Goal: Task Accomplishment & Management: Complete application form

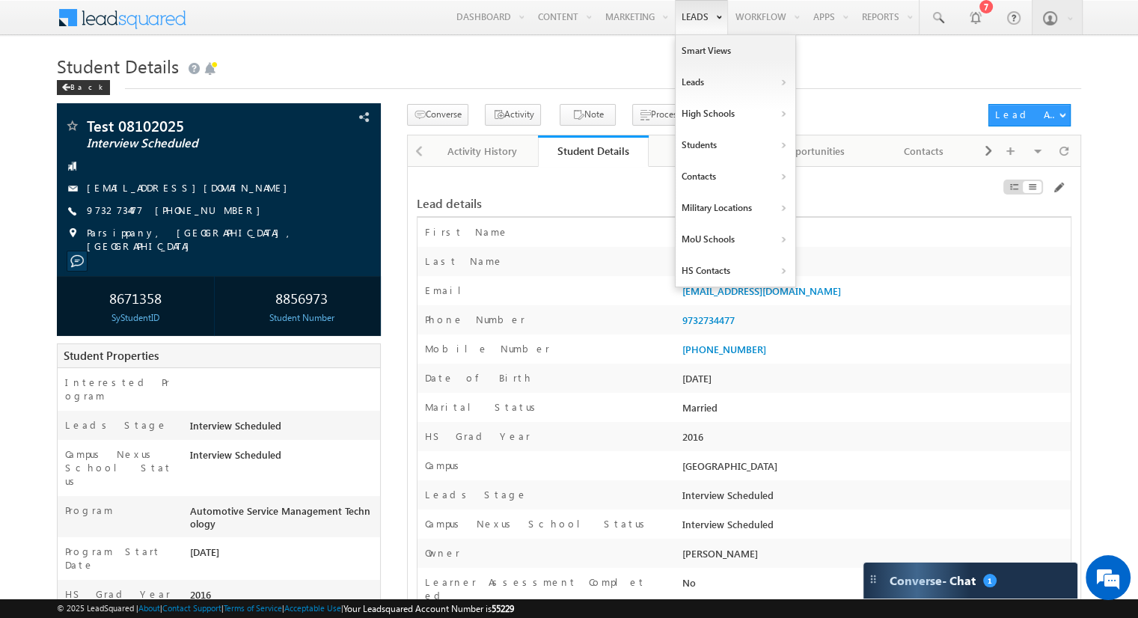
click at [716, 21] on link "Leads" at bounding box center [701, 17] width 53 height 34
click at [713, 146] on link "Students" at bounding box center [735, 144] width 120 height 31
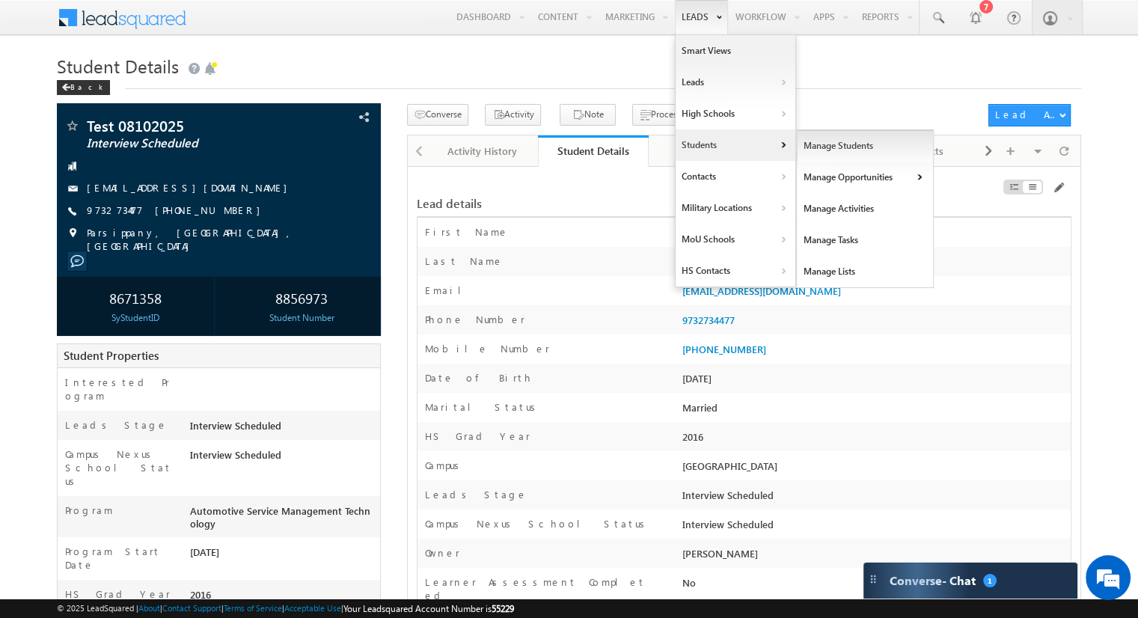
click at [821, 143] on link "Manage Students" at bounding box center [865, 145] width 137 height 31
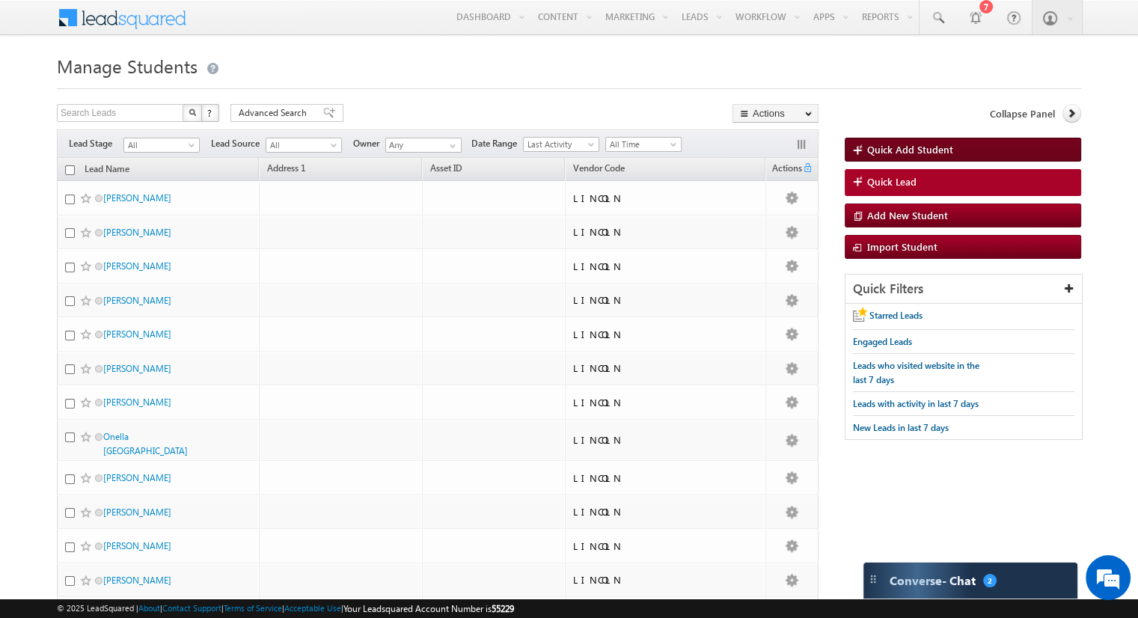
click at [881, 150] on span "Quick Add Student" at bounding box center [910, 149] width 86 height 13
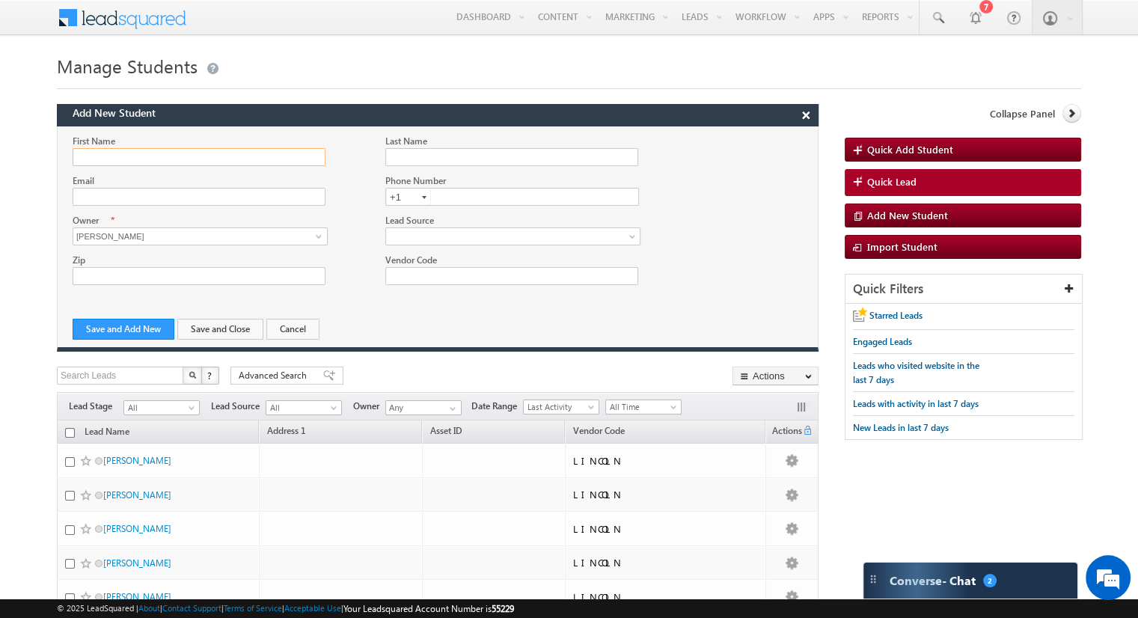
click at [138, 161] on input "First Name" at bounding box center [199, 157] width 253 height 18
type input "Test"
type input "Lead082122_1"
type input "[EMAIL_ADDRESS][DOMAIN_NAME]"
type input "9731231234"
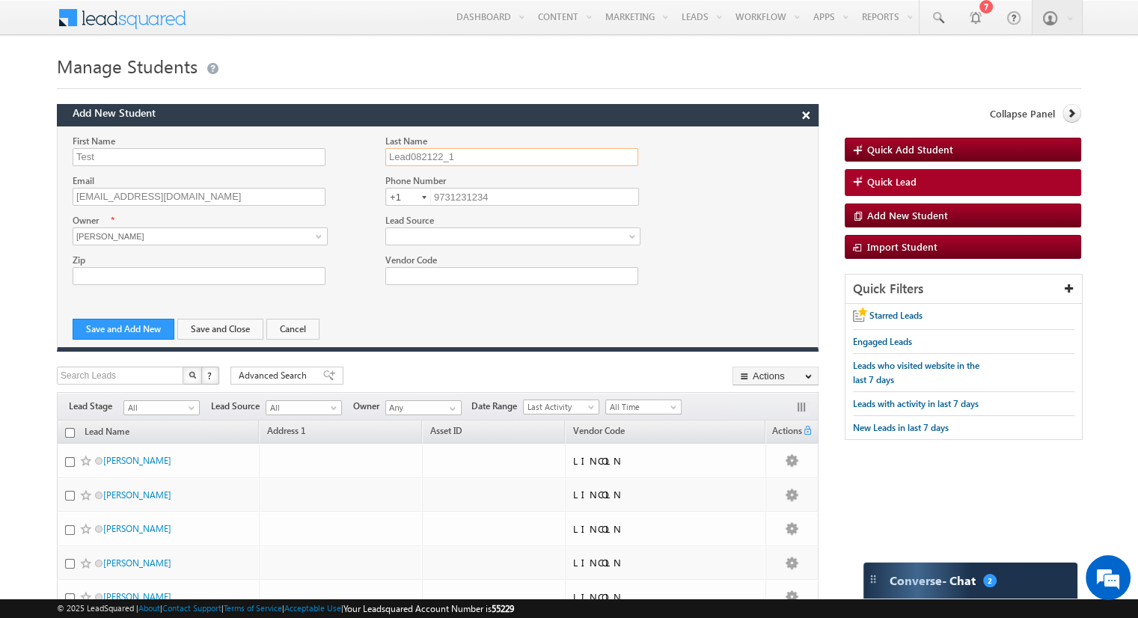
drag, startPoint x: 452, startPoint y: 154, endPoint x: 376, endPoint y: 162, distance: 76.0
click at [376, 162] on div "Last Name Lead082122_1" at bounding box center [510, 150] width 281 height 32
click at [142, 325] on button "Save and Add New" at bounding box center [124, 329] width 102 height 21
click at [114, 156] on input "First Name" at bounding box center [199, 157] width 253 height 18
type input "Test"
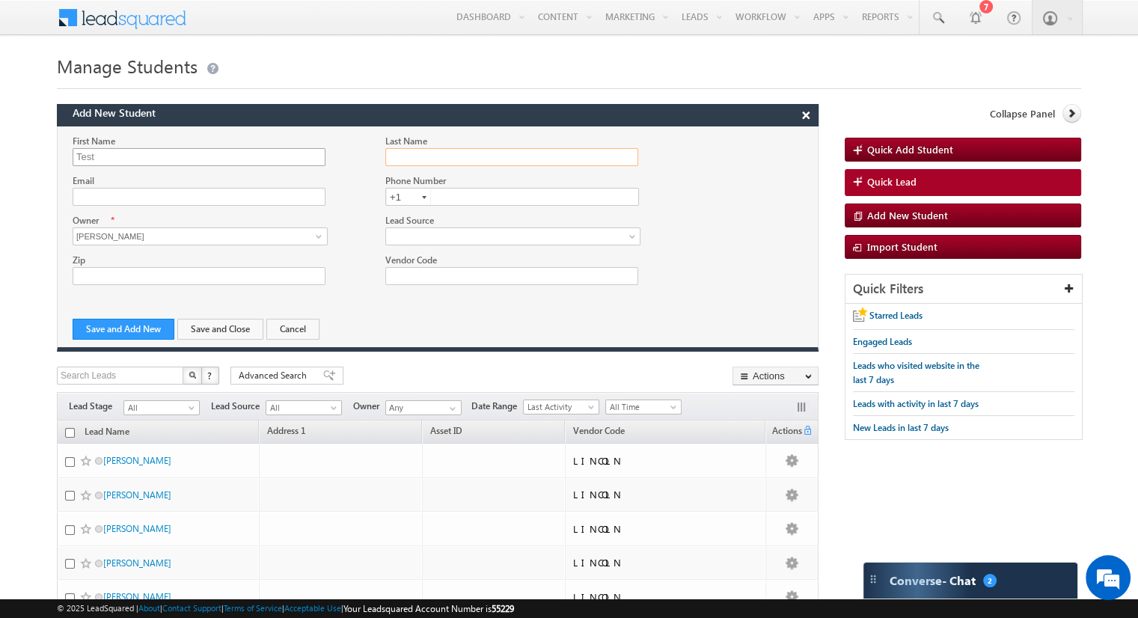
paste input "Lead082122_1"
type input "Lead082122_2"
type input "zeroonemania.2@gmail.com"
type input "9731231235"
click at [152, 327] on button "Save and Add New" at bounding box center [124, 329] width 102 height 21
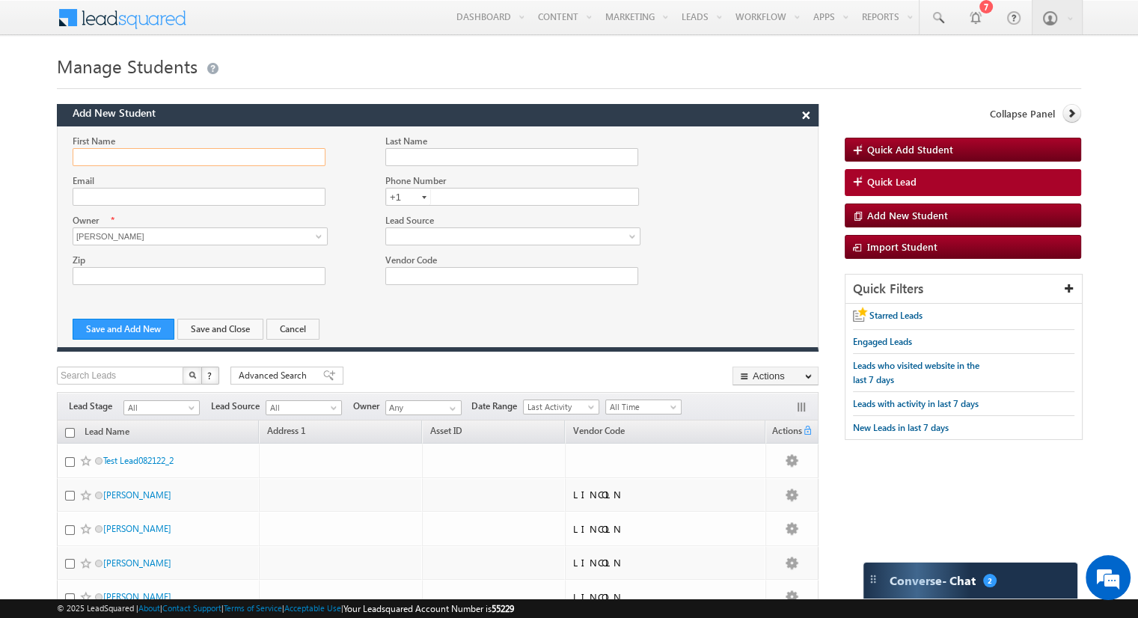
click at [156, 156] on input "First Name" at bounding box center [199, 157] width 253 height 18
type input "Test"
paste input "Lead082122_1"
type input "Lead082122_3"
type input "zeroonemania.3@gmail.com"
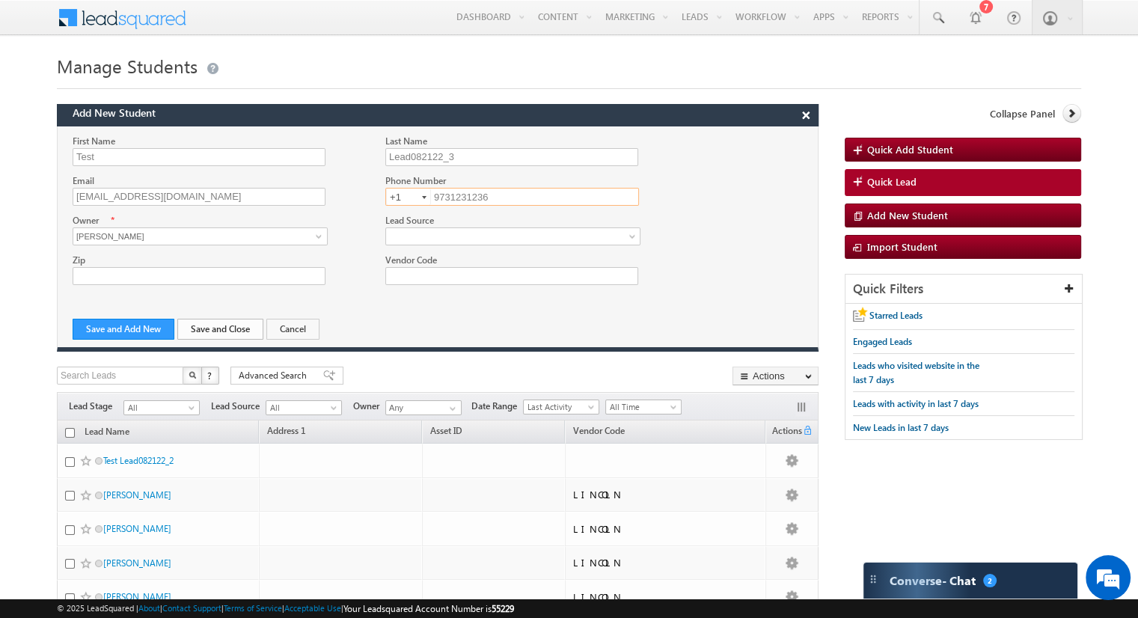
type input "9731231236"
click at [210, 328] on button "Save and Close" at bounding box center [220, 329] width 86 height 21
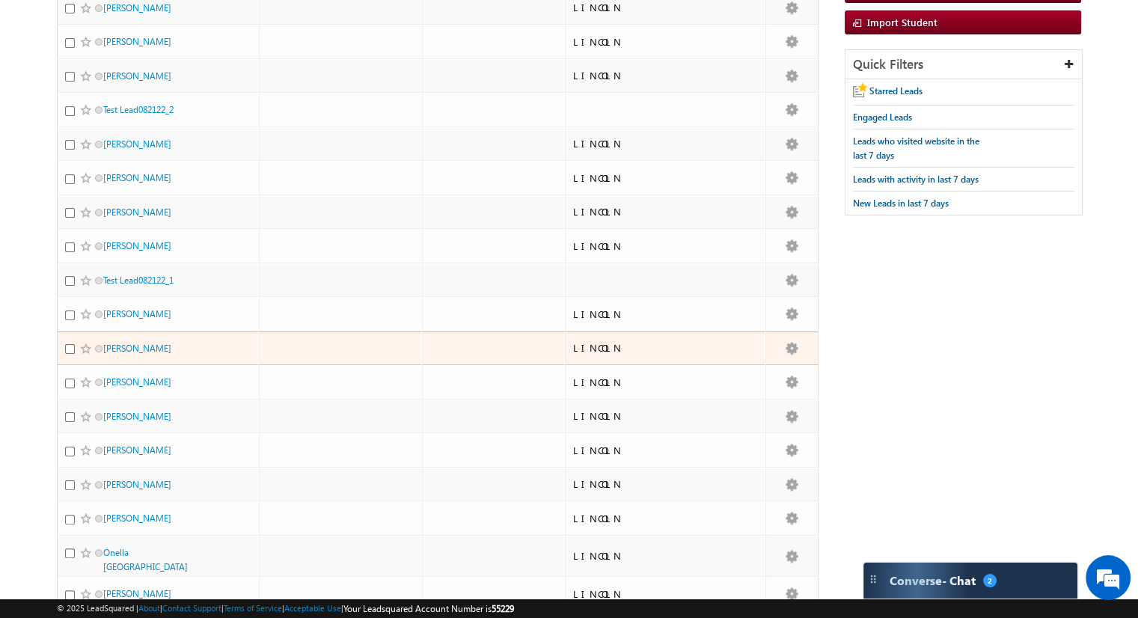
scroll to position [150, 0]
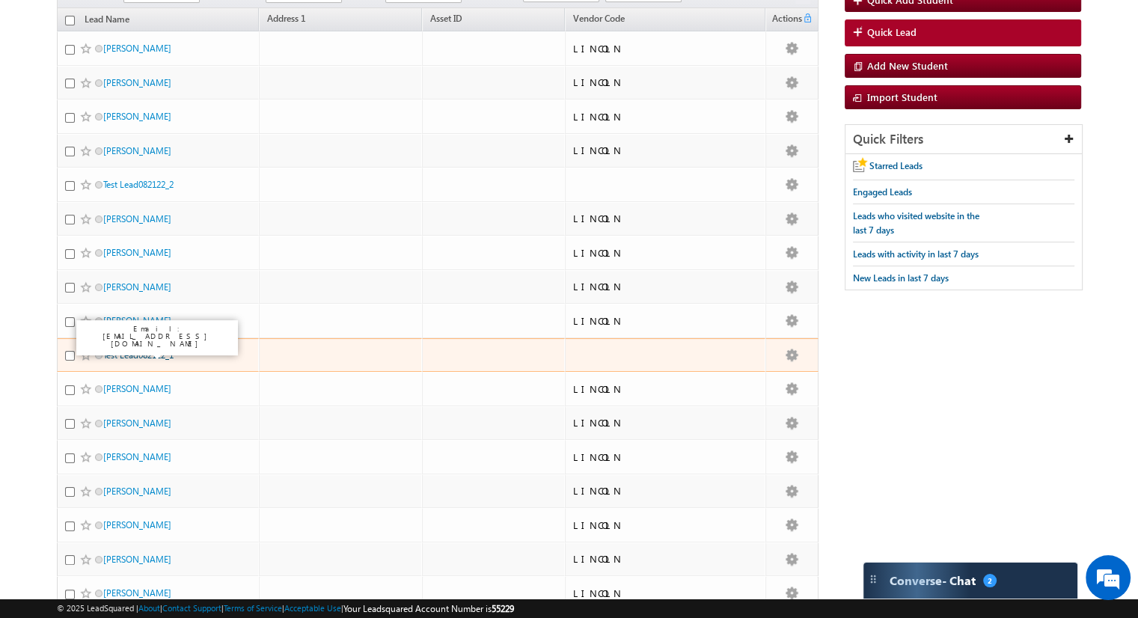
click at [154, 353] on link "Test Lead082122_1" at bounding box center [138, 354] width 70 height 11
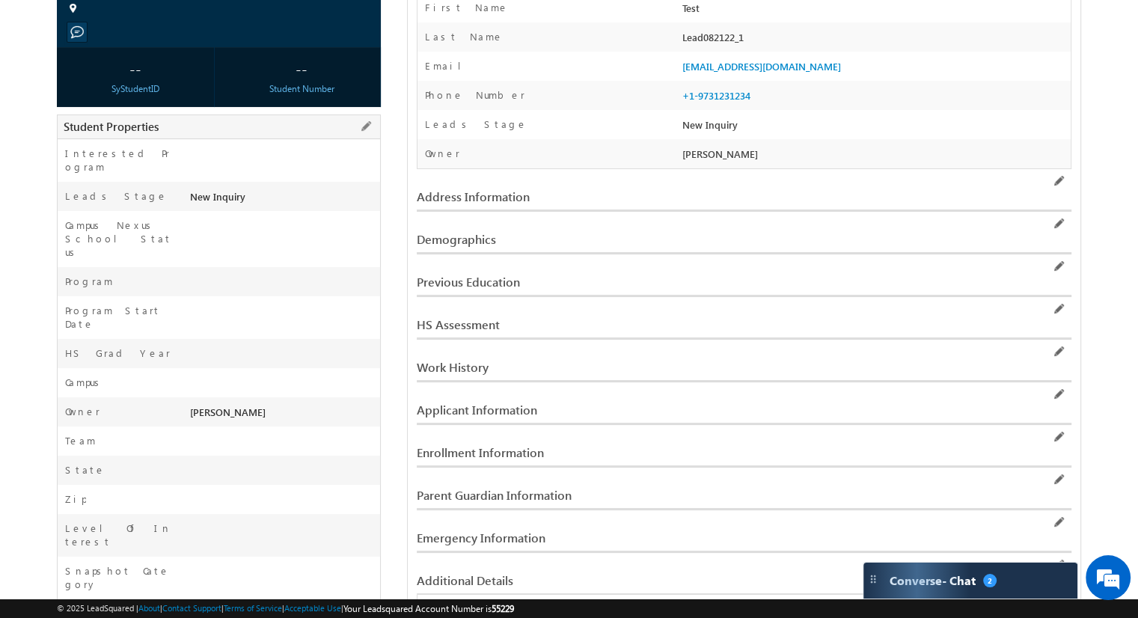
scroll to position [299, 0]
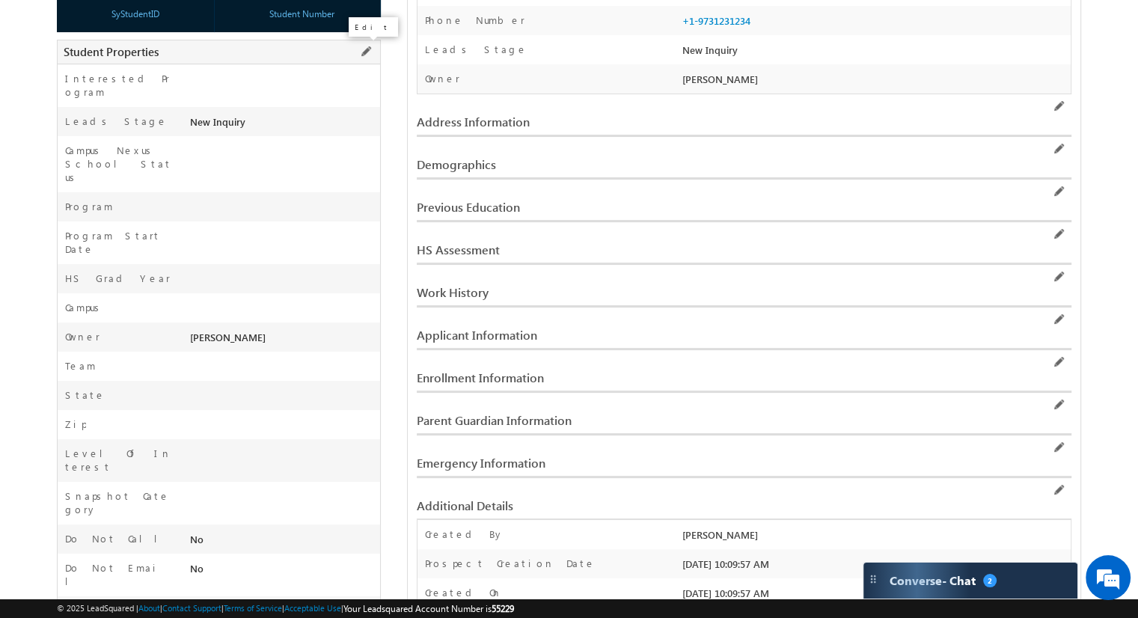
click at [366, 51] on span at bounding box center [366, 51] width 16 height 16
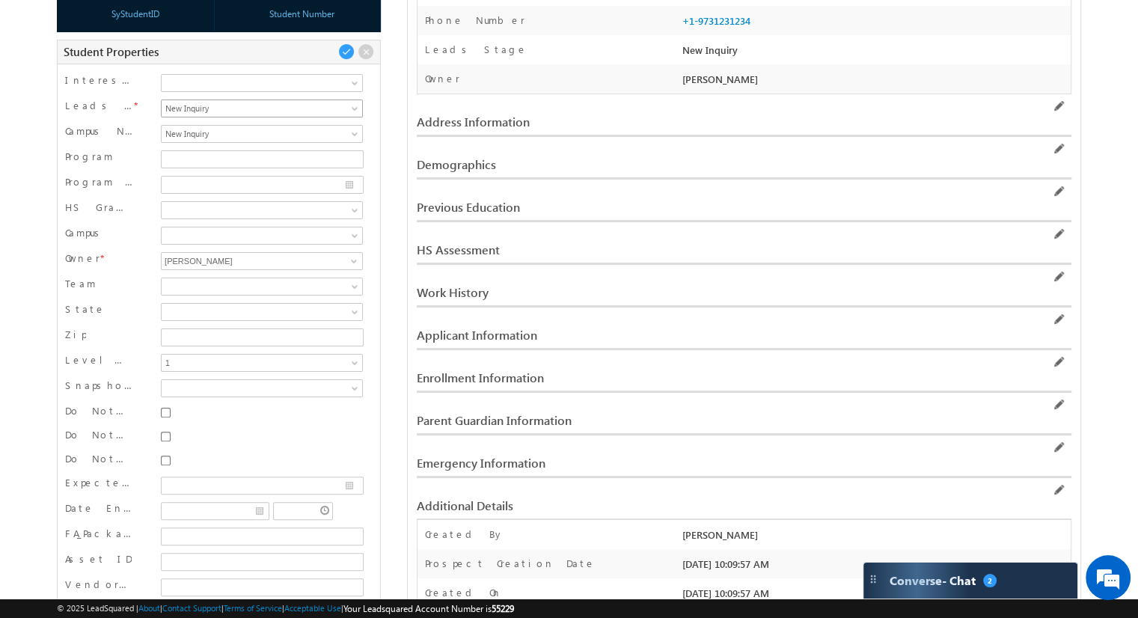
scroll to position [0, 0]
click at [356, 234] on span at bounding box center [356, 239] width 12 height 12
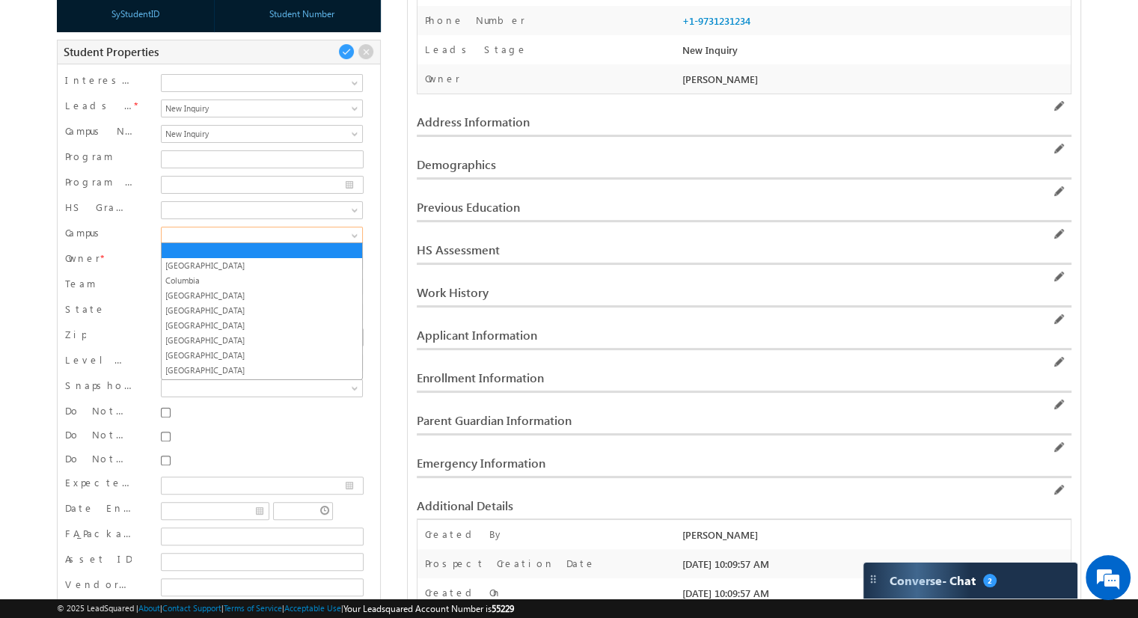
scroll to position [203, 0]
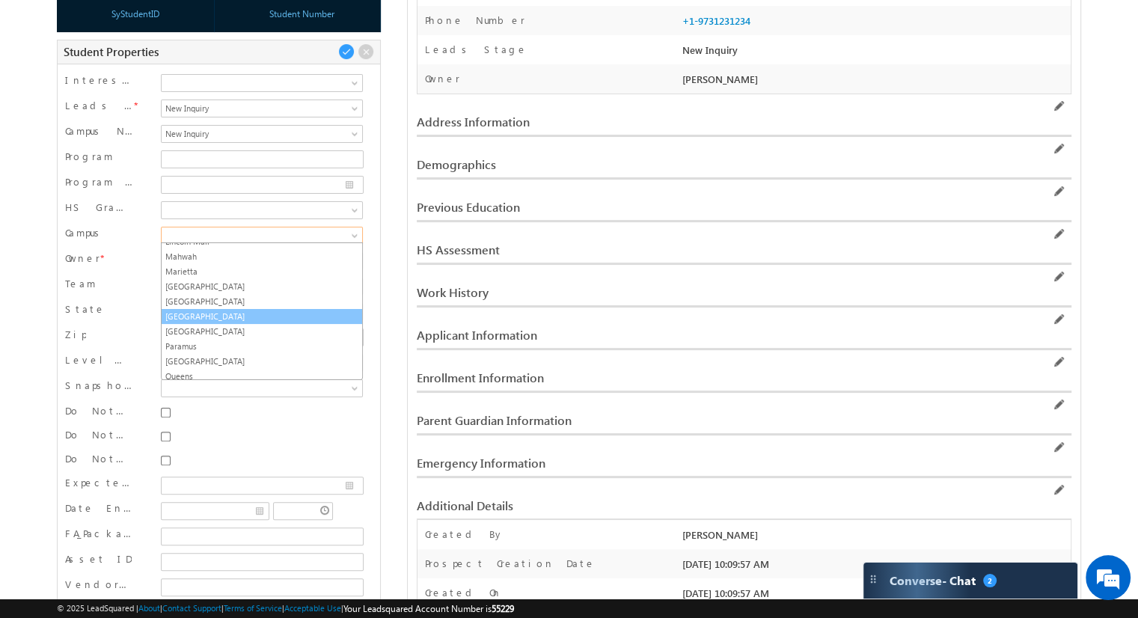
click at [174, 313] on link "[GEOGRAPHIC_DATA]" at bounding box center [262, 316] width 200 height 13
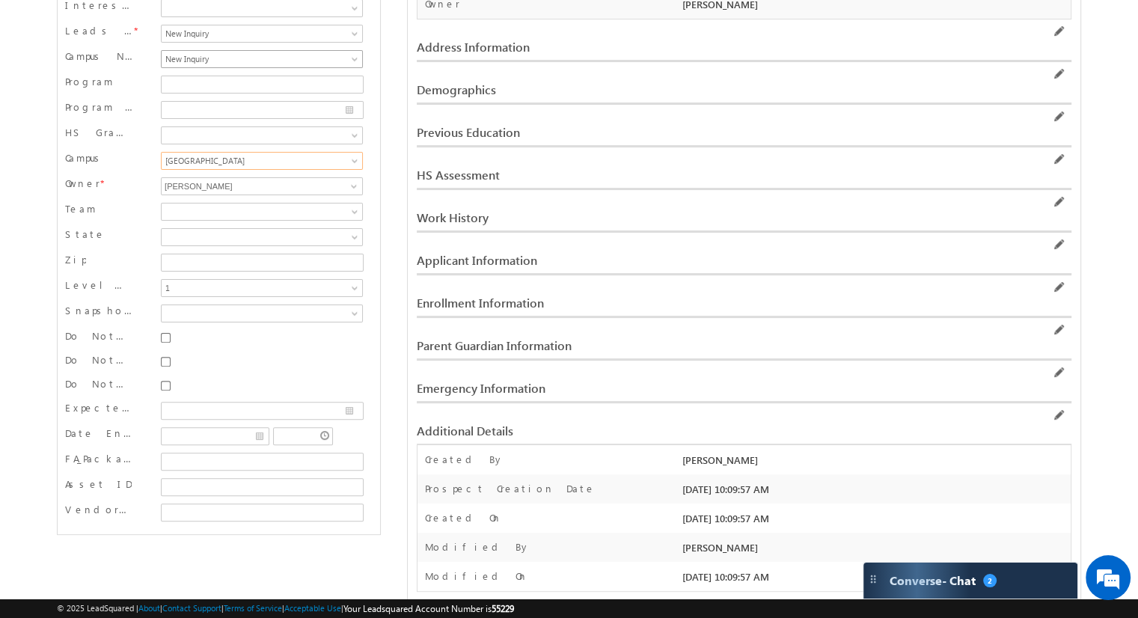
scroll to position [75, 0]
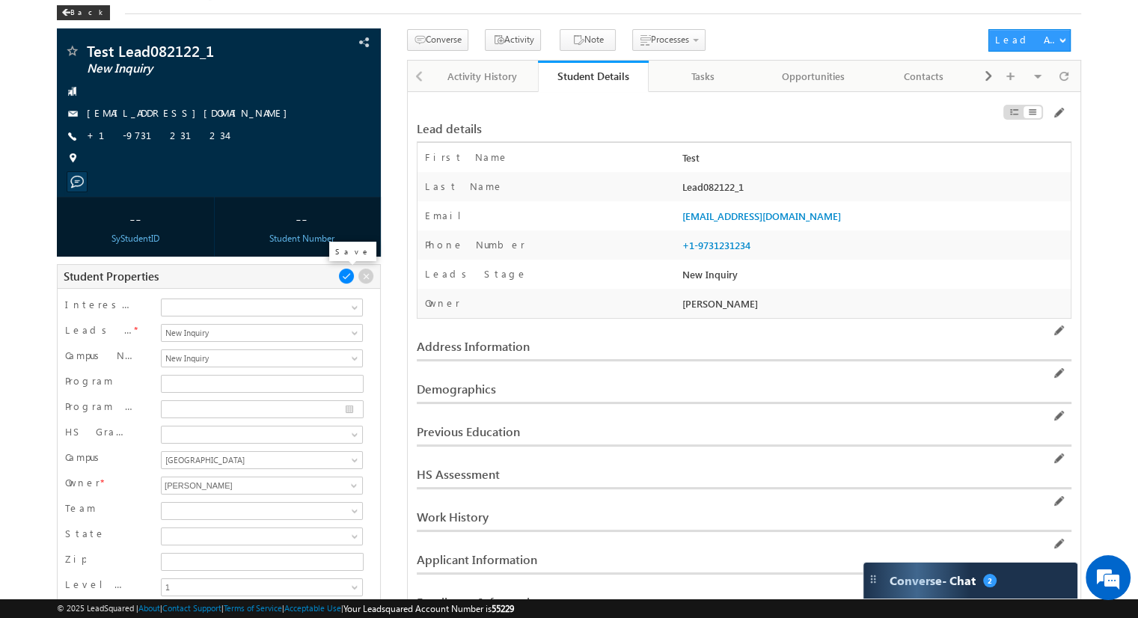
click at [347, 279] on span at bounding box center [346, 276] width 16 height 16
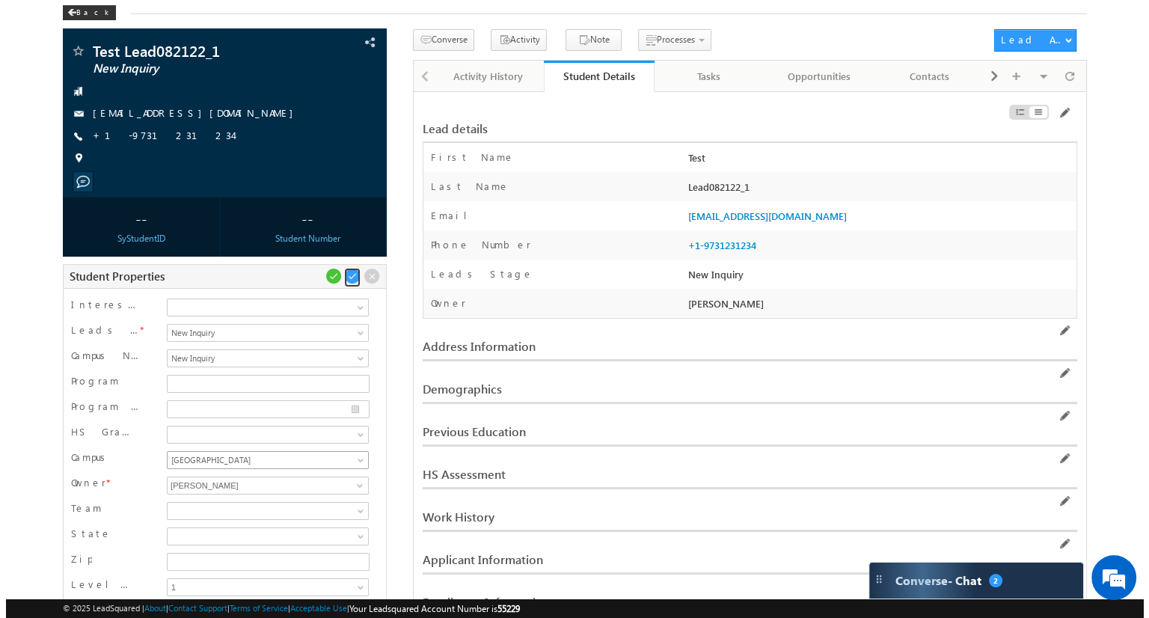
scroll to position [61, 0]
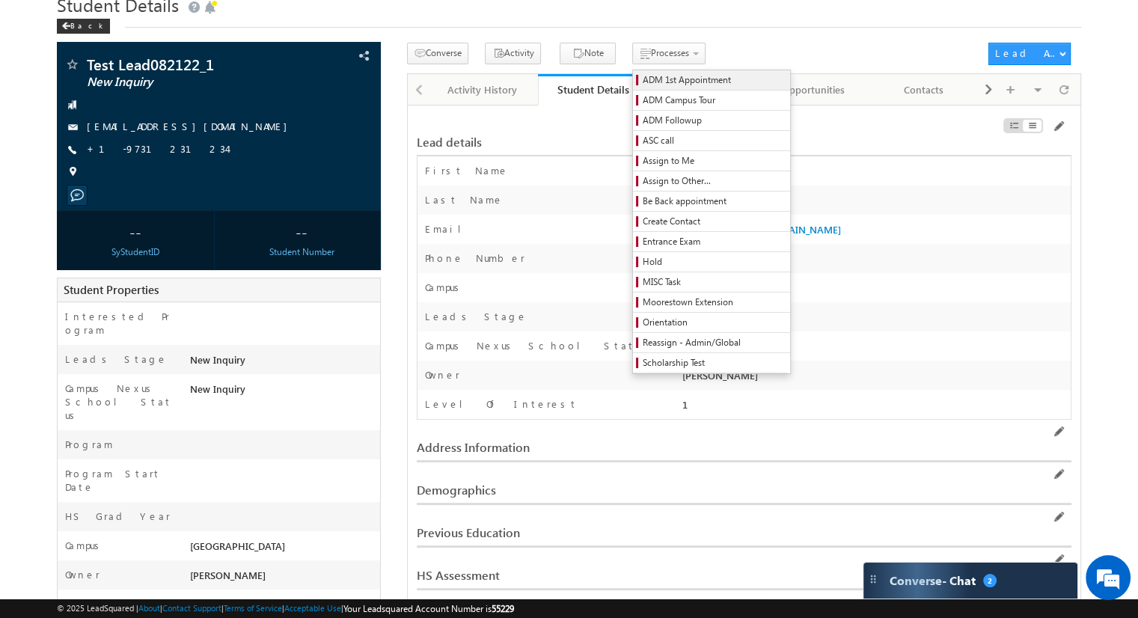
click at [664, 79] on span "ADM 1st Appointment" at bounding box center [714, 79] width 142 height 13
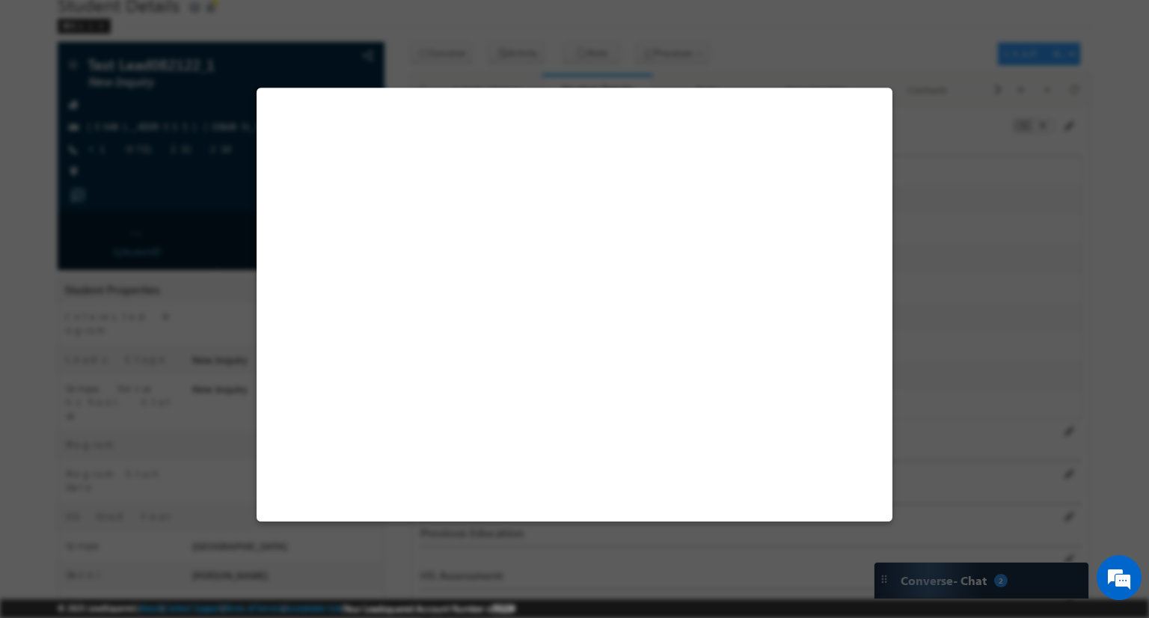
select select "ON CAMPUS"
select select "EST"
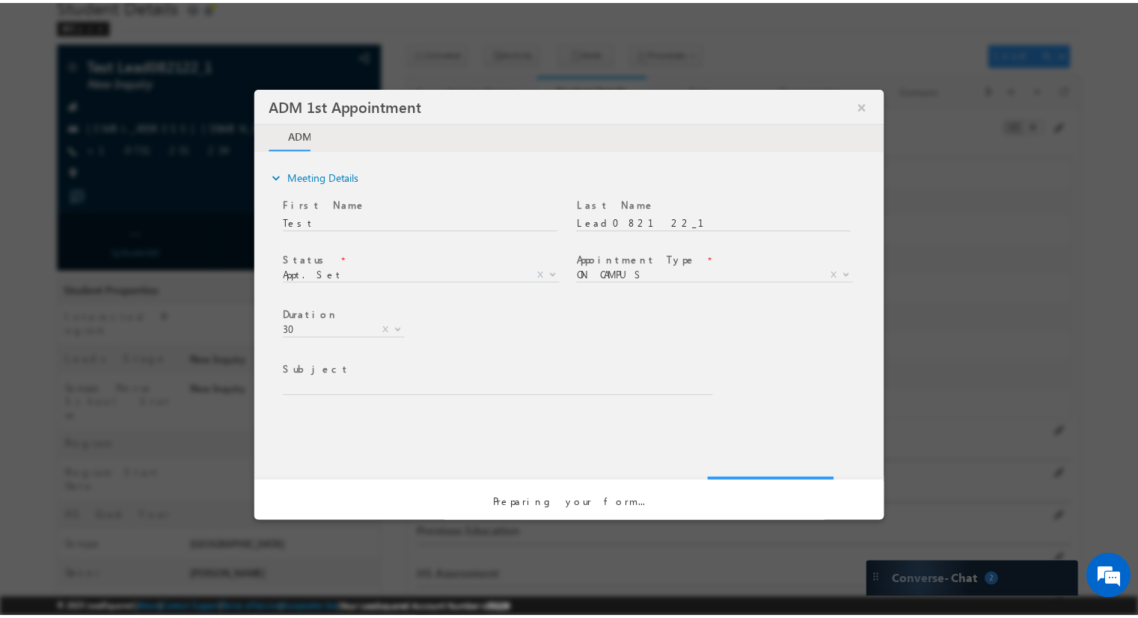
scroll to position [0, 0]
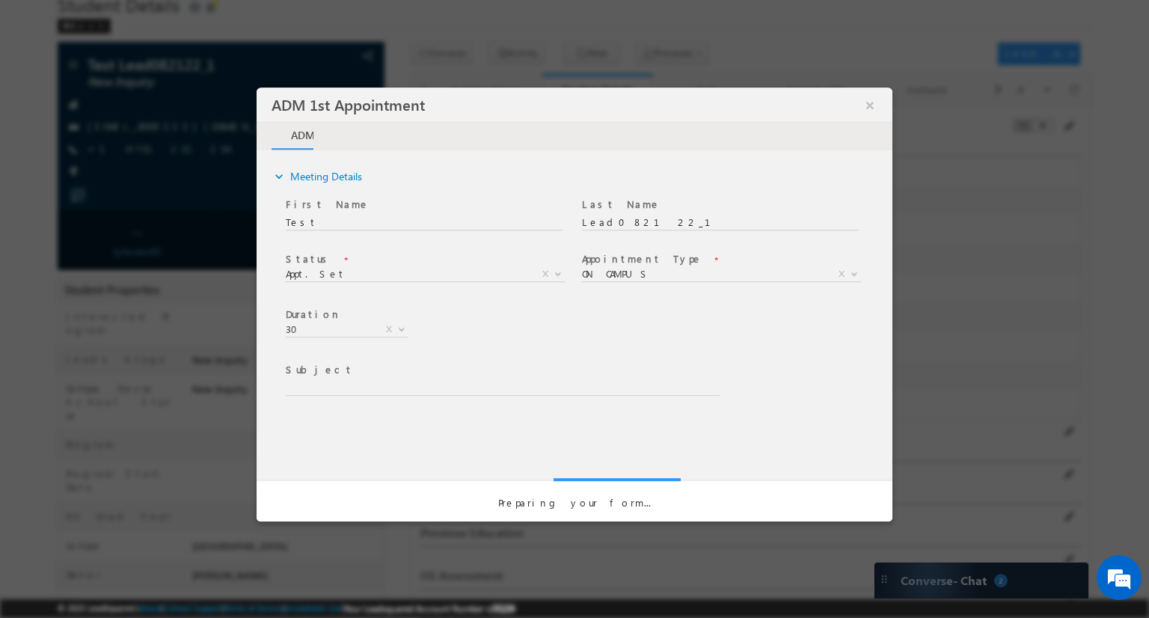
type input "ADM 1st Appointment | Test Lead082122_1 | | ON CAMPUS : Appt. Set"
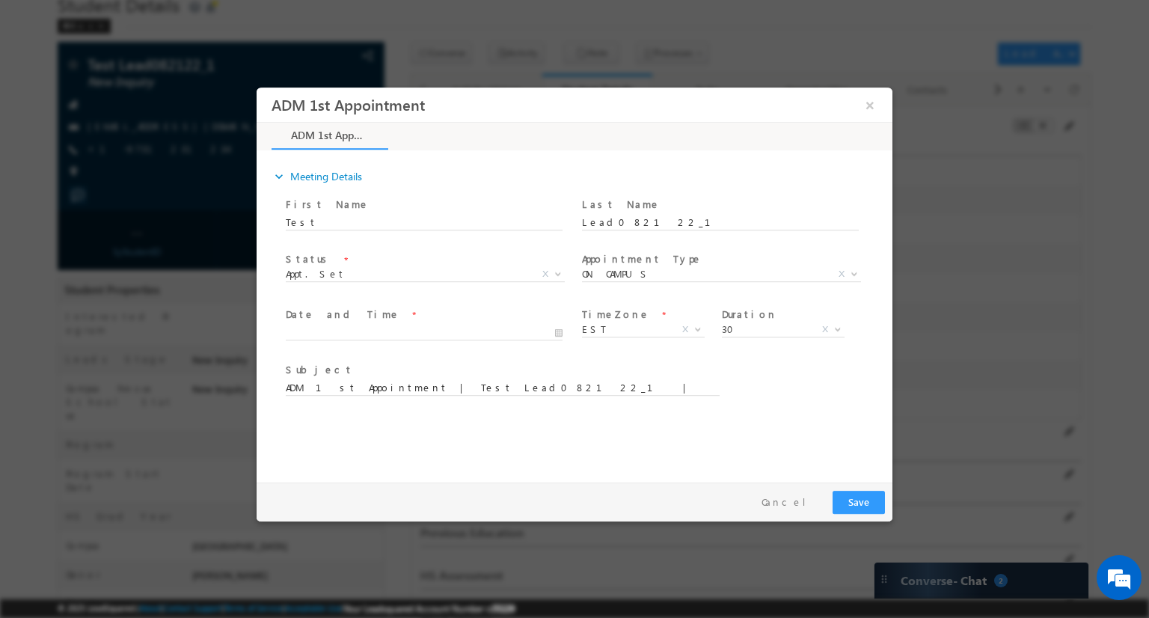
click at [397, 340] on span at bounding box center [424, 348] width 276 height 16
click at [562, 331] on div at bounding box center [431, 332] width 290 height 18
type input "08/21/2025 10:13 AM"
type input "13"
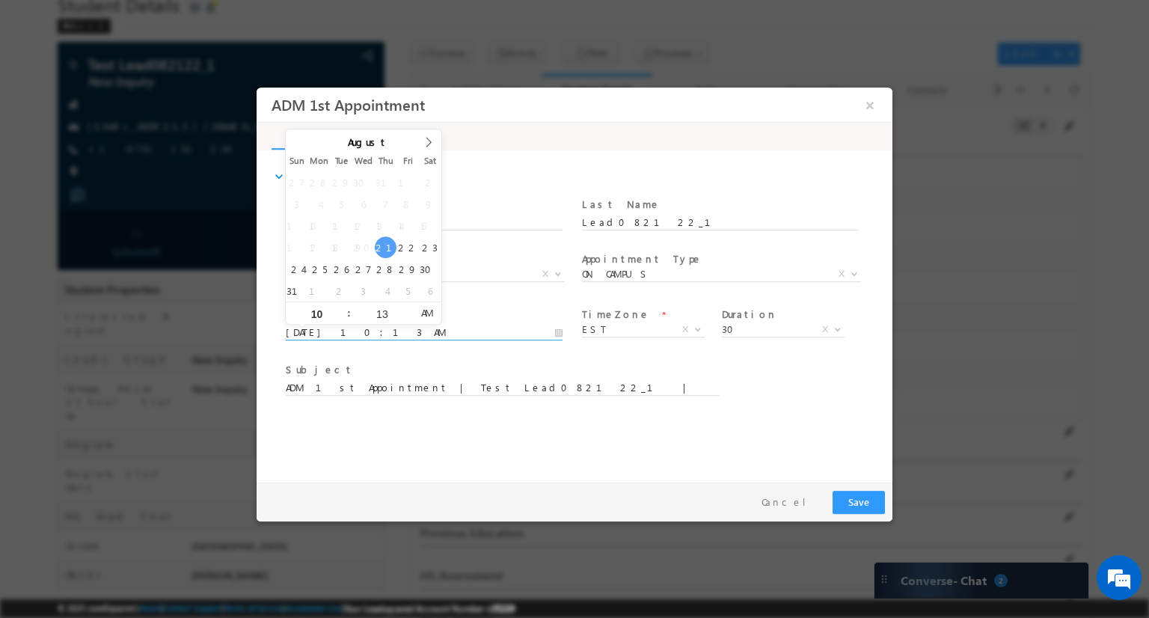
click at [561, 331] on input "08/21/2025 10:13 AM" at bounding box center [424, 332] width 277 height 15
click at [319, 317] on input "10" at bounding box center [317, 315] width 62 height 10
click at [381, 316] on input "13" at bounding box center [382, 315] width 62 height 10
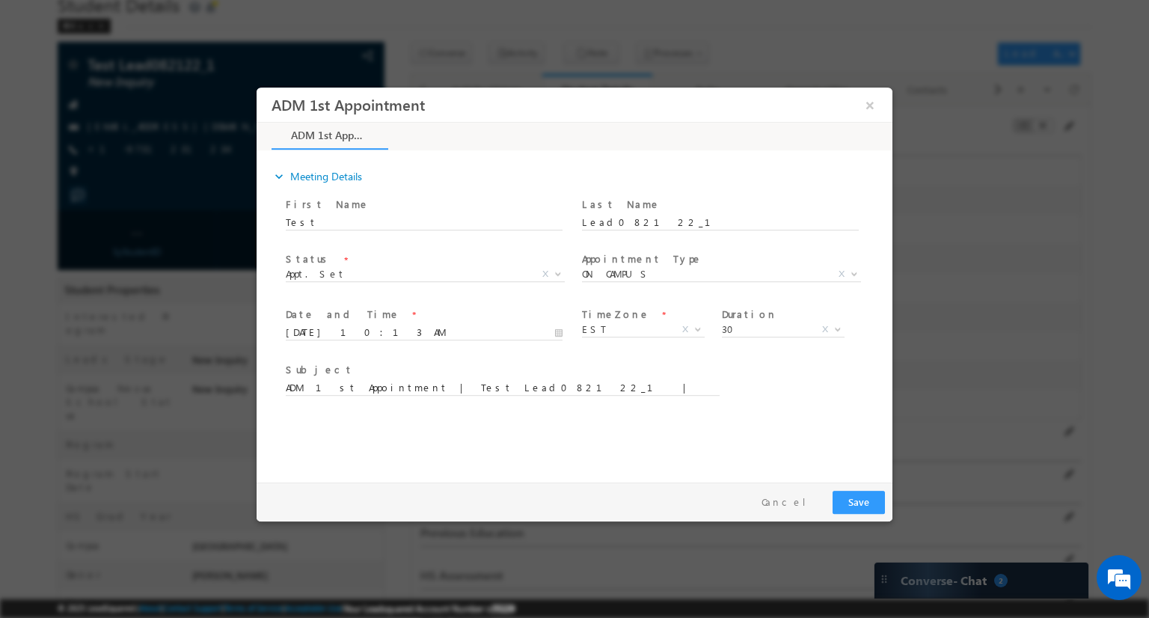
click at [740, 436] on div "expand_more Meeting Details First Name" at bounding box center [578, 314] width 628 height 323
click at [861, 502] on button "Save" at bounding box center [859, 502] width 52 height 23
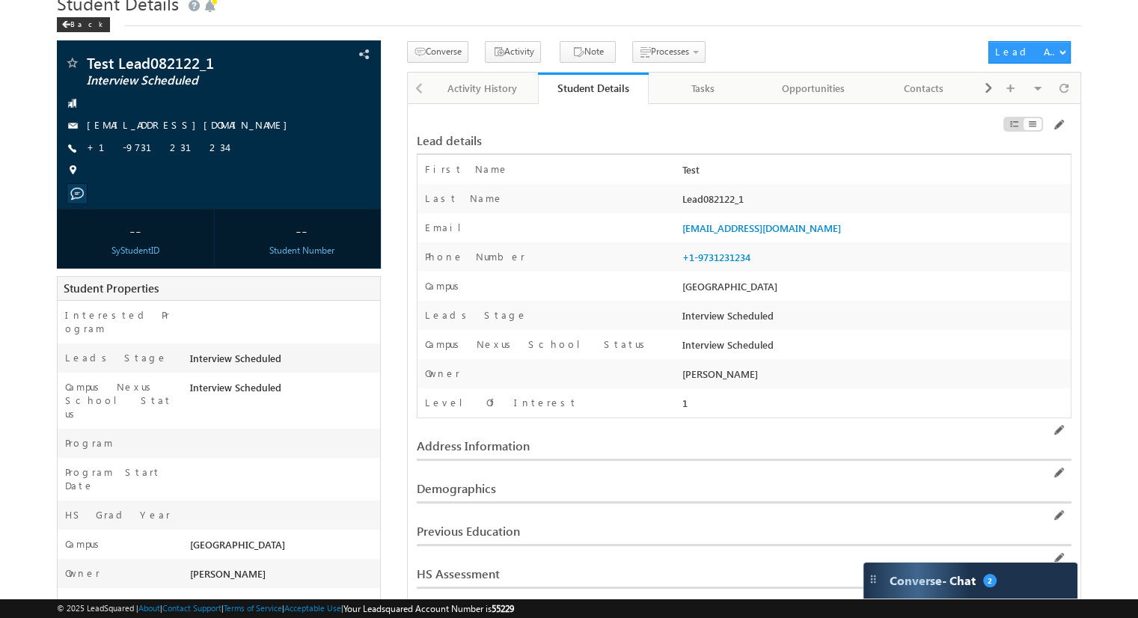
scroll to position [61, 0]
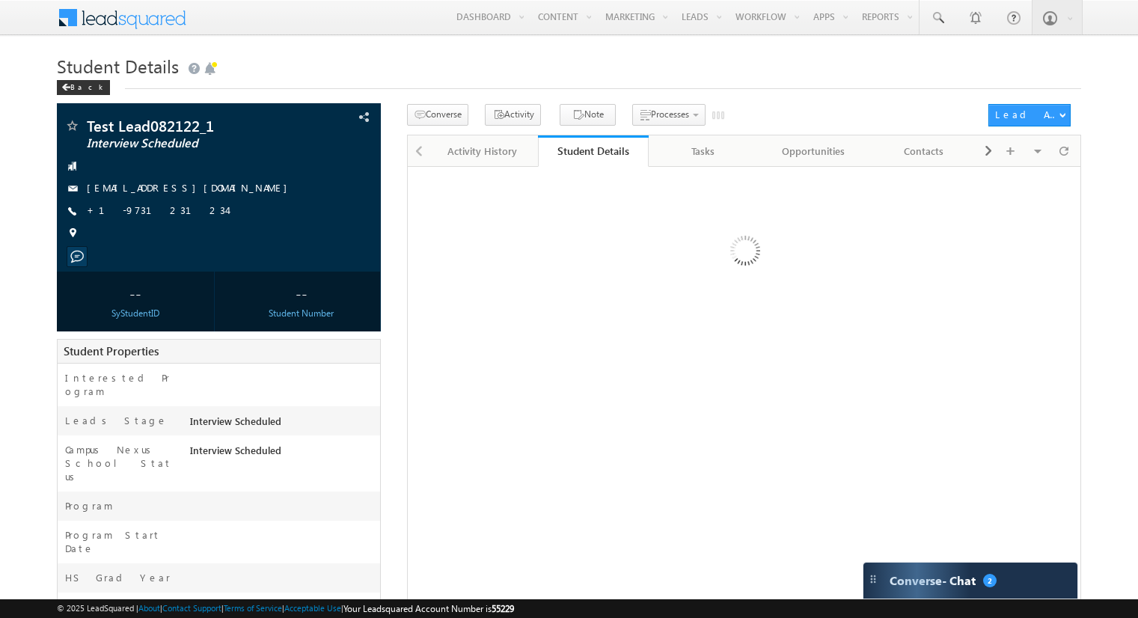
scroll to position [61, 0]
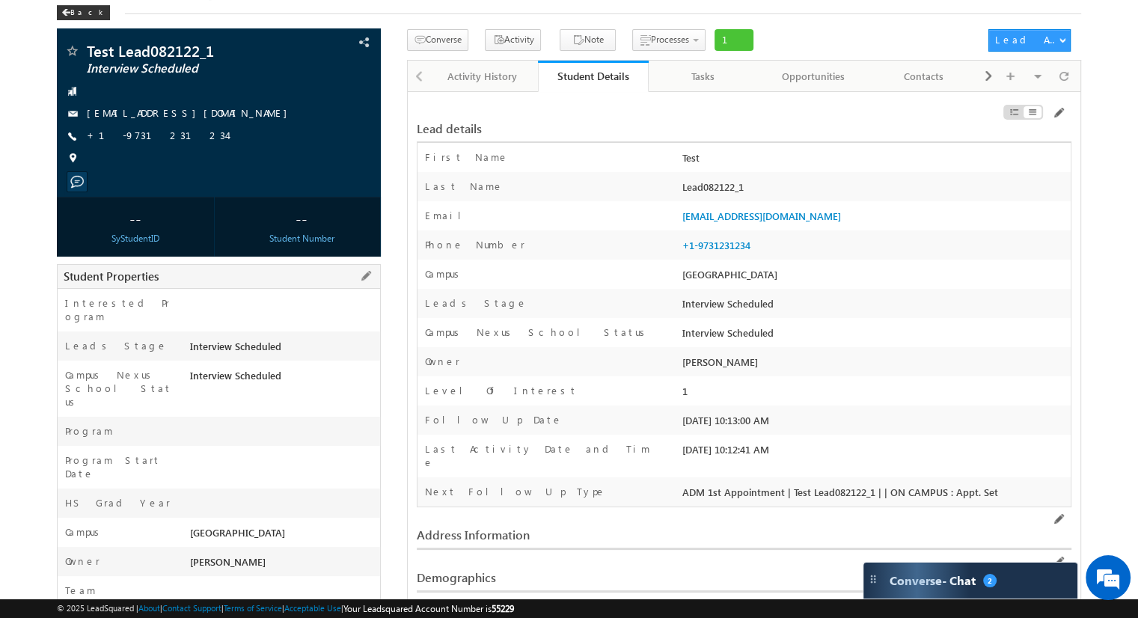
scroll to position [150, 0]
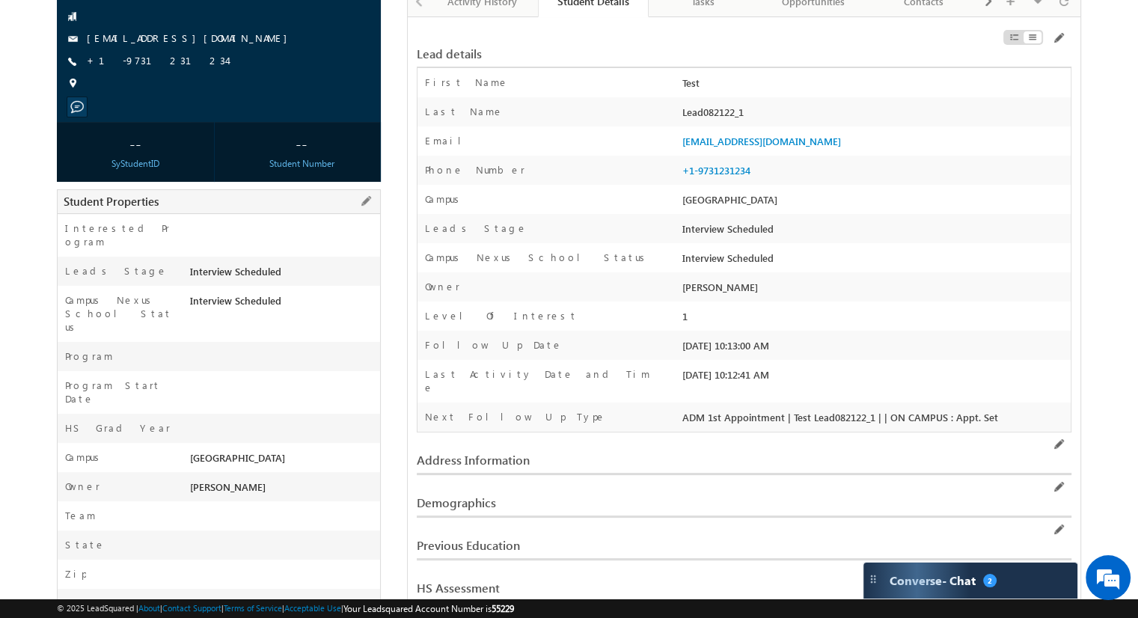
click at [305, 479] on div "[PERSON_NAME]" at bounding box center [283, 489] width 194 height 21
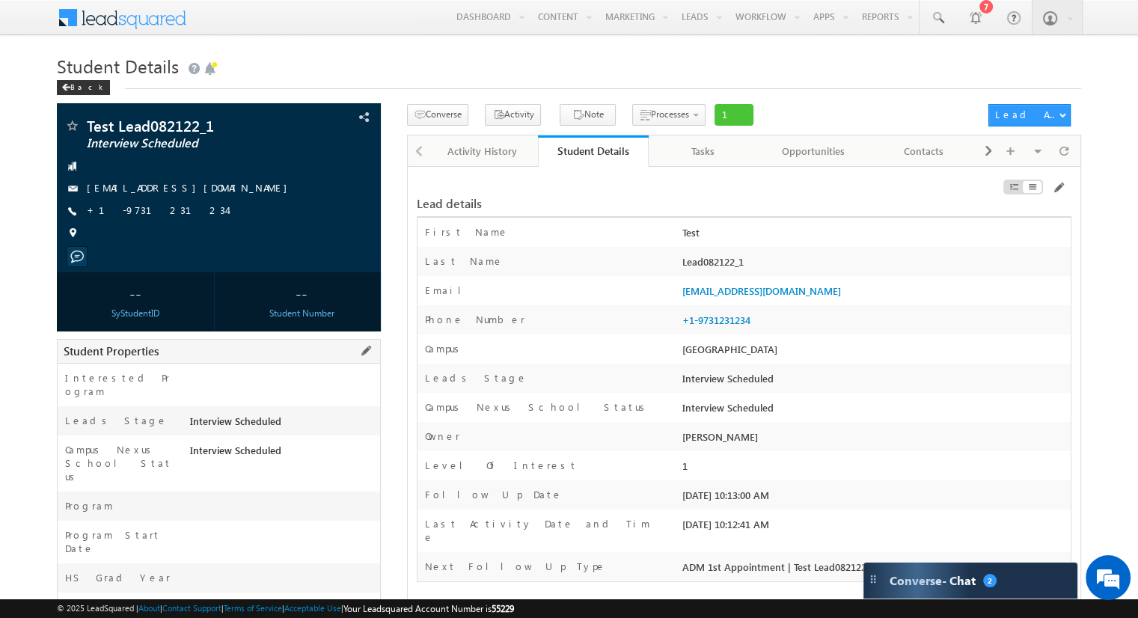
click at [367, 352] on span at bounding box center [366, 351] width 16 height 16
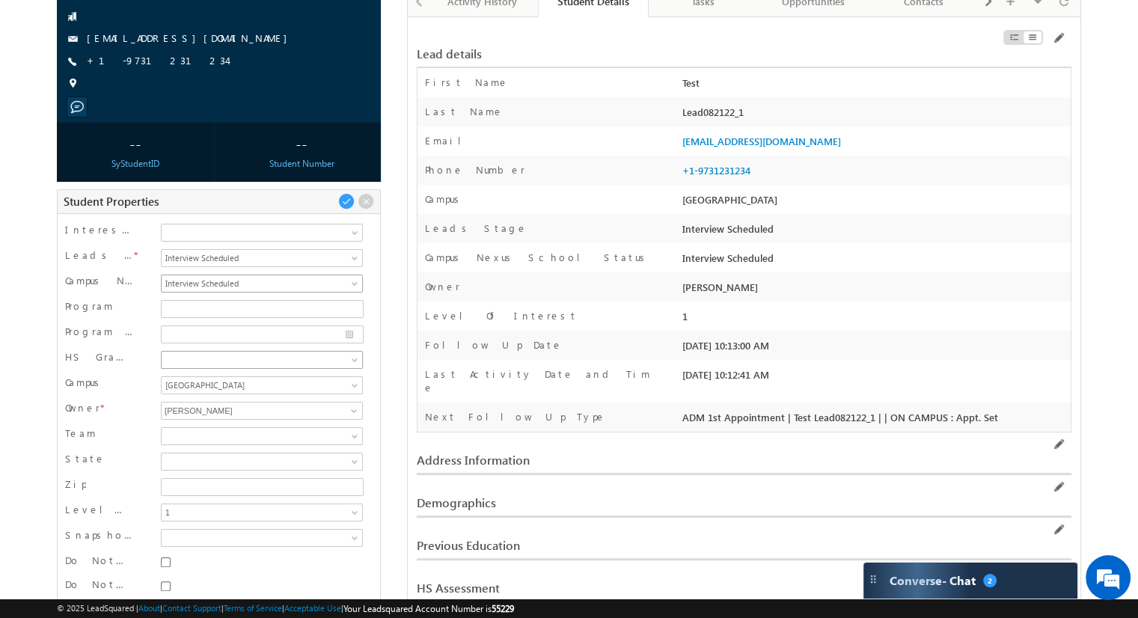
scroll to position [224, 0]
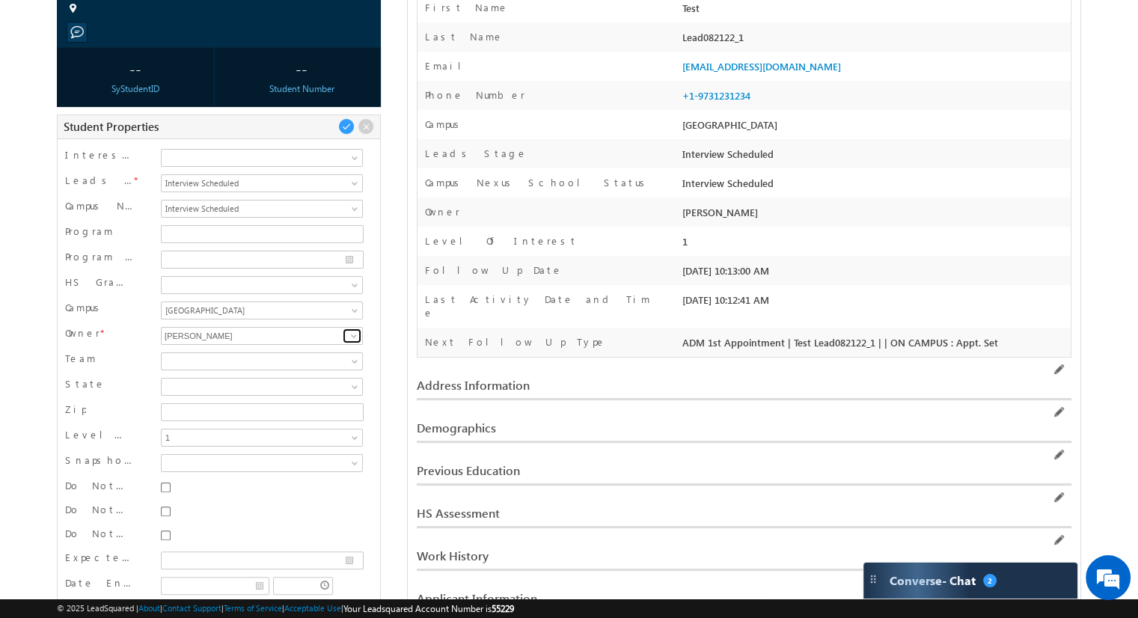
click at [357, 332] on span at bounding box center [354, 336] width 12 height 12
click at [253, 354] on link "Nichole Bowling nbowling@lincolntech.com" at bounding box center [261, 359] width 201 height 28
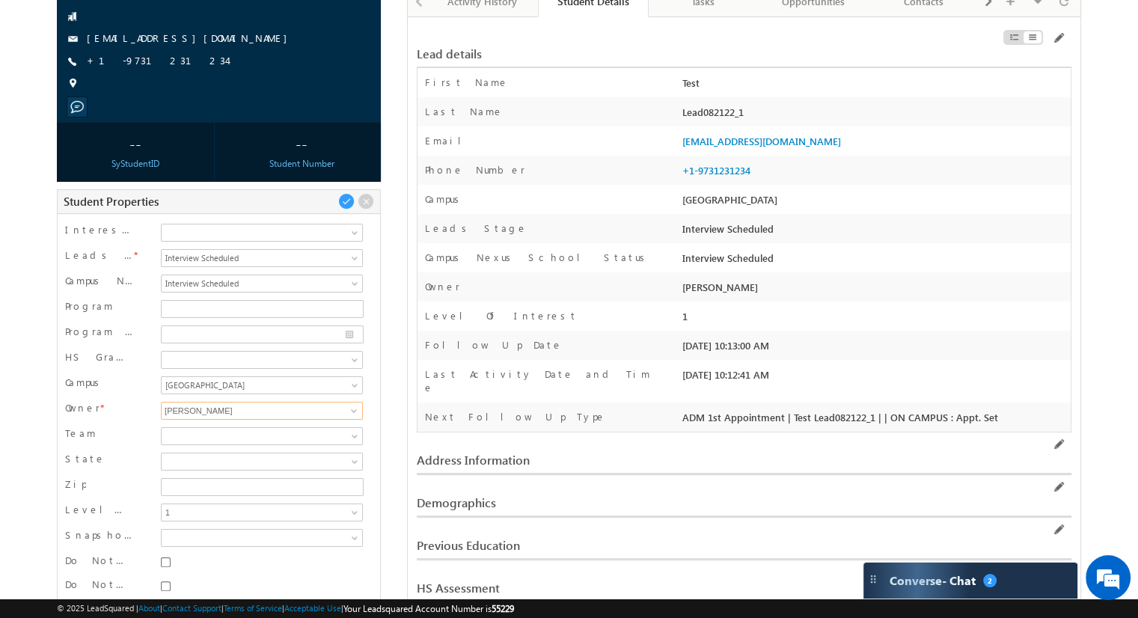
scroll to position [75, 0]
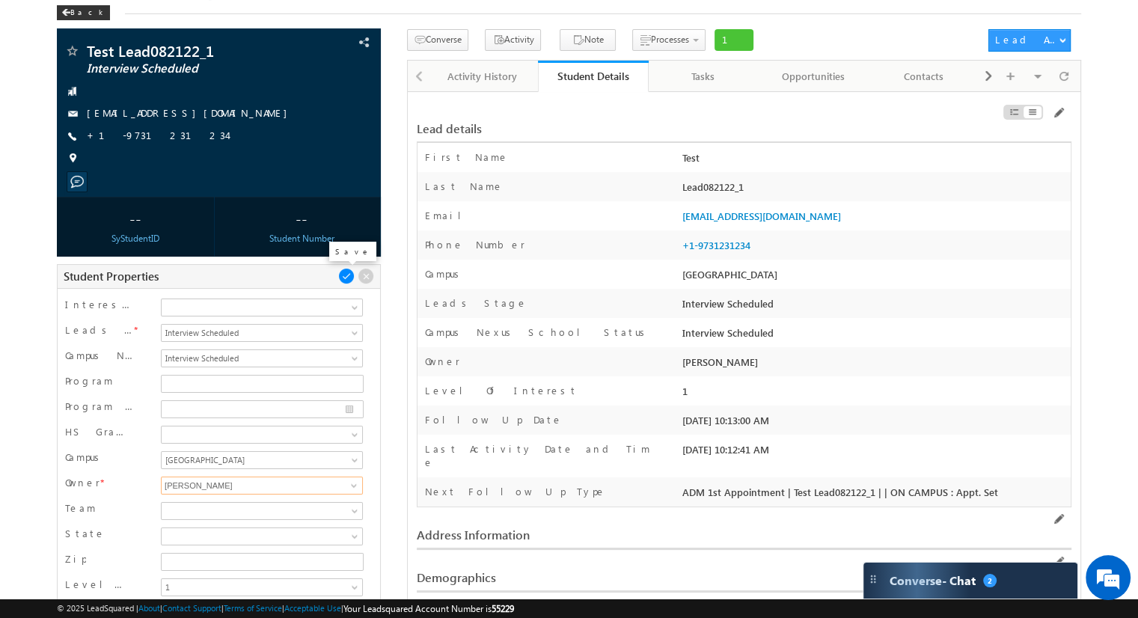
type input "[PERSON_NAME]"
click at [349, 275] on span at bounding box center [346, 276] width 16 height 16
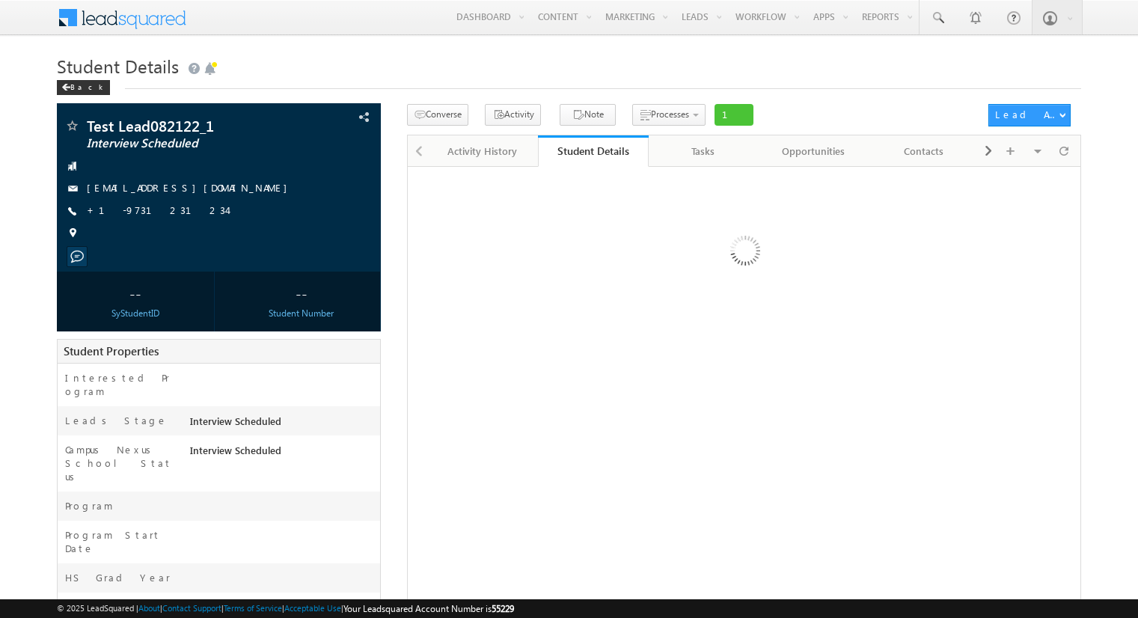
scroll to position [61, 0]
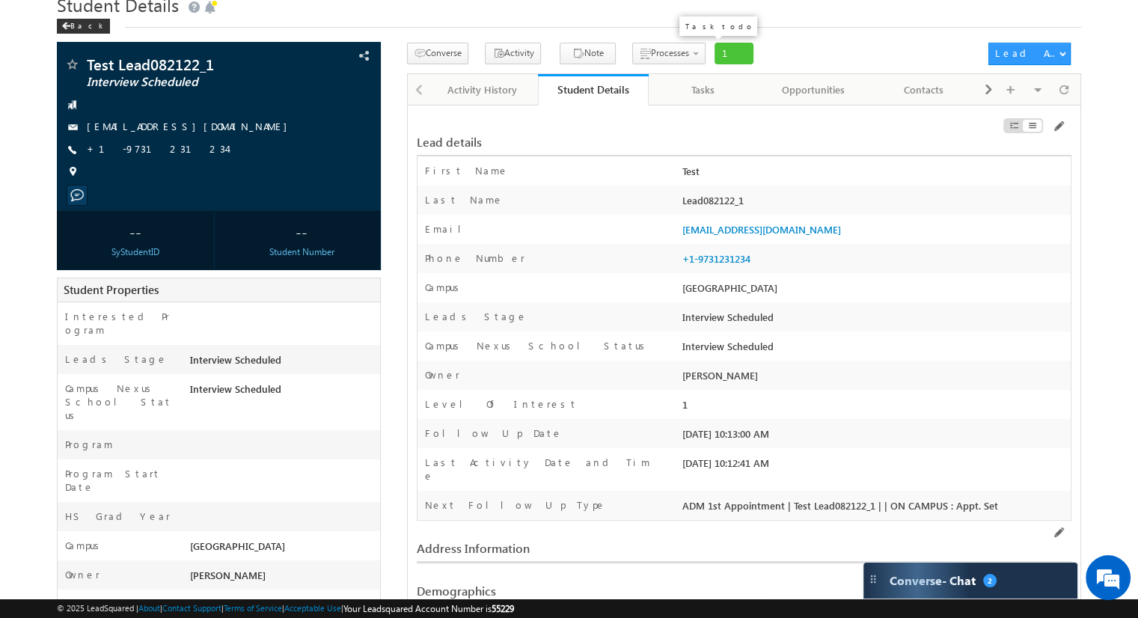
click at [714, 58] on span "1" at bounding box center [733, 54] width 39 height 22
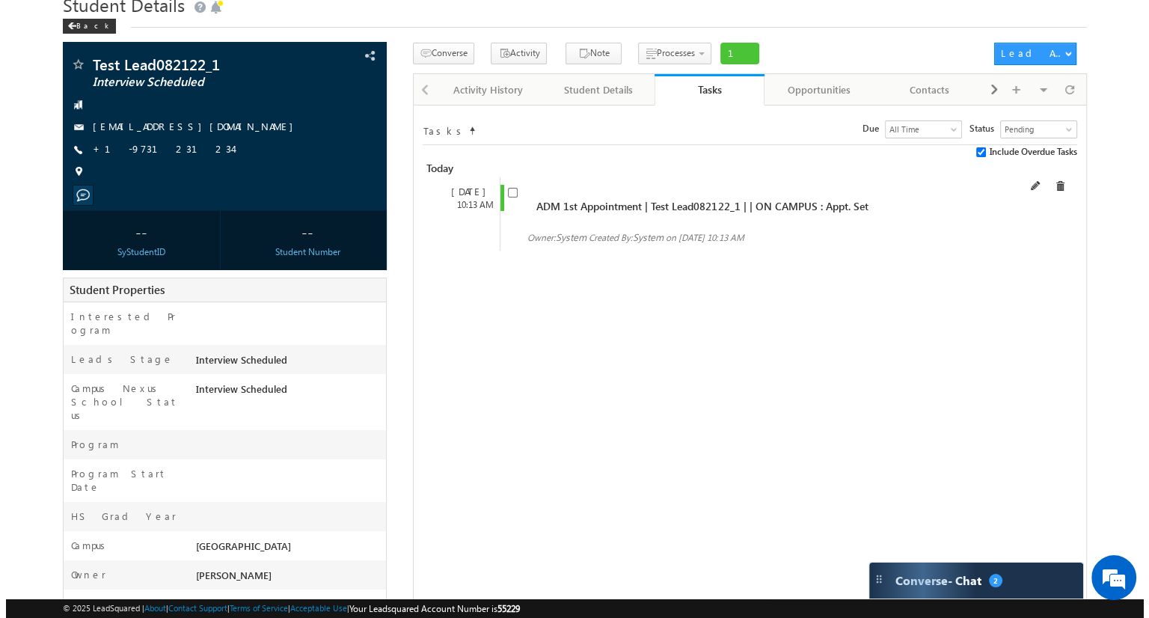
scroll to position [0, 0]
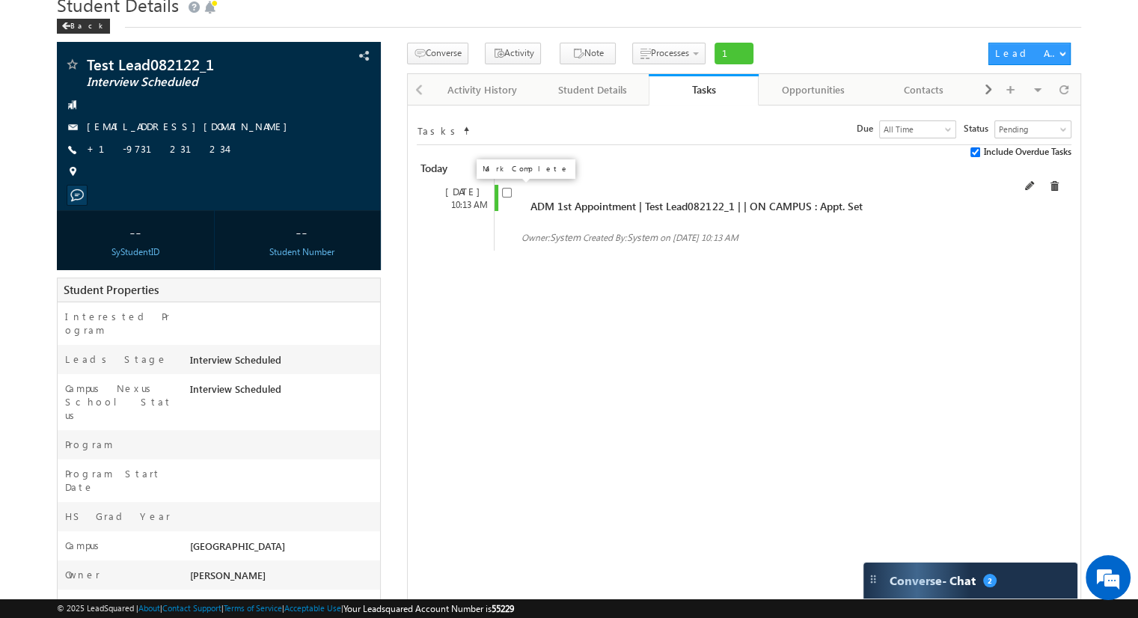
click at [503, 193] on input "checkbox" at bounding box center [507, 193] width 10 height 10
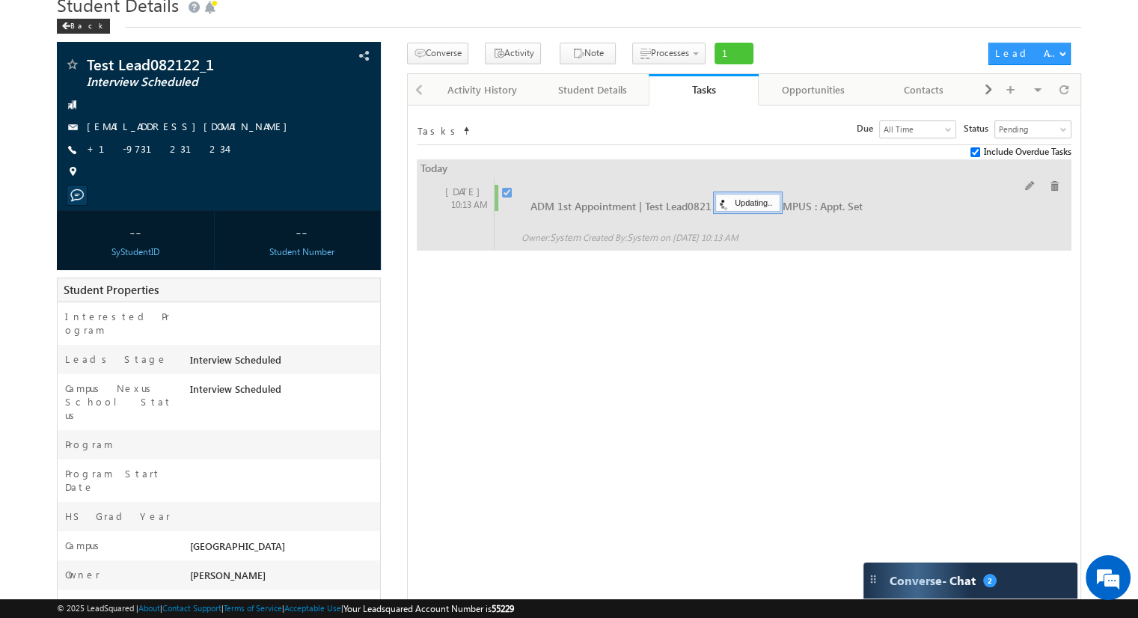
checkbox input "false"
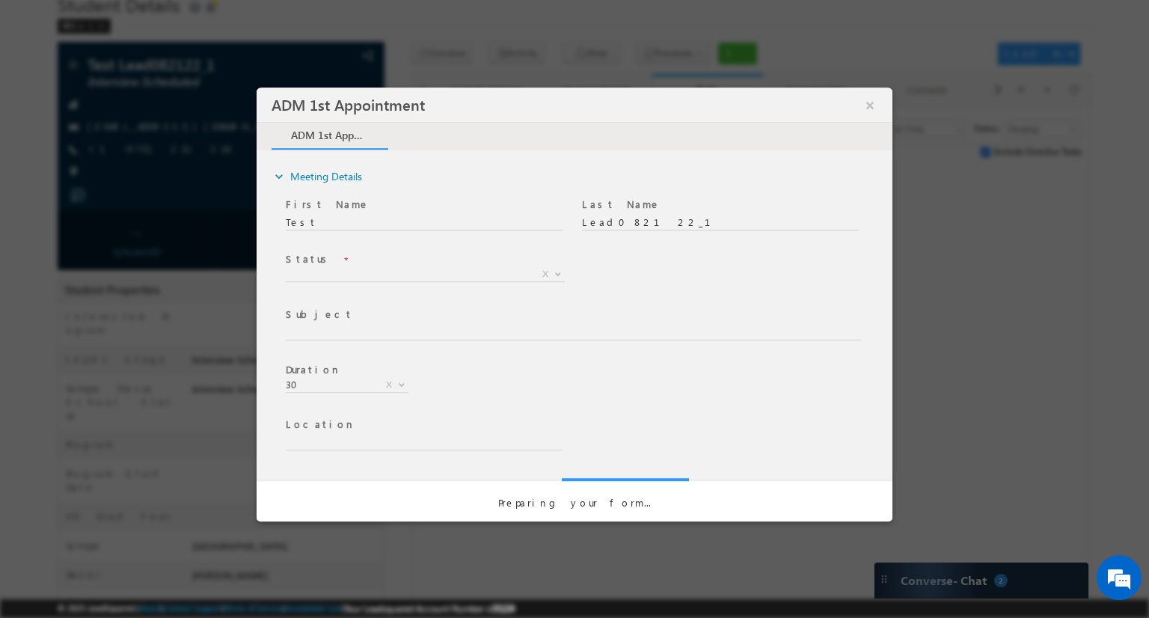
type input "ADM 1st Appointment | Test Lead082122_1 | | ON CAMPUS : Appt. Set"
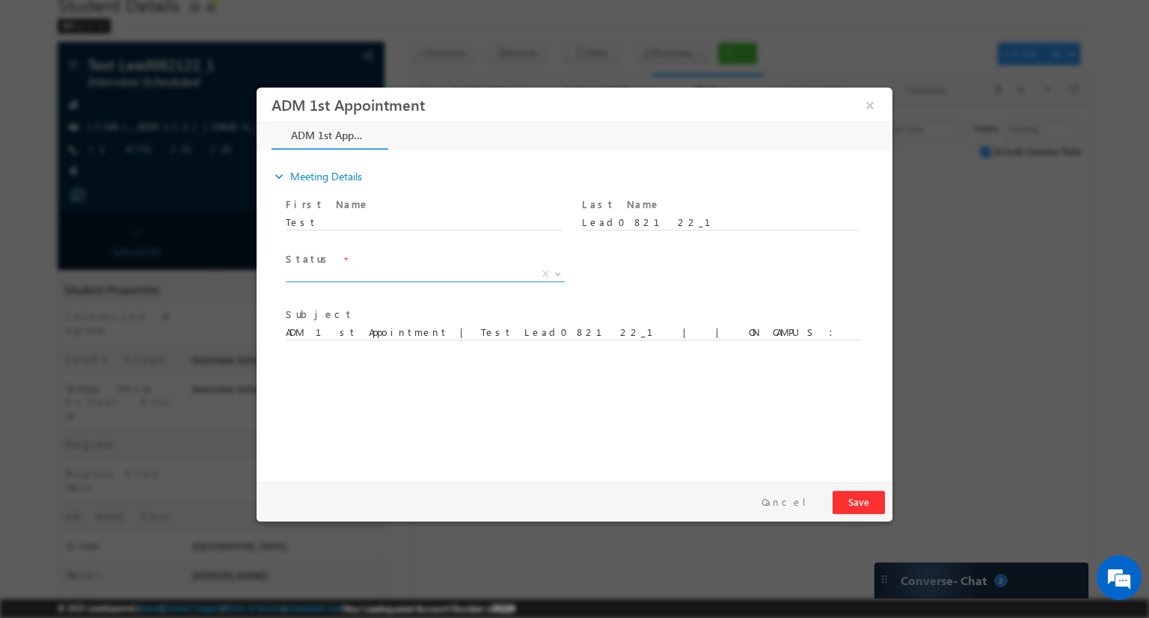
click at [554, 272] on b at bounding box center [558, 273] width 9 height 5
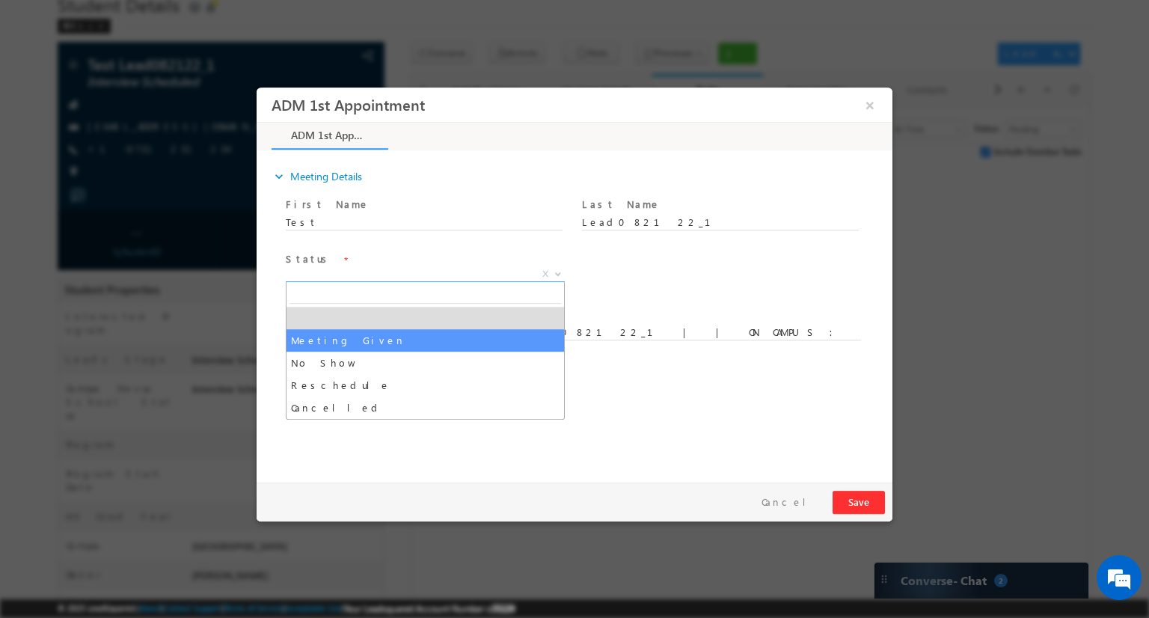
select select "Meeting Given"
type input "ADM 1st Appointment | Test Lead082122_1 | : Meeting Given"
select select
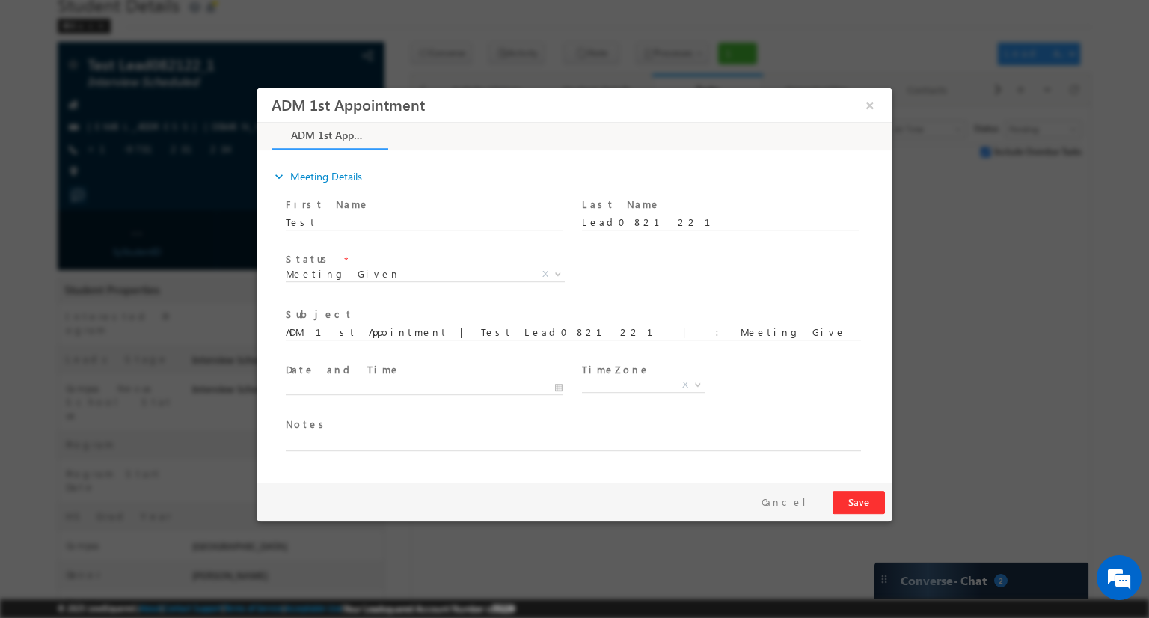
click at [859, 515] on div "Pay & Save Save Cancel" at bounding box center [578, 501] width 643 height 39
click at [856, 504] on button "Save" at bounding box center [859, 502] width 52 height 23
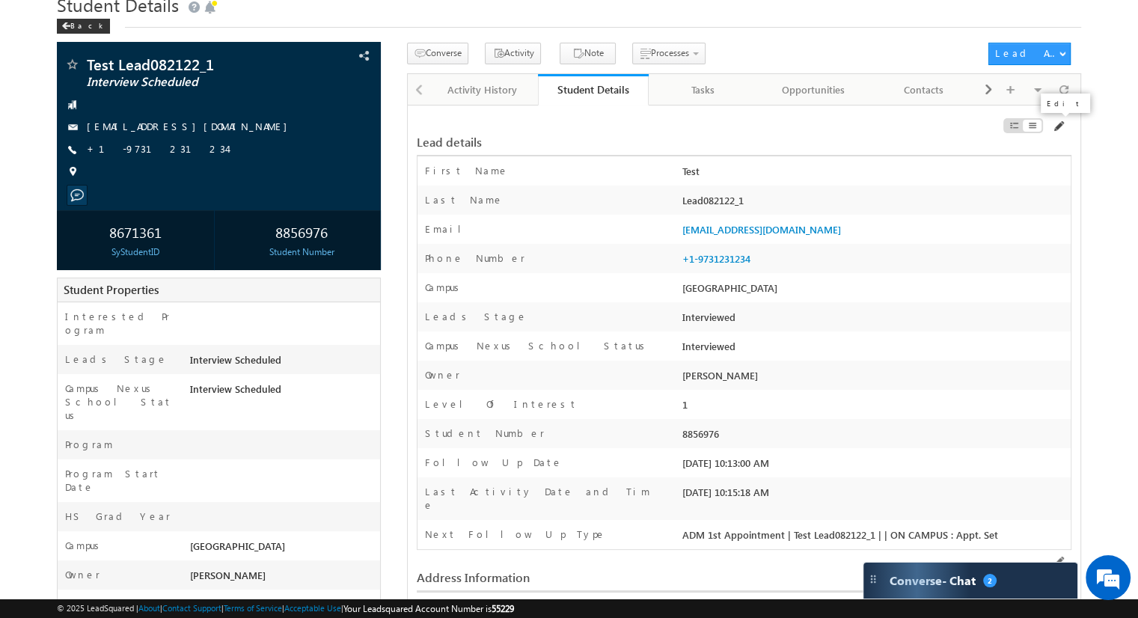
click at [1056, 132] on span at bounding box center [1058, 126] width 12 height 12
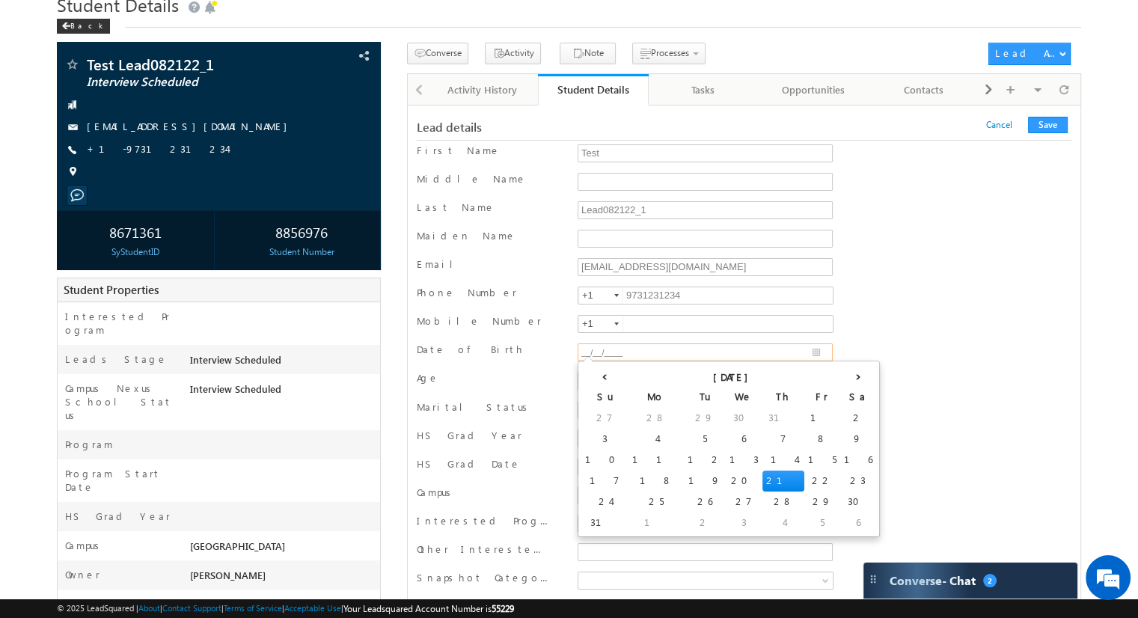
click at [817, 352] on input "__/__/____" at bounding box center [704, 352] width 255 height 18
click at [584, 349] on input "__/__/____" at bounding box center [704, 352] width 255 height 18
type input "01/01/2001"
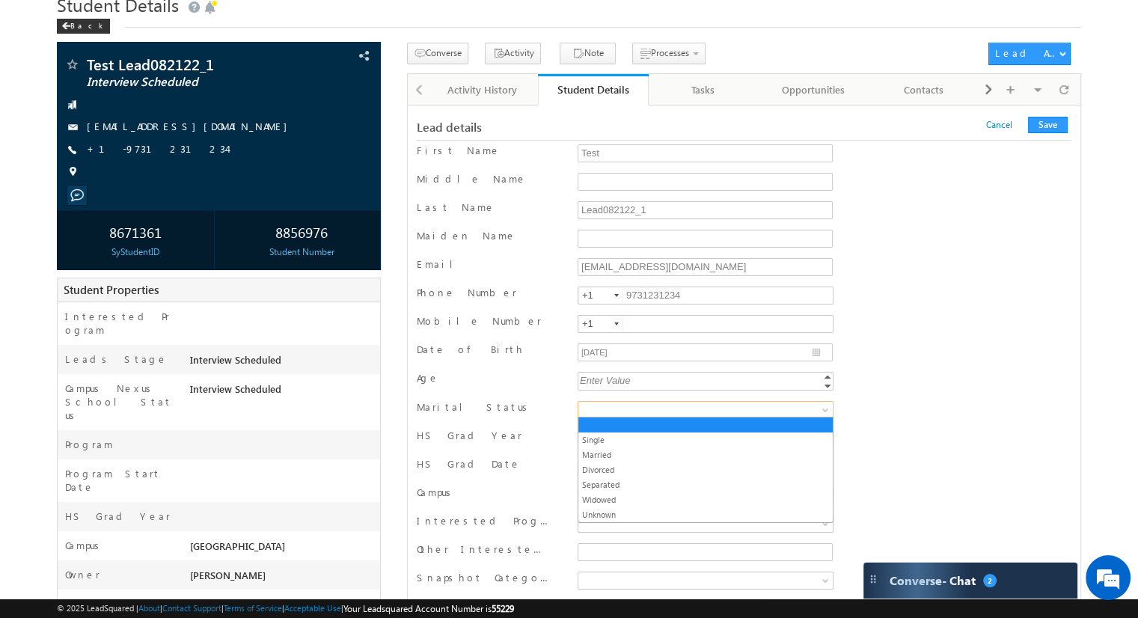
click at [824, 408] on span at bounding box center [827, 413] width 12 height 12
click at [681, 444] on link "Single" at bounding box center [705, 439] width 254 height 13
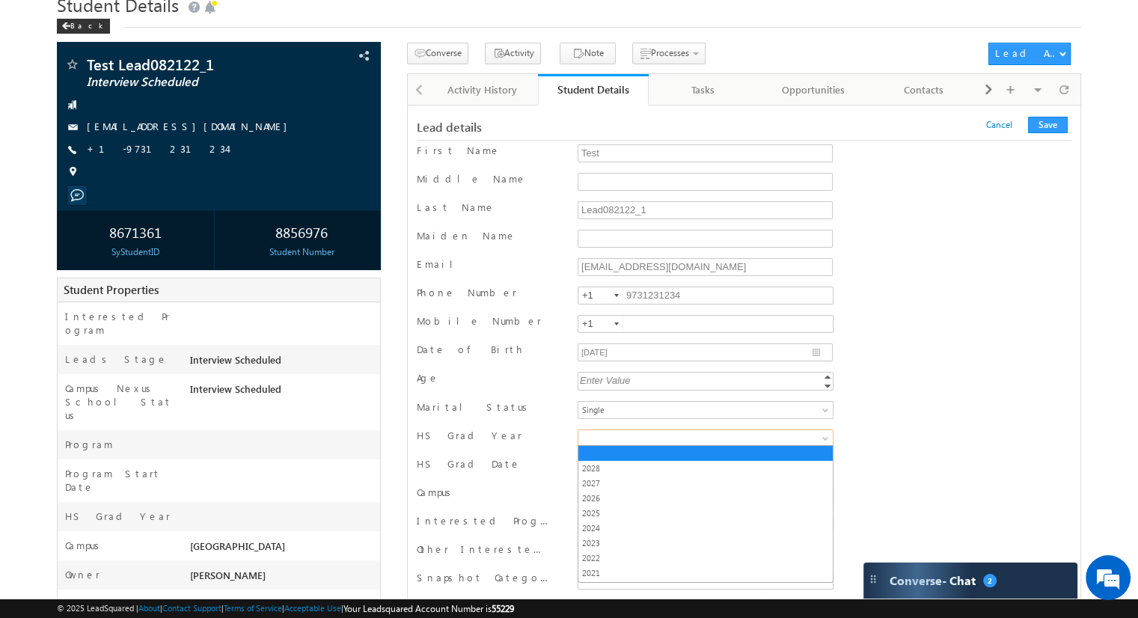
click at [824, 435] on span at bounding box center [827, 441] width 12 height 12
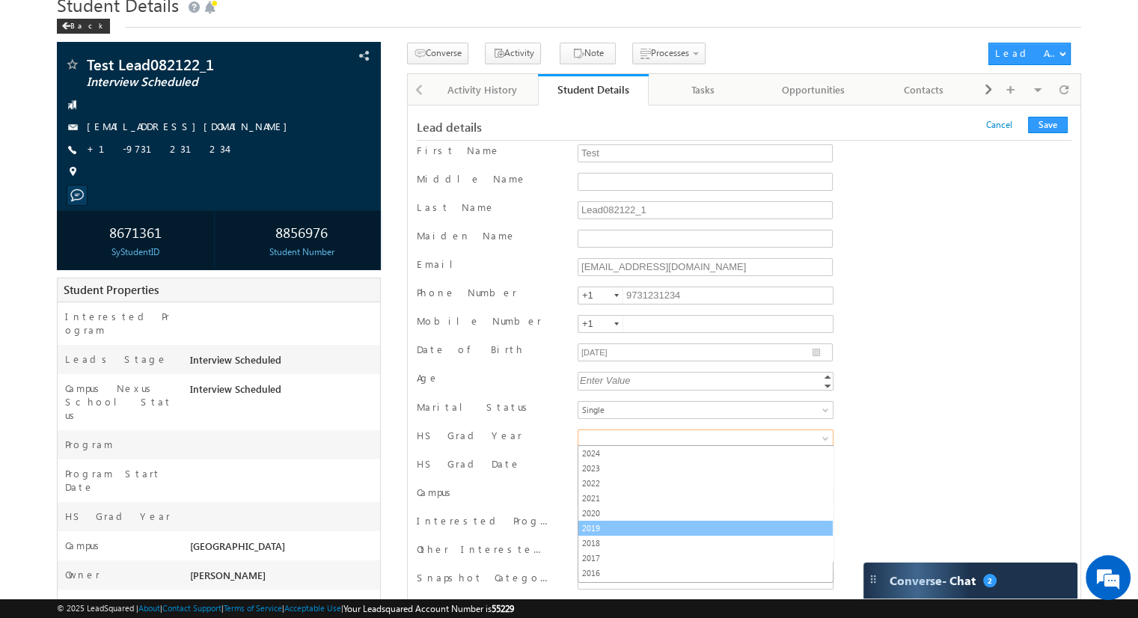
click at [655, 528] on link "2019" at bounding box center [705, 527] width 254 height 13
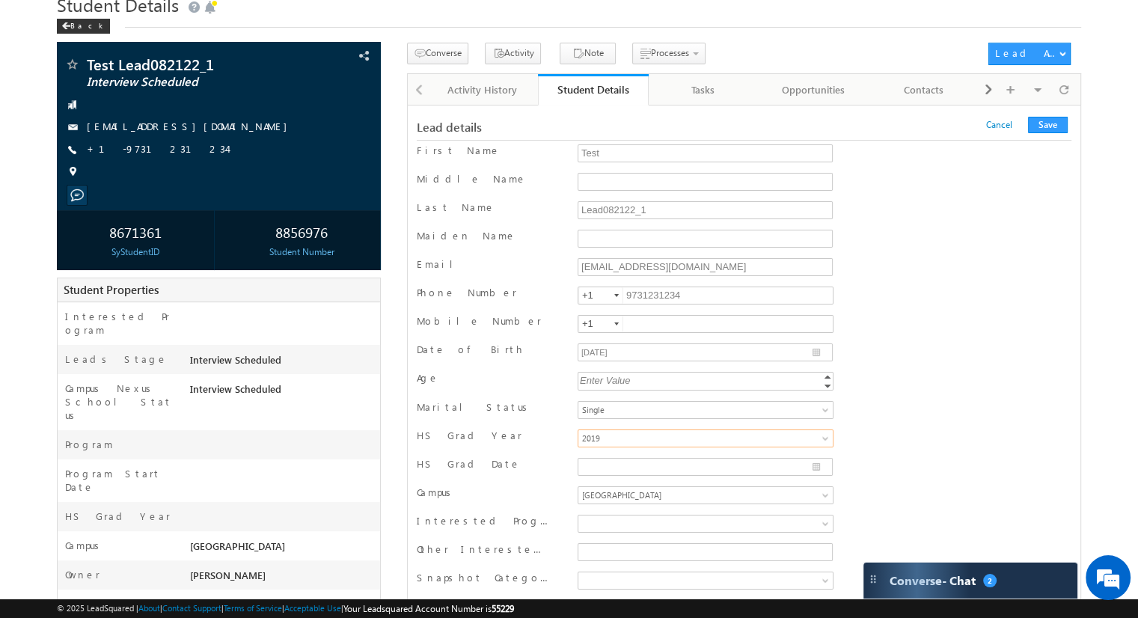
click at [907, 459] on div "HS Grad Date" at bounding box center [744, 468] width 654 height 22
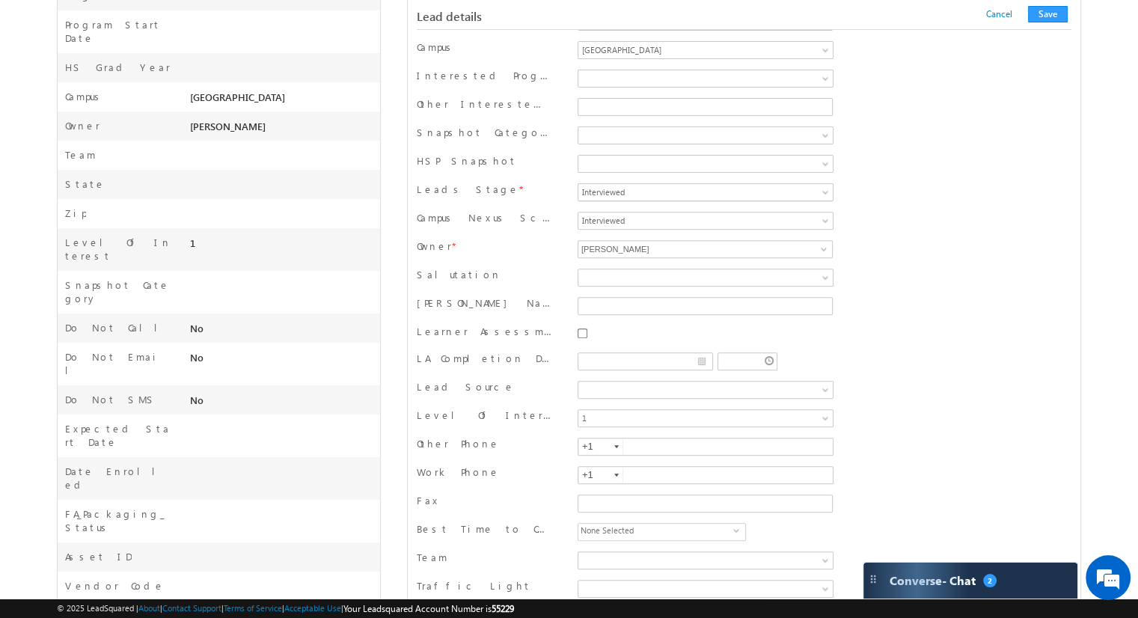
scroll to position [585, 0]
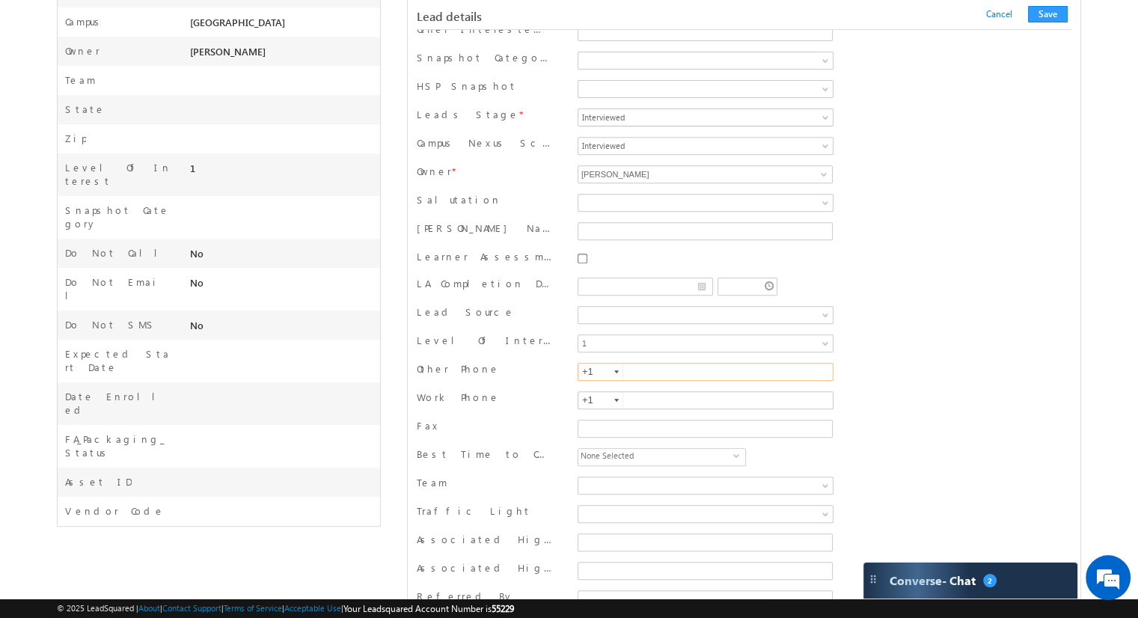
click at [653, 366] on input "text" at bounding box center [705, 372] width 256 height 18
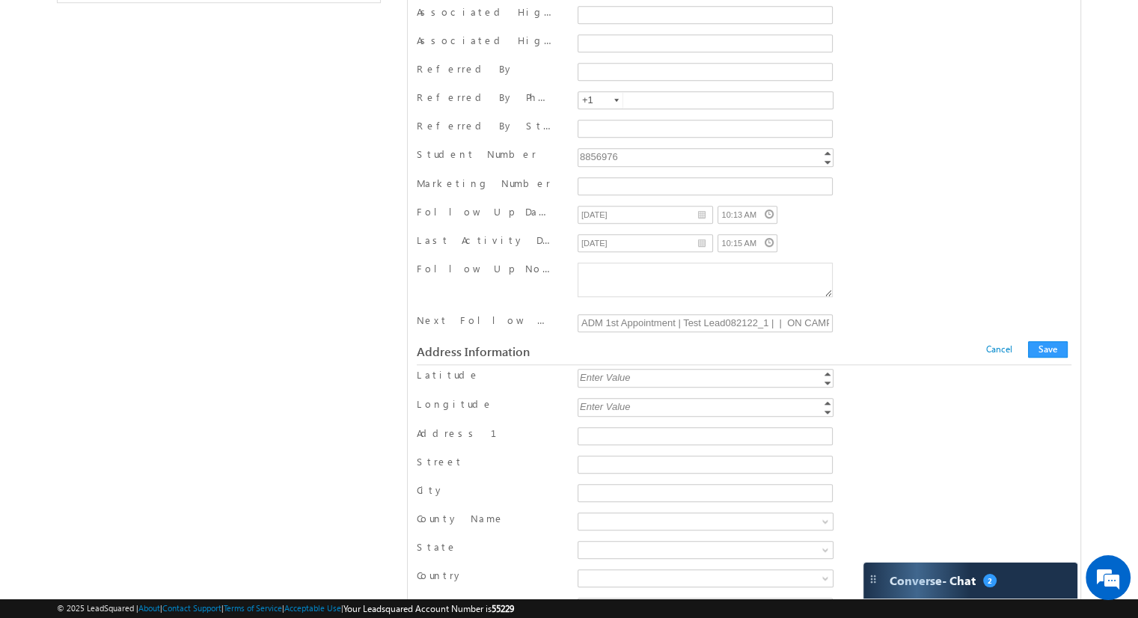
scroll to position [1183, 0]
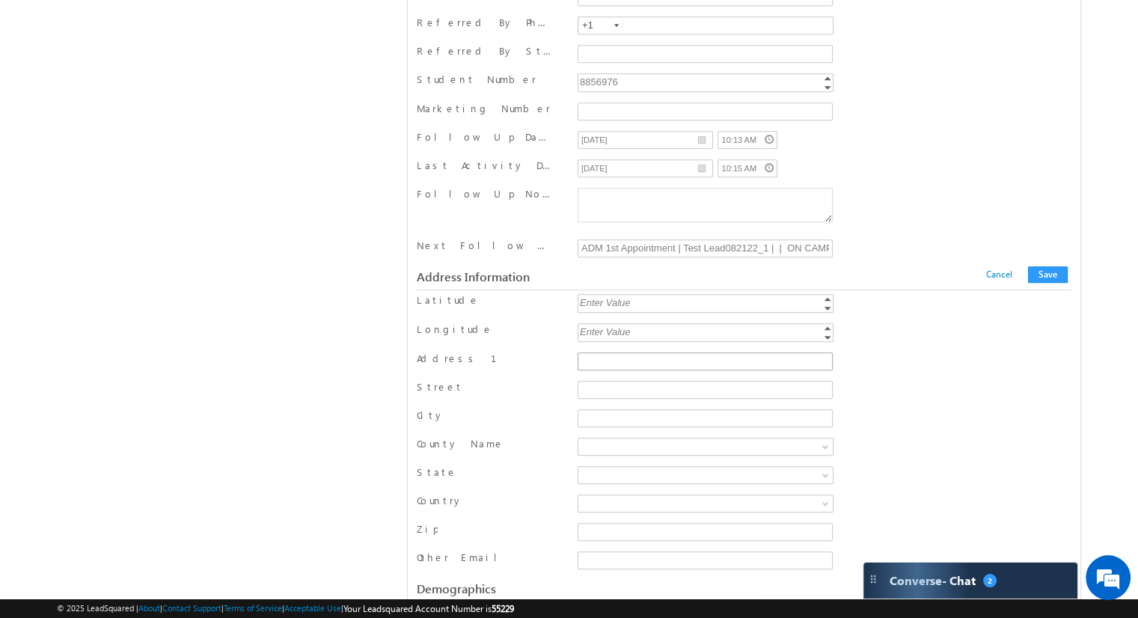
type input "9732342345"
click at [610, 352] on input "Address 1" at bounding box center [704, 361] width 255 height 18
type input "14 Sylvan Way"
type input "Parsippany"
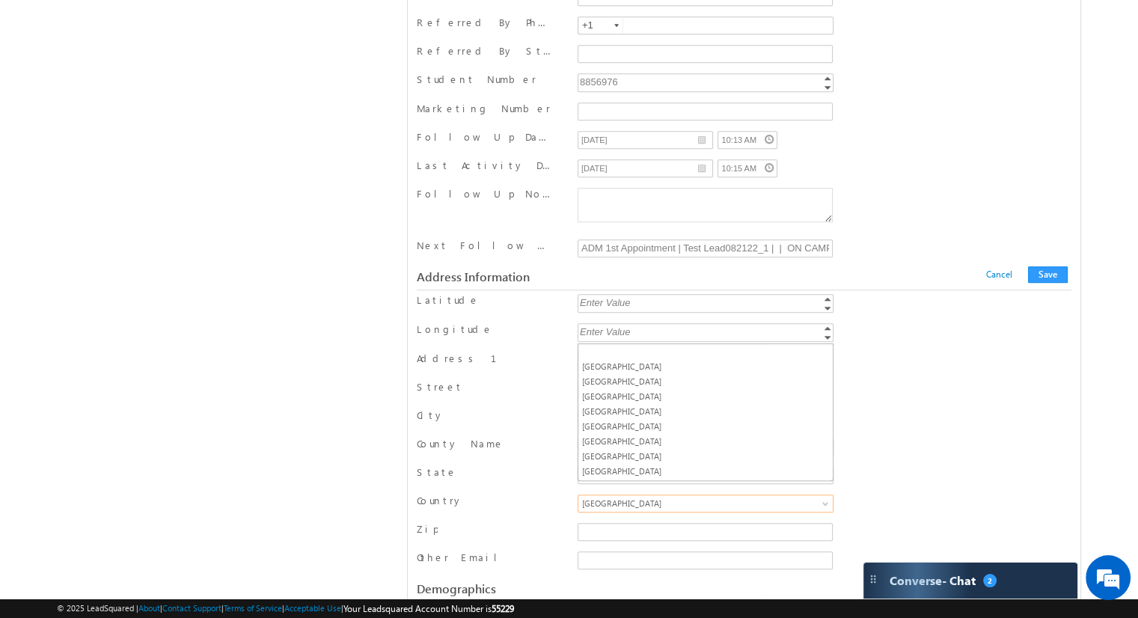
scroll to position [1508, 0]
click at [826, 500] on span at bounding box center [827, 506] width 12 height 12
click at [691, 369] on link "[GEOGRAPHIC_DATA]" at bounding box center [705, 366] width 254 height 13
click at [653, 523] on input "Zip" at bounding box center [704, 532] width 255 height 18
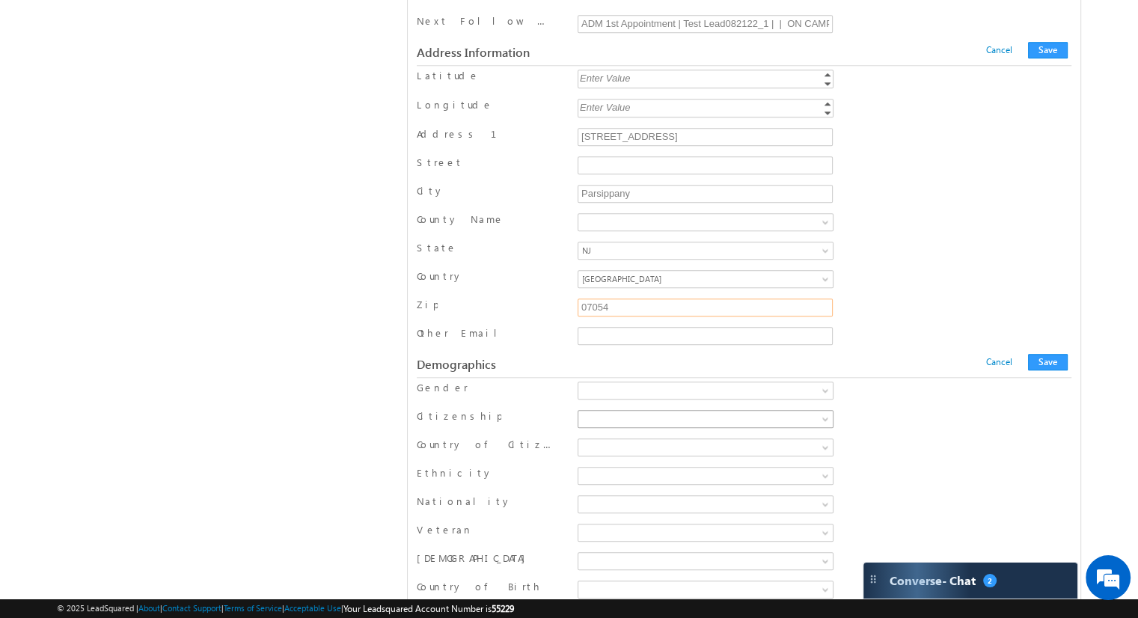
scroll to position [1483, 0]
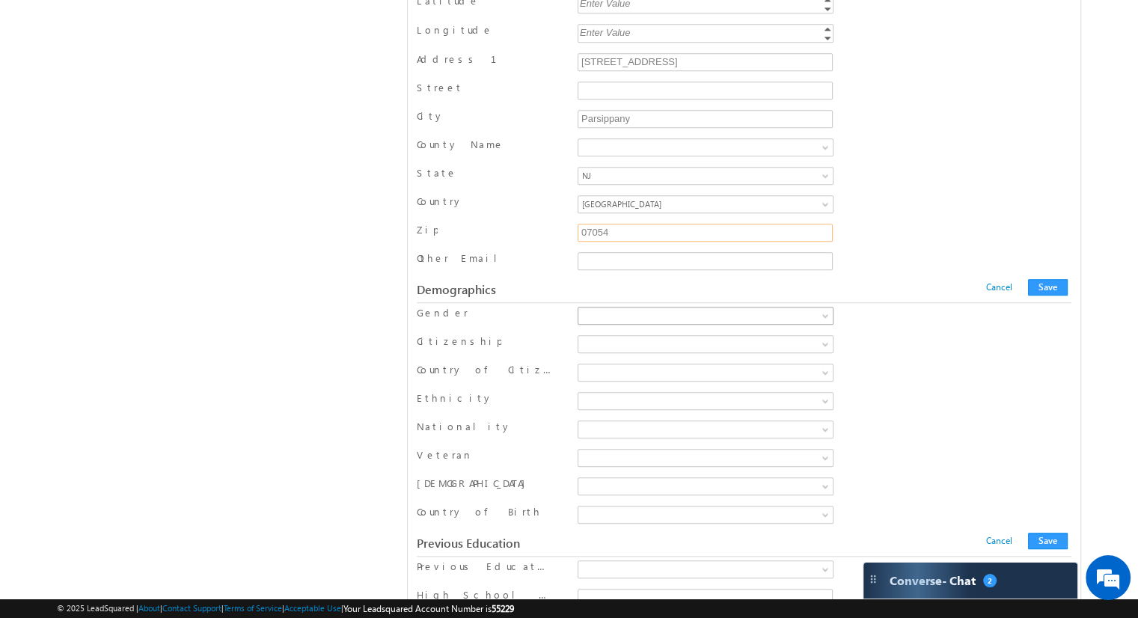
type input "07054"
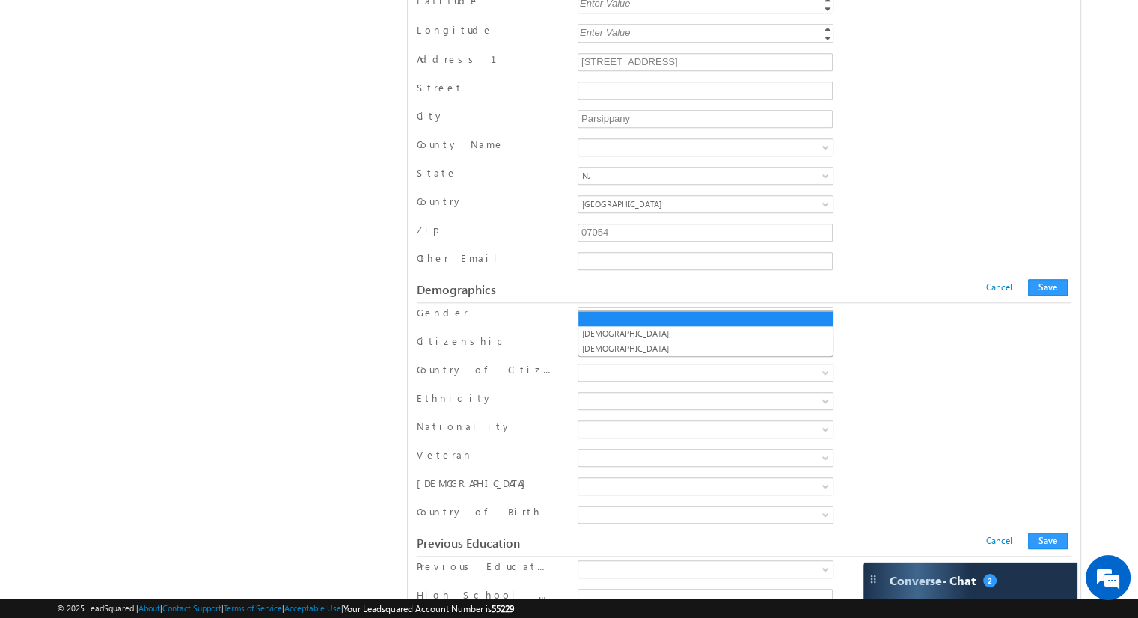
click at [829, 313] on span at bounding box center [827, 319] width 12 height 12
click at [782, 328] on link "Male" at bounding box center [705, 333] width 254 height 13
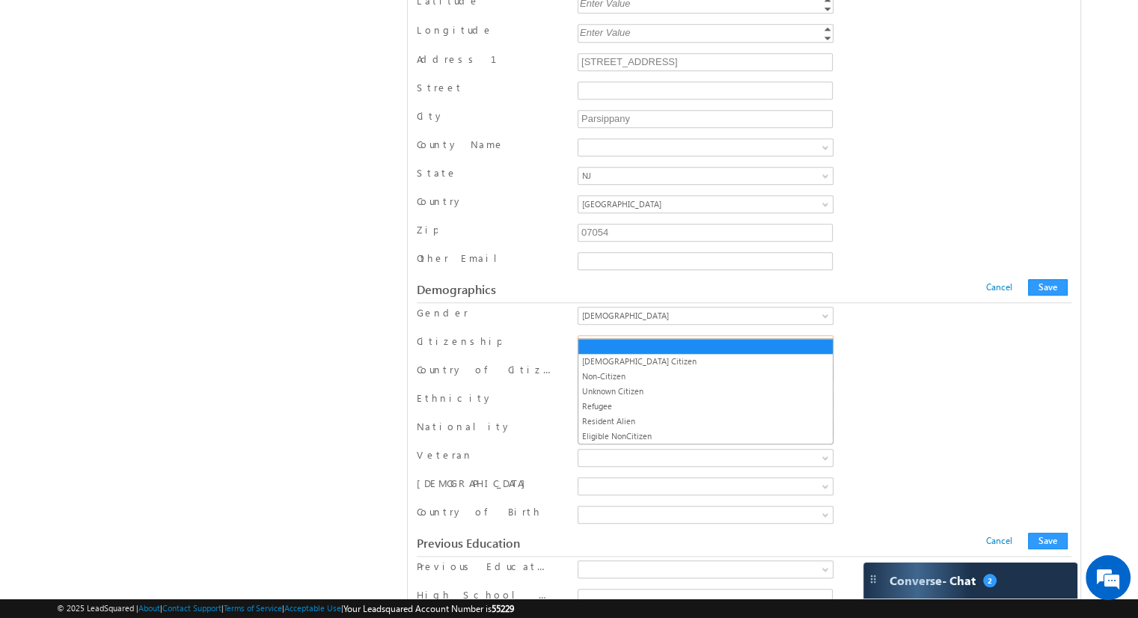
click at [824, 341] on span at bounding box center [827, 347] width 12 height 12
click at [690, 360] on link "[DEMOGRAPHIC_DATA] Citizen" at bounding box center [705, 361] width 254 height 13
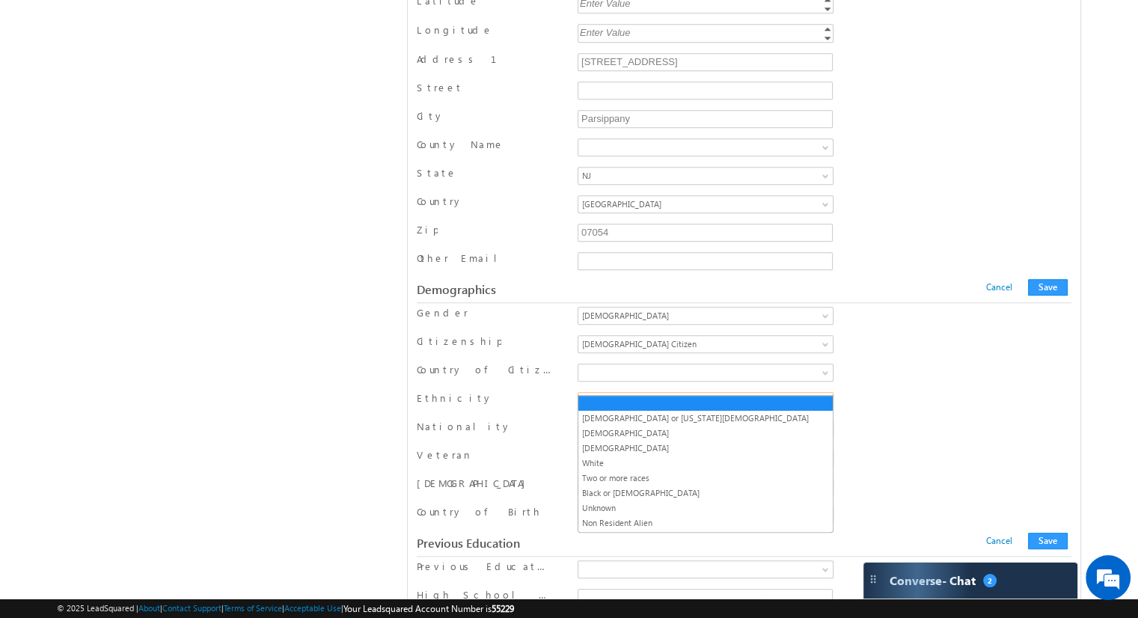
click at [826, 392] on link at bounding box center [705, 401] width 256 height 18
click at [669, 492] on link "Black or African American" at bounding box center [705, 492] width 254 height 13
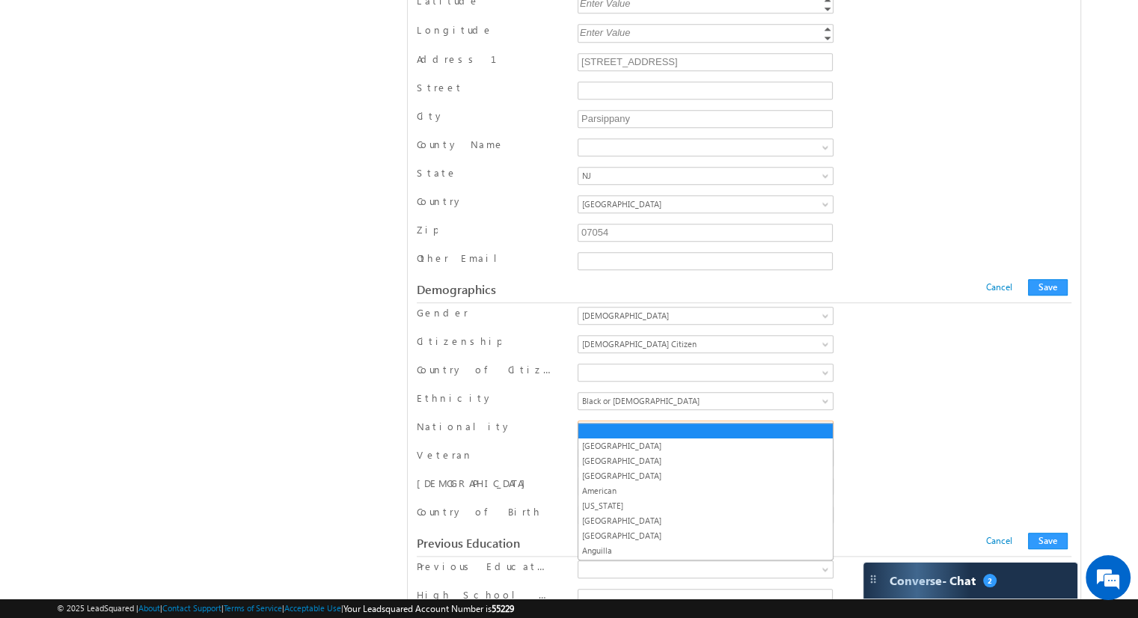
click at [826, 426] on span at bounding box center [827, 432] width 12 height 12
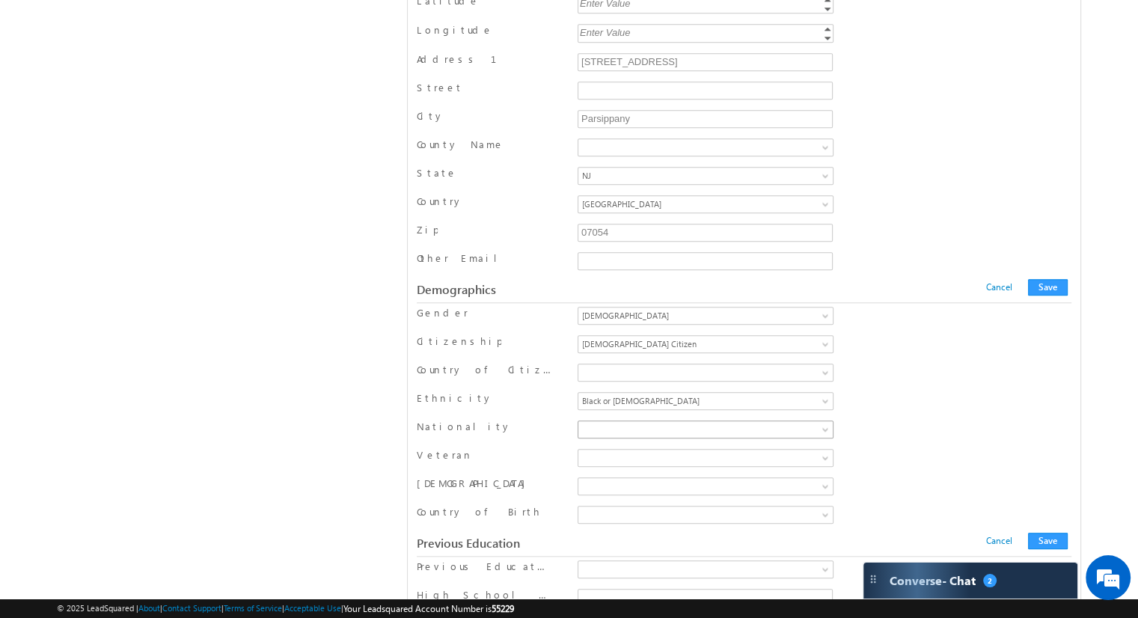
click at [826, 426] on span at bounding box center [827, 432] width 12 height 12
click at [824, 455] on span at bounding box center [827, 461] width 12 height 12
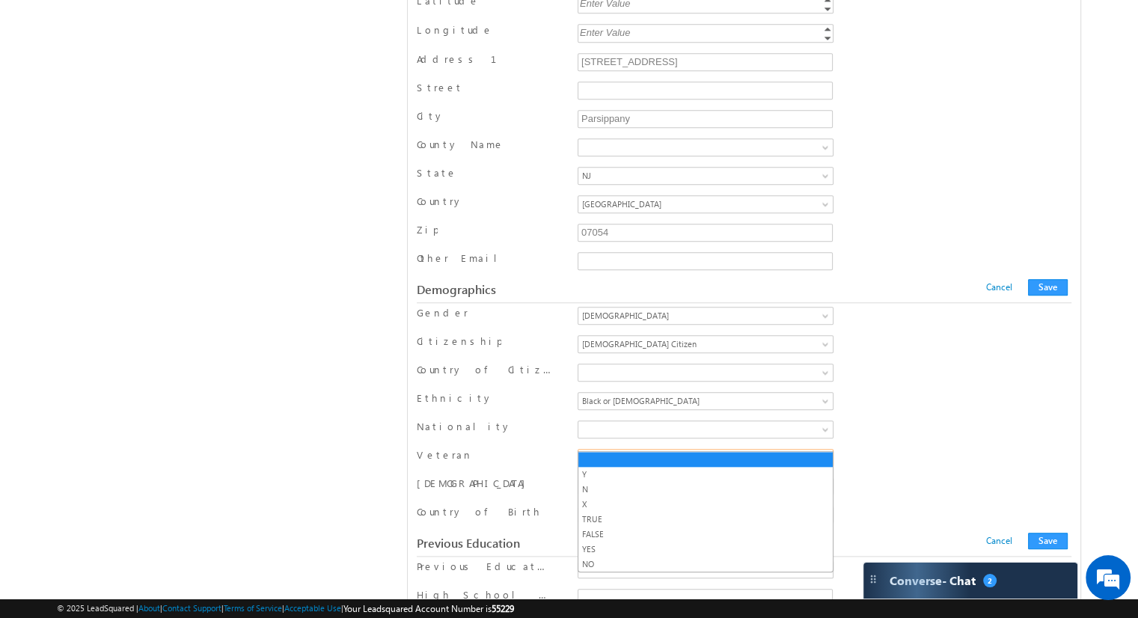
click at [880, 423] on div "Nationality Afghanistan Albania Algeria American American Samoa Andorra Angola …" at bounding box center [744, 431] width 654 height 22
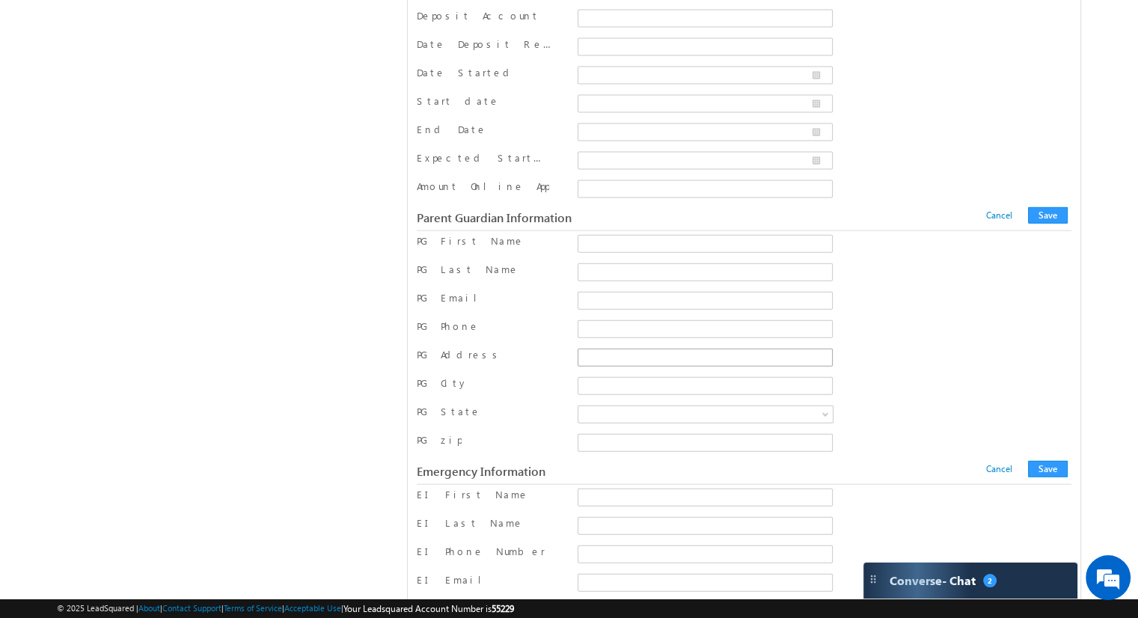
scroll to position [3502, 0]
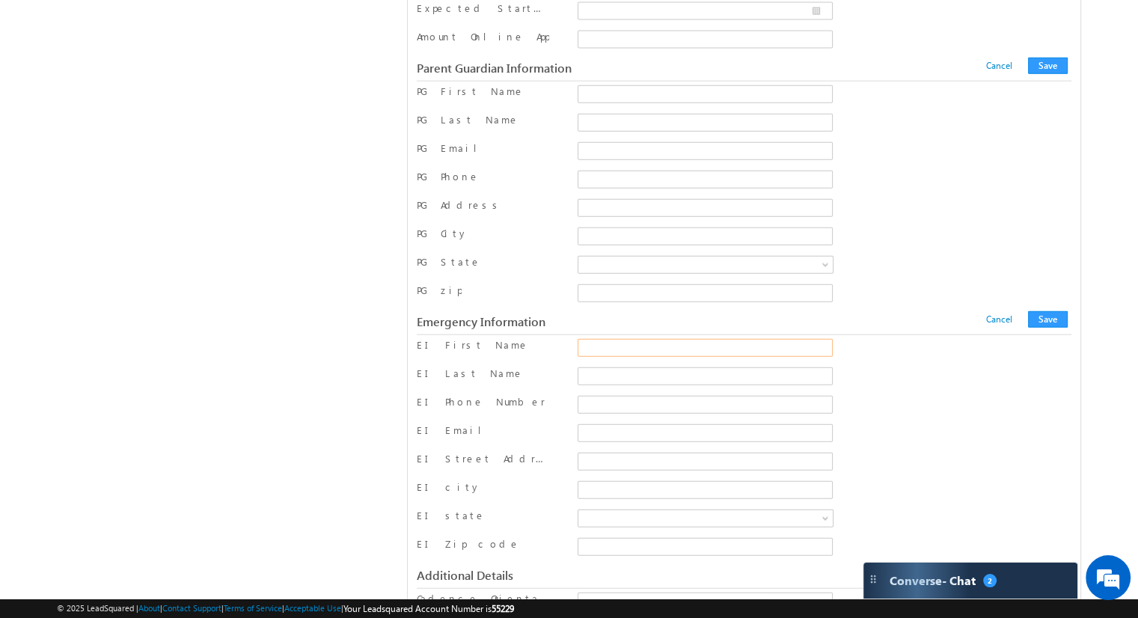
click at [622, 339] on input "EI First Name" at bounding box center [704, 348] width 255 height 18
drag, startPoint x: 628, startPoint y: 310, endPoint x: 585, endPoint y: 317, distance: 43.2
click at [585, 339] on input "EContact" at bounding box center [704, 348] width 255 height 18
type input "Emergency"
type input "Contact_1"
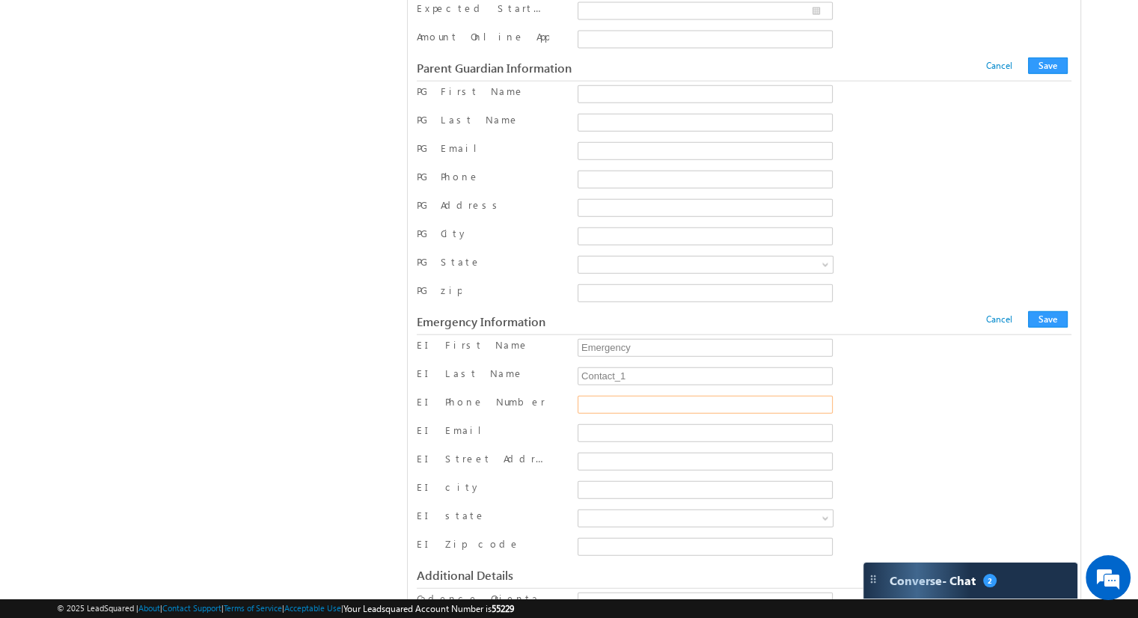
click at [601, 396] on input "EI Phone Number" at bounding box center [704, 405] width 255 height 18
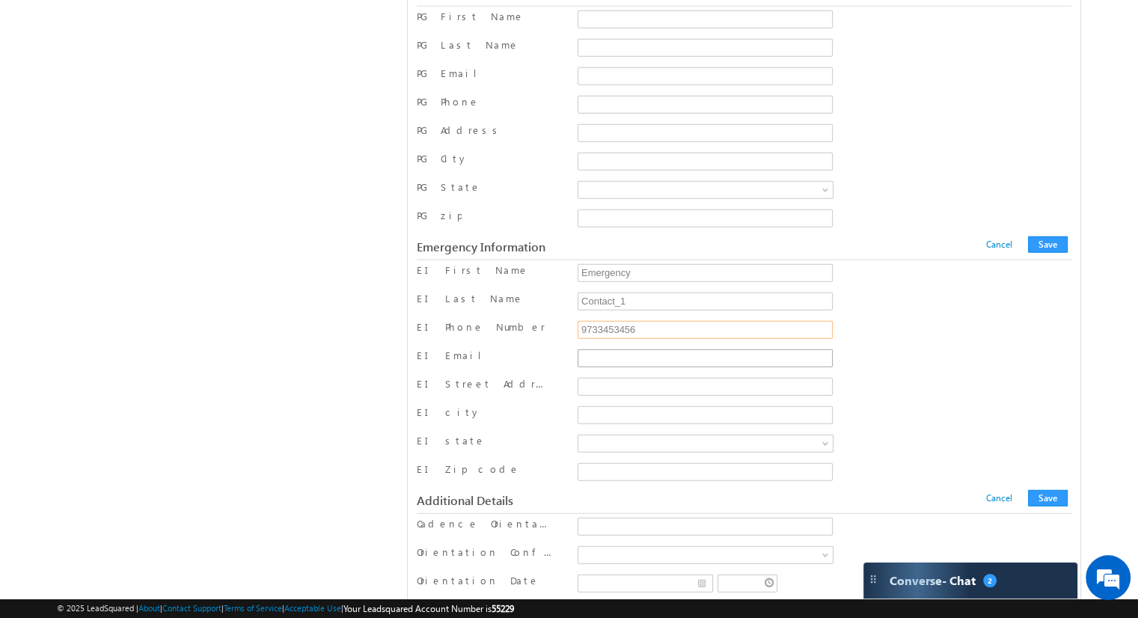
type input "9733453456"
click at [606, 349] on input "EI Email" at bounding box center [704, 358] width 255 height 18
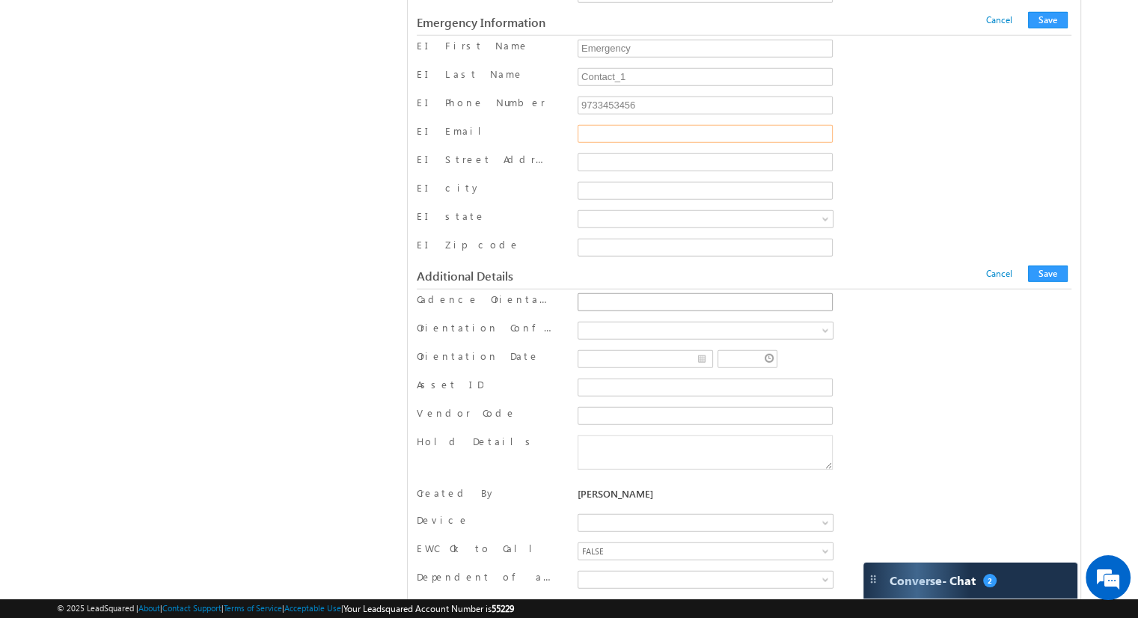
scroll to position [3726, 0]
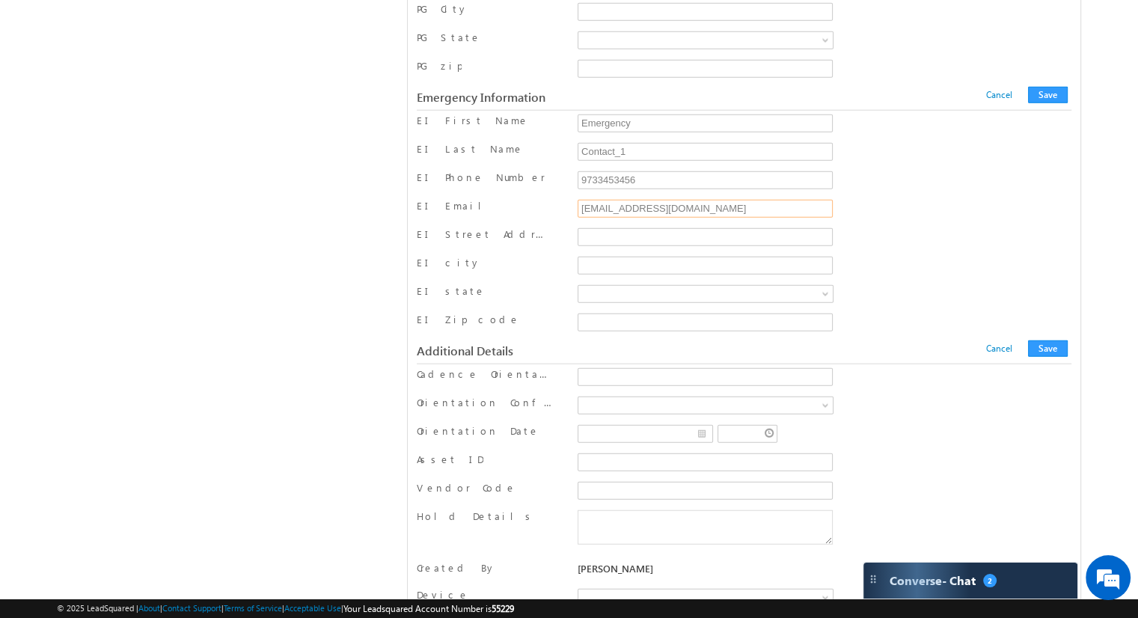
type input "econtact1@testemail.com"
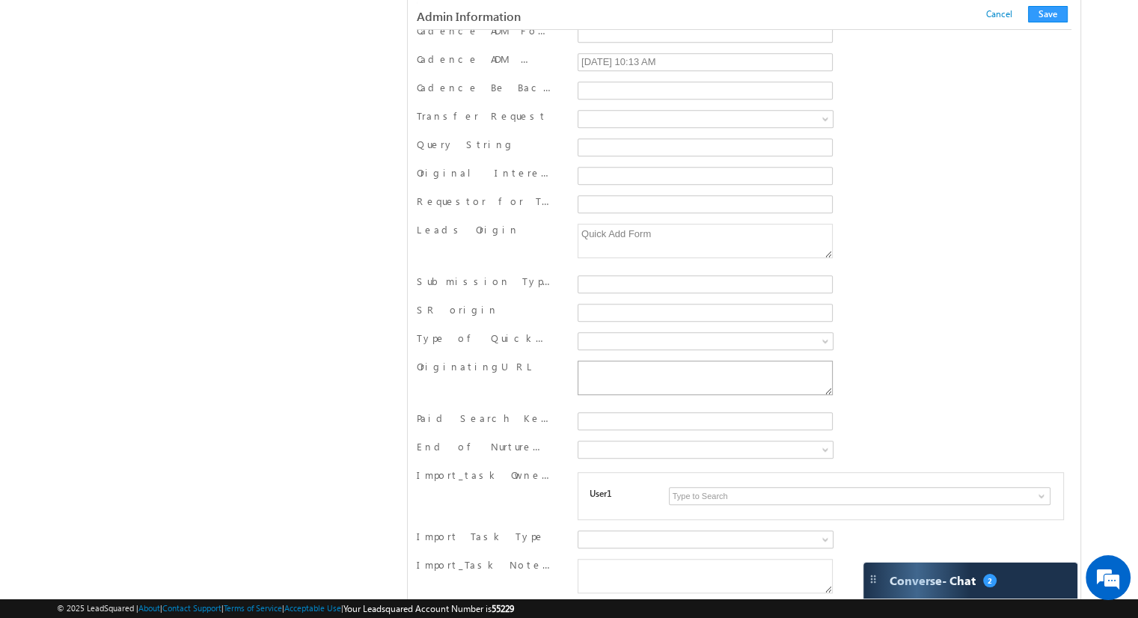
scroll to position [6537, 0]
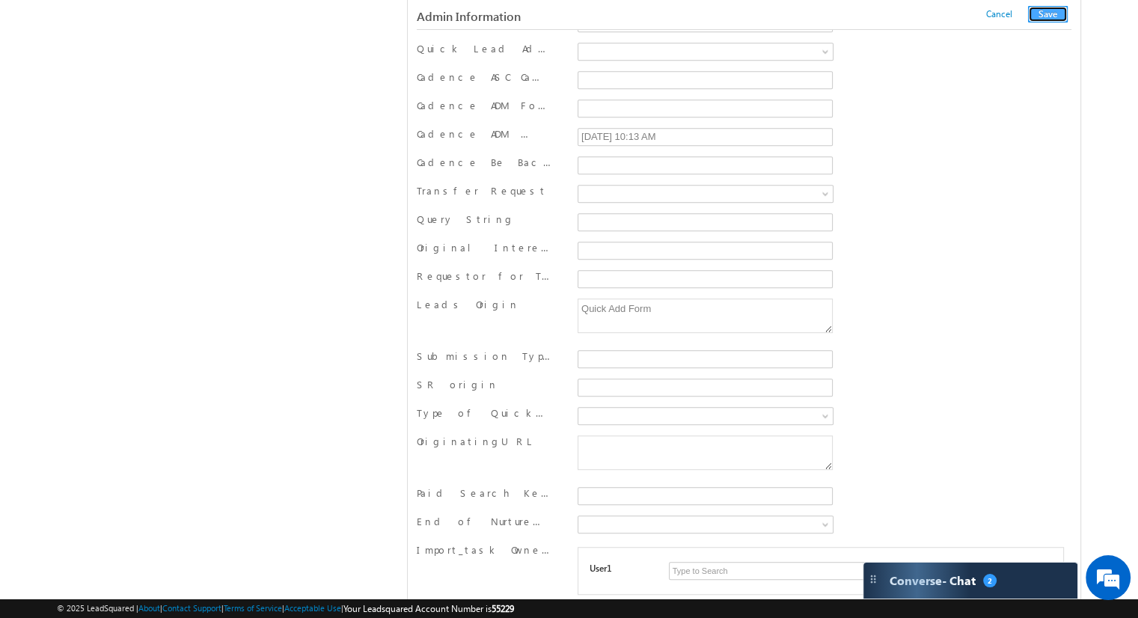
click at [1050, 11] on button "Save" at bounding box center [1048, 14] width 40 height 16
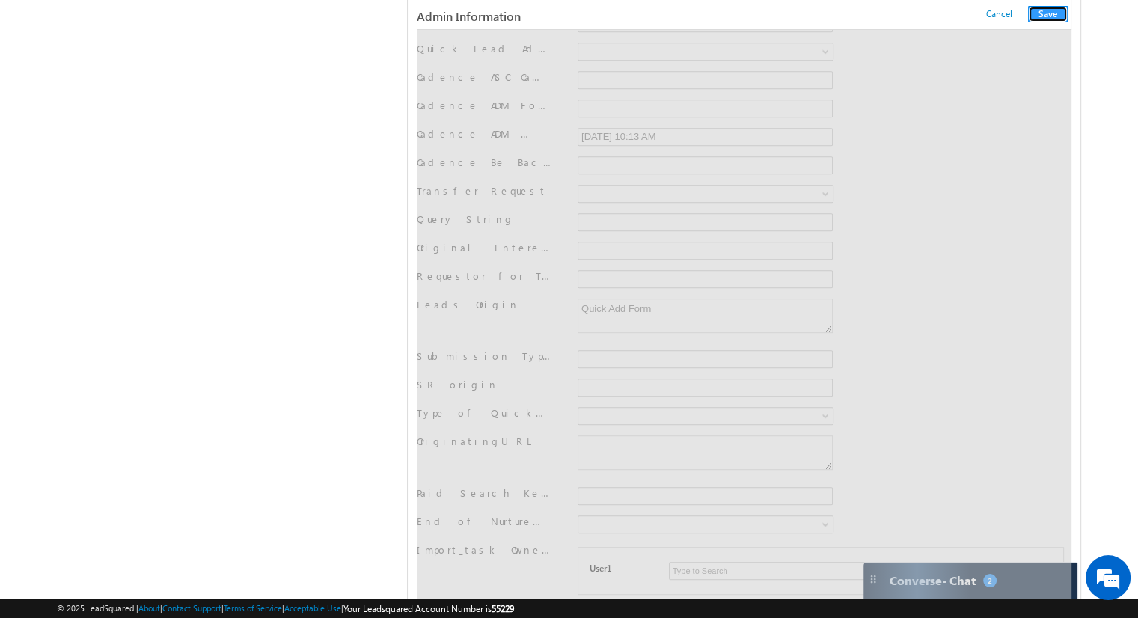
scroll to position [0, 0]
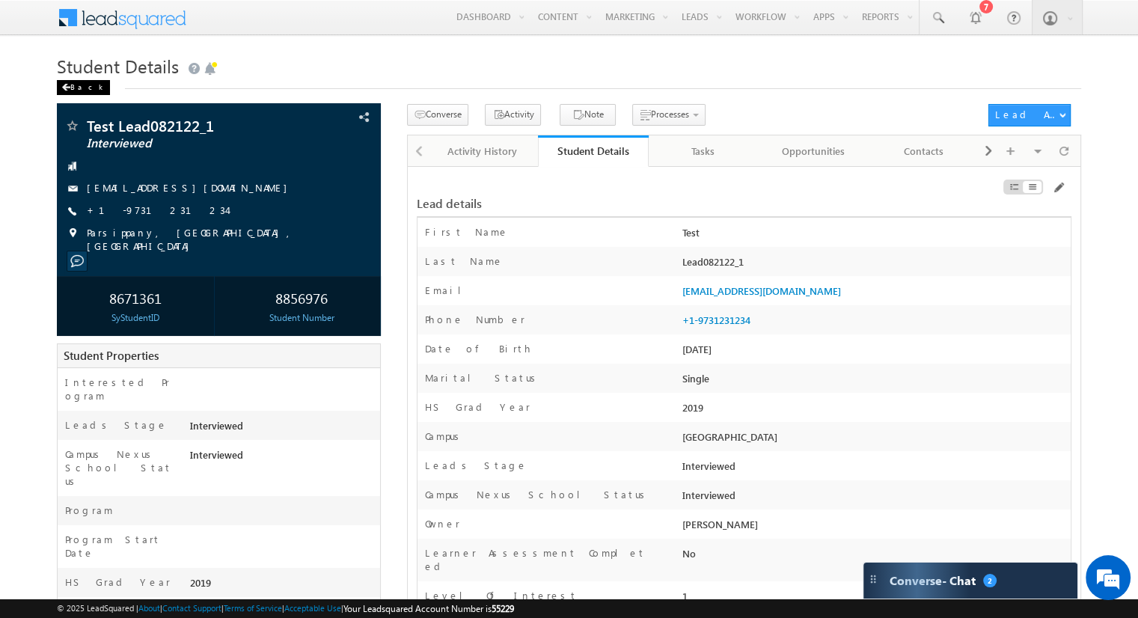
click at [77, 91] on div "Back" at bounding box center [83, 87] width 53 height 15
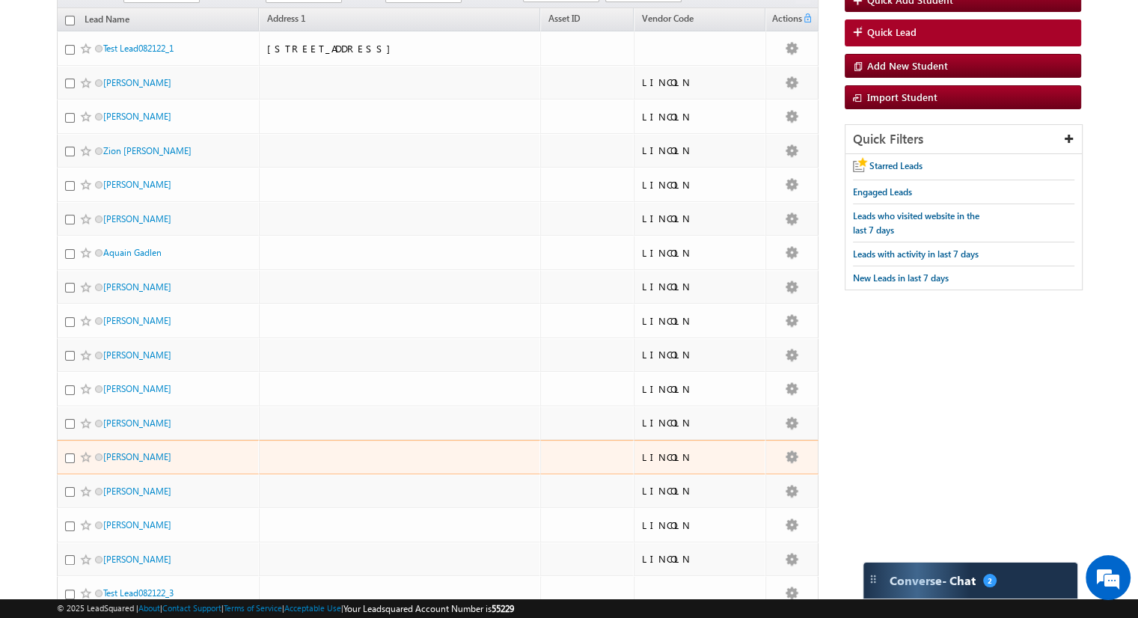
scroll to position [224, 0]
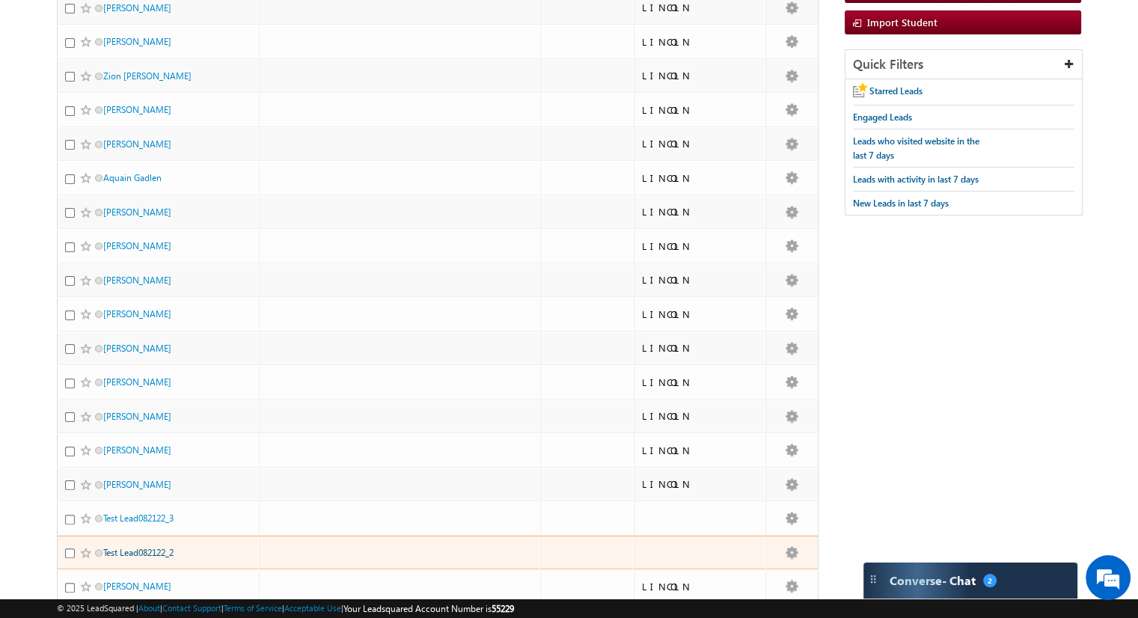
click at [147, 549] on link "Test Lead082122_2" at bounding box center [138, 552] width 70 height 11
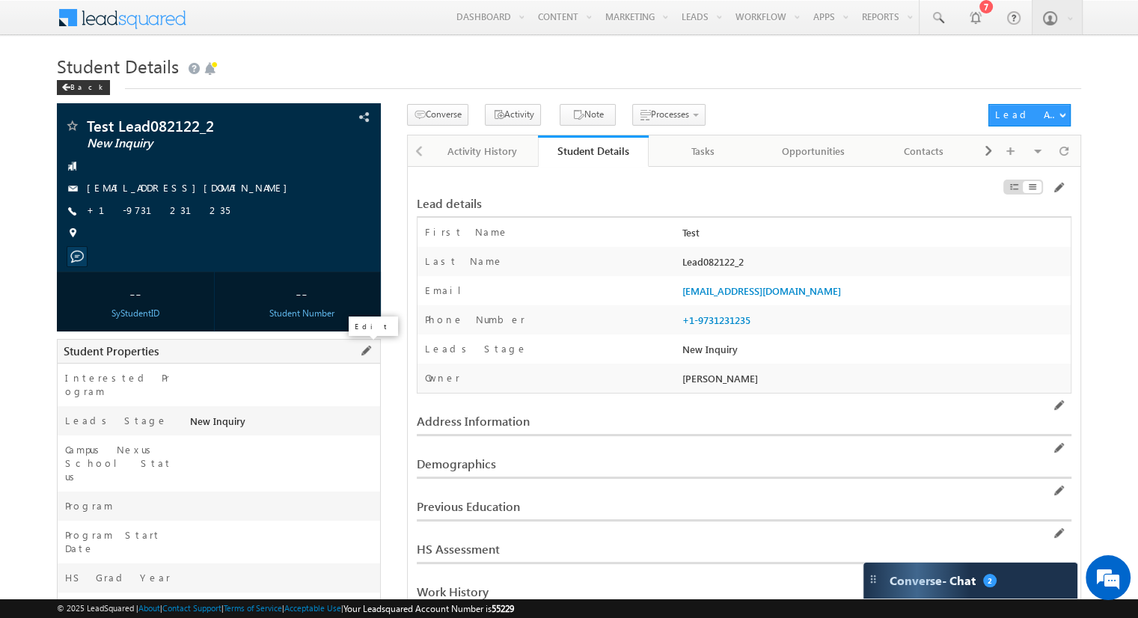
click at [364, 352] on span at bounding box center [366, 351] width 16 height 16
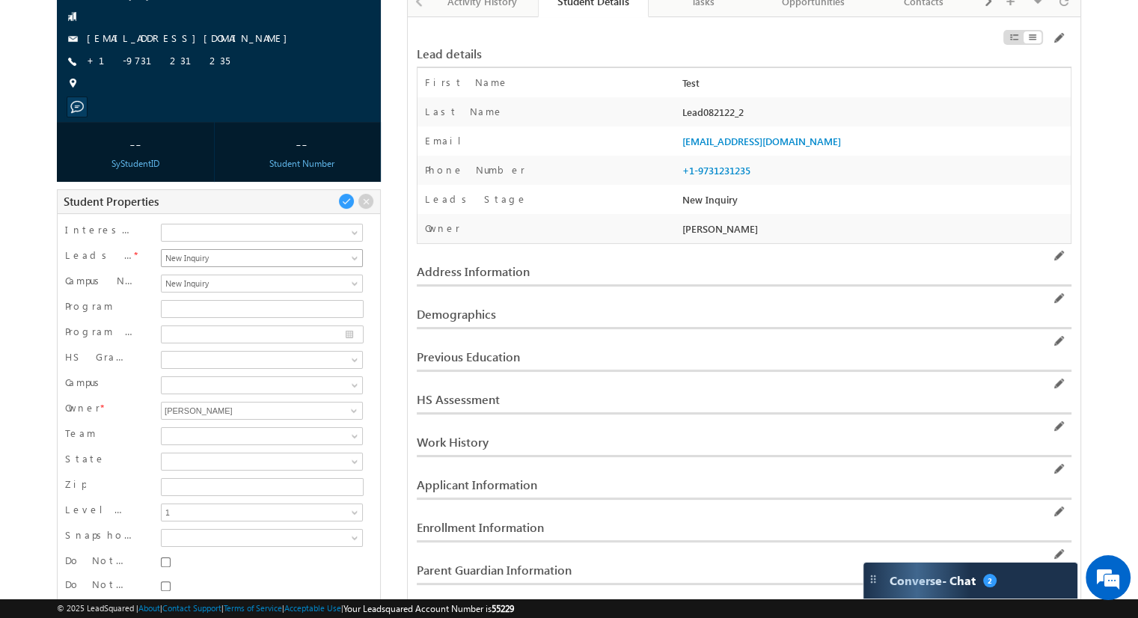
scroll to position [224, 0]
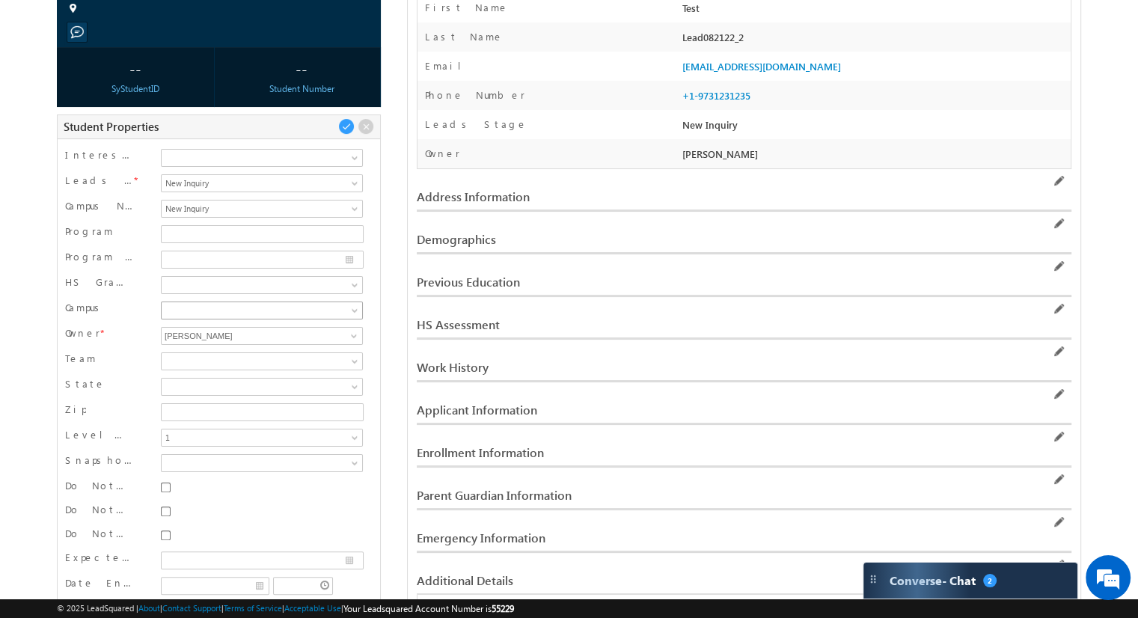
click at [356, 308] on span at bounding box center [356, 313] width 12 height 12
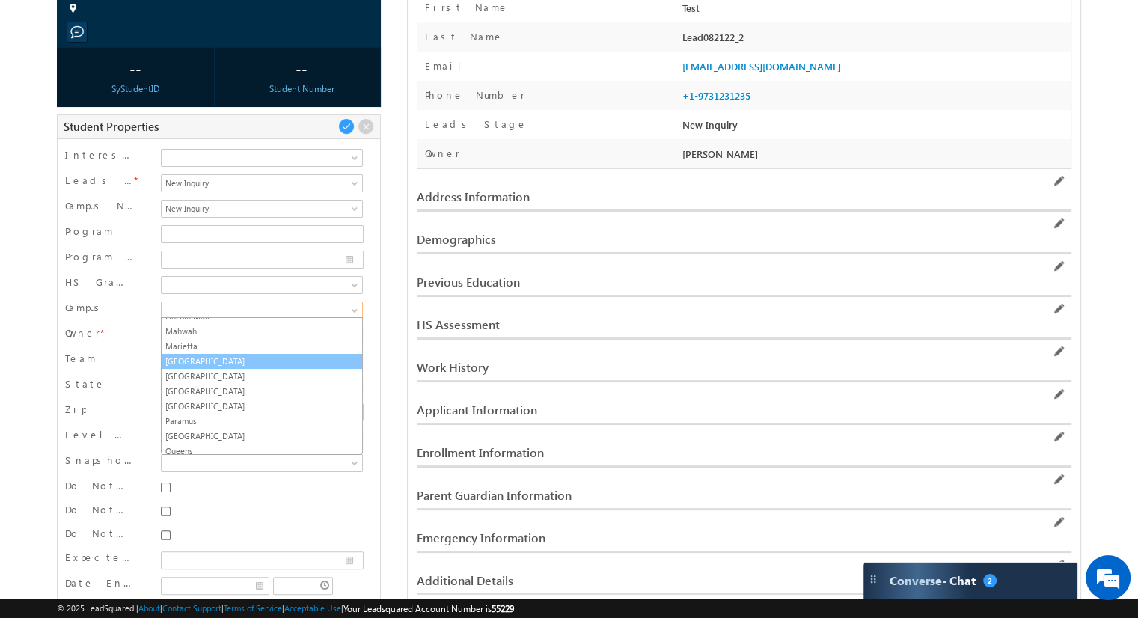
scroll to position [0, 0]
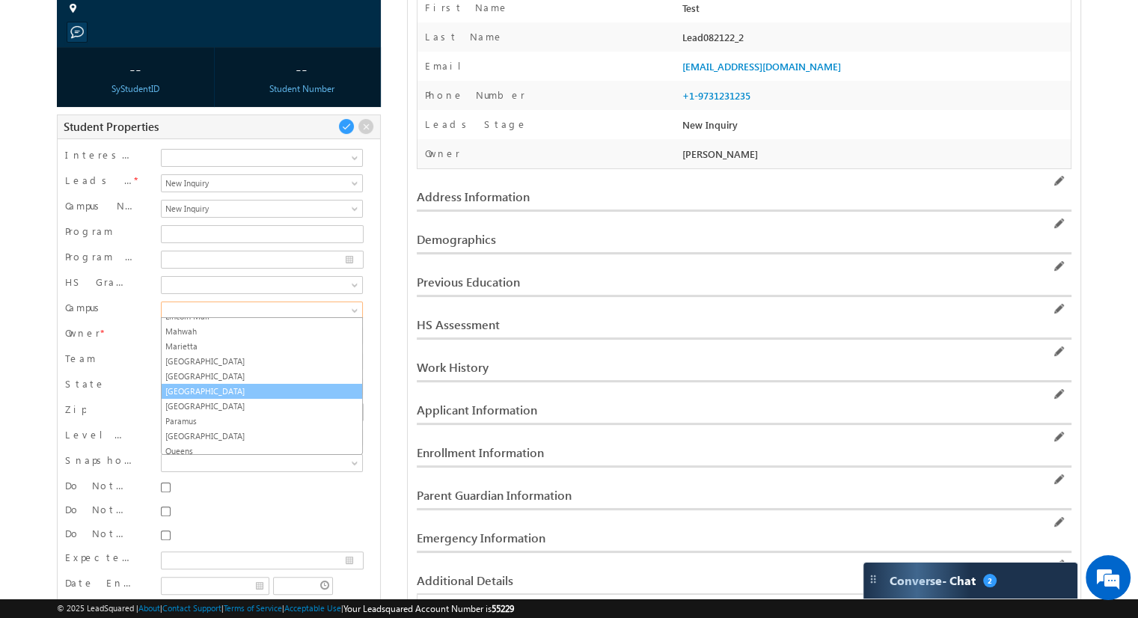
click at [209, 387] on link "[GEOGRAPHIC_DATA]" at bounding box center [262, 390] width 200 height 13
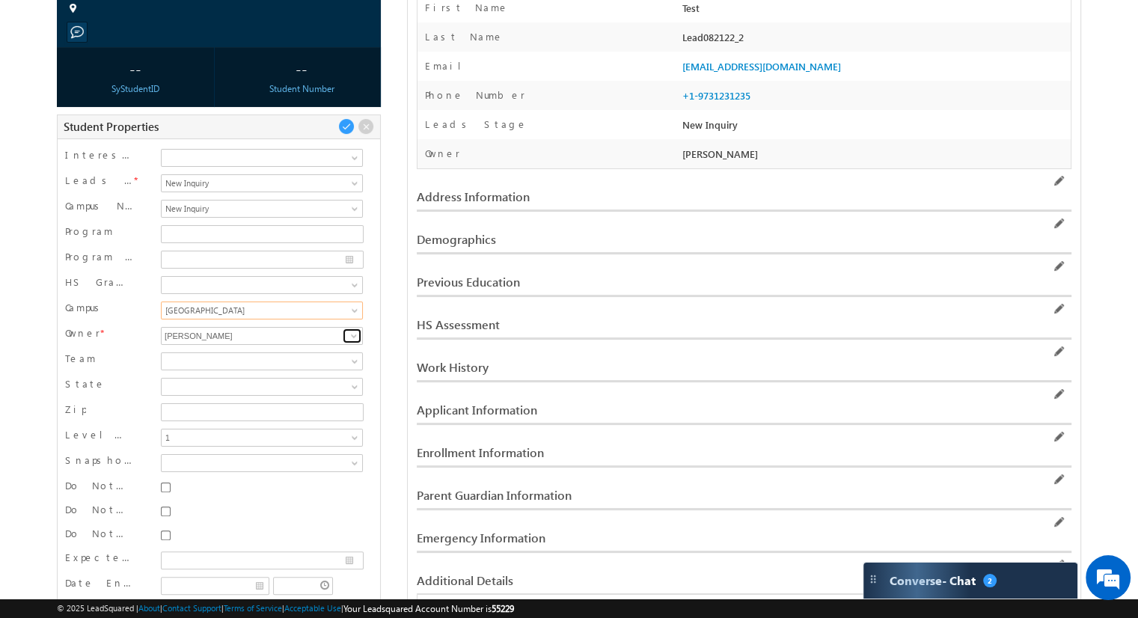
click at [353, 335] on span at bounding box center [354, 336] width 12 height 12
click at [241, 349] on link "Nichole Bowling nbowling@lincolntech.com" at bounding box center [261, 359] width 201 height 28
type input "[PERSON_NAME]"
click at [347, 128] on span at bounding box center [346, 126] width 16 height 16
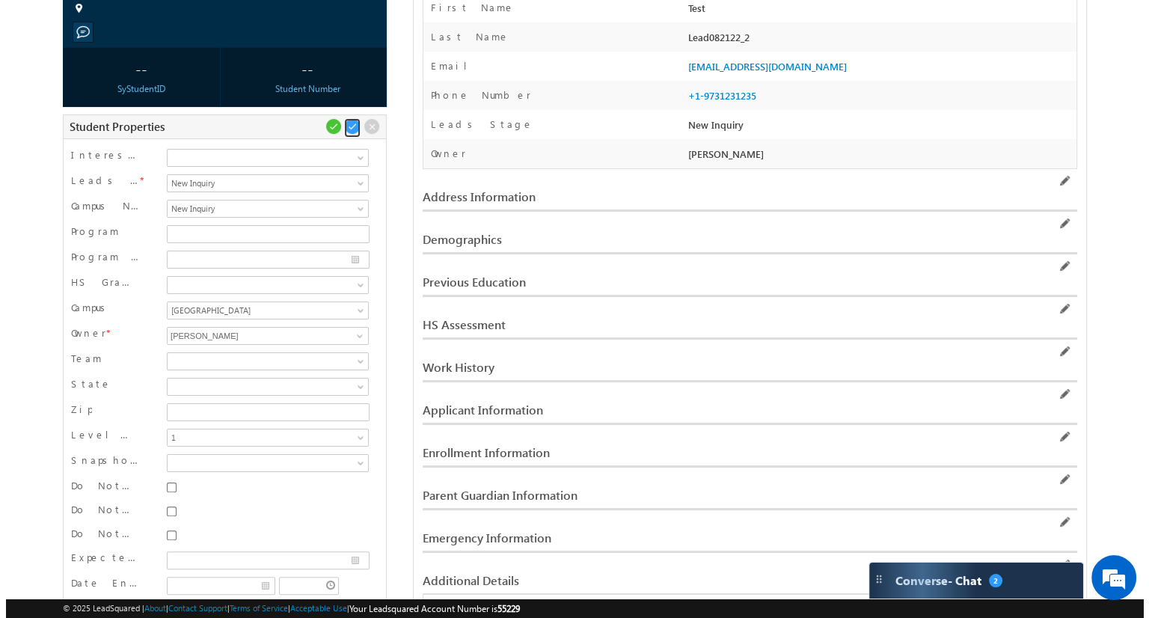
scroll to position [61, 0]
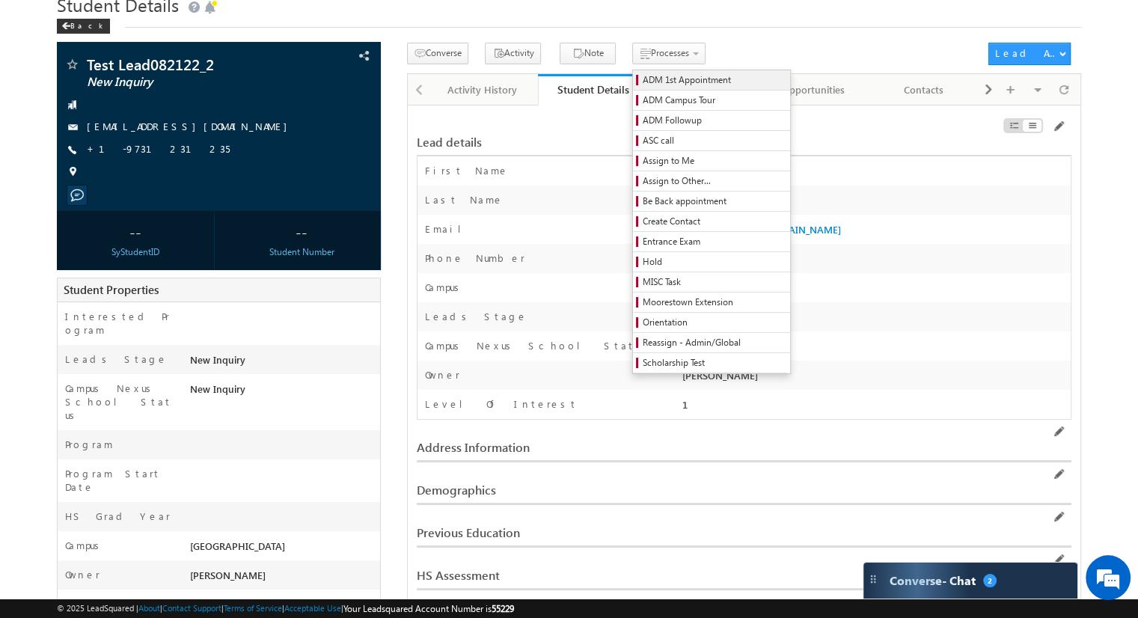
click at [668, 74] on span "ADM 1st Appointment" at bounding box center [714, 79] width 142 height 13
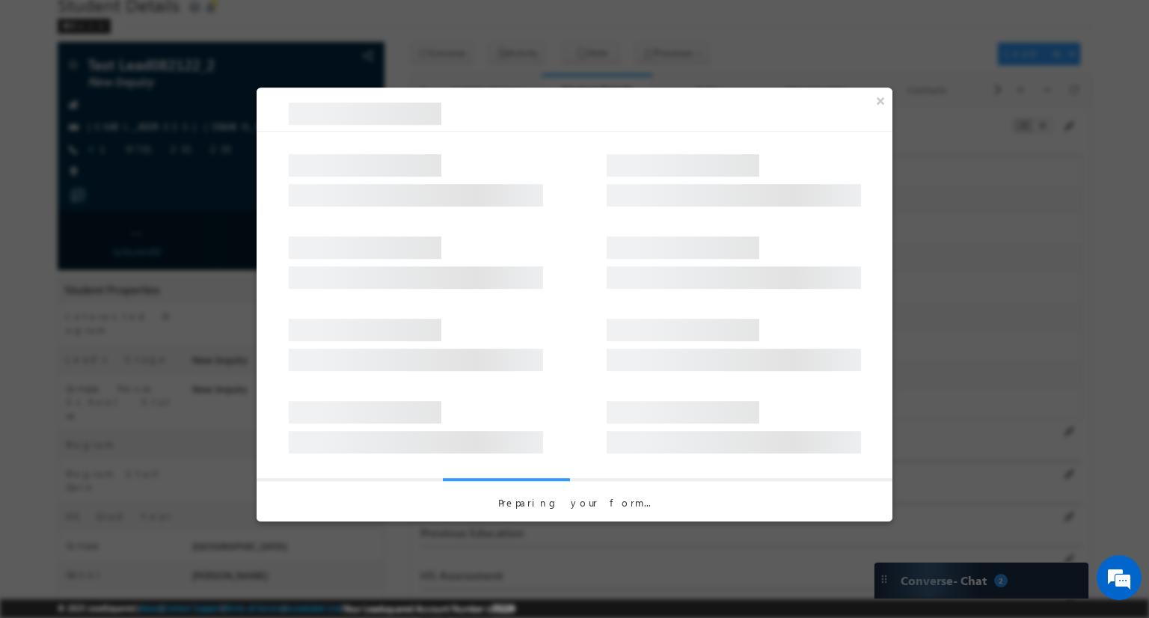
select select "ON CAMPUS"
select select "EST"
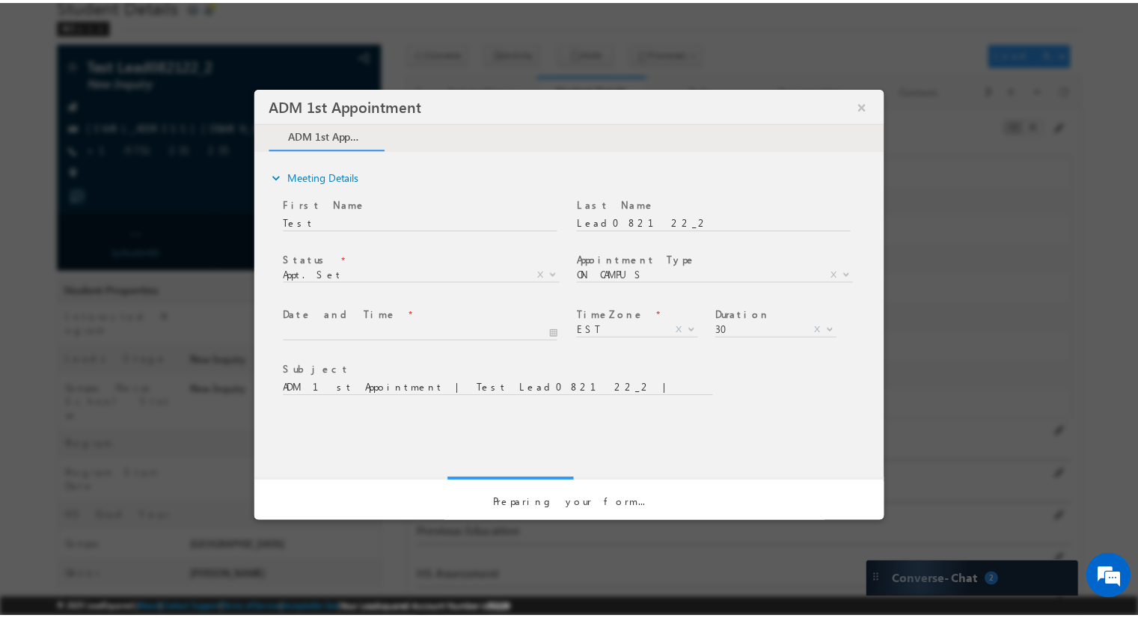
scroll to position [0, 0]
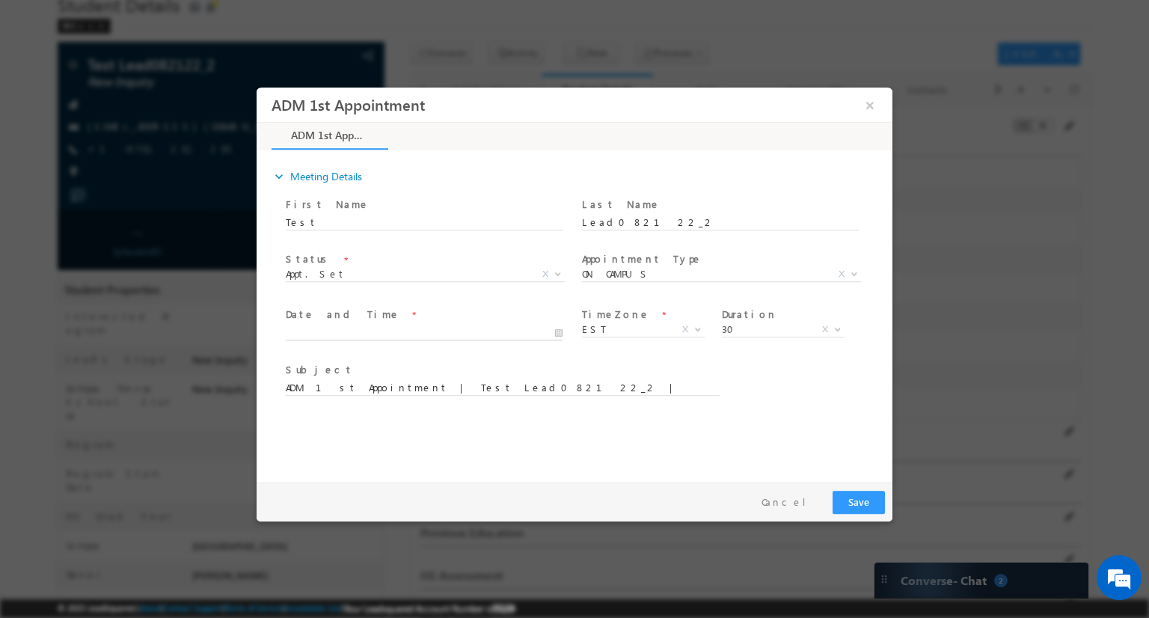
type input "08/21/2025 10:23 AM"
type input "23"
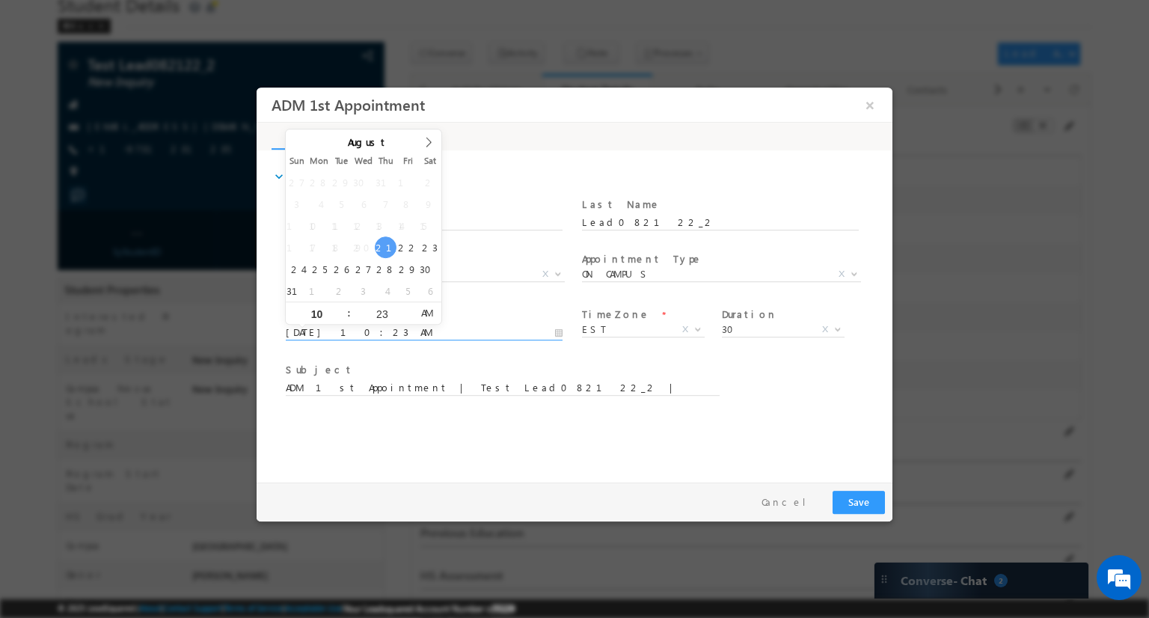
click at [503, 328] on input "08/21/2025 10:23 AM" at bounding box center [424, 332] width 277 height 15
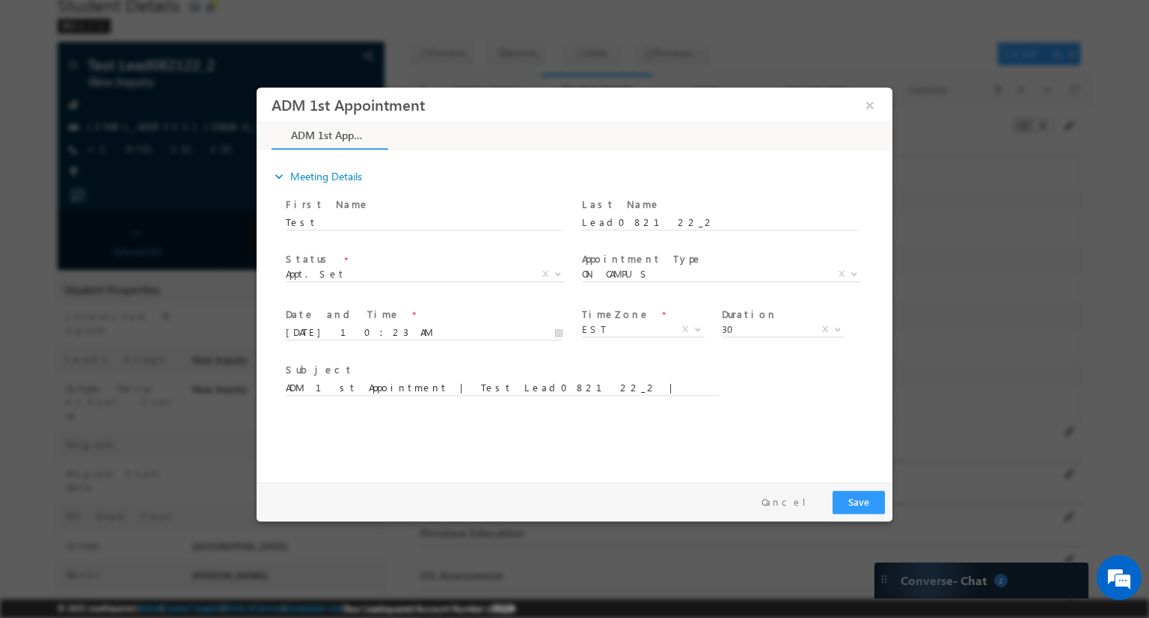
click at [811, 468] on div "expand_more Meeting Details First Name" at bounding box center [578, 314] width 628 height 323
click at [865, 505] on button "Save" at bounding box center [859, 502] width 52 height 23
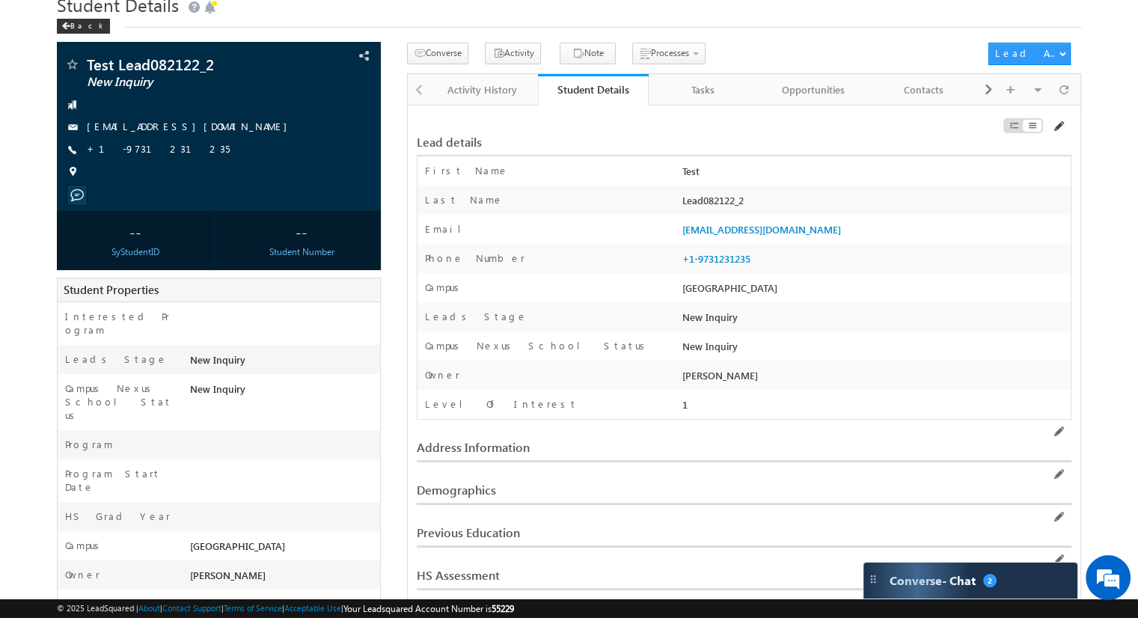
click at [1060, 126] on span at bounding box center [1058, 126] width 12 height 12
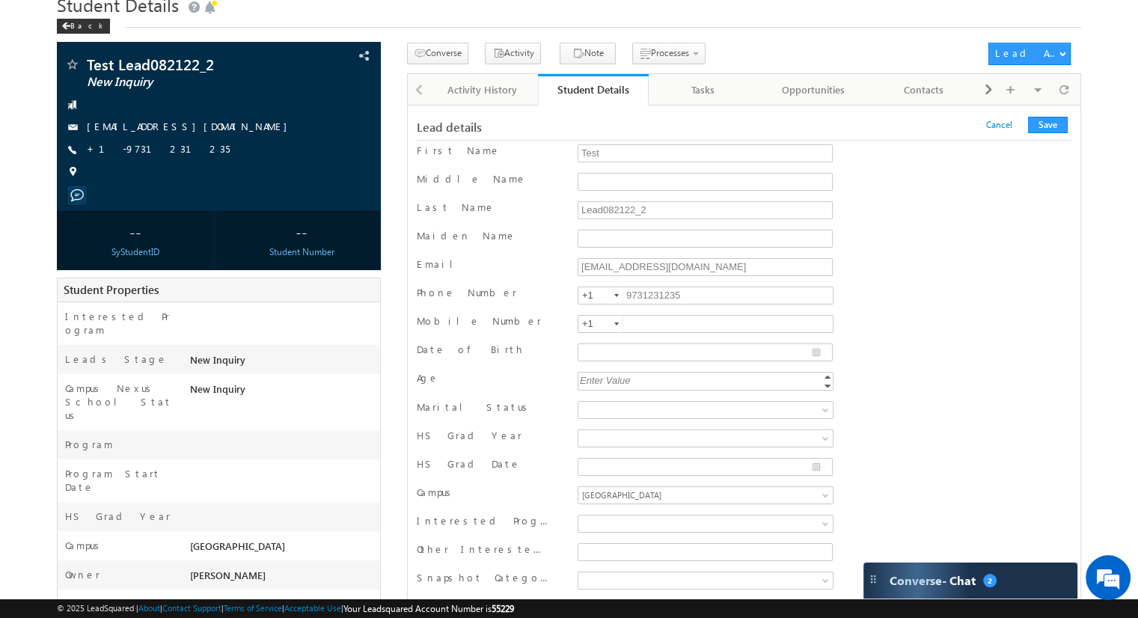
click at [881, 211] on div "Last Name Lead082122_2" at bounding box center [744, 211] width 654 height 22
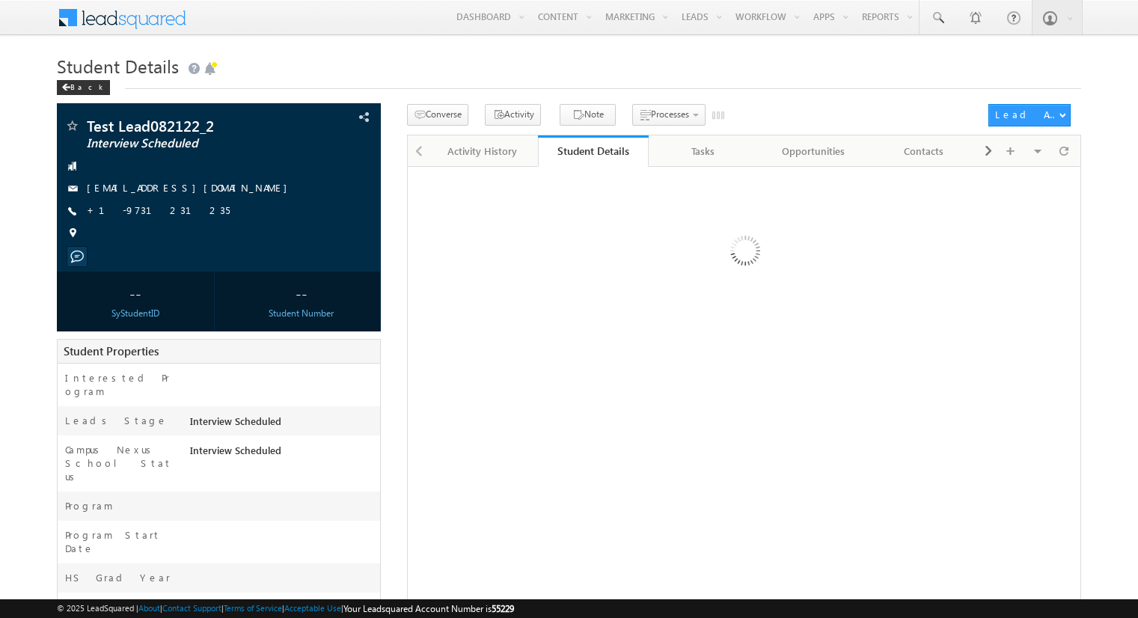
scroll to position [61, 0]
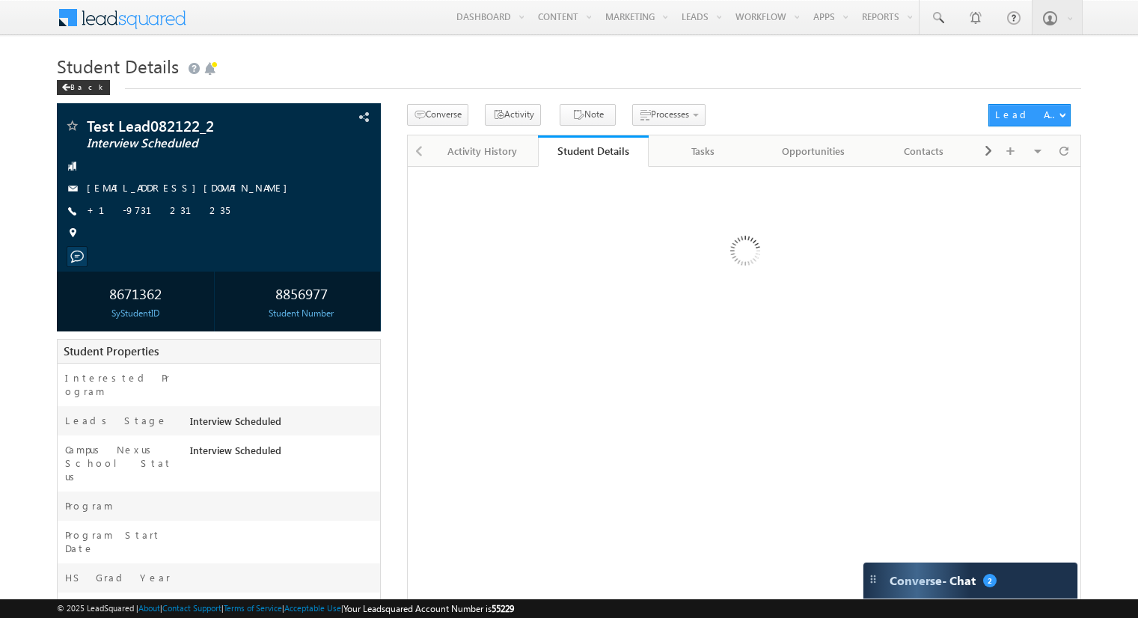
scroll to position [61, 0]
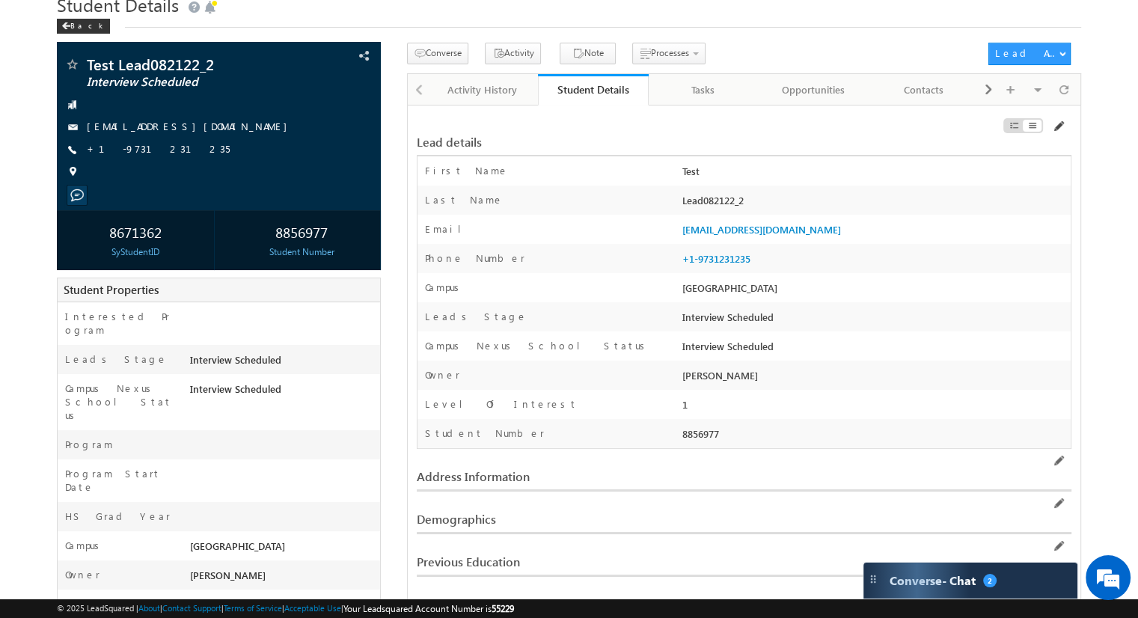
click at [1058, 126] on span at bounding box center [1058, 126] width 12 height 12
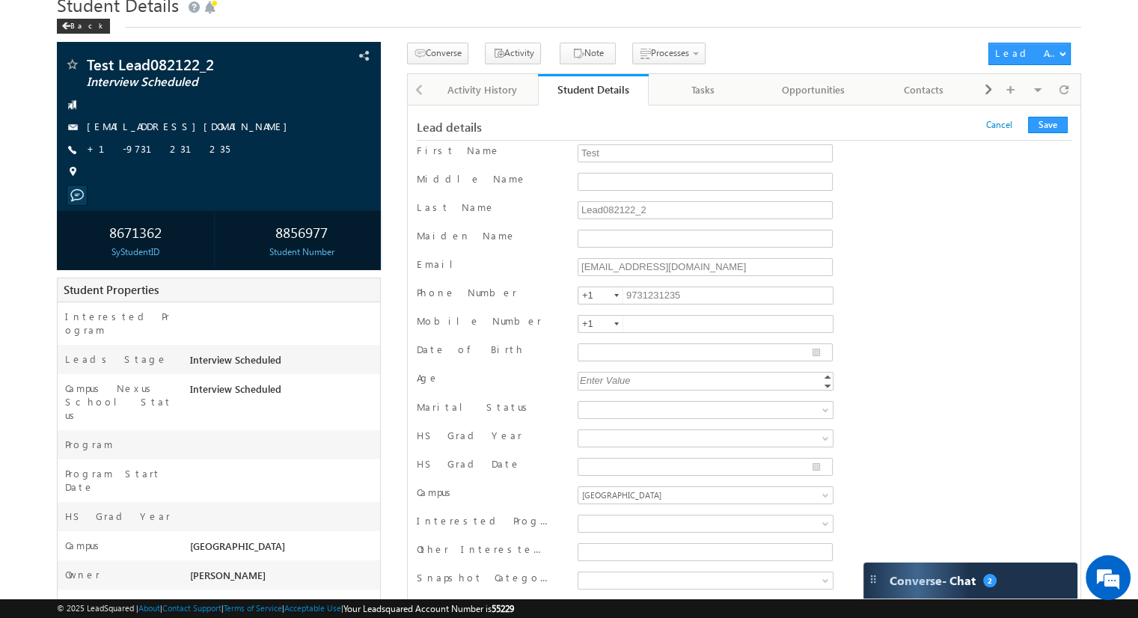
scroll to position [0, 0]
click at [646, 322] on input "text" at bounding box center [705, 324] width 256 height 18
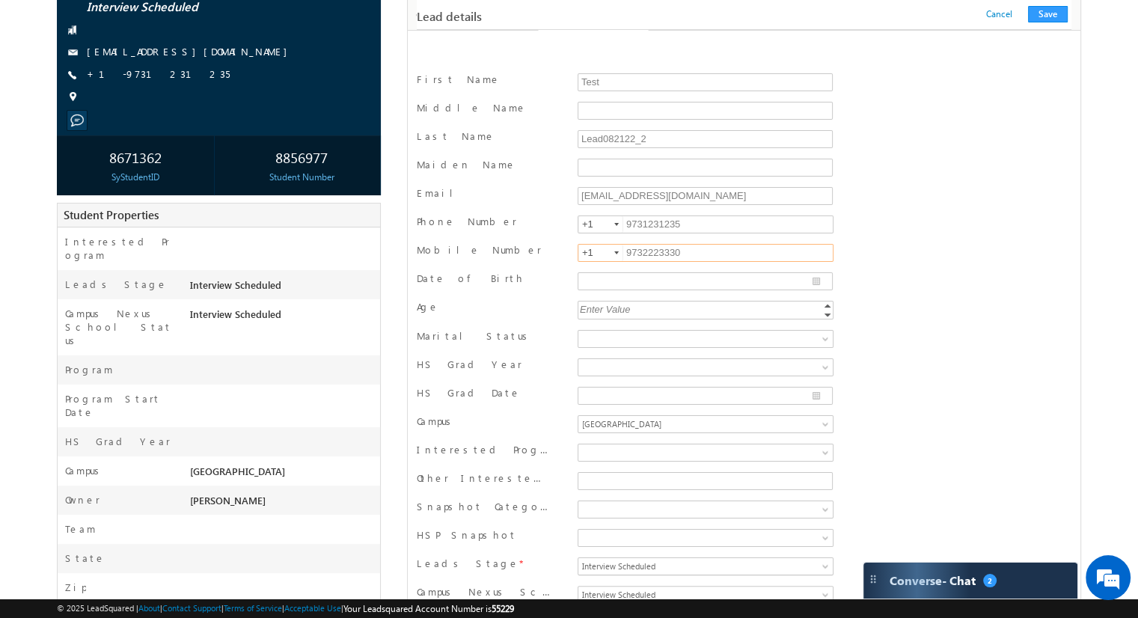
scroll to position [211, 0]
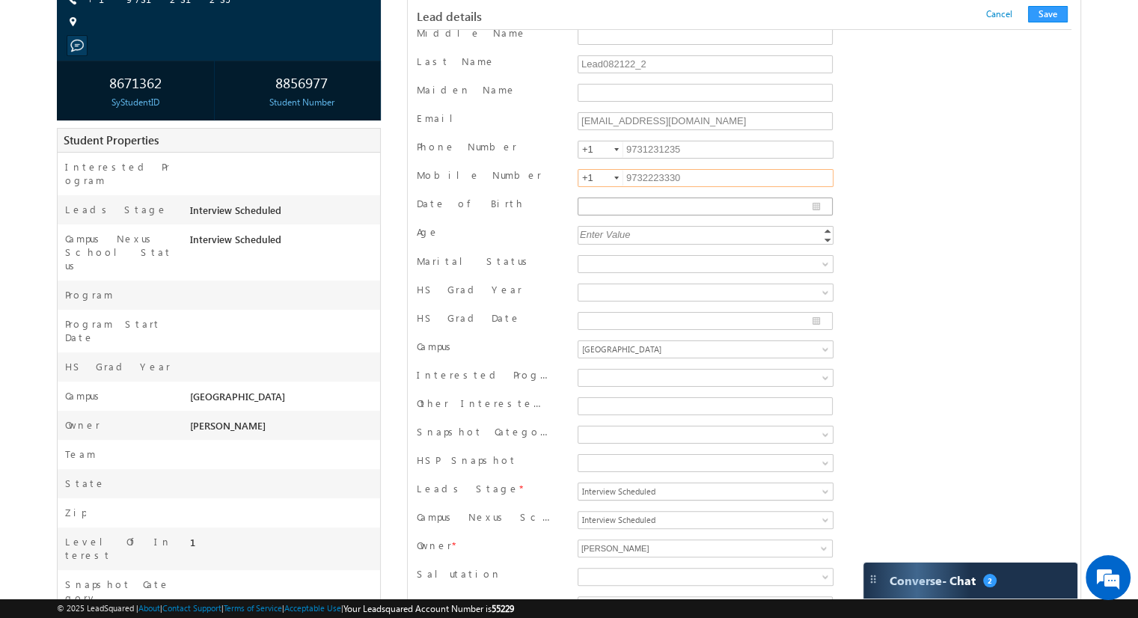
type input "9732223330"
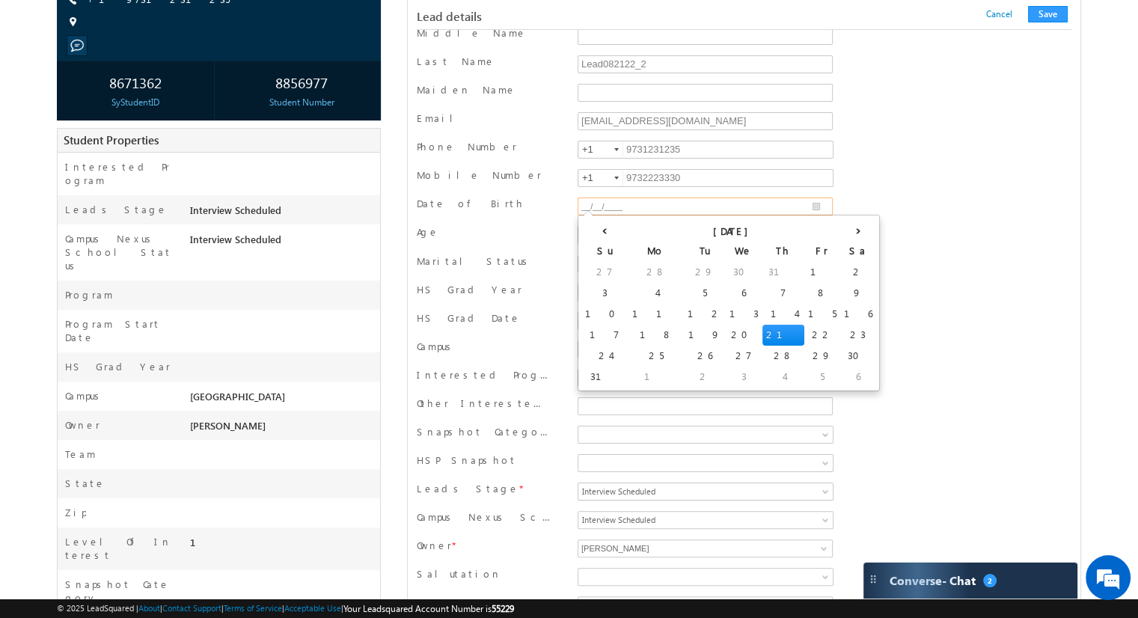
click at [782, 204] on input "__/__/____" at bounding box center [704, 206] width 255 height 18
click at [601, 202] on input "01/01/____" at bounding box center [704, 206] width 255 height 18
type input "[DATE]"
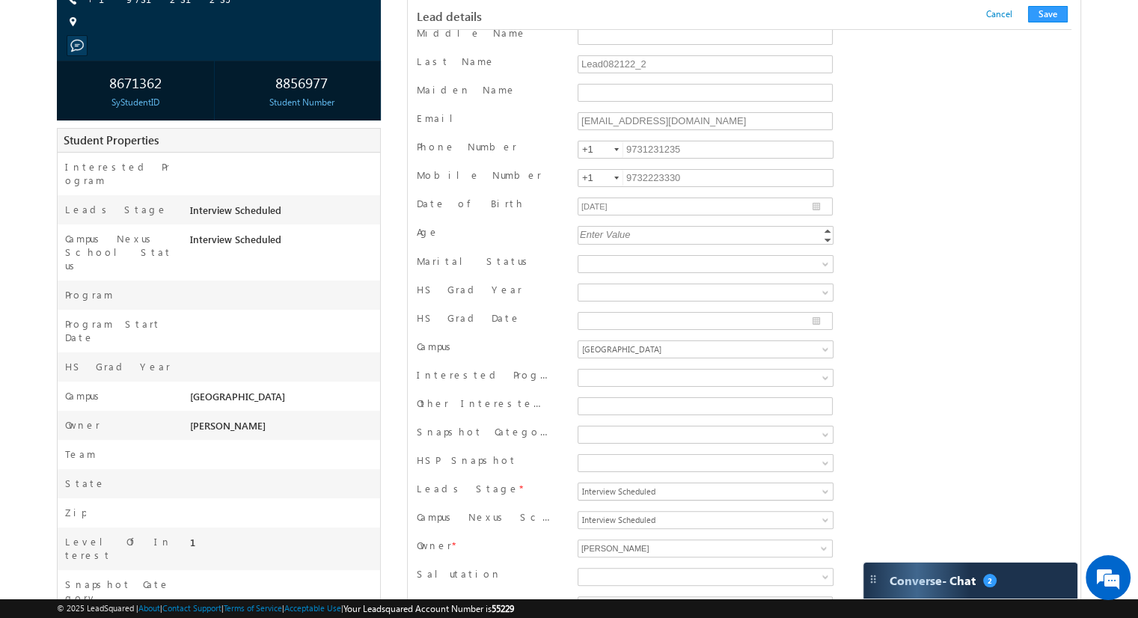
click at [886, 207] on div "Date of Birth 01/02/2001" at bounding box center [744, 208] width 654 height 22
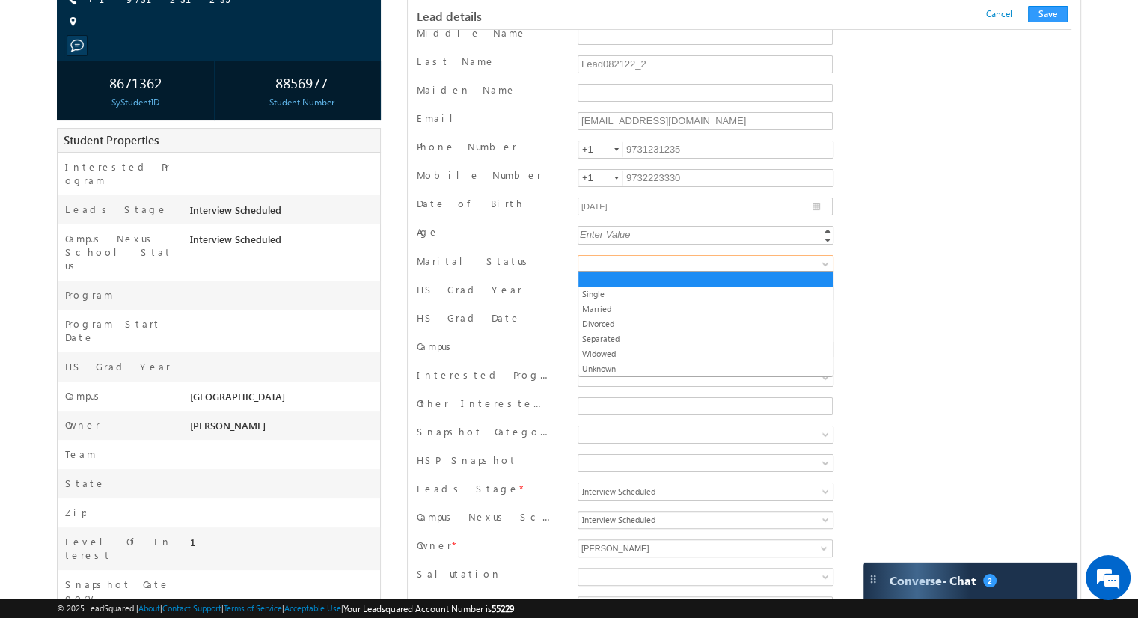
click at [820, 259] on link at bounding box center [705, 264] width 256 height 18
click at [755, 295] on link "Single" at bounding box center [705, 293] width 254 height 13
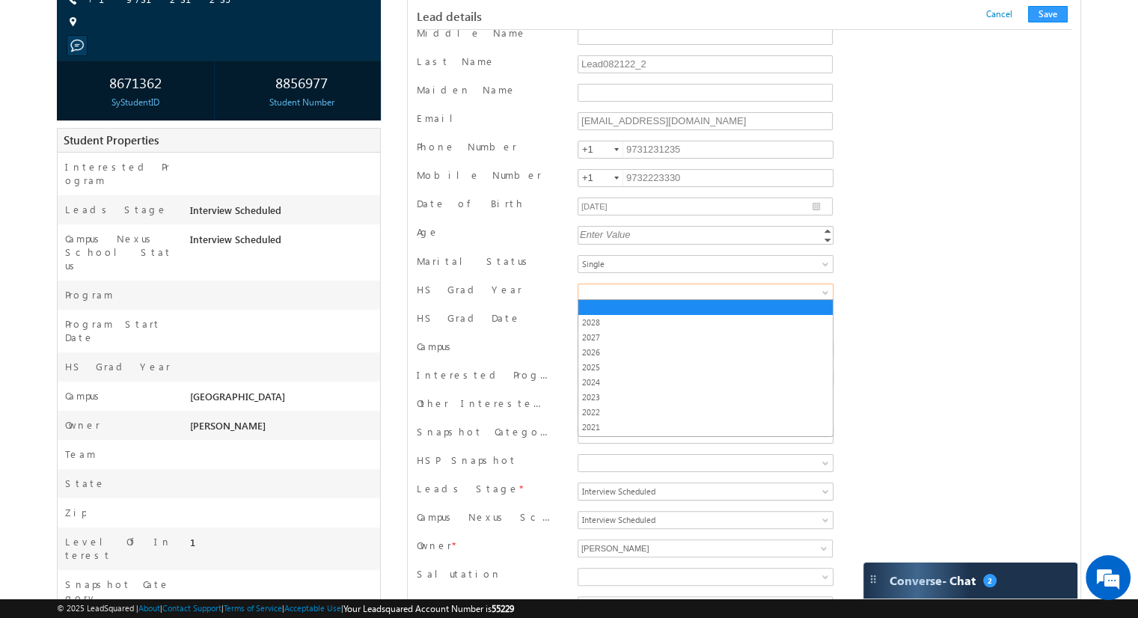
click at [818, 291] on link at bounding box center [705, 292] width 256 height 18
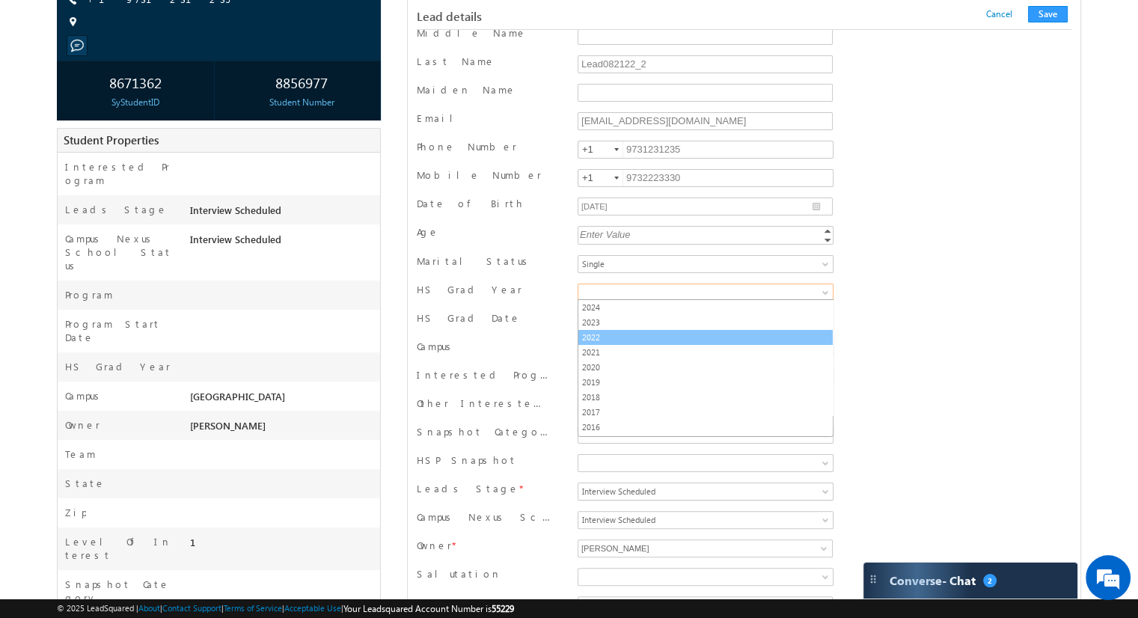
click at [642, 334] on link "2022" at bounding box center [705, 337] width 254 height 13
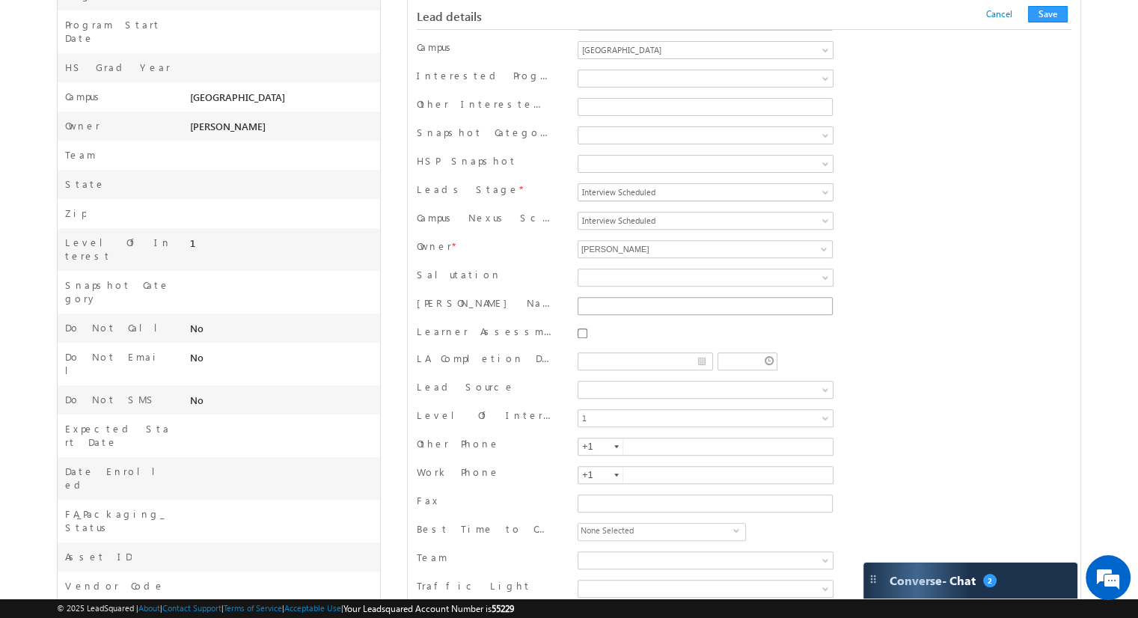
scroll to position [585, 0]
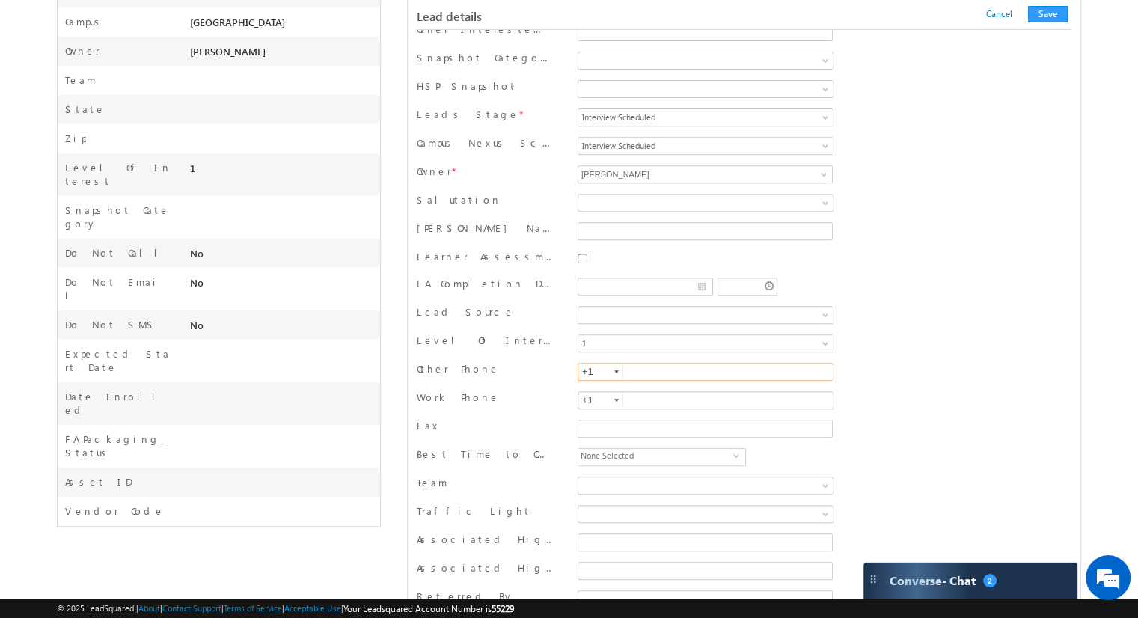
click at [639, 364] on input "text" at bounding box center [705, 372] width 256 height 18
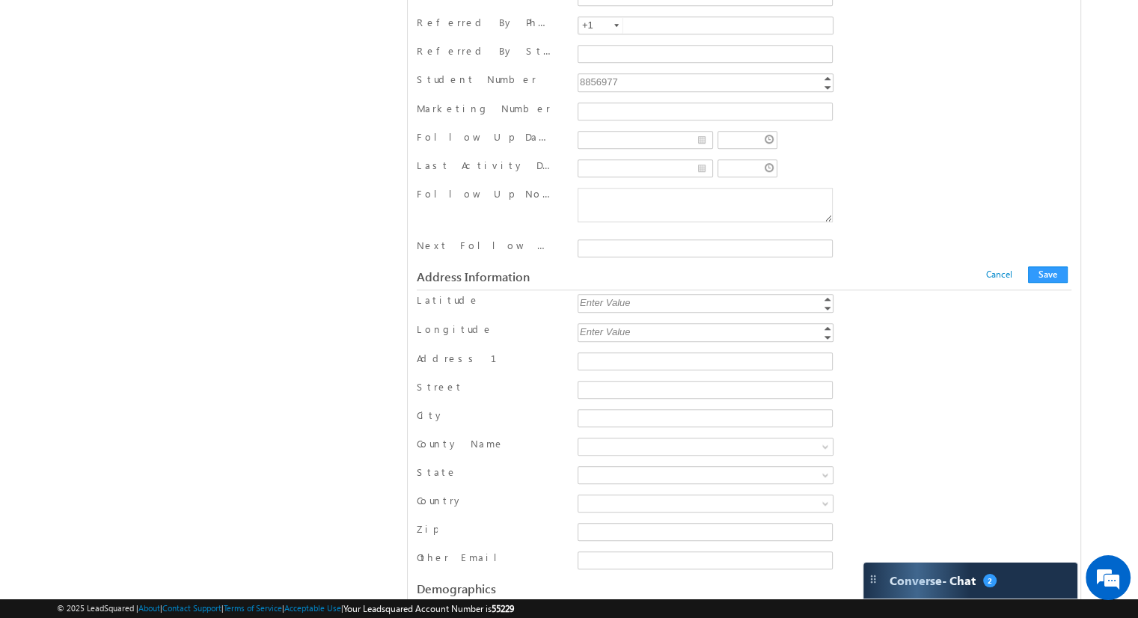
scroll to position [1258, 0]
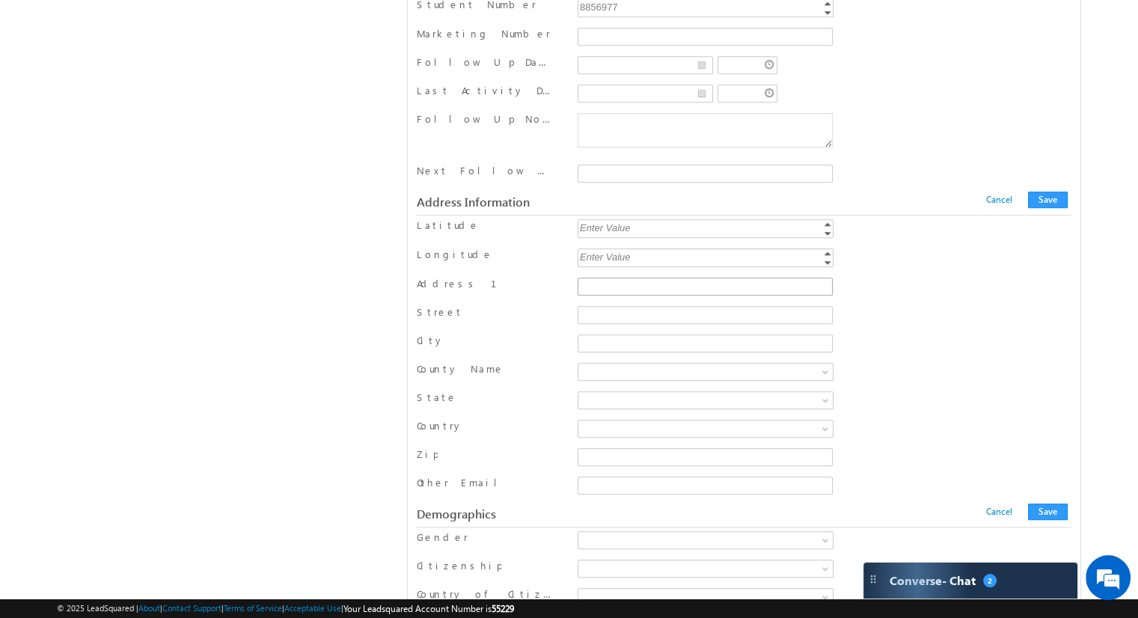
type input "9733453333"
click at [601, 278] on input "Address 1" at bounding box center [704, 287] width 255 height 18
type input "14 Sylvan Way"
type input "Parsippany"
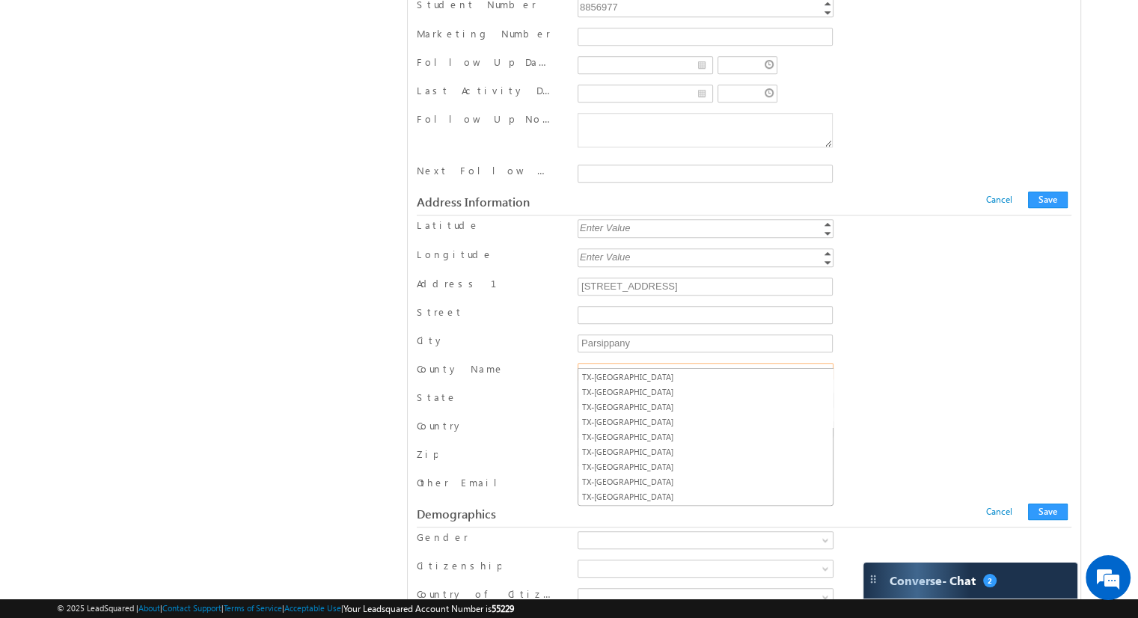
click at [826, 369] on span at bounding box center [827, 375] width 12 height 12
click at [917, 419] on div "Country United States Jamaica Canada Argentina Bahamas Bolivia Brazil Cambodia …" at bounding box center [744, 430] width 654 height 22
click at [714, 365] on span "UT-Morgan County" at bounding box center [694, 371] width 233 height 13
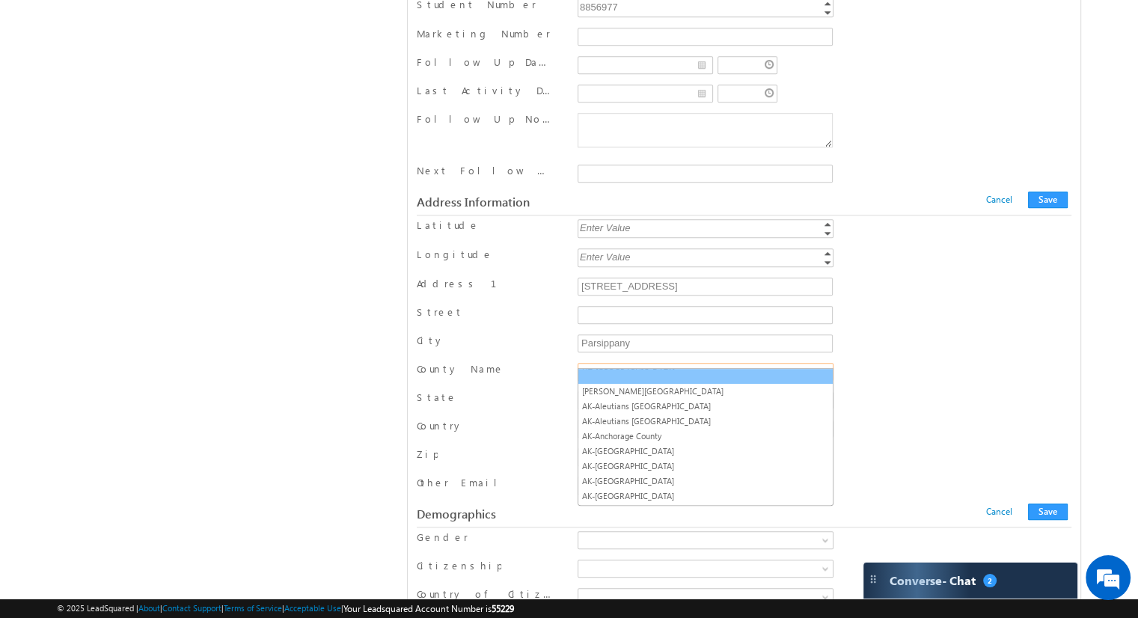
click at [770, 375] on link at bounding box center [705, 376] width 254 height 13
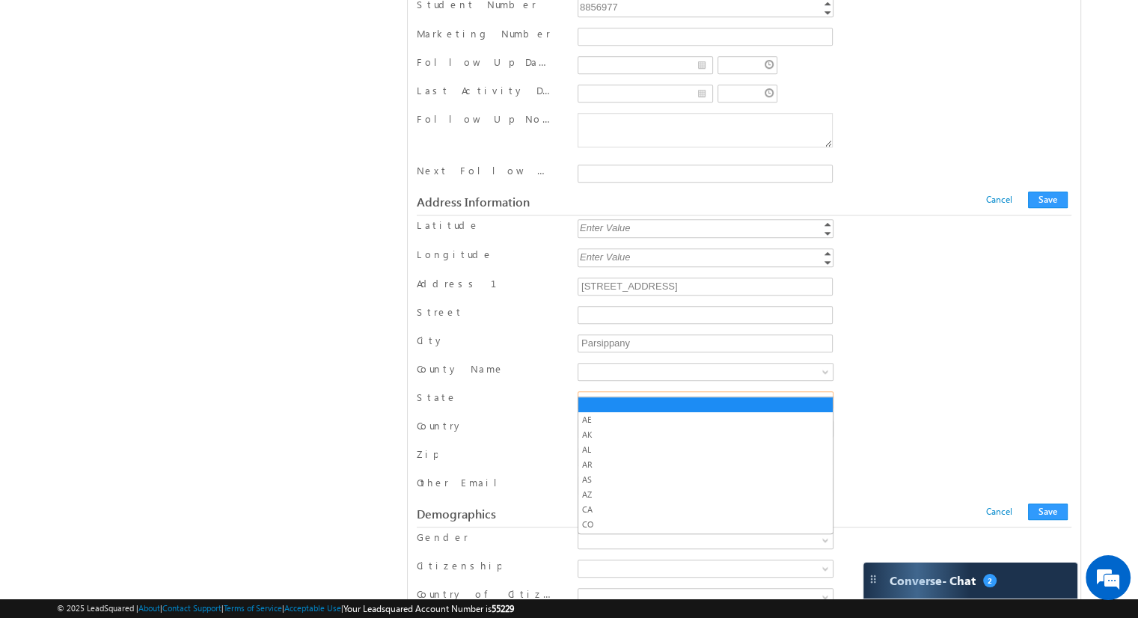
click at [676, 393] on span at bounding box center [694, 399] width 233 height 13
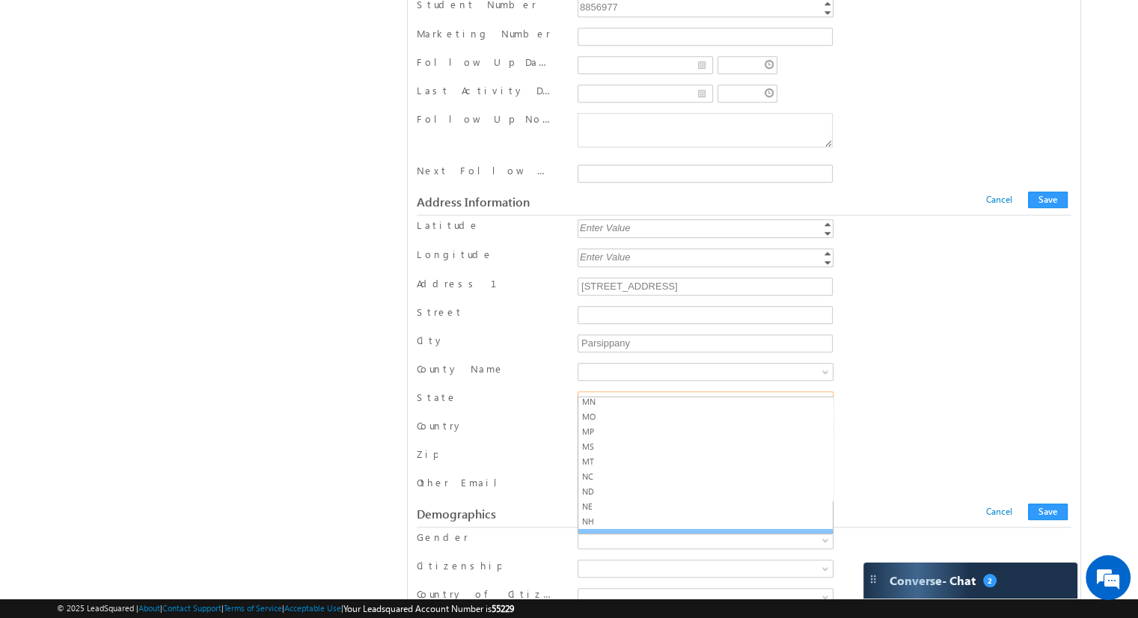
click at [617, 529] on li "NJ" at bounding box center [705, 536] width 254 height 15
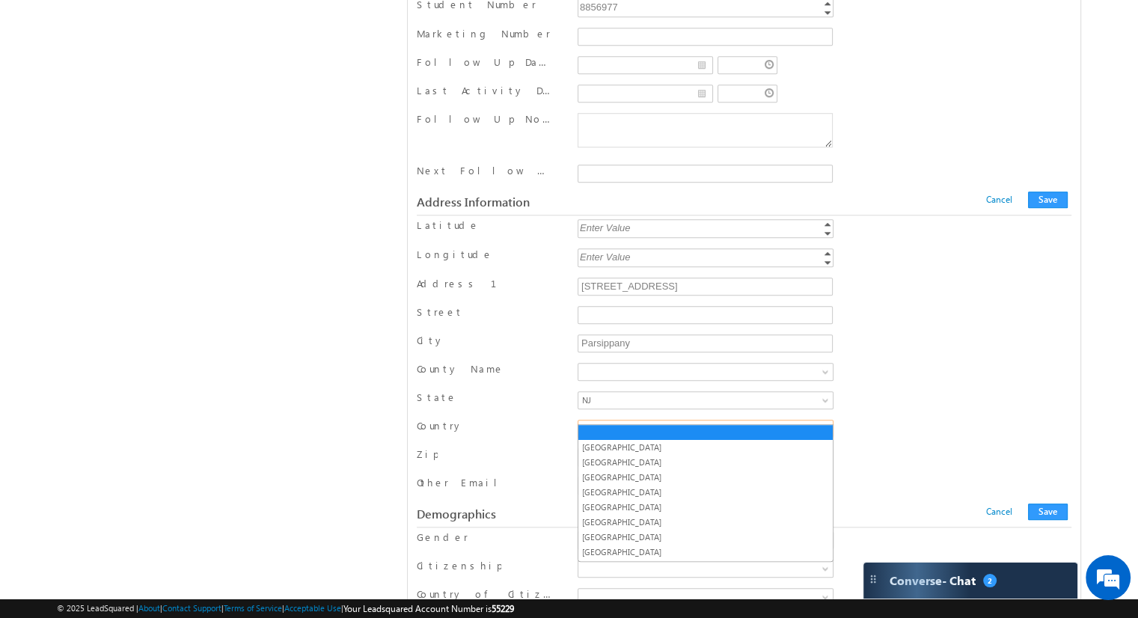
click at [616, 422] on span at bounding box center [694, 428] width 233 height 13
click at [615, 442] on link "[GEOGRAPHIC_DATA]" at bounding box center [705, 447] width 254 height 13
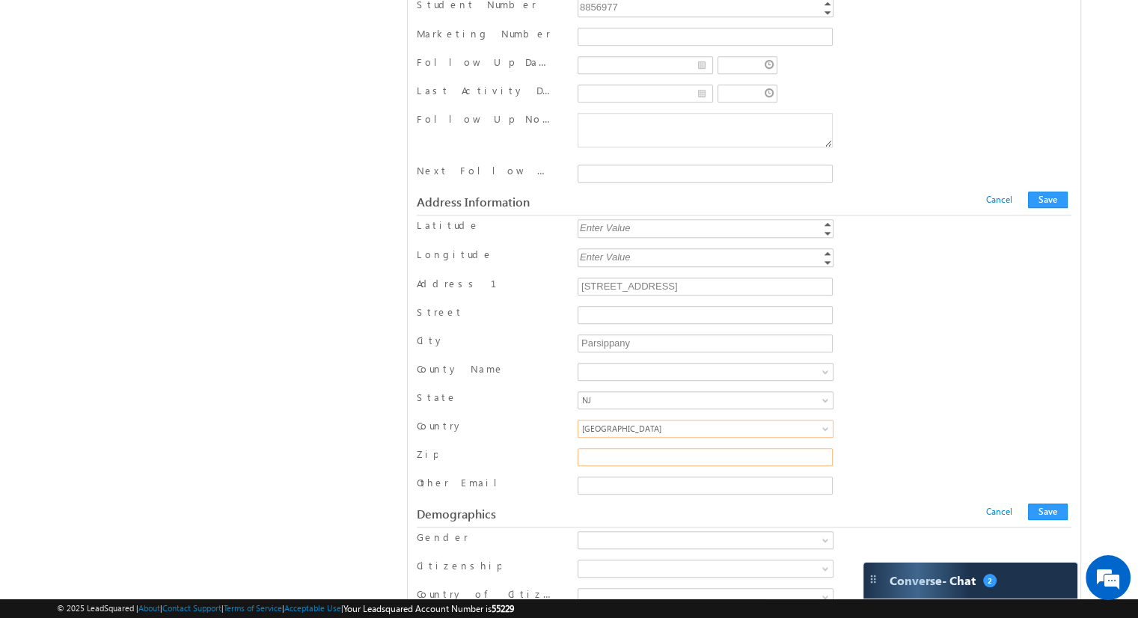
click at [614, 448] on input "Zip" at bounding box center [704, 457] width 255 height 18
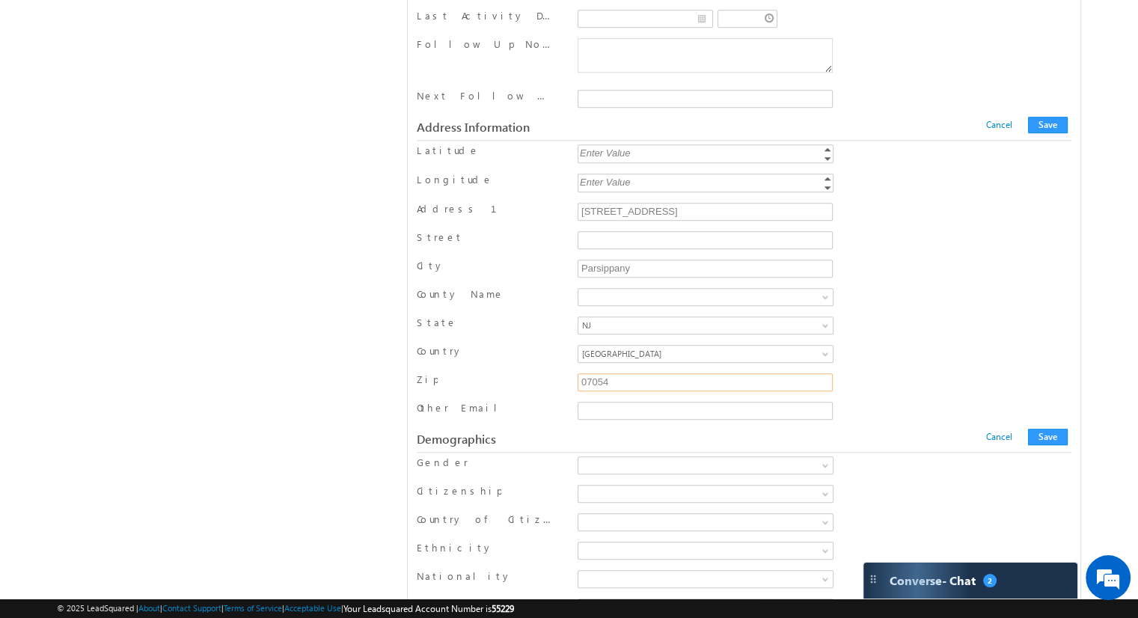
scroll to position [1408, 0]
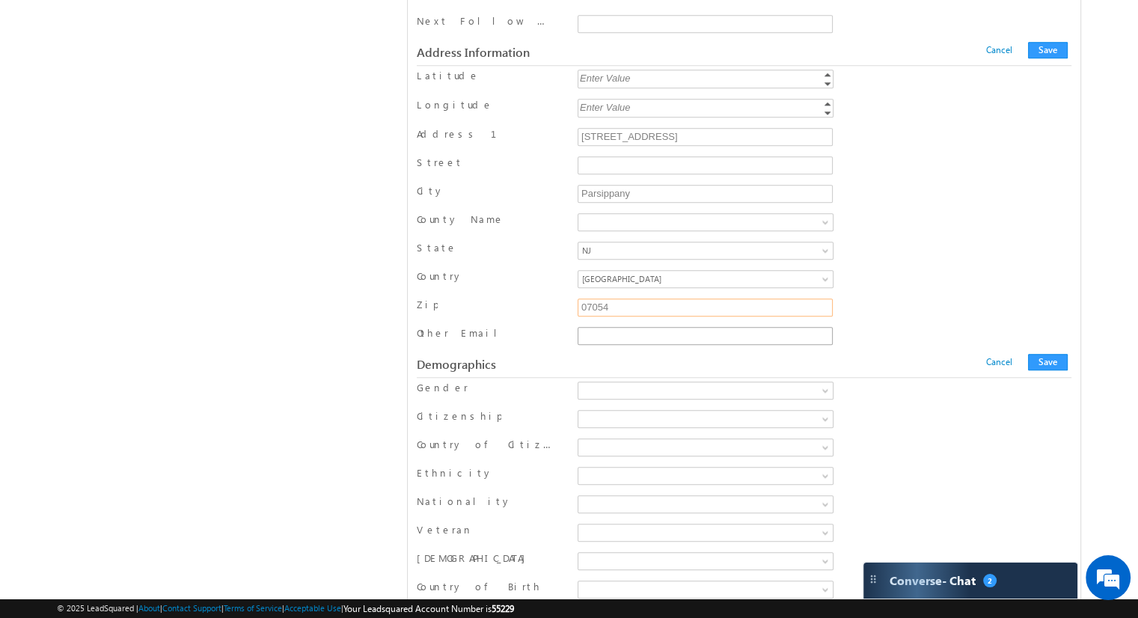
type input "07054"
click at [591, 327] on input "Other Email" at bounding box center [704, 336] width 255 height 18
click at [818, 381] on link at bounding box center [705, 390] width 256 height 18
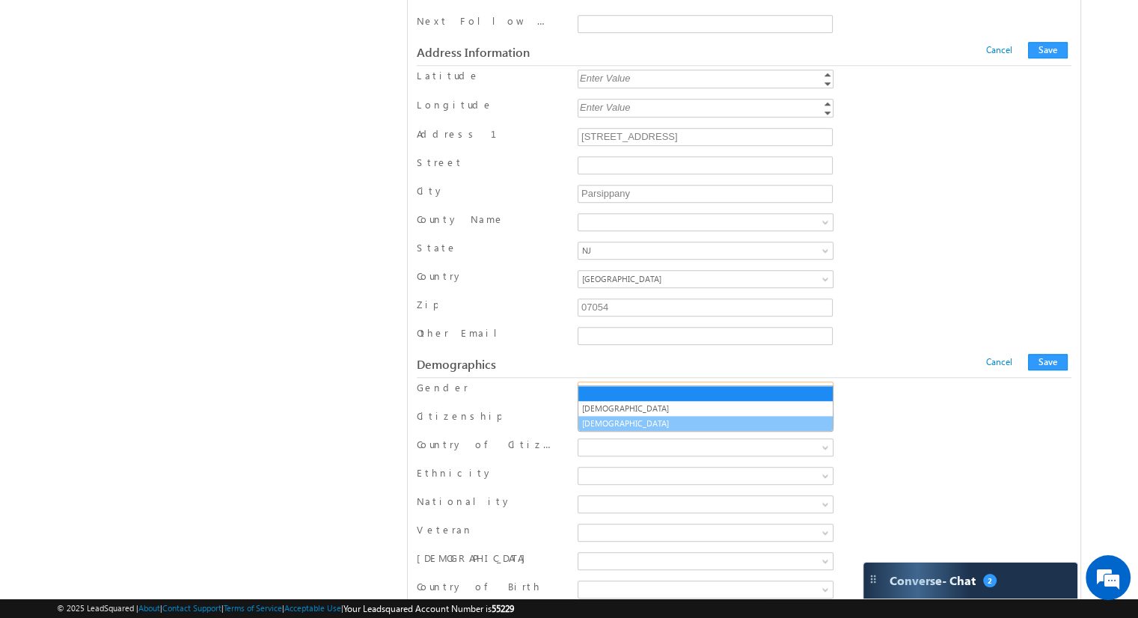
click at [788, 419] on link "[DEMOGRAPHIC_DATA]" at bounding box center [705, 423] width 254 height 13
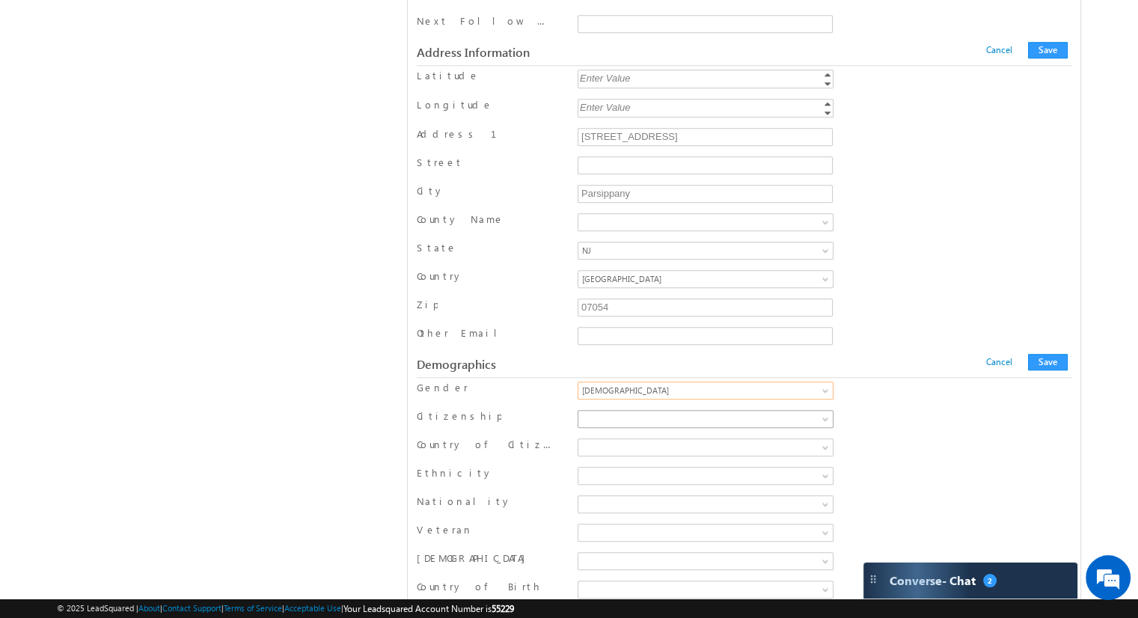
click at [822, 416] on span at bounding box center [827, 422] width 12 height 12
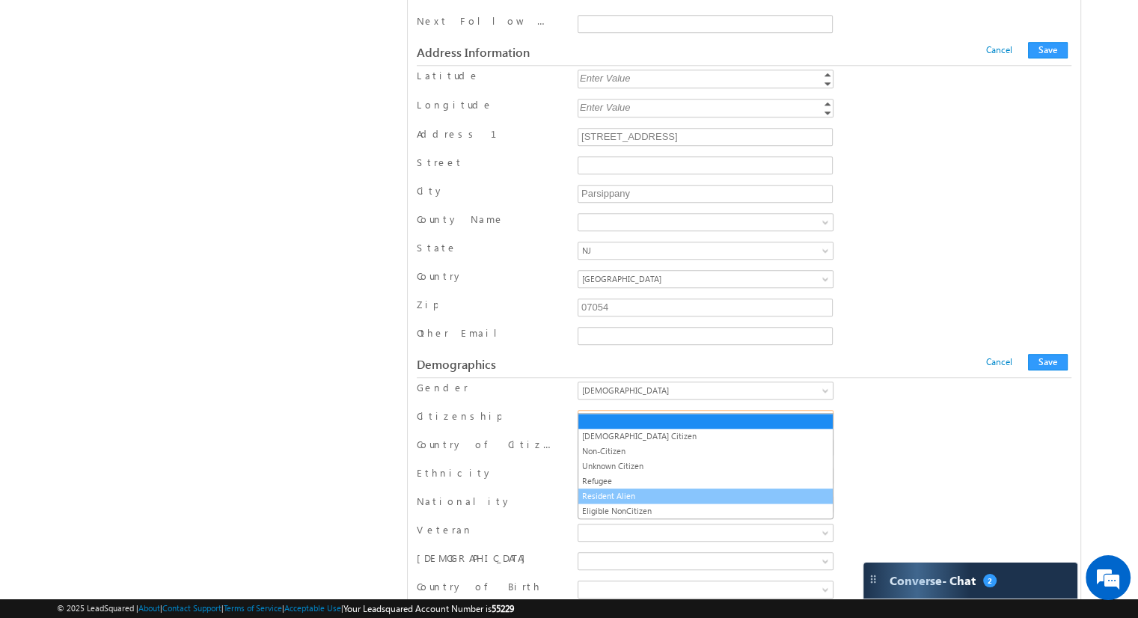
click at [751, 492] on link "Resident Alien" at bounding box center [705, 495] width 254 height 13
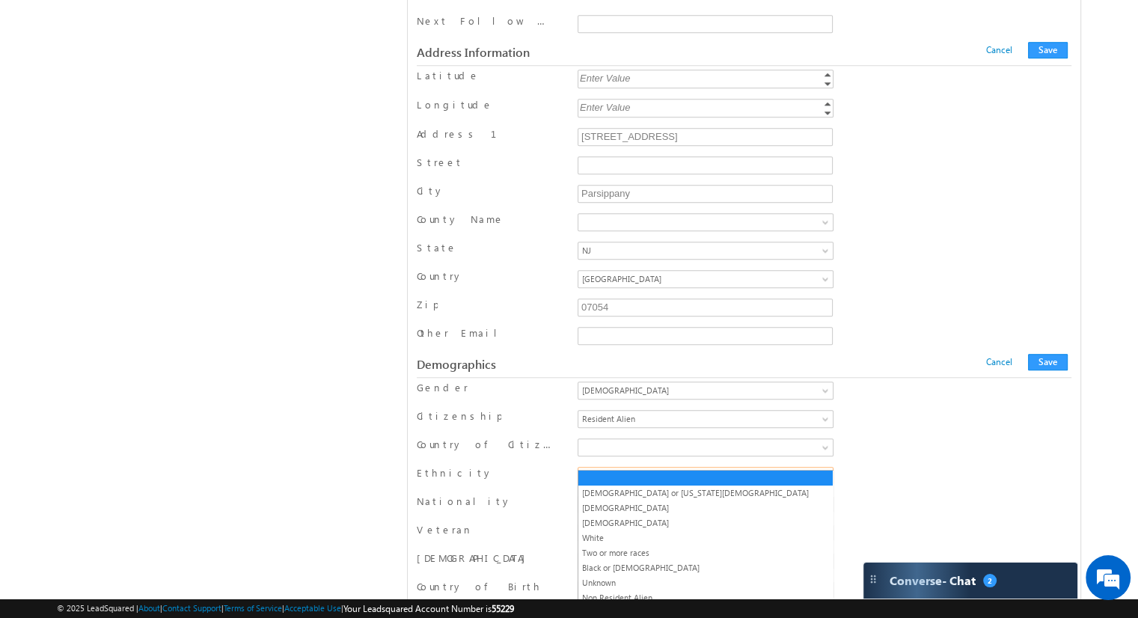
click at [823, 473] on span at bounding box center [827, 479] width 12 height 12
click at [722, 496] on link "American Indian or Alaska Native" at bounding box center [705, 492] width 254 height 13
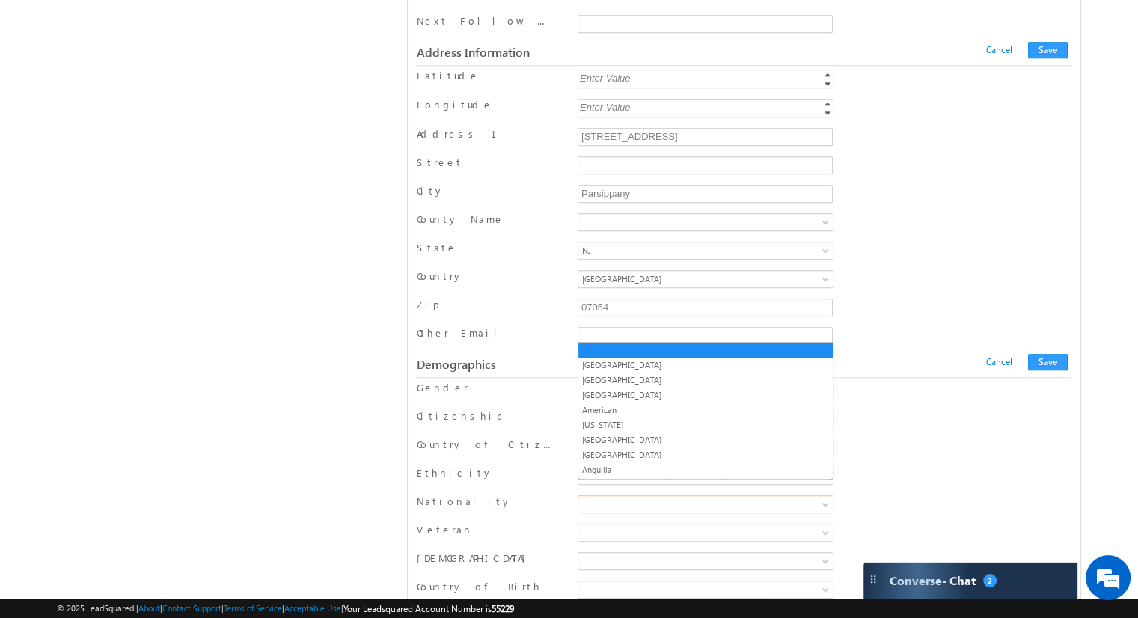
click at [824, 501] on span at bounding box center [827, 507] width 12 height 12
click at [898, 417] on div "Citizenship US Citizen Non-Citizen Unknown Citizen Refugee Resident Alien Eligi…" at bounding box center [744, 420] width 654 height 28
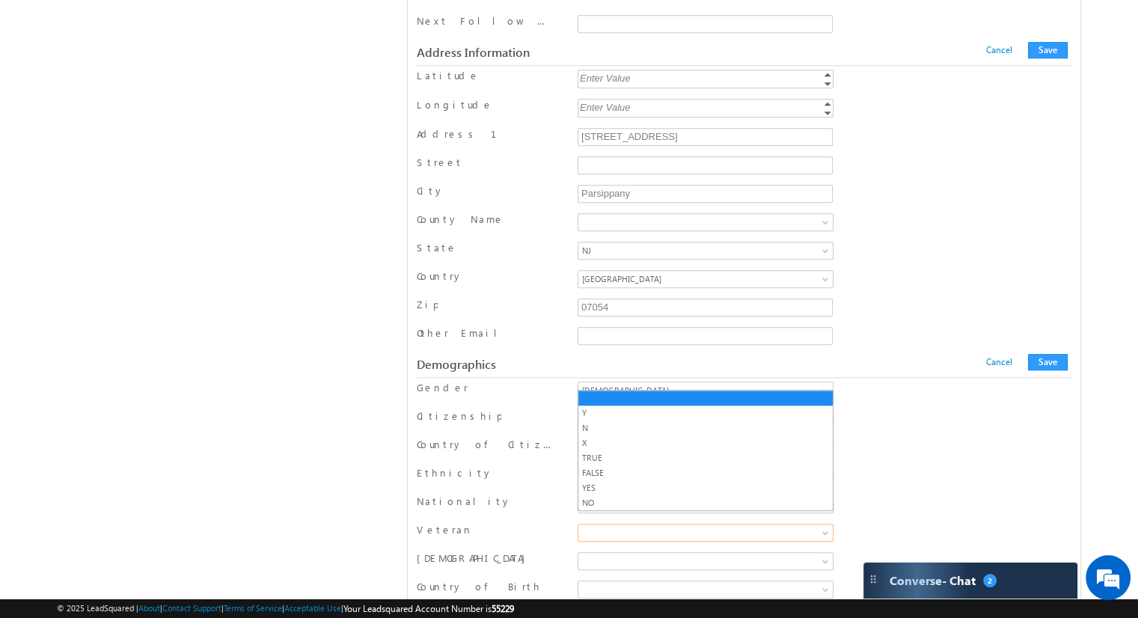
click at [823, 530] on span at bounding box center [827, 536] width 12 height 12
click at [877, 463] on div "Ethnicity American Indian or Alaska Native Asian Hispanic White Two or more rac…" at bounding box center [744, 477] width 654 height 28
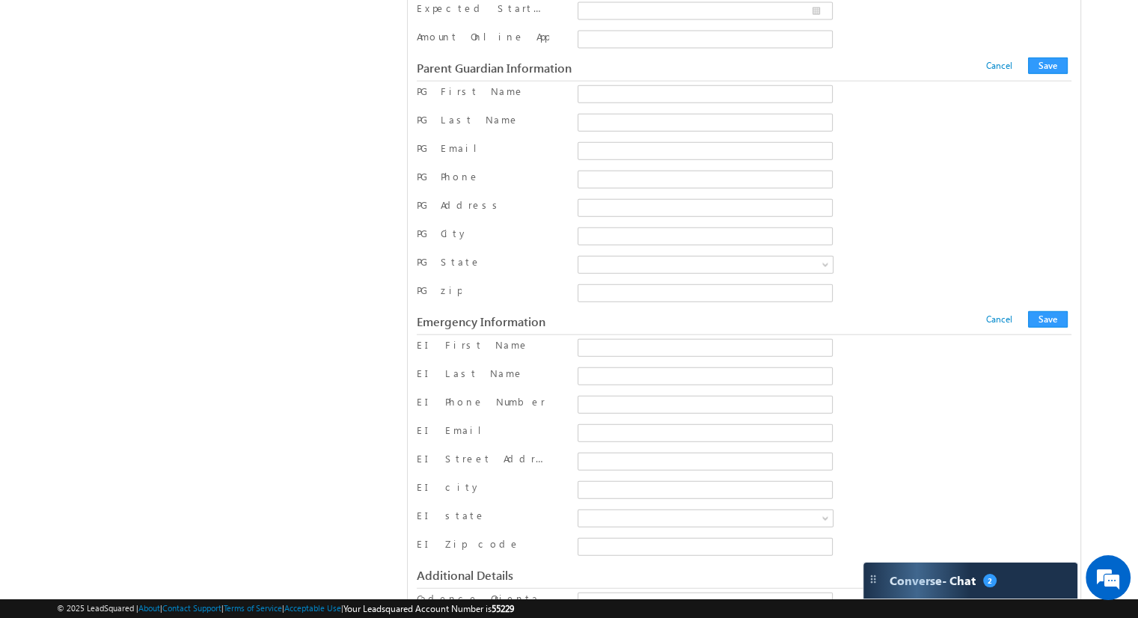
scroll to position [3577, 0]
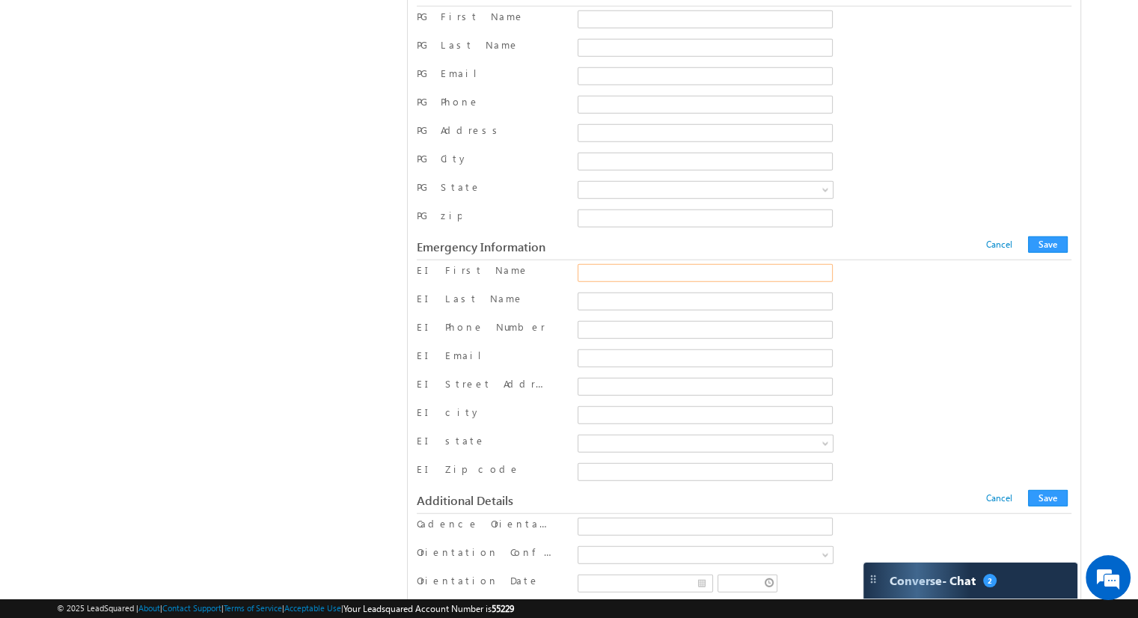
click at [610, 264] on input "EI First Name" at bounding box center [704, 273] width 255 height 18
type input "Emergency"
type input "Contact_2"
type input "9734441234"
click at [619, 349] on input "EI Email" at bounding box center [704, 358] width 255 height 18
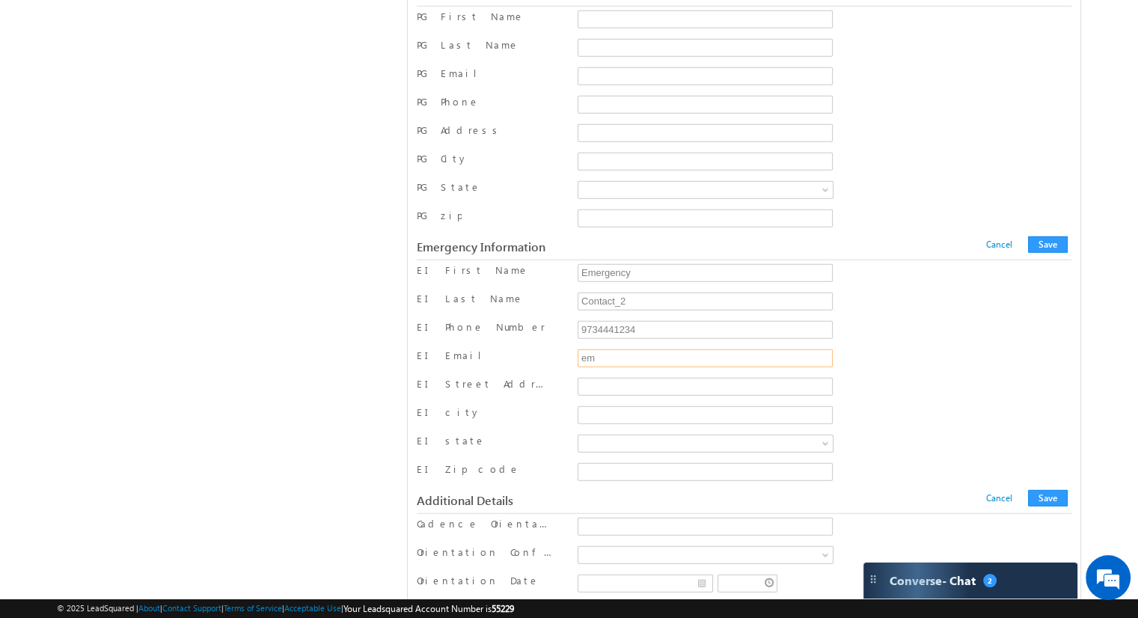
type input "e"
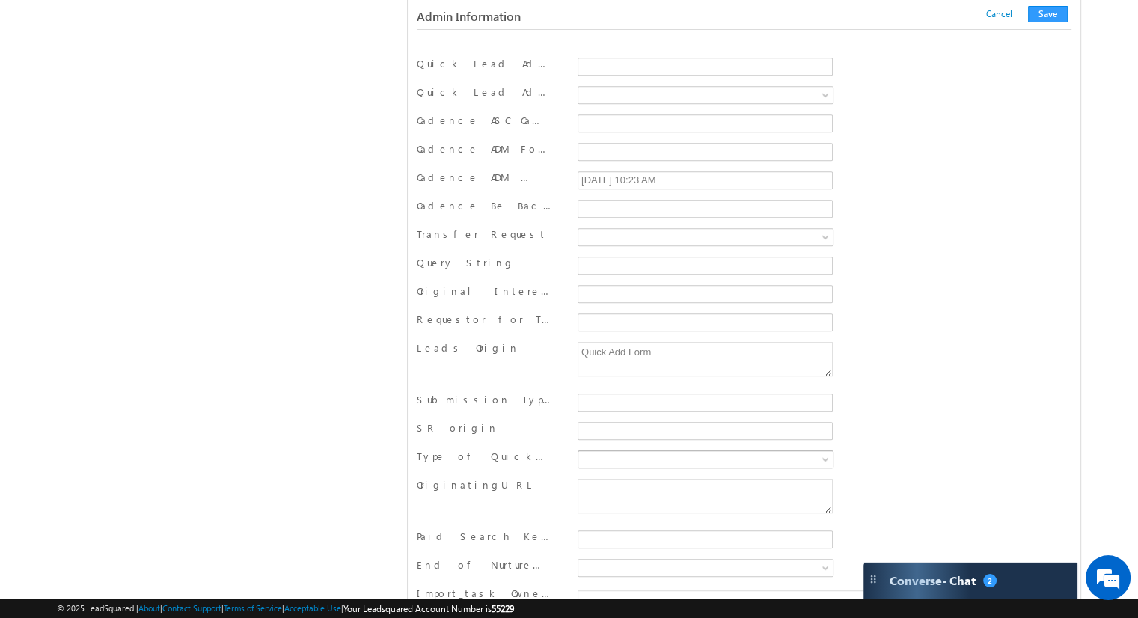
scroll to position [6612, 0]
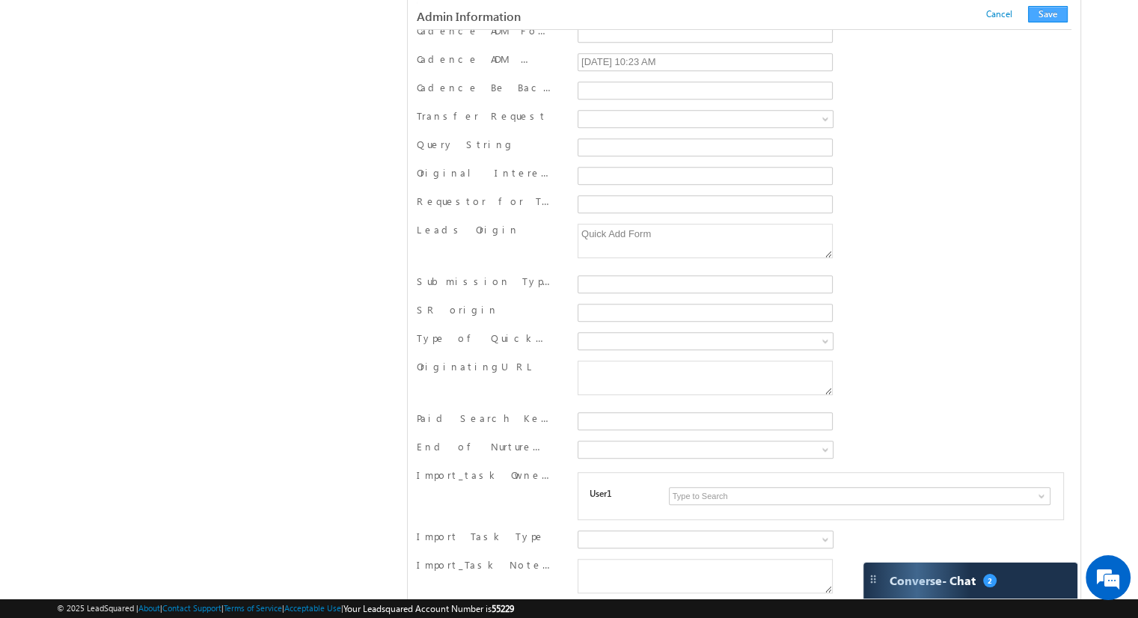
type input "econtact_2@testemail.com"
click at [1057, 18] on button "Save" at bounding box center [1048, 14] width 40 height 16
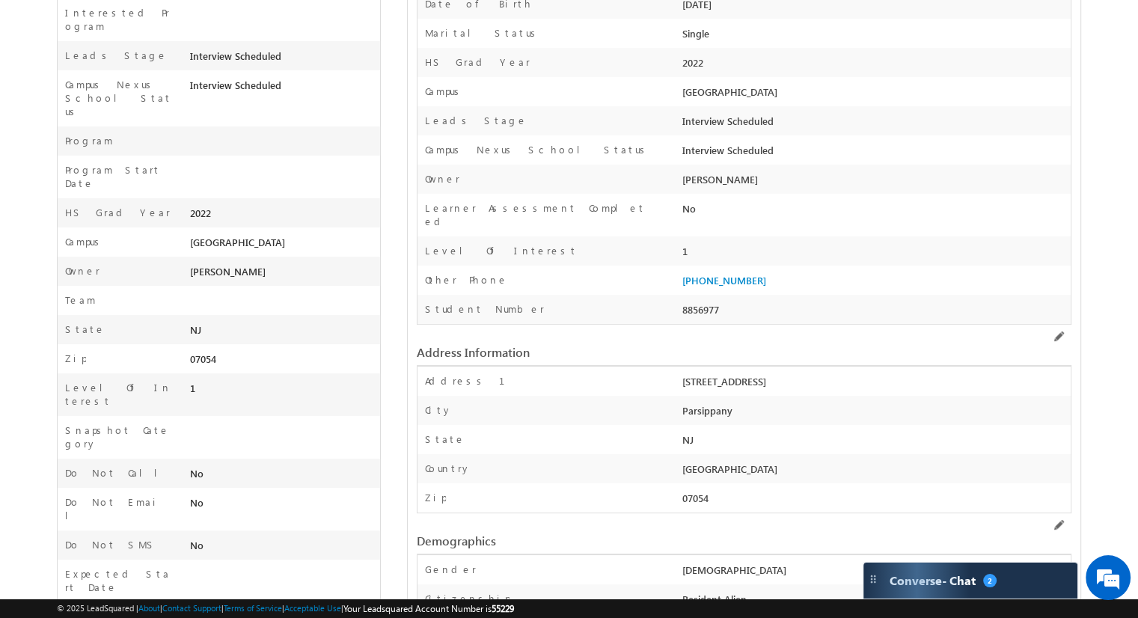
scroll to position [0, 0]
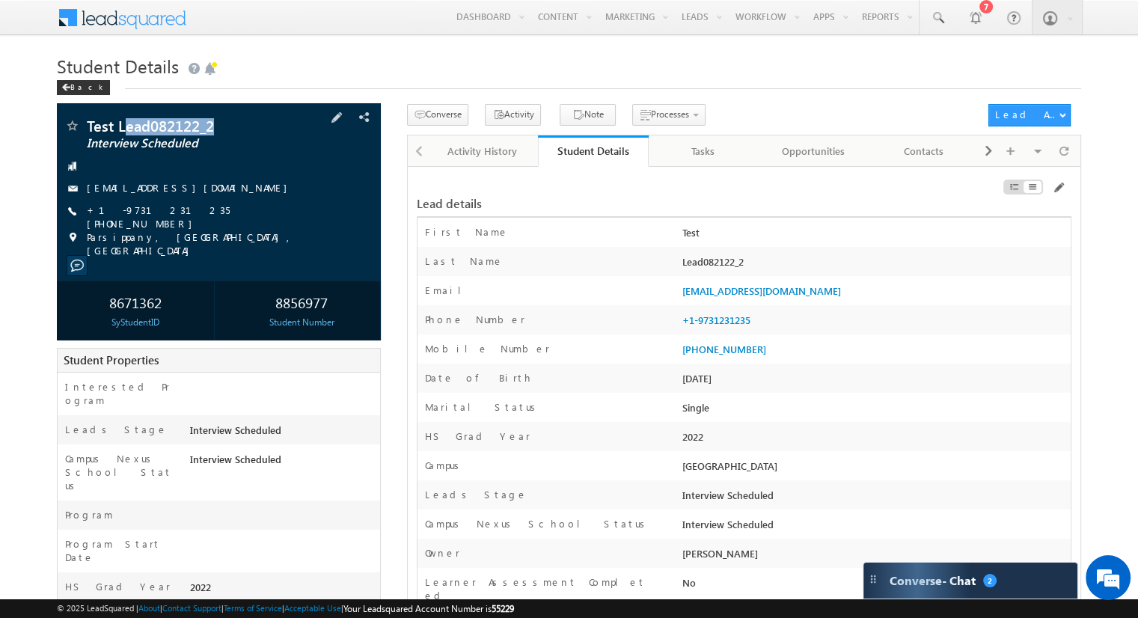
drag, startPoint x: 218, startPoint y: 123, endPoint x: 108, endPoint y: 125, distance: 109.2
click at [121, 125] on span "Test Lead082122_2" at bounding box center [187, 125] width 200 height 15
click at [416, 68] on h1 "Student Details" at bounding box center [569, 64] width 1024 height 29
drag, startPoint x: 216, startPoint y: 128, endPoint x: 87, endPoint y: 132, distance: 129.5
click at [87, 132] on span "Test Lead082122_2" at bounding box center [187, 125] width 200 height 15
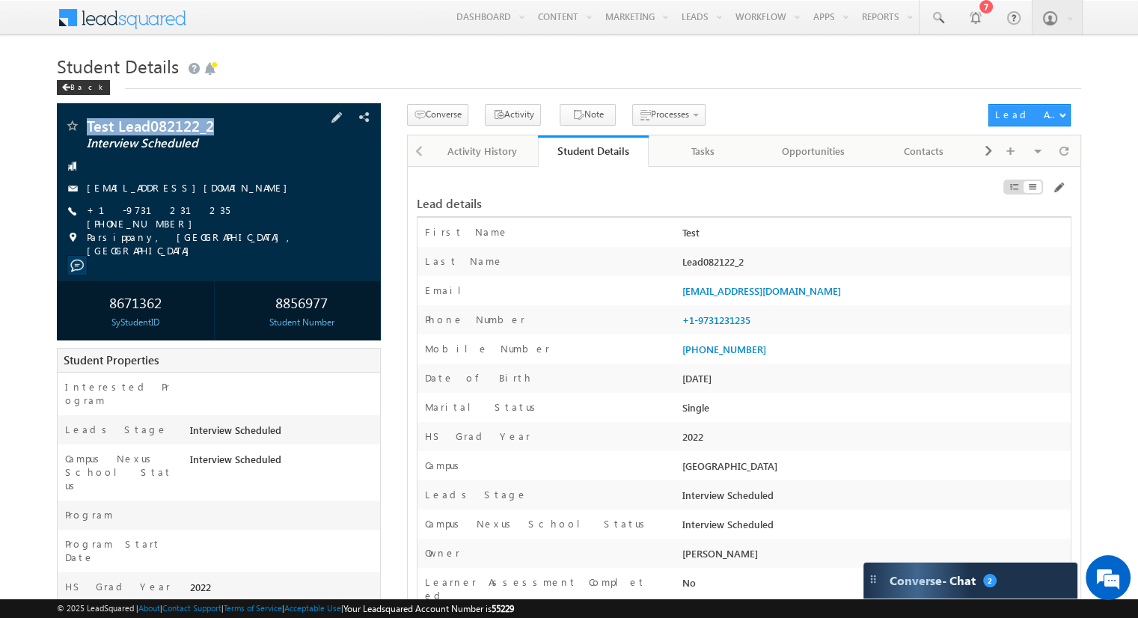
copy span "Test Lead082122_2"
drag, startPoint x: 328, startPoint y: 293, endPoint x: 281, endPoint y: 298, distance: 47.4
click at [275, 300] on div "8856977" at bounding box center [302, 302] width 150 height 28
copy div "8856977"
click at [1037, 135] on link "Apply Now (Portal)" at bounding box center [1035, 138] width 92 height 18
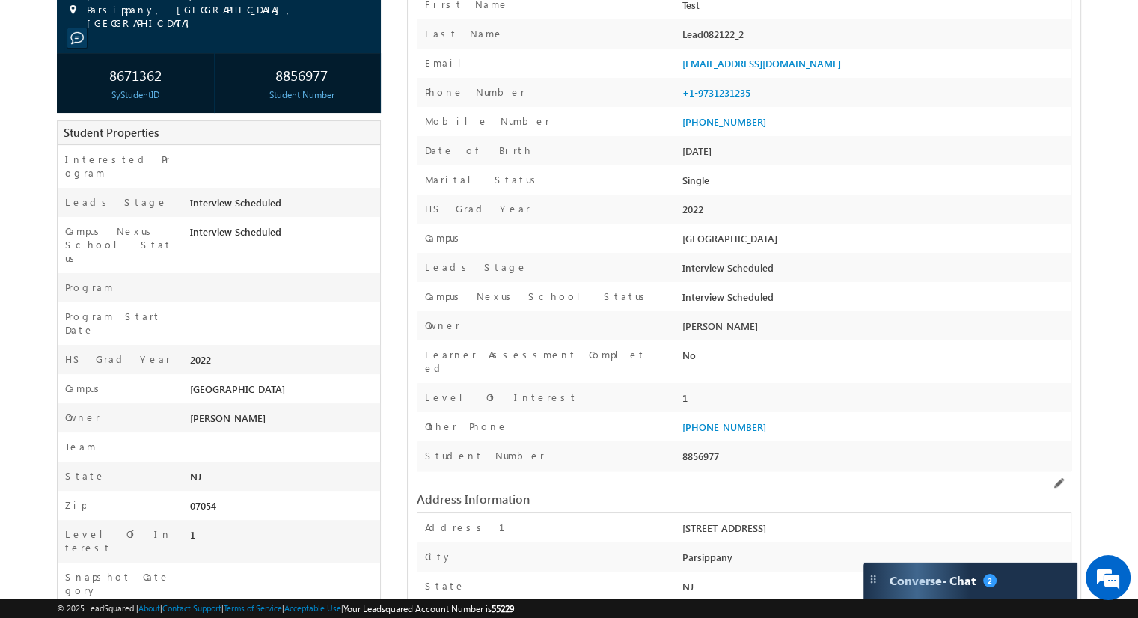
scroll to position [153, 0]
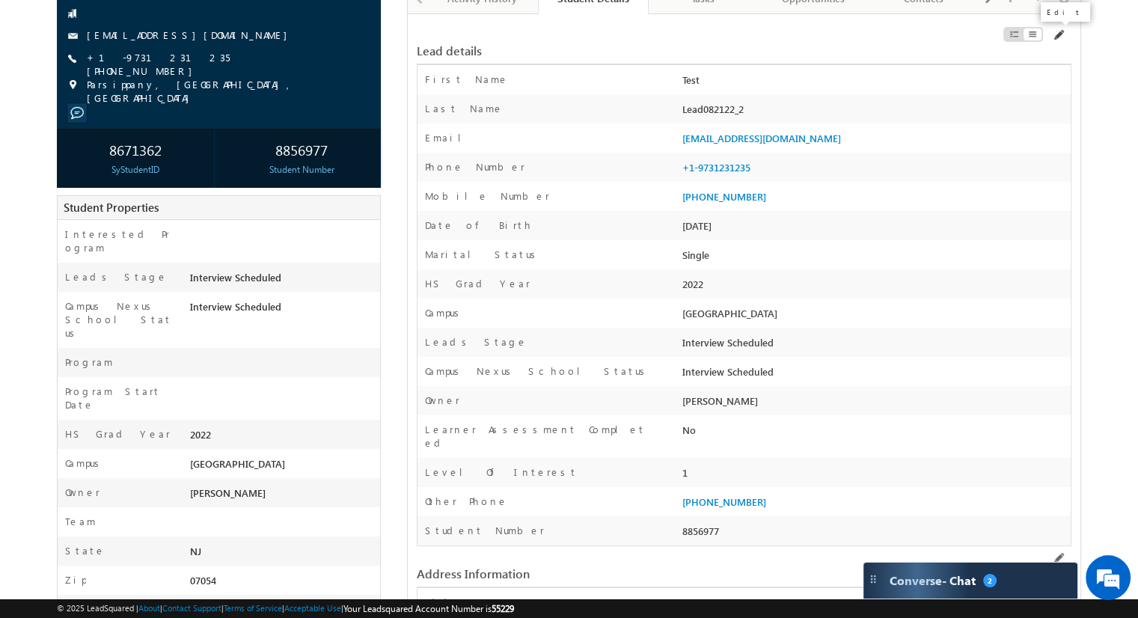
click at [1055, 40] on span at bounding box center [1058, 35] width 12 height 12
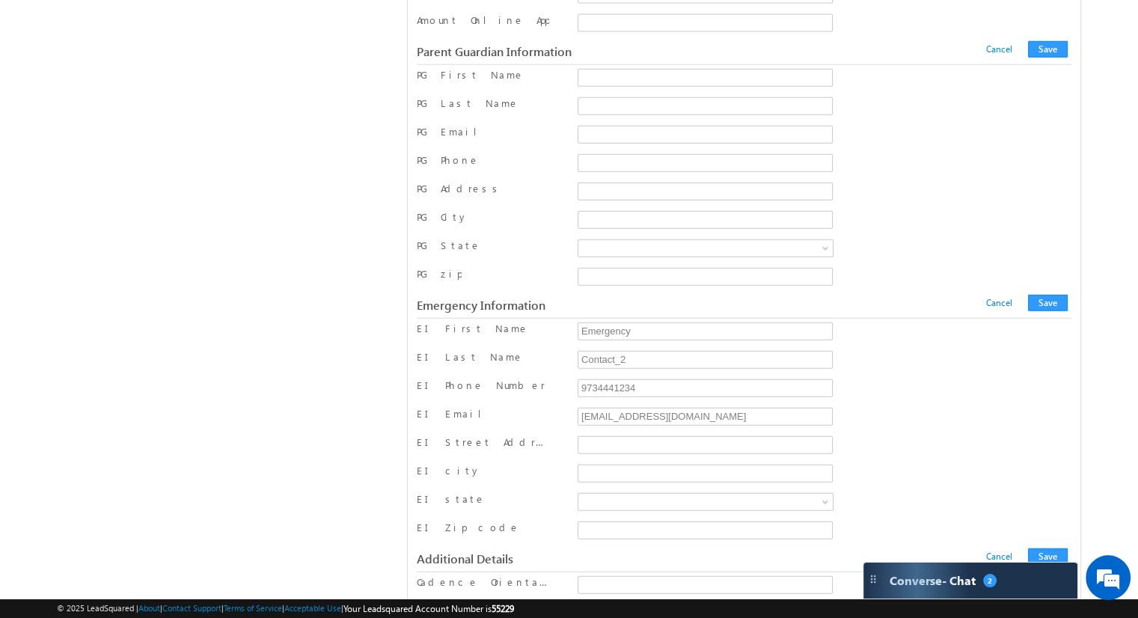
scroll to position [3593, 0]
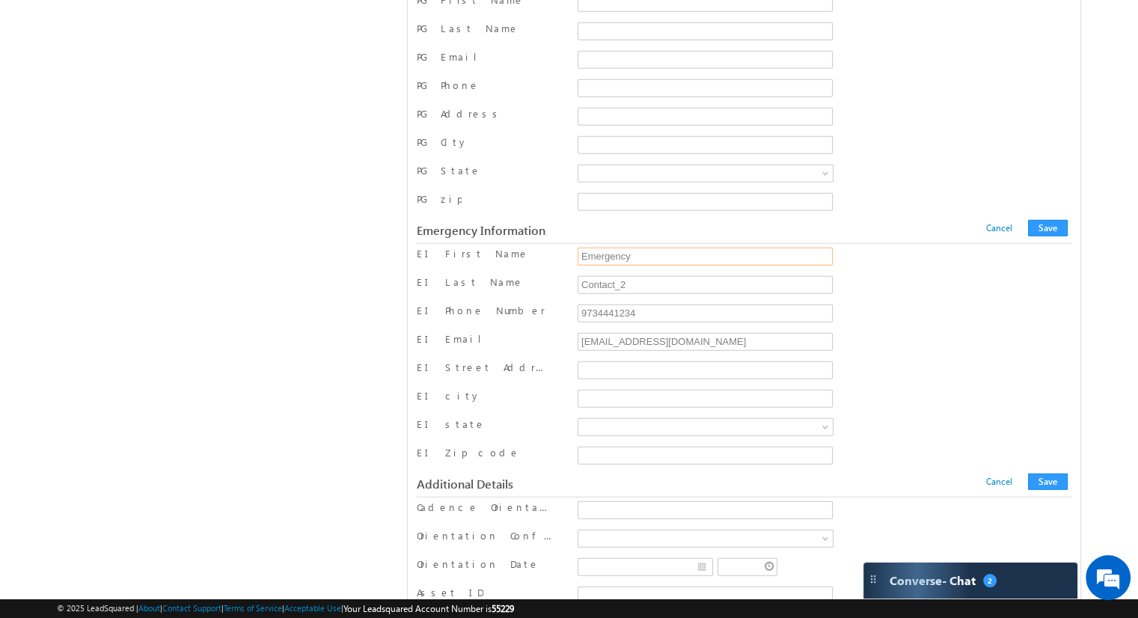
drag, startPoint x: 642, startPoint y: 224, endPoint x: 570, endPoint y: 227, distance: 71.9
click at [570, 247] on div "EI First Name Emergency" at bounding box center [744, 258] width 654 height 22
drag, startPoint x: 632, startPoint y: 254, endPoint x: 568, endPoint y: 254, distance: 63.6
click at [568, 275] on div "EI Last Name Contact_2" at bounding box center [744, 286] width 654 height 22
drag, startPoint x: 637, startPoint y: 277, endPoint x: 563, endPoint y: 278, distance: 74.1
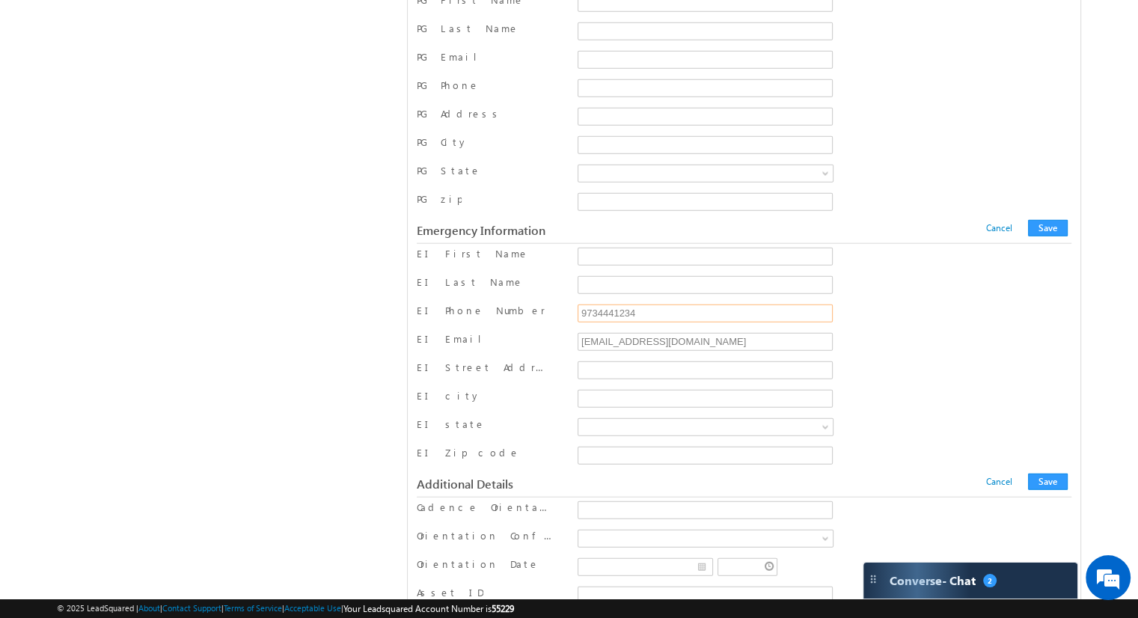
click at [563, 304] on div "EI Phone Number 9734441234" at bounding box center [744, 315] width 654 height 22
drag, startPoint x: 703, startPoint y: 304, endPoint x: 574, endPoint y: 298, distance: 128.8
click at [574, 332] on div "econtact_2@testemail.com" at bounding box center [705, 343] width 263 height 22
click at [1040, 220] on button "Save" at bounding box center [1048, 228] width 40 height 16
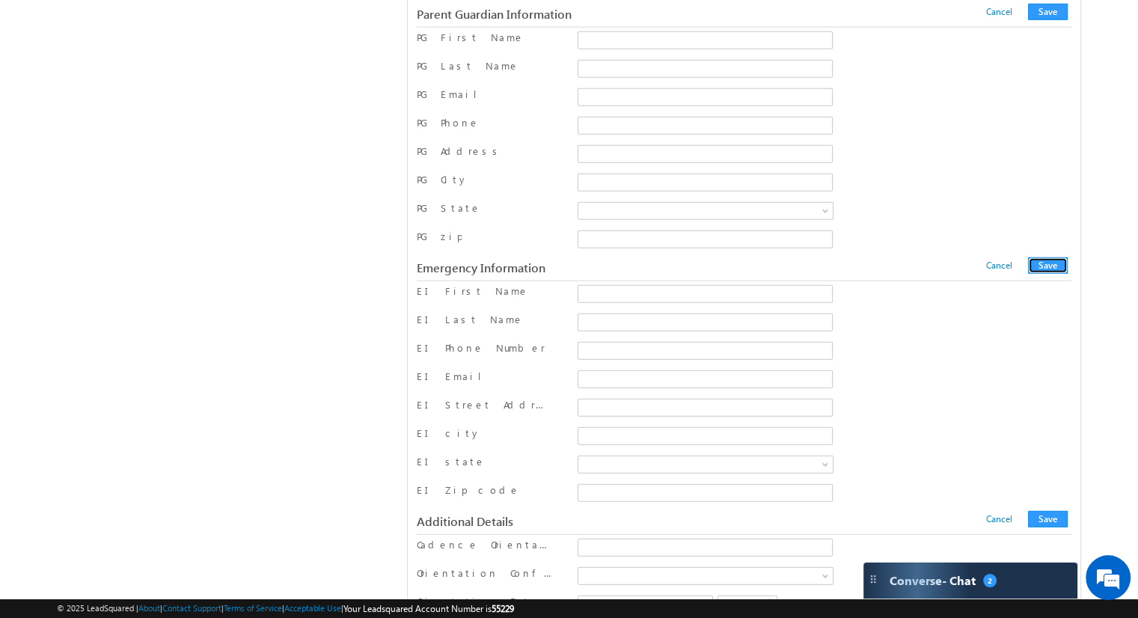
scroll to position [0, 0]
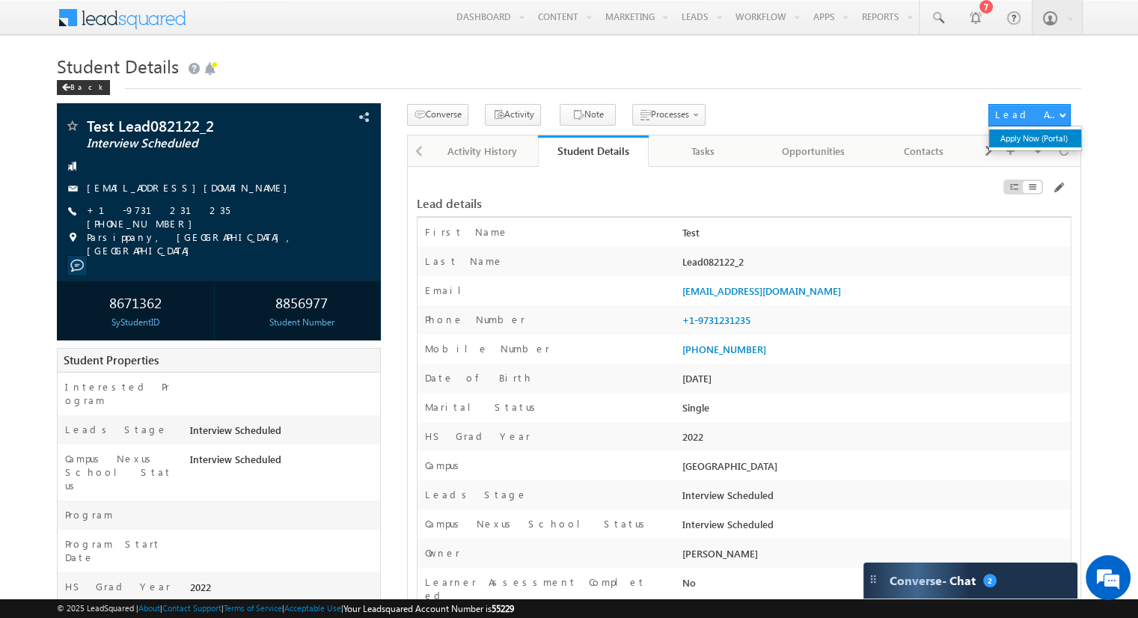
click at [1028, 135] on link "Apply Now (Portal)" at bounding box center [1035, 138] width 92 height 18
click at [1058, 187] on span at bounding box center [1058, 188] width 12 height 12
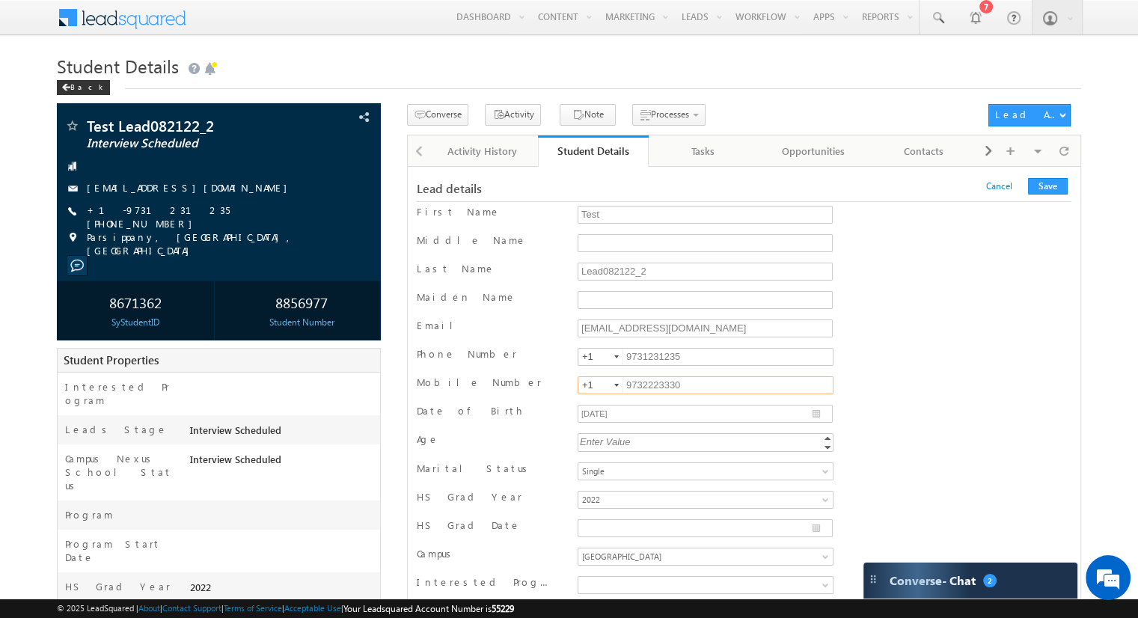
drag, startPoint x: 706, startPoint y: 384, endPoint x: 619, endPoint y: 384, distance: 87.5
click at [619, 384] on div "+1-9732223330 9732223330 +1" at bounding box center [704, 385] width 255 height 18
click at [1041, 187] on button "Save" at bounding box center [1048, 186] width 40 height 16
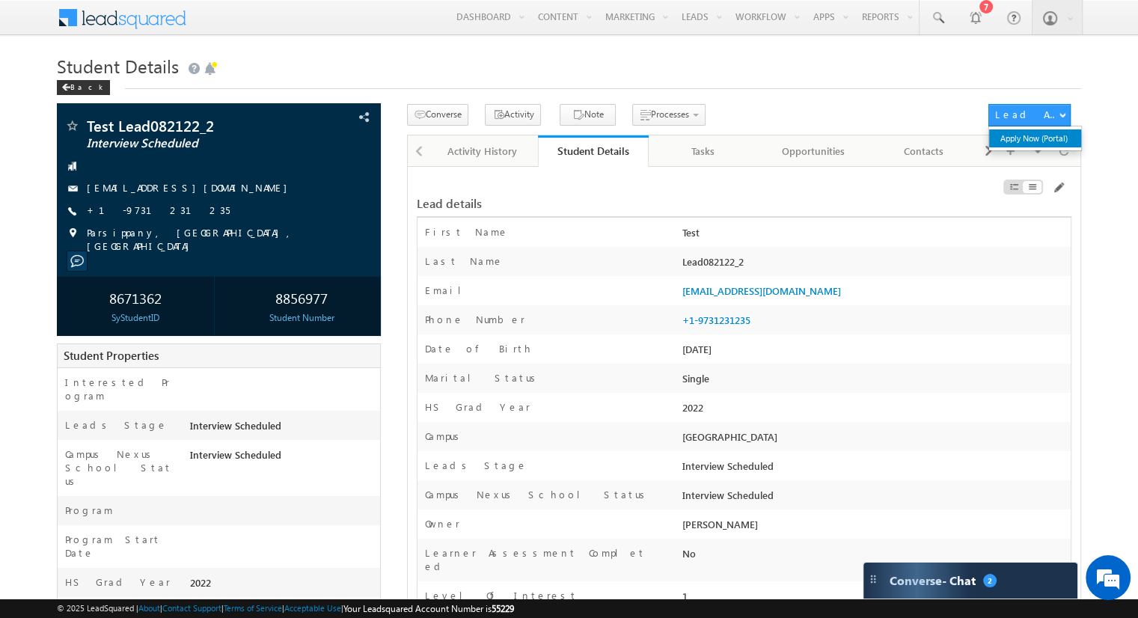
click at [1049, 138] on link "Apply Now (Portal)" at bounding box center [1035, 138] width 92 height 18
click at [86, 87] on div "Back" at bounding box center [83, 87] width 53 height 15
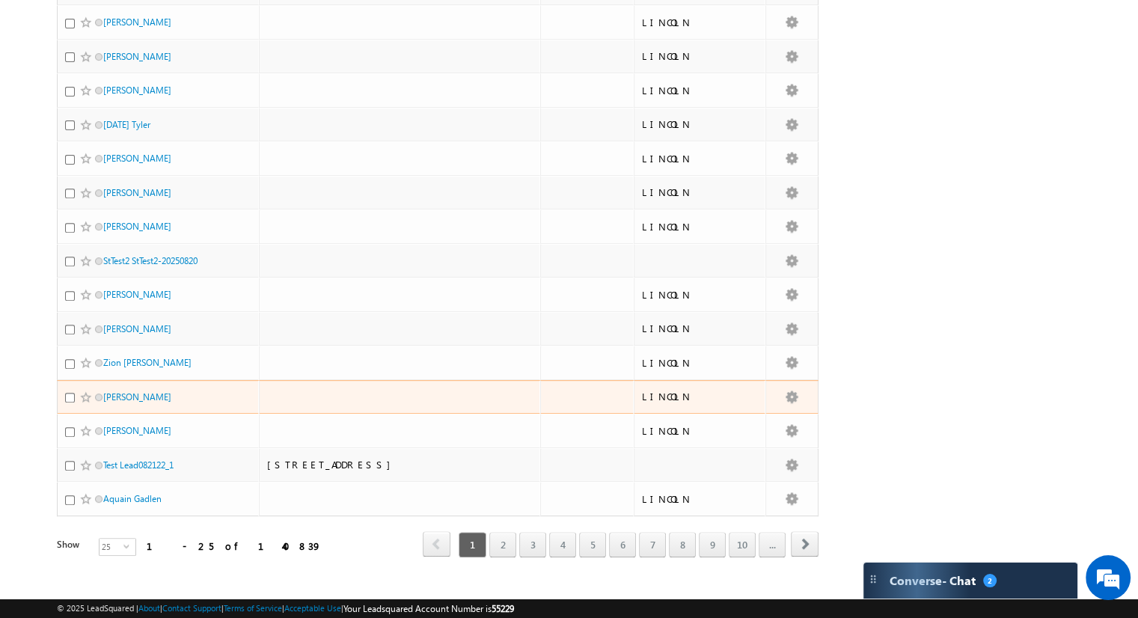
scroll to position [526, 0]
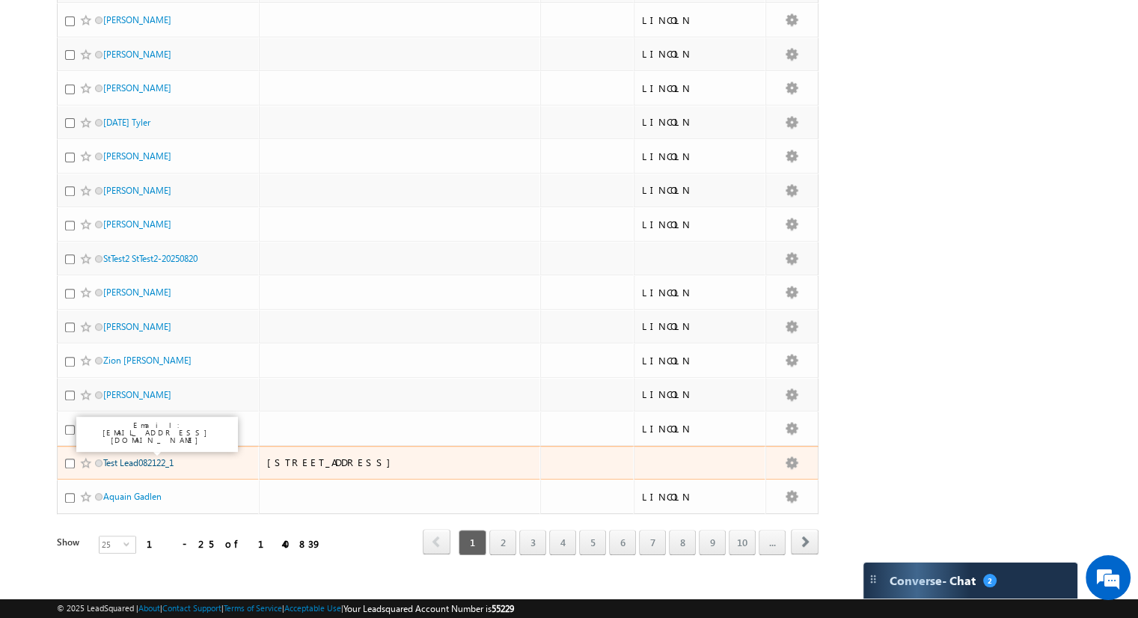
click at [152, 457] on link "Test Lead082122_1" at bounding box center [138, 462] width 70 height 11
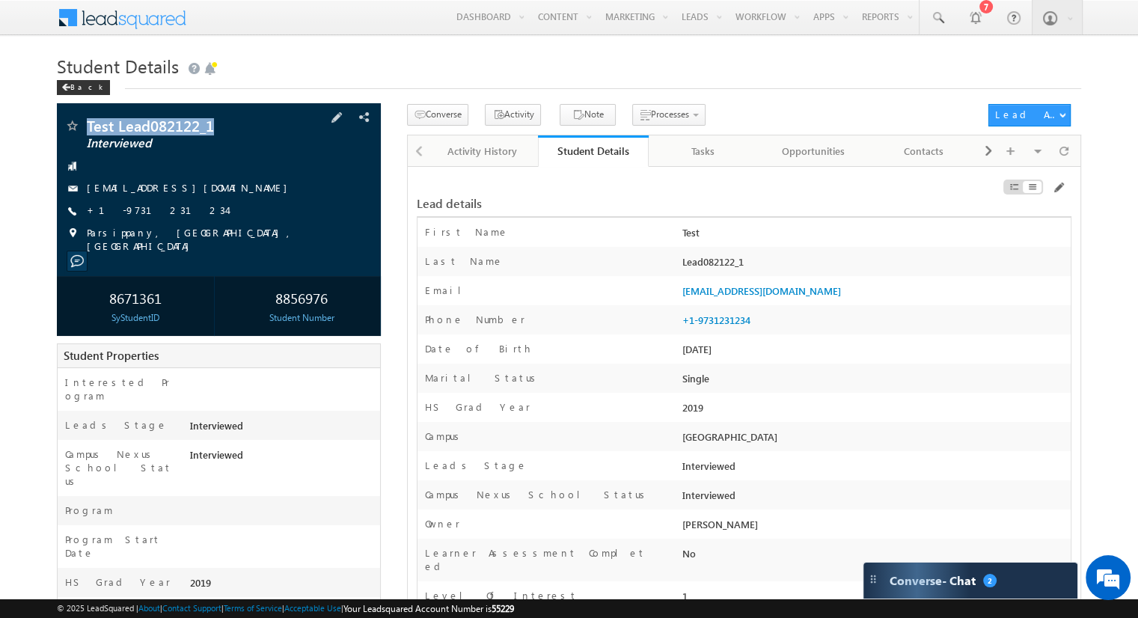
drag, startPoint x: 216, startPoint y: 128, endPoint x: 87, endPoint y: 126, distance: 129.4
click at [87, 126] on span "Test Lead082122_1" at bounding box center [187, 125] width 200 height 15
copy span "Test Lead082122_1"
drag, startPoint x: 328, startPoint y: 297, endPoint x: 272, endPoint y: 295, distance: 56.1
click at [272, 295] on div "8856976" at bounding box center [302, 297] width 150 height 28
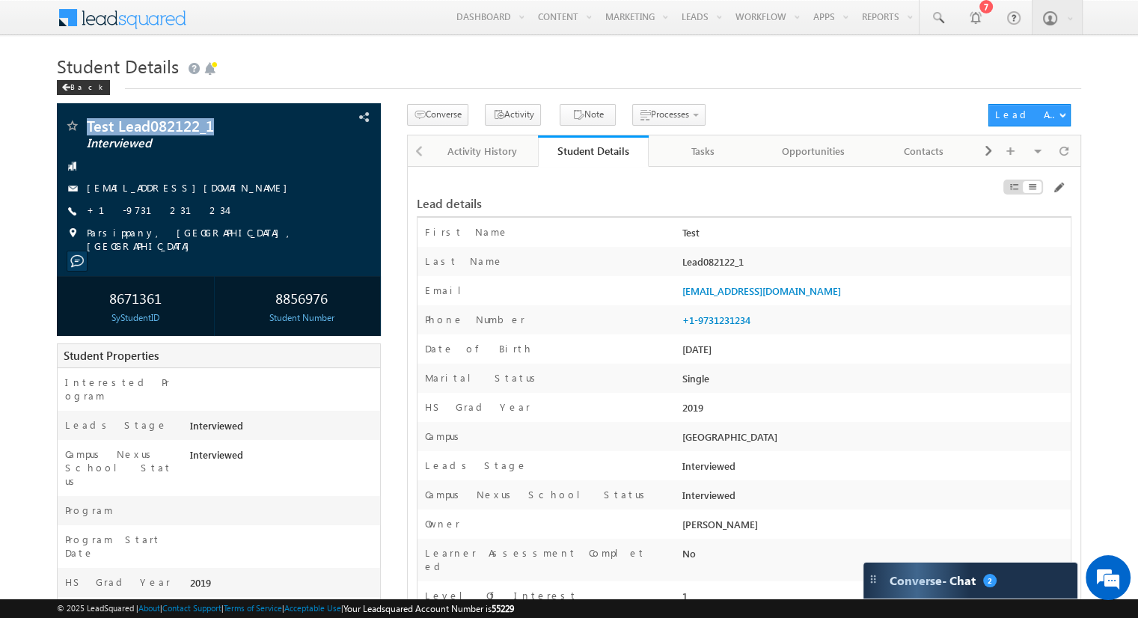
copy div "8856976"
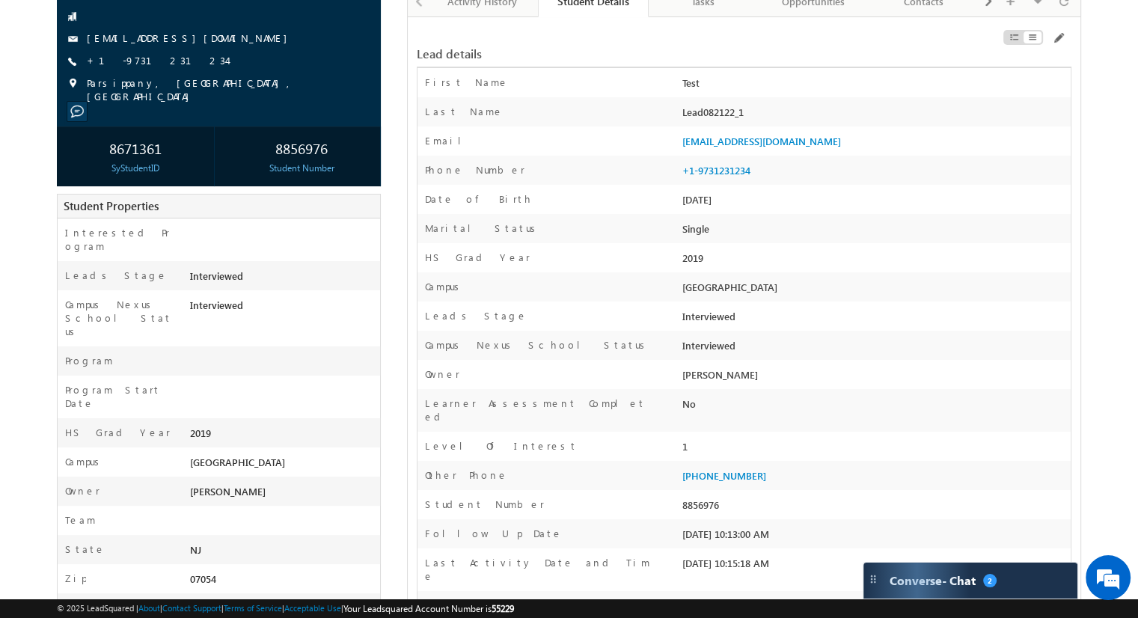
scroll to position [75, 0]
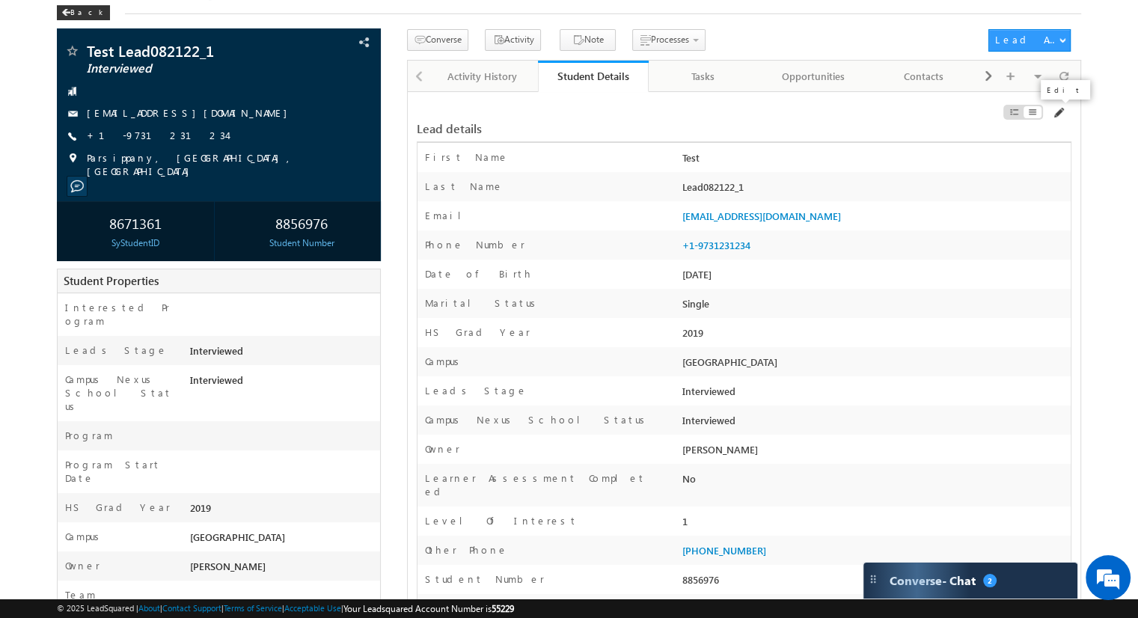
click at [1057, 114] on span at bounding box center [1058, 113] width 12 height 12
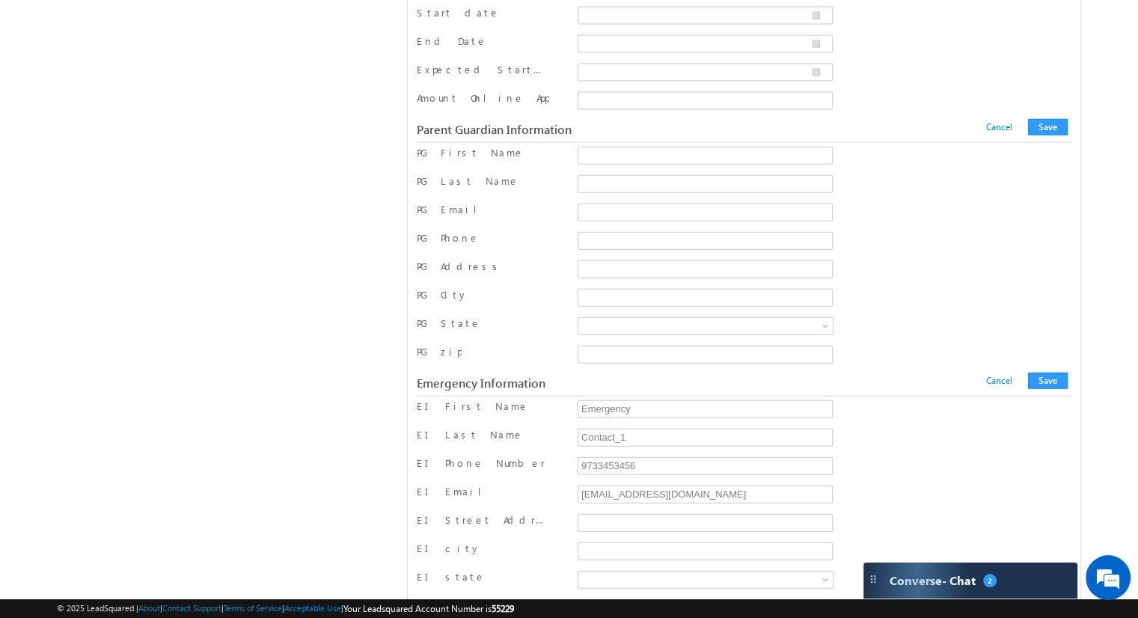
scroll to position [3516, 0]
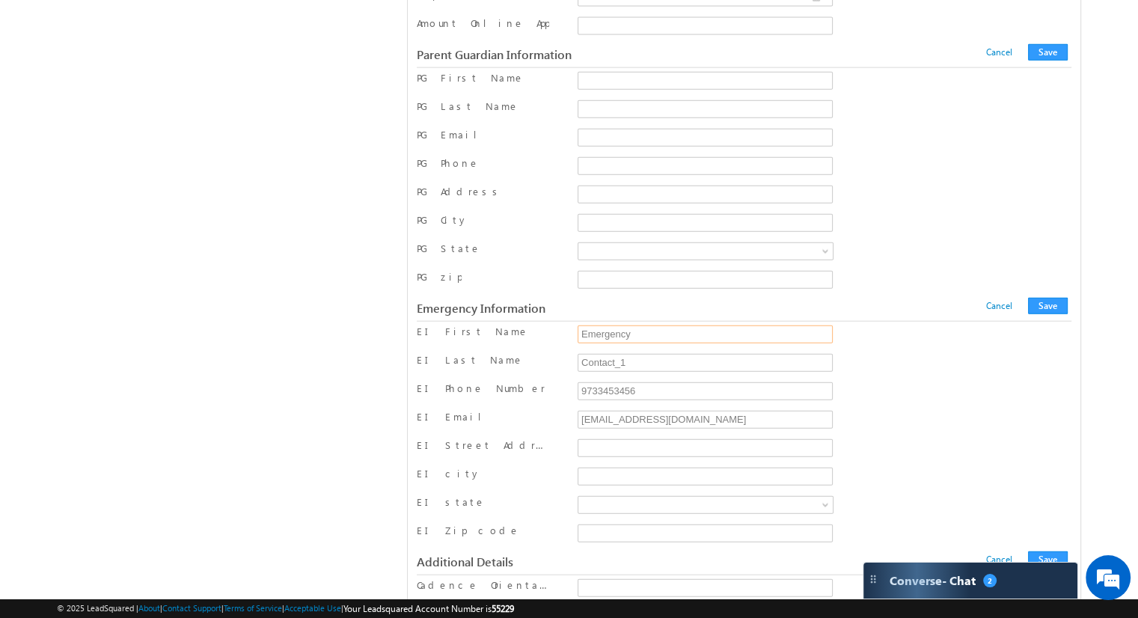
drag, startPoint x: 651, startPoint y: 301, endPoint x: 560, endPoint y: 305, distance: 90.6
click at [560, 325] on div "EI First Name Emergency" at bounding box center [744, 336] width 654 height 22
drag, startPoint x: 632, startPoint y: 328, endPoint x: 573, endPoint y: 333, distance: 59.3
click at [569, 353] on div "EI Last Name Contact_1" at bounding box center [744, 364] width 654 height 22
drag, startPoint x: 640, startPoint y: 359, endPoint x: 567, endPoint y: 356, distance: 73.4
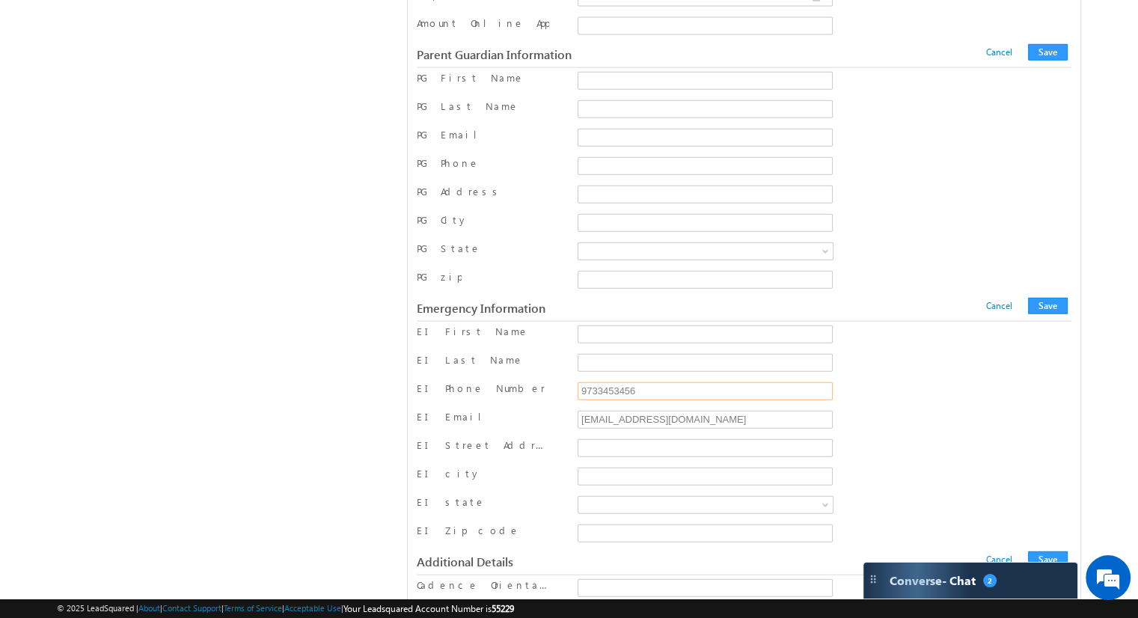
click at [567, 381] on div "EI Phone Number 9733453456" at bounding box center [744, 392] width 654 height 22
drag, startPoint x: 694, startPoint y: 387, endPoint x: 579, endPoint y: 379, distance: 115.5
click at [578, 411] on input "econtact1@testemail.com" at bounding box center [704, 420] width 255 height 18
click at [1041, 298] on button "Save" at bounding box center [1048, 306] width 40 height 16
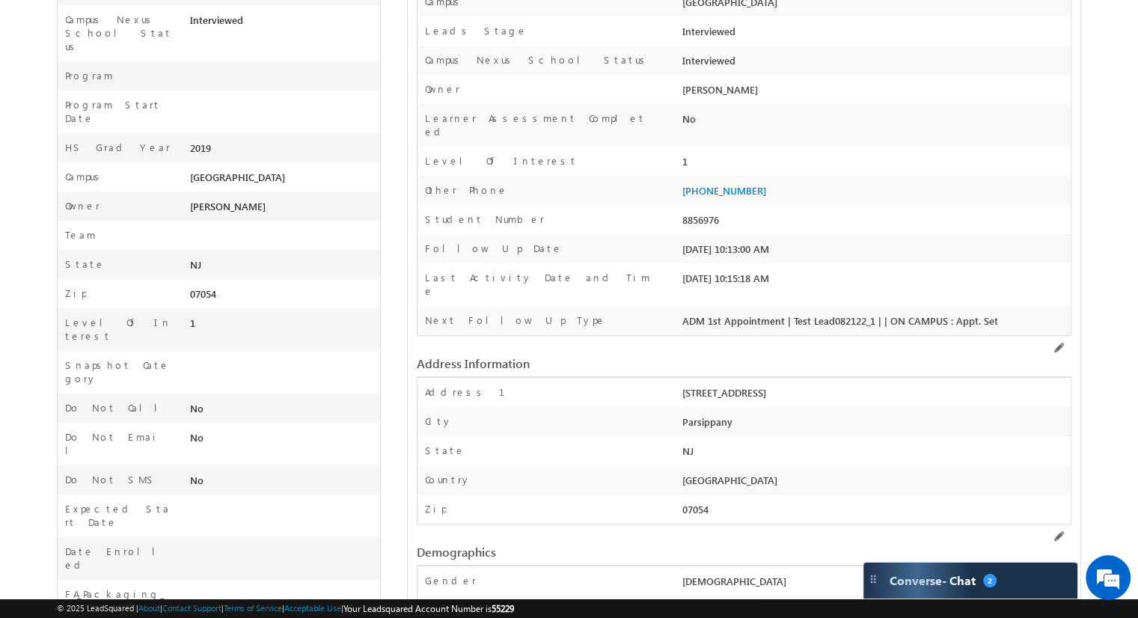
scroll to position [0, 0]
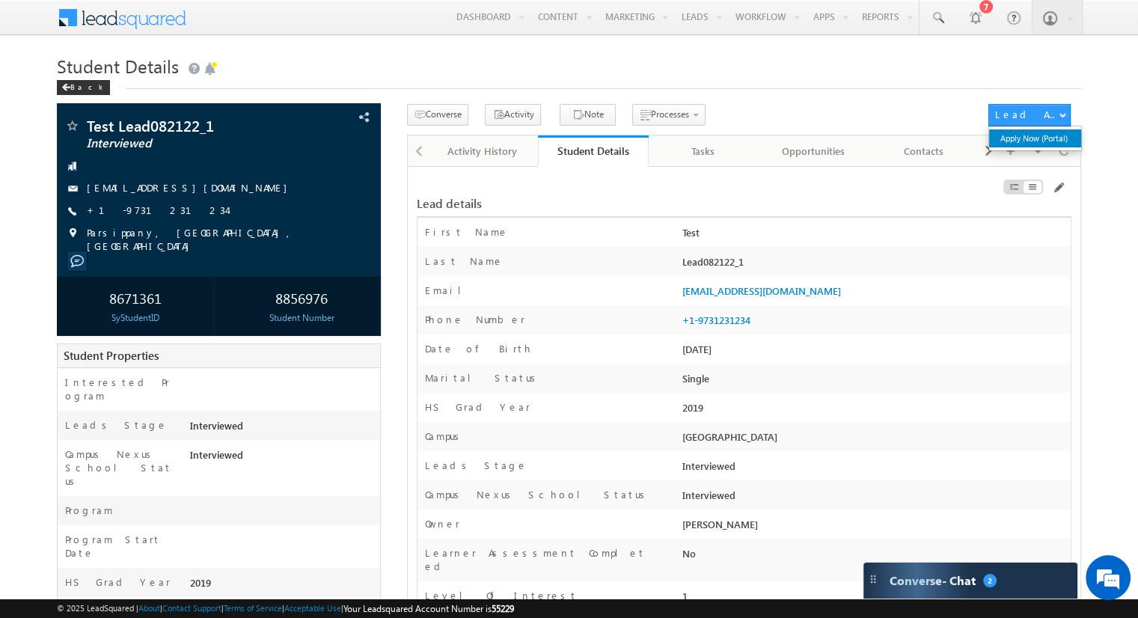
click at [1033, 139] on link "Apply Now (Portal)" at bounding box center [1035, 138] width 92 height 18
click at [79, 89] on div "Back" at bounding box center [83, 87] width 53 height 15
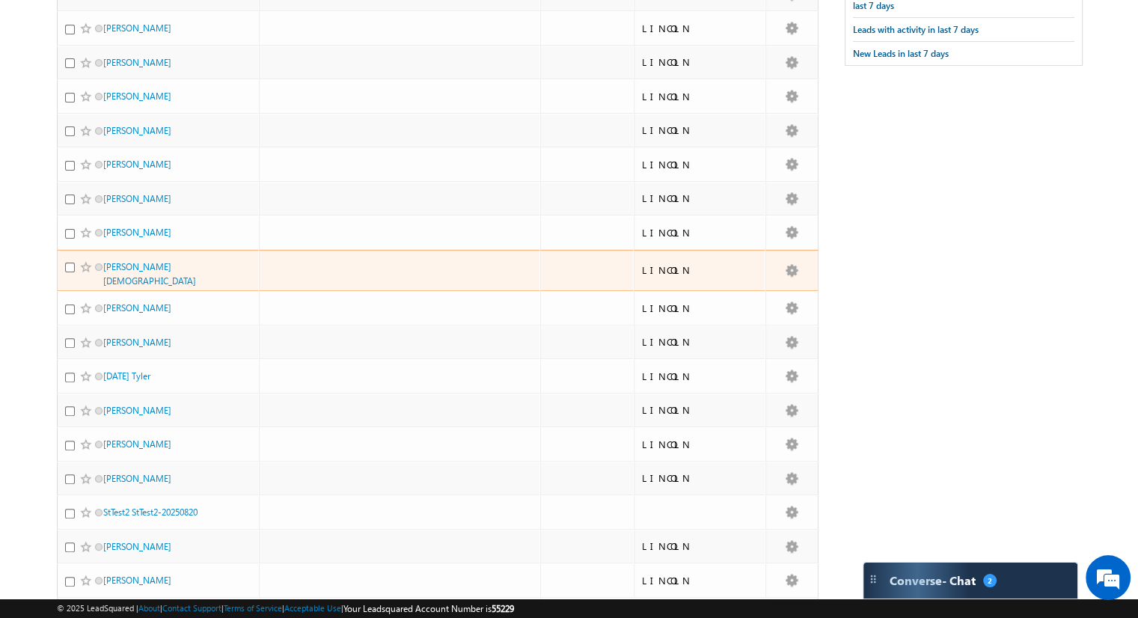
scroll to position [526, 0]
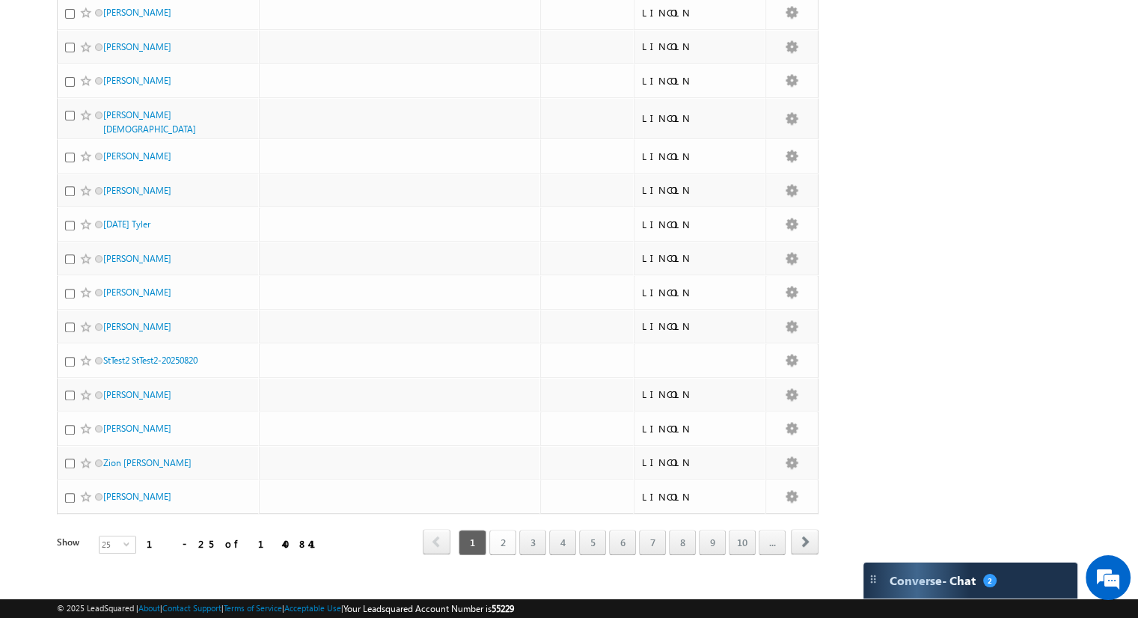
click at [504, 530] on link "2" at bounding box center [502, 542] width 27 height 25
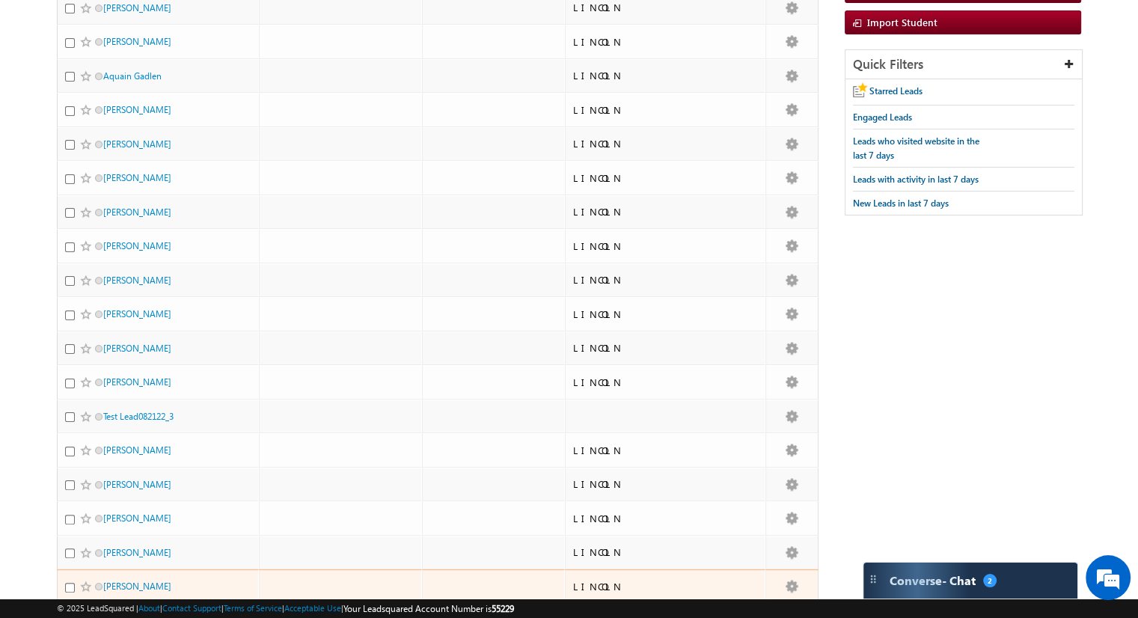
scroll to position [449, 0]
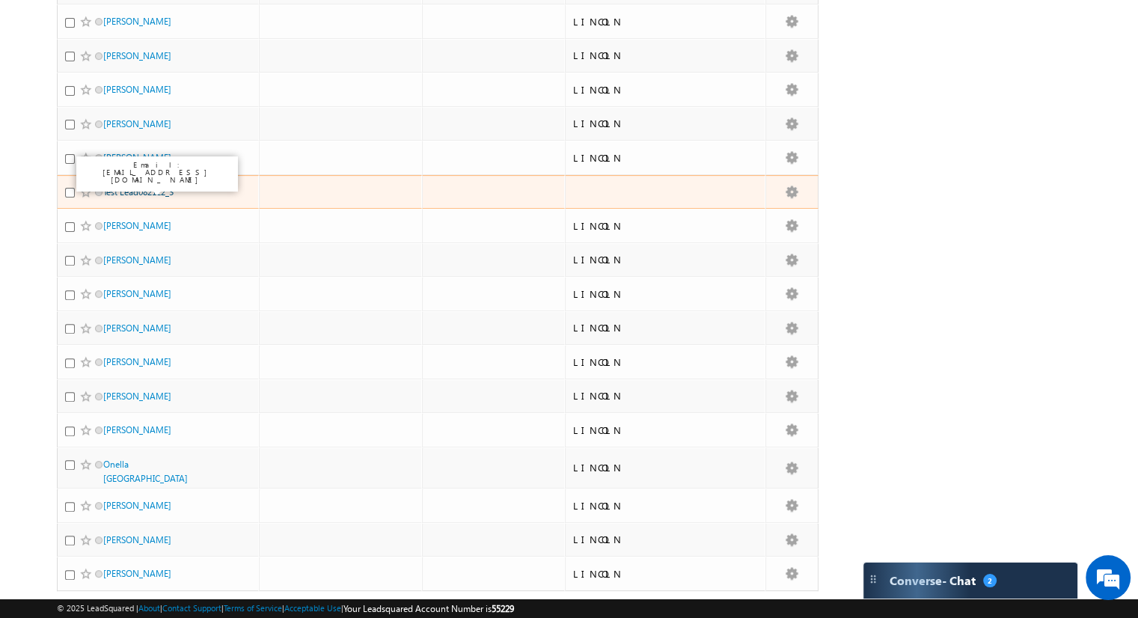
click at [165, 190] on link "Test Lead082122_3" at bounding box center [138, 191] width 70 height 11
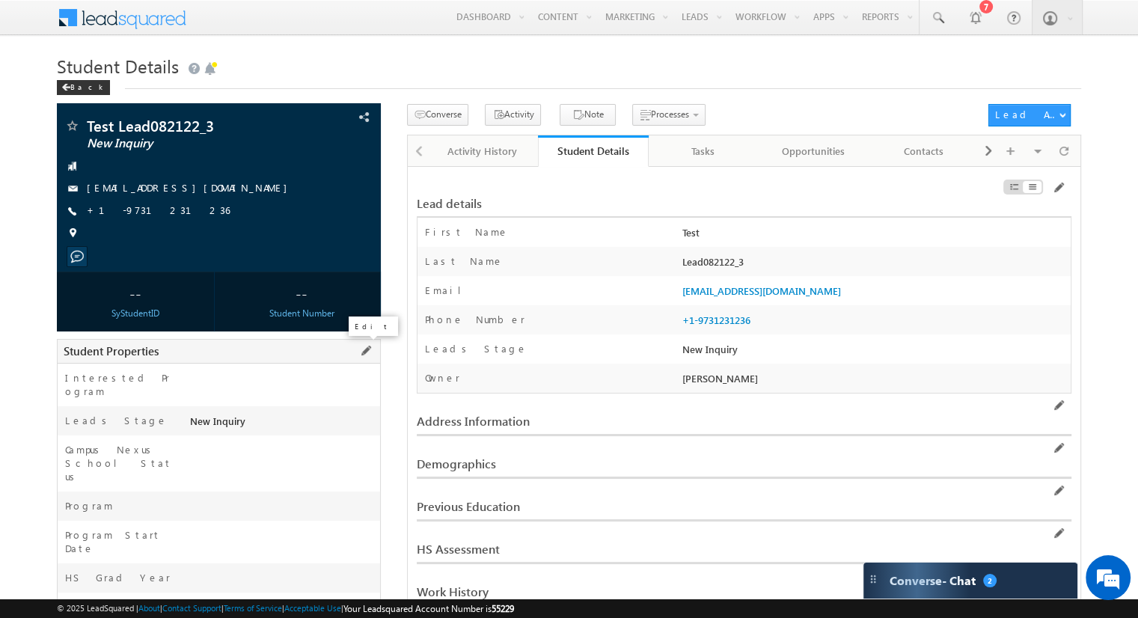
click at [362, 352] on span at bounding box center [366, 351] width 16 height 16
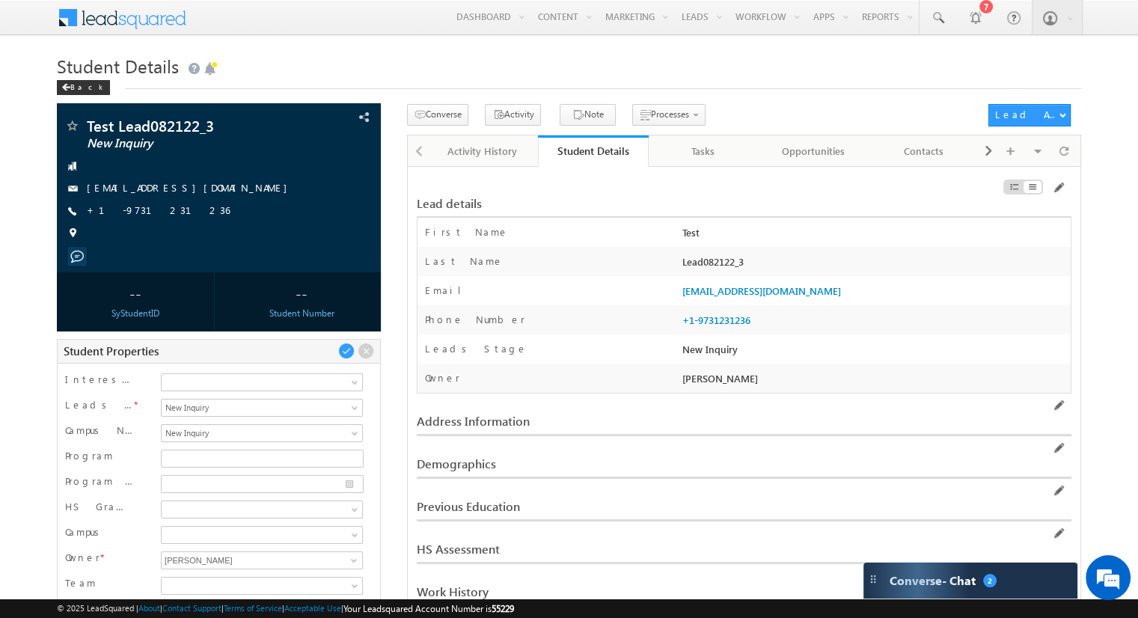
scroll to position [150, 0]
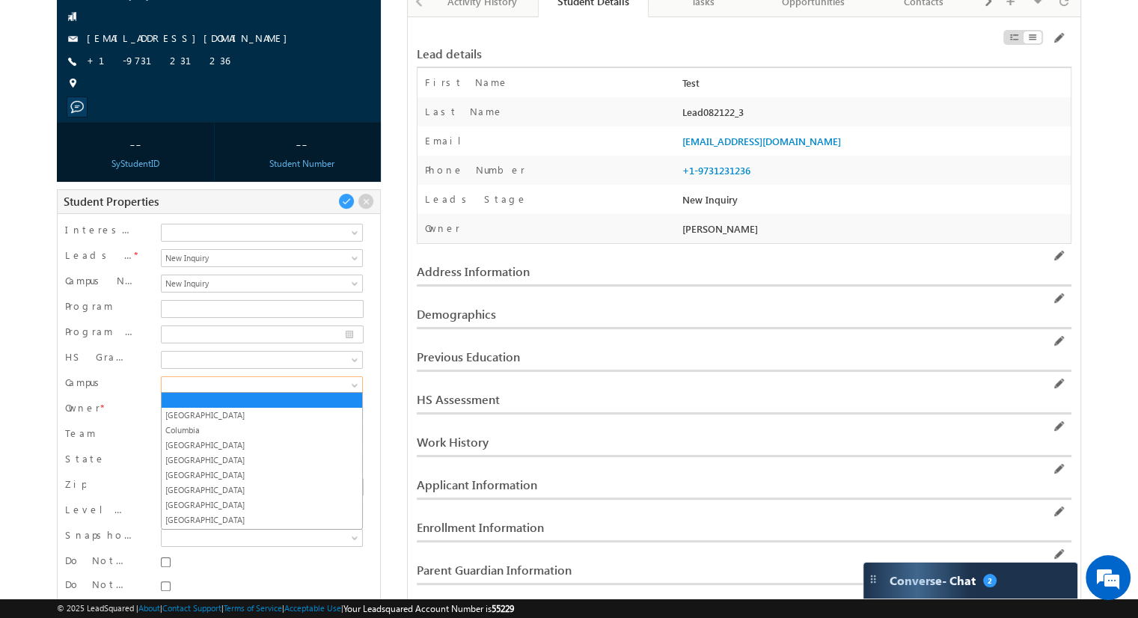
click at [355, 385] on span at bounding box center [356, 388] width 12 height 12
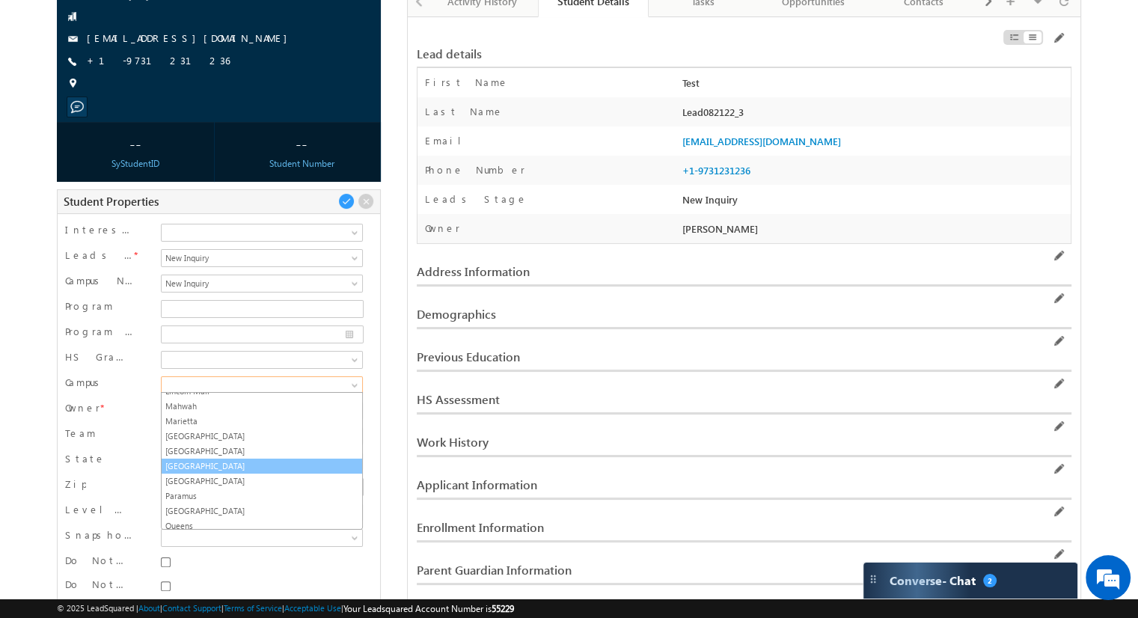
click at [221, 459] on link "[GEOGRAPHIC_DATA]" at bounding box center [262, 465] width 200 height 13
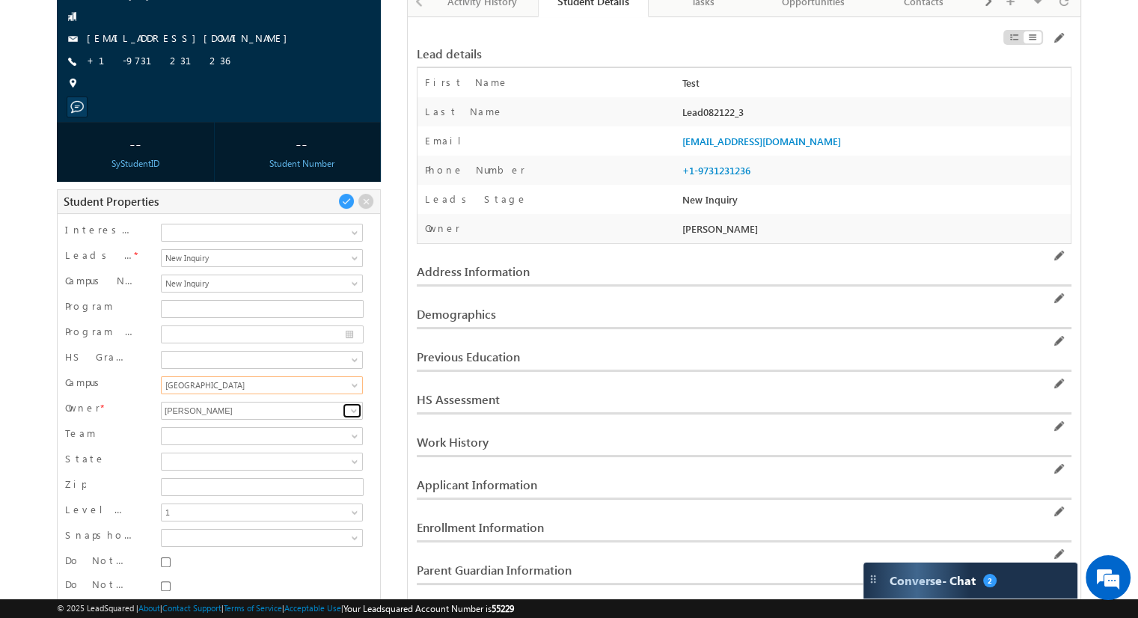
click at [352, 408] on span at bounding box center [354, 411] width 12 height 12
click at [270, 435] on span "[EMAIL_ADDRESS][DOMAIN_NAME]" at bounding box center [261, 440] width 189 height 11
type input "[PERSON_NAME]"
click at [345, 200] on span at bounding box center [346, 201] width 16 height 16
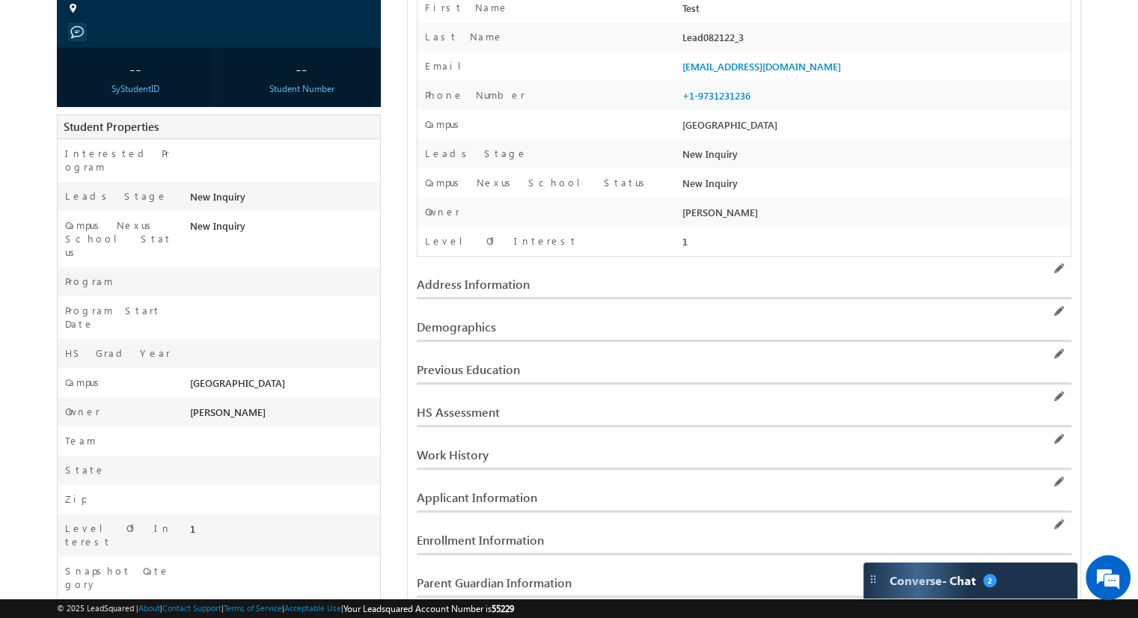
scroll to position [0, 0]
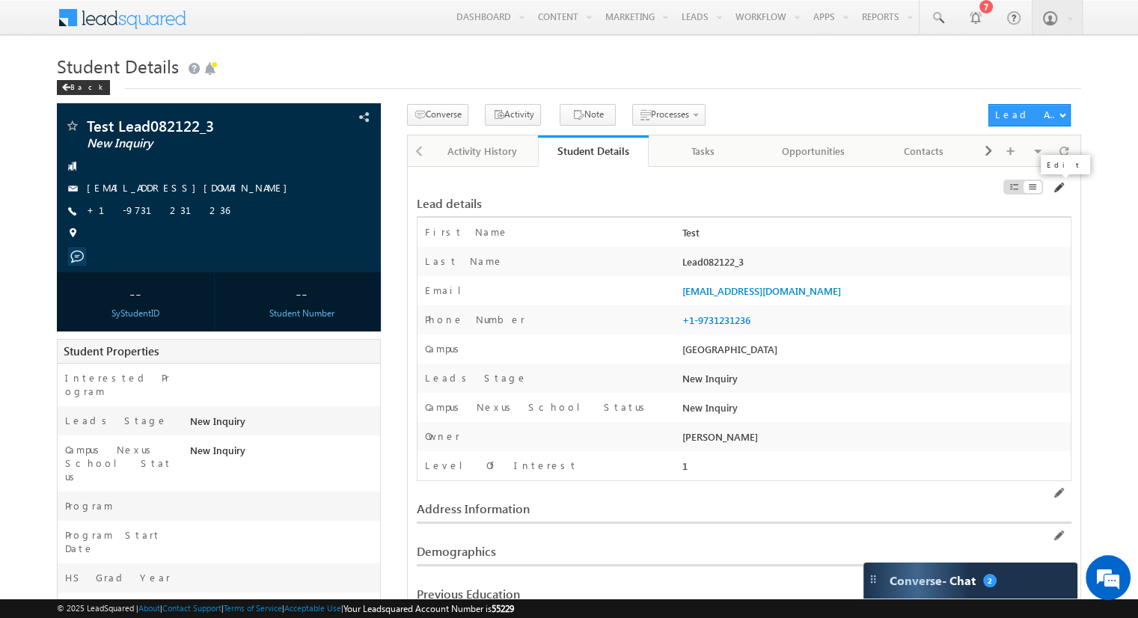
click at [1062, 191] on span at bounding box center [1058, 188] width 12 height 12
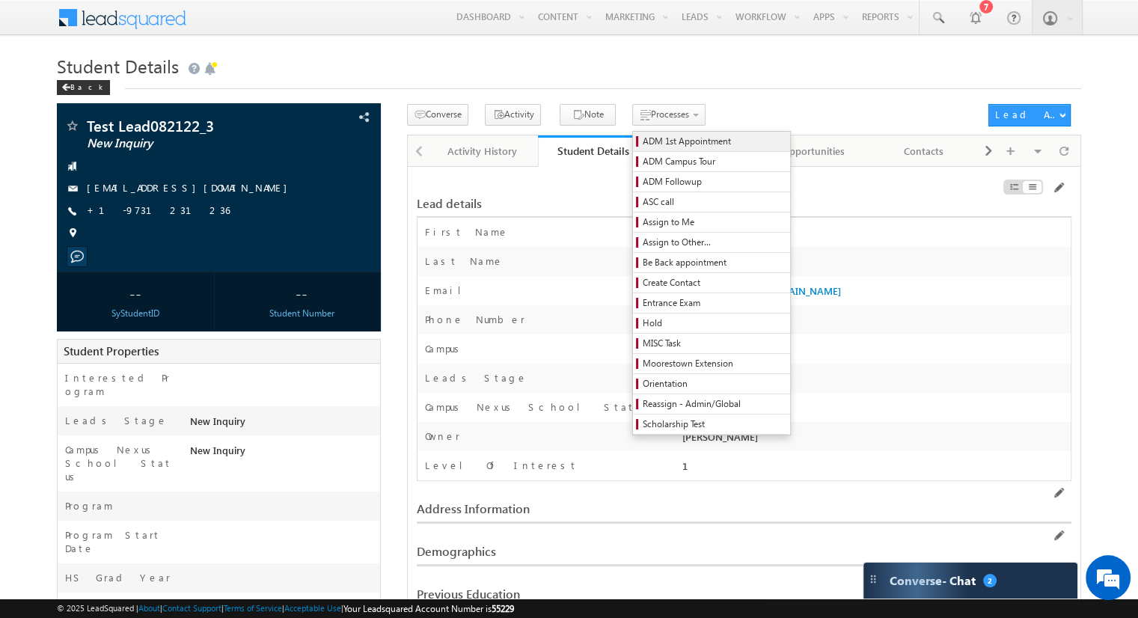
click at [650, 141] on span "ADM 1st Appointment" at bounding box center [714, 141] width 142 height 13
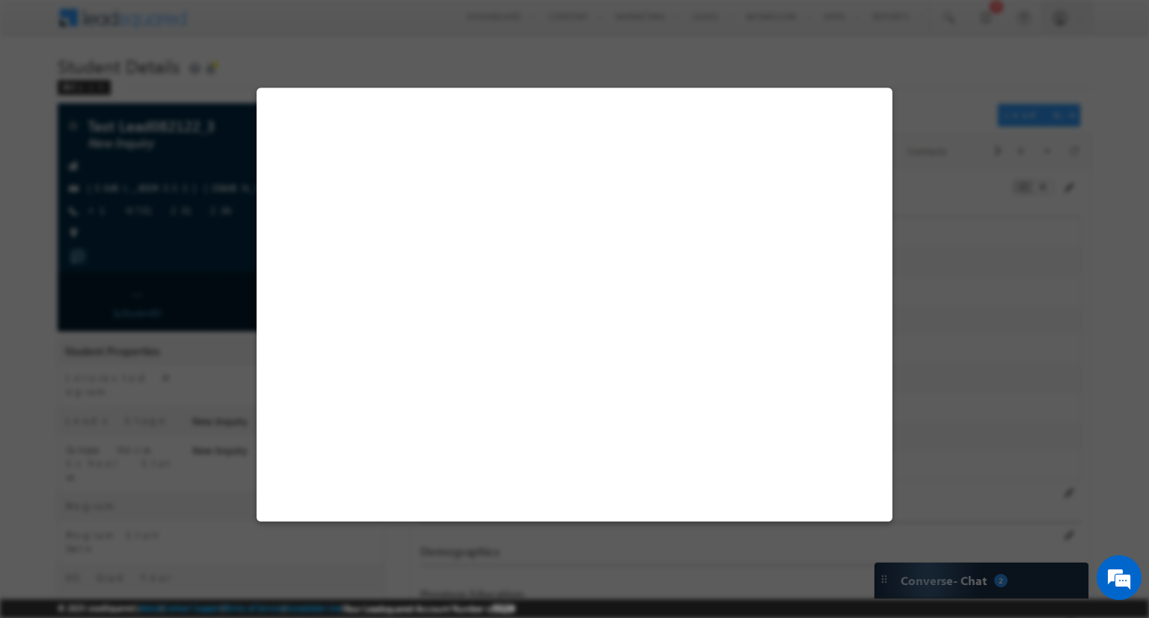
select select "ON CAMPUS"
select select "EST"
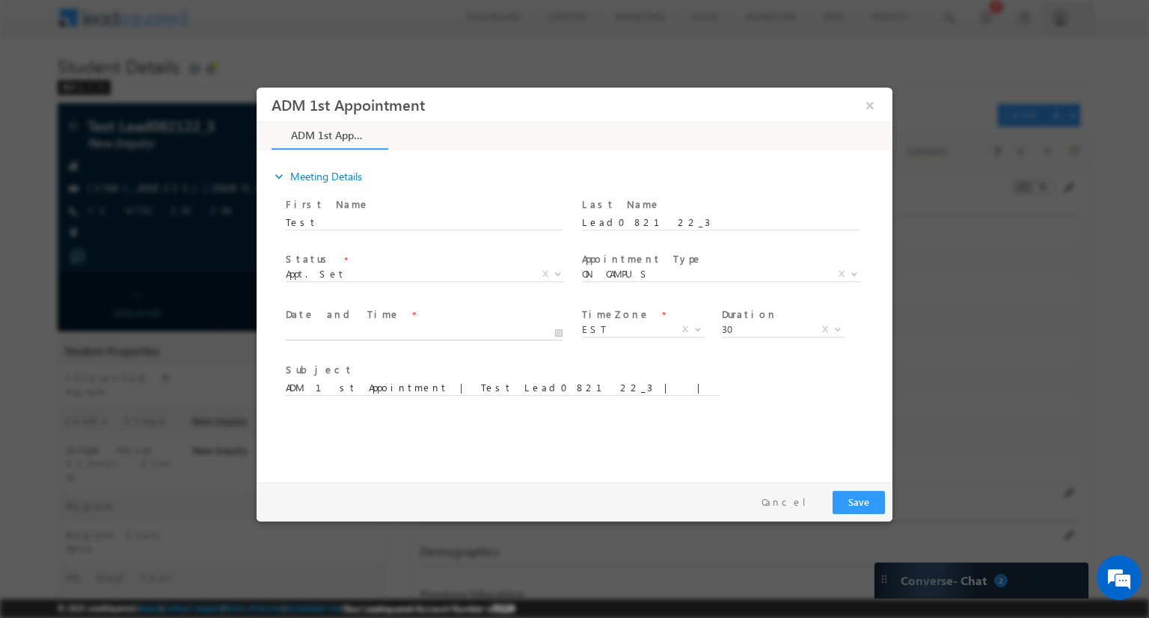
type input "[DATE] 10:38 AM"
type input "38"
click at [496, 330] on input "[DATE] 10:38 AM" at bounding box center [424, 332] width 277 height 15
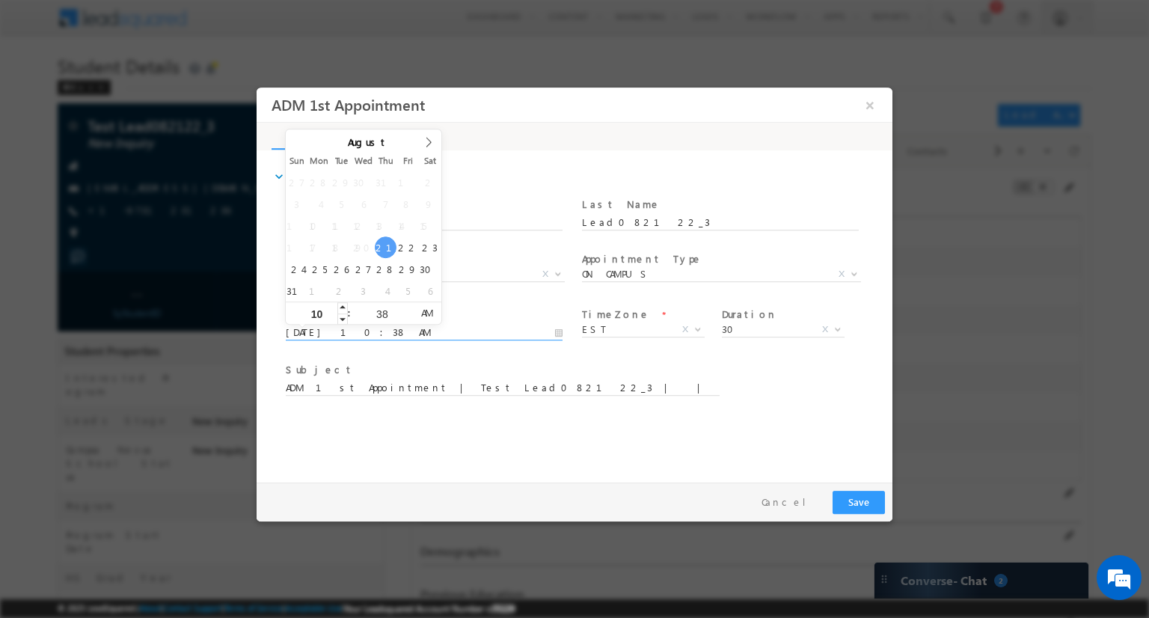
click at [316, 314] on input "10" at bounding box center [317, 315] width 62 height 10
click at [378, 316] on input "38" at bounding box center [382, 315] width 62 height 10
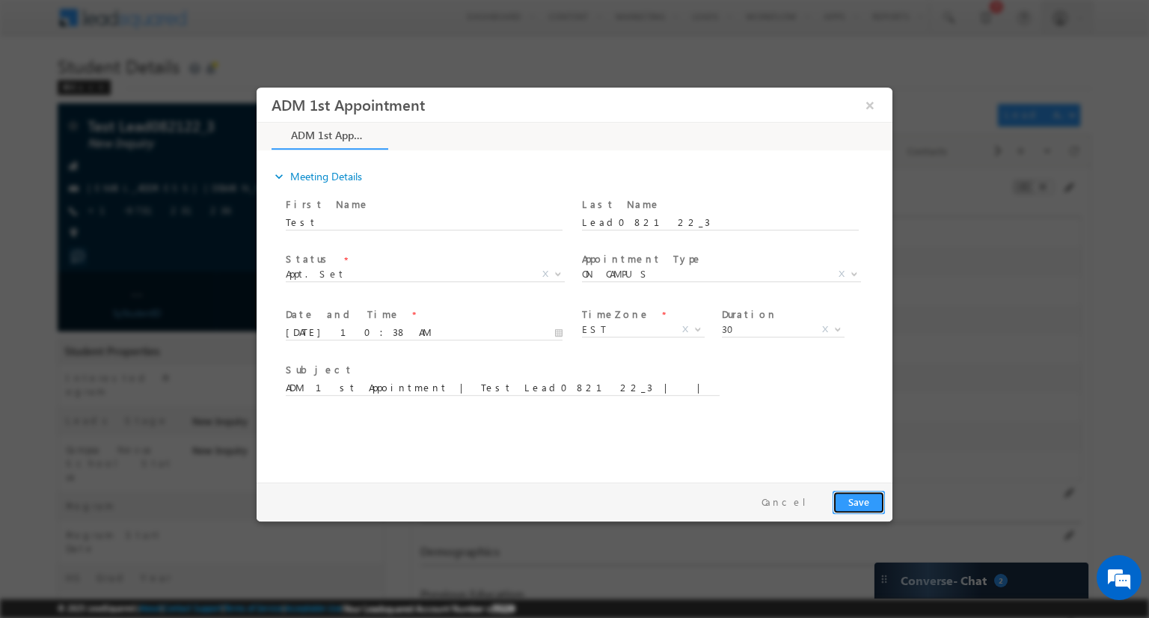
click at [850, 503] on button "Save" at bounding box center [859, 502] width 52 height 23
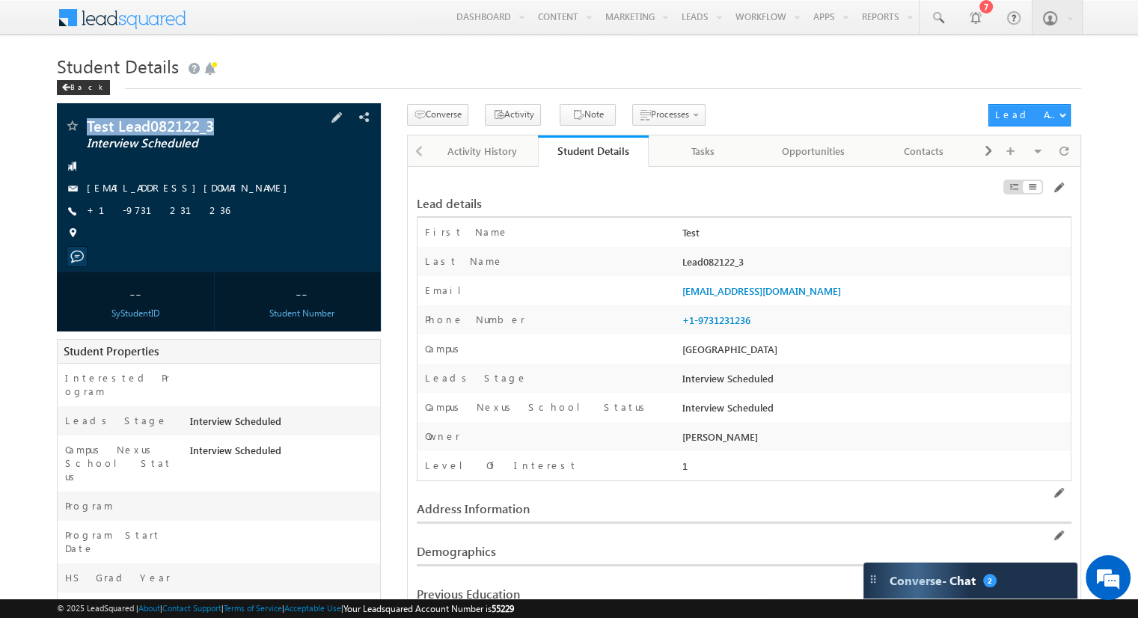
drag, startPoint x: 214, startPoint y: 123, endPoint x: 87, endPoint y: 129, distance: 127.3
click at [87, 129] on span "Test Lead082122_3" at bounding box center [187, 125] width 200 height 15
copy span "Test Lead082122_3"
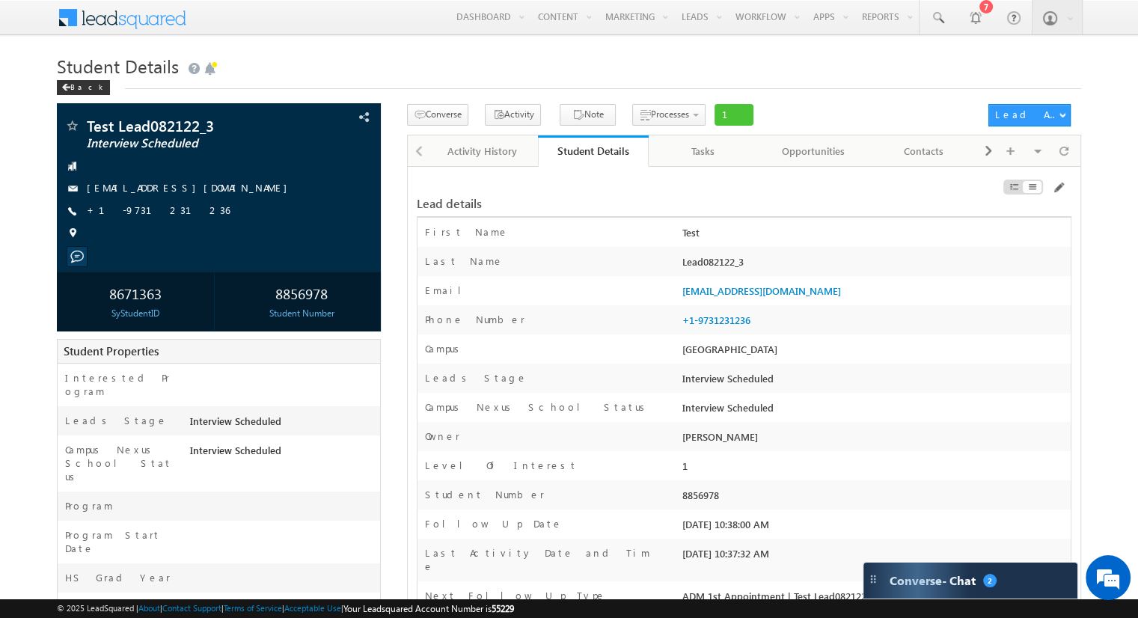
click at [276, 295] on div "8856978" at bounding box center [302, 293] width 150 height 28
click at [1060, 187] on span at bounding box center [1058, 188] width 12 height 12
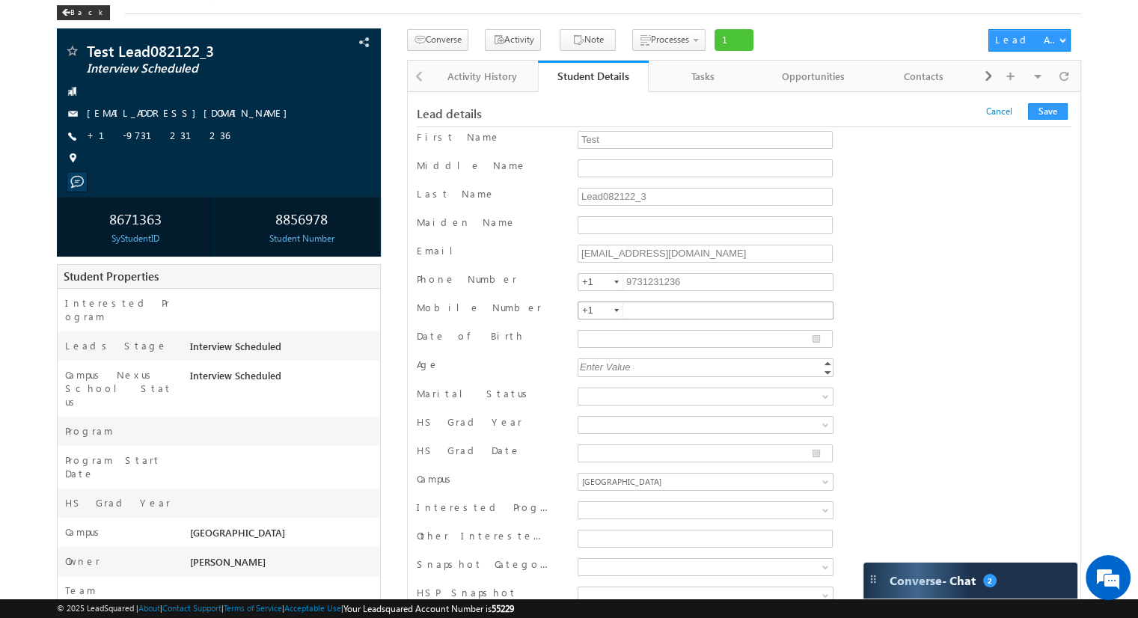
scroll to position [150, 0]
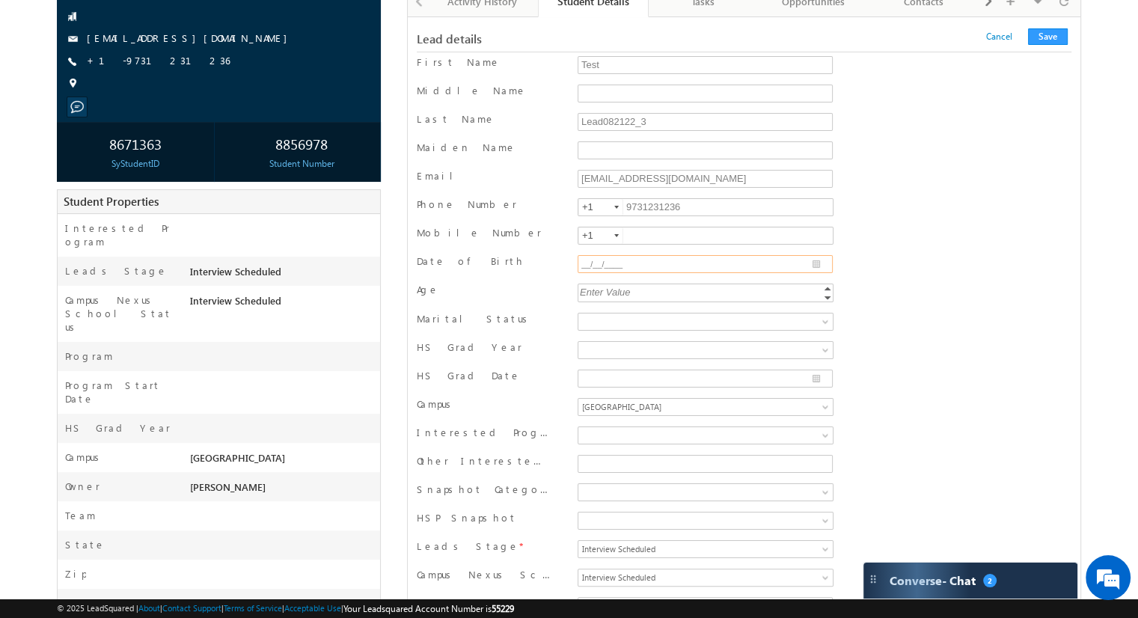
click at [718, 264] on input "__/__/____" at bounding box center [704, 264] width 255 height 18
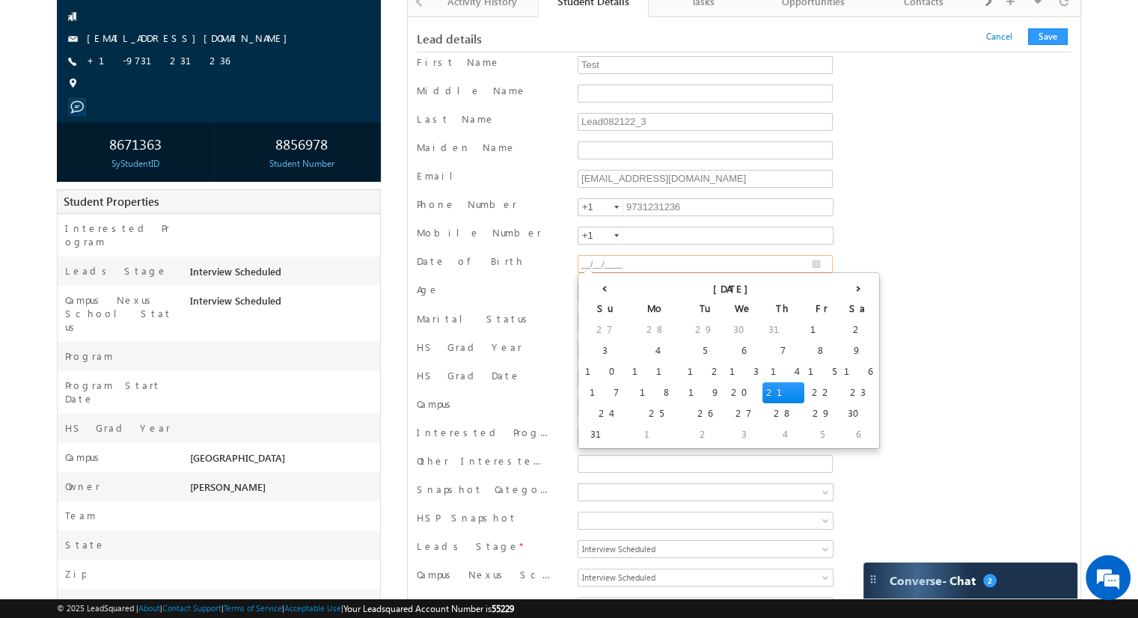
click at [580, 263] on input "__/__/____" at bounding box center [704, 264] width 255 height 18
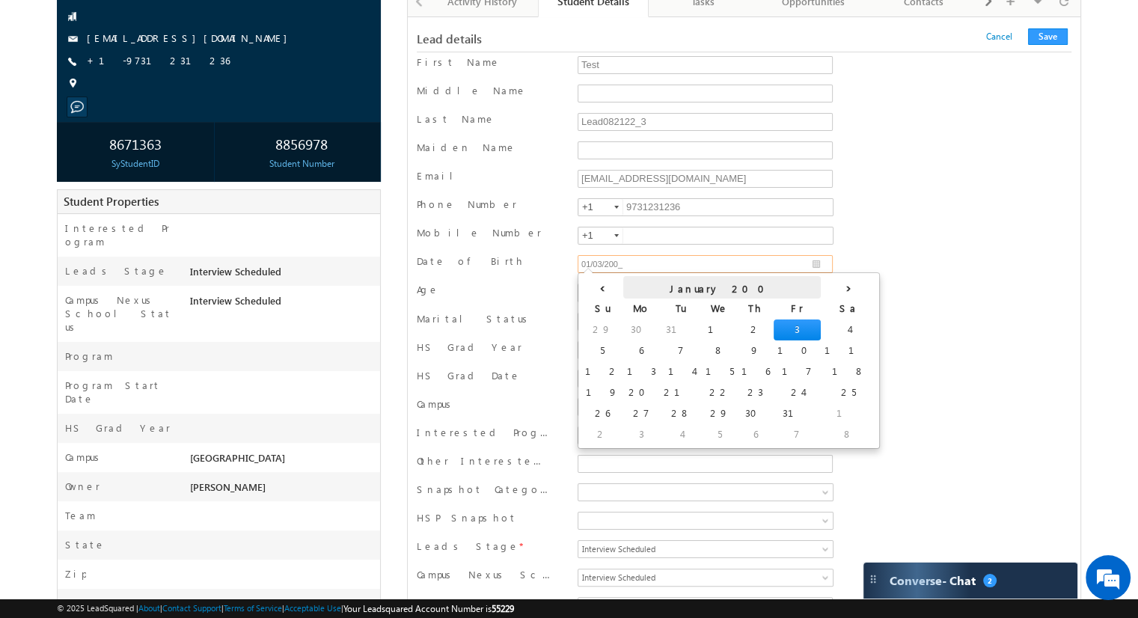
type input "[DATE]"
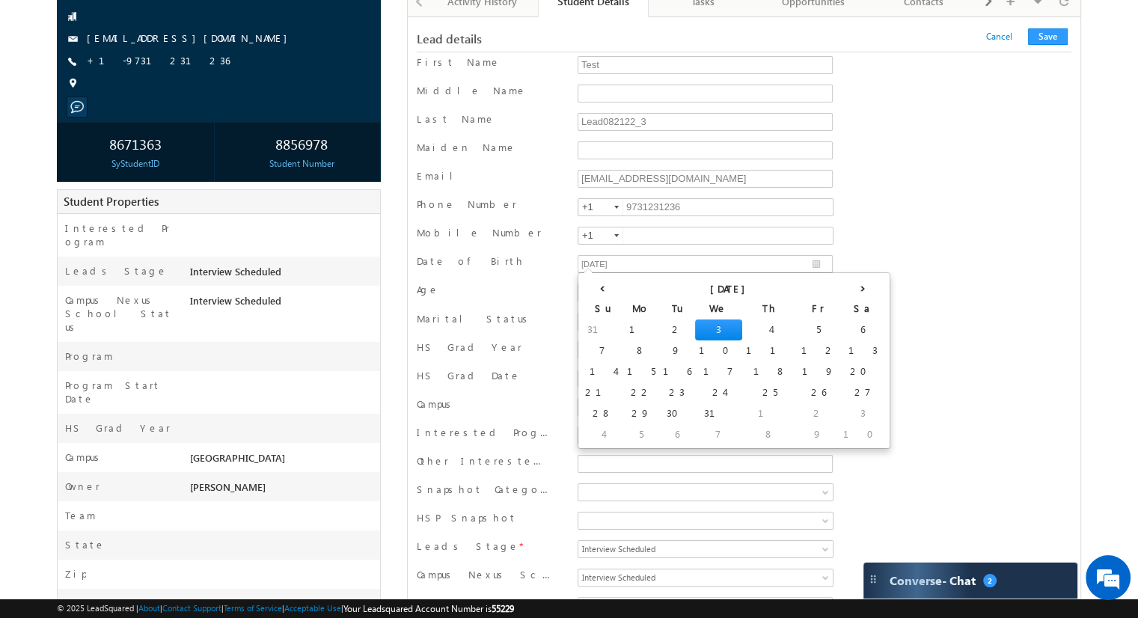
click at [866, 245] on div "Mobile Number +1" at bounding box center [744, 237] width 654 height 22
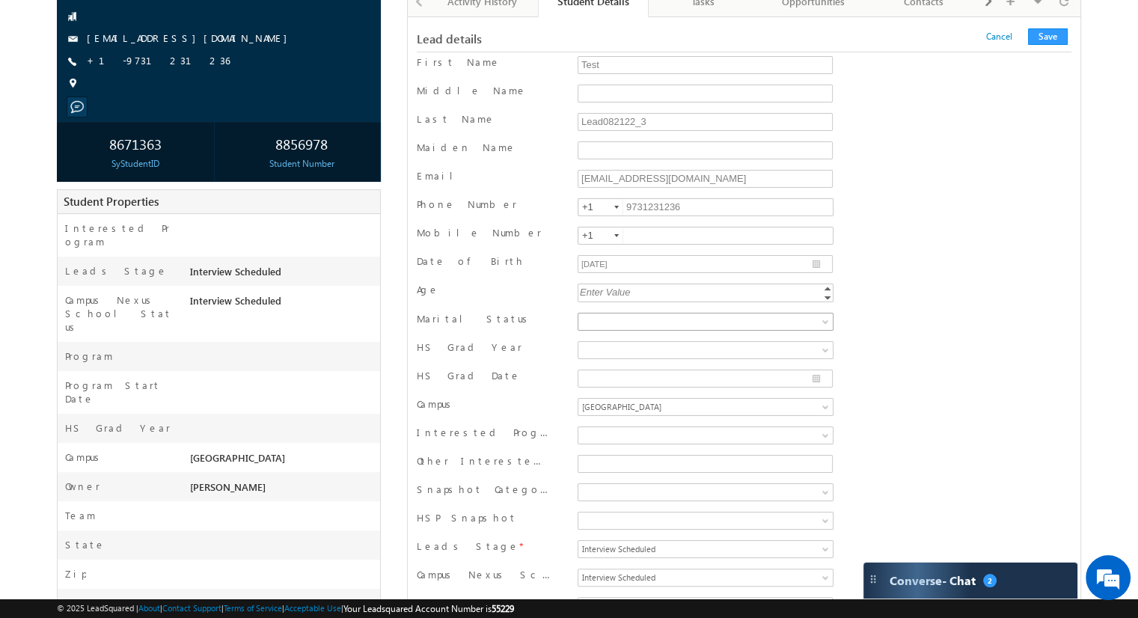
click at [823, 319] on span at bounding box center [827, 325] width 12 height 12
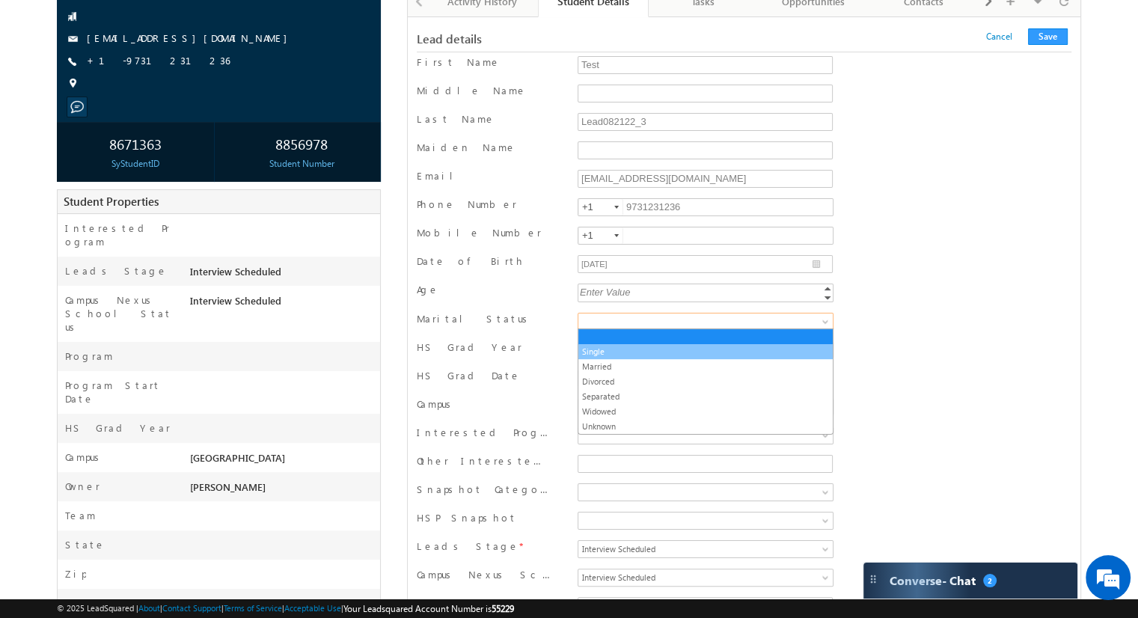
click at [754, 352] on link "Single" at bounding box center [705, 351] width 254 height 13
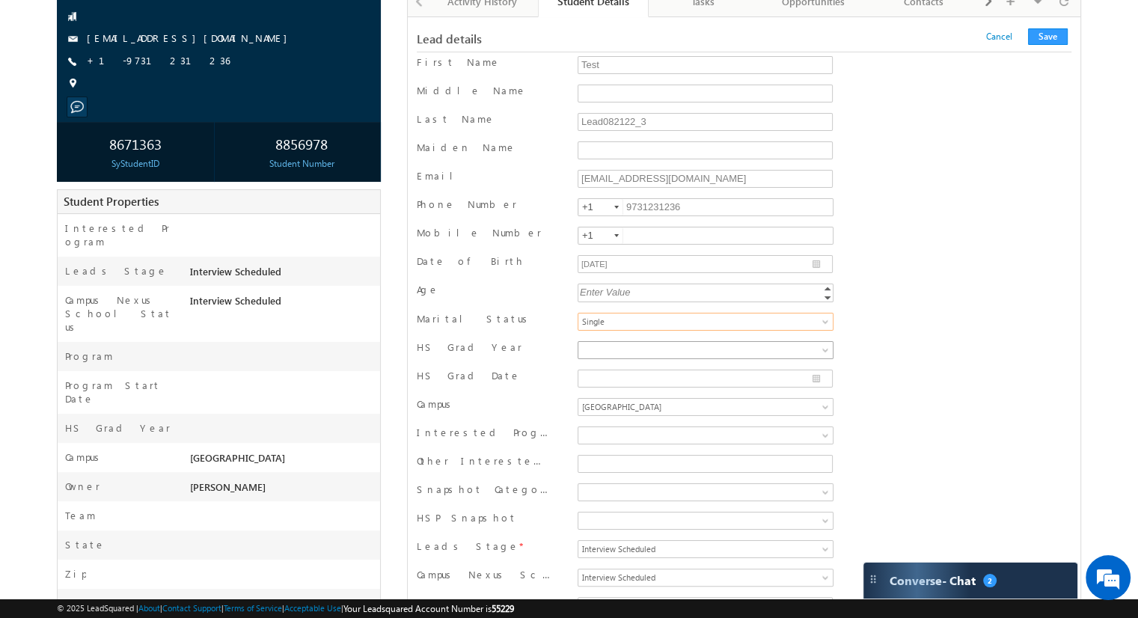
click at [824, 352] on span at bounding box center [827, 353] width 12 height 12
click at [696, 391] on link "2017" at bounding box center [705, 394] width 254 height 13
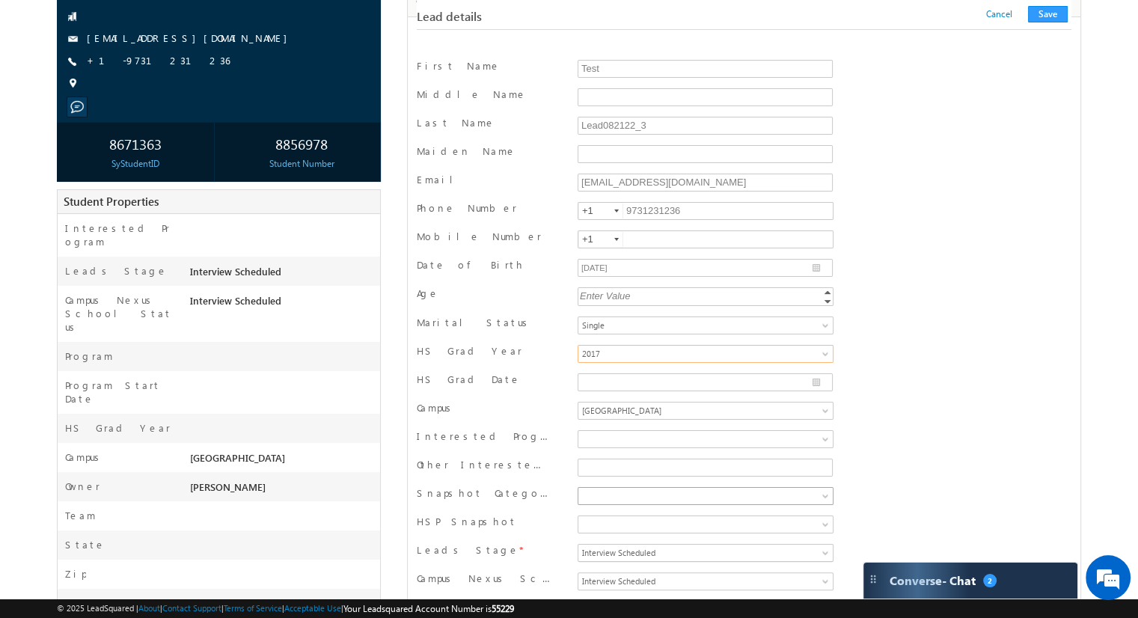
scroll to position [224, 0]
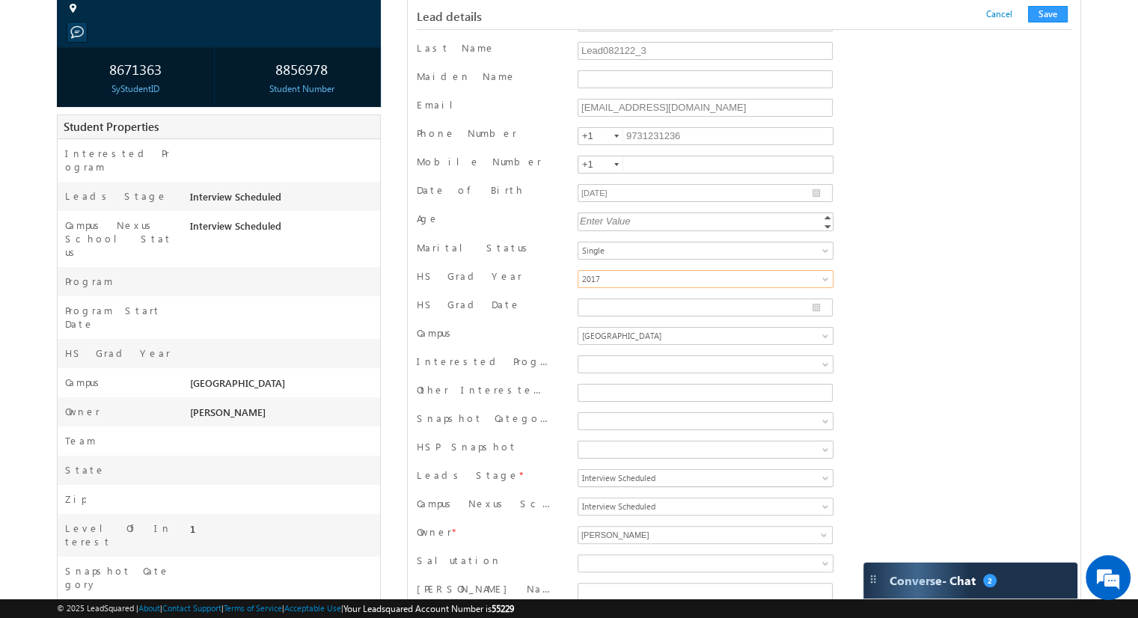
click at [898, 386] on div "Other Interested Program" at bounding box center [744, 394] width 654 height 22
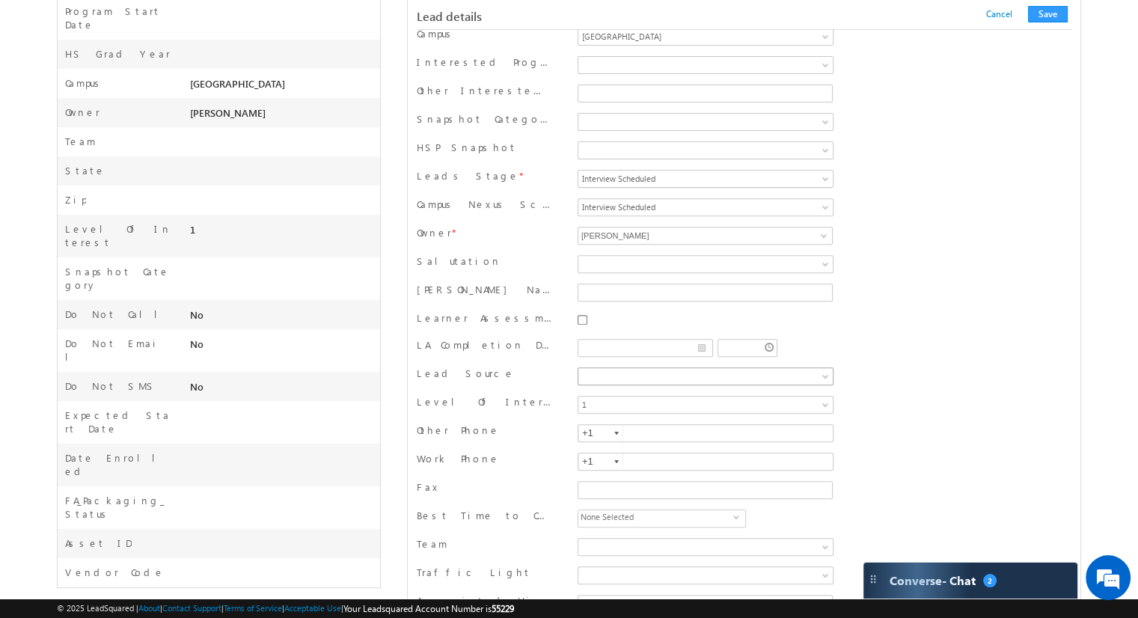
scroll to position [598, 0]
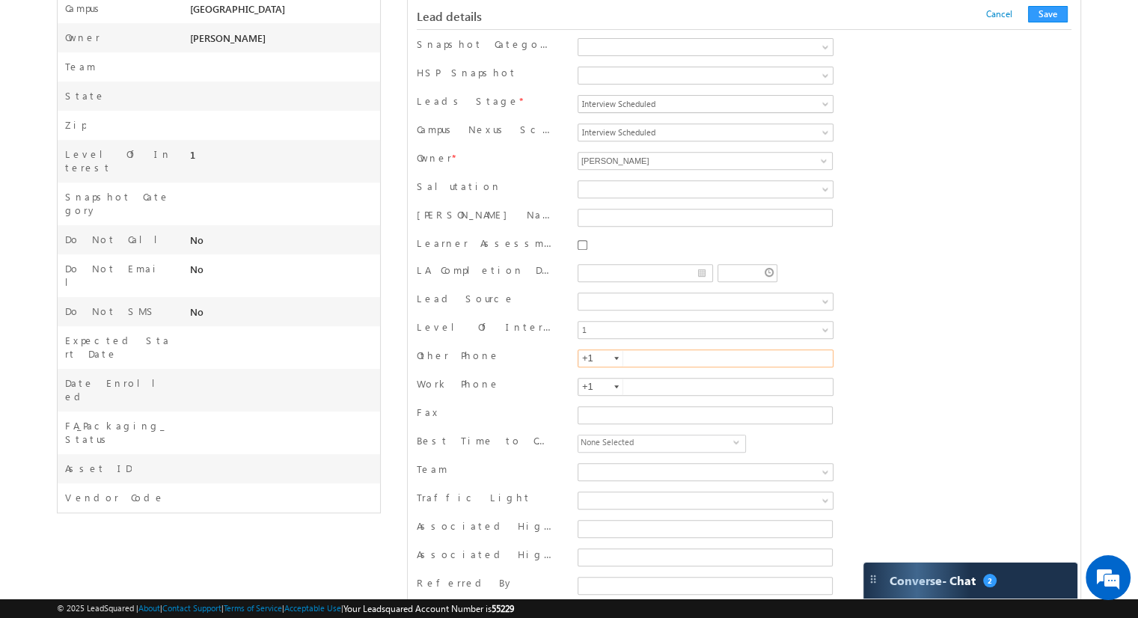
click at [652, 353] on input "text" at bounding box center [705, 358] width 256 height 18
drag, startPoint x: 640, startPoint y: 352, endPoint x: 657, endPoint y: 349, distance: 17.3
click at [657, 349] on input "9735544554" at bounding box center [705, 358] width 256 height 18
type input "9735544554"
click at [862, 402] on div "Fax" at bounding box center [744, 416] width 654 height 28
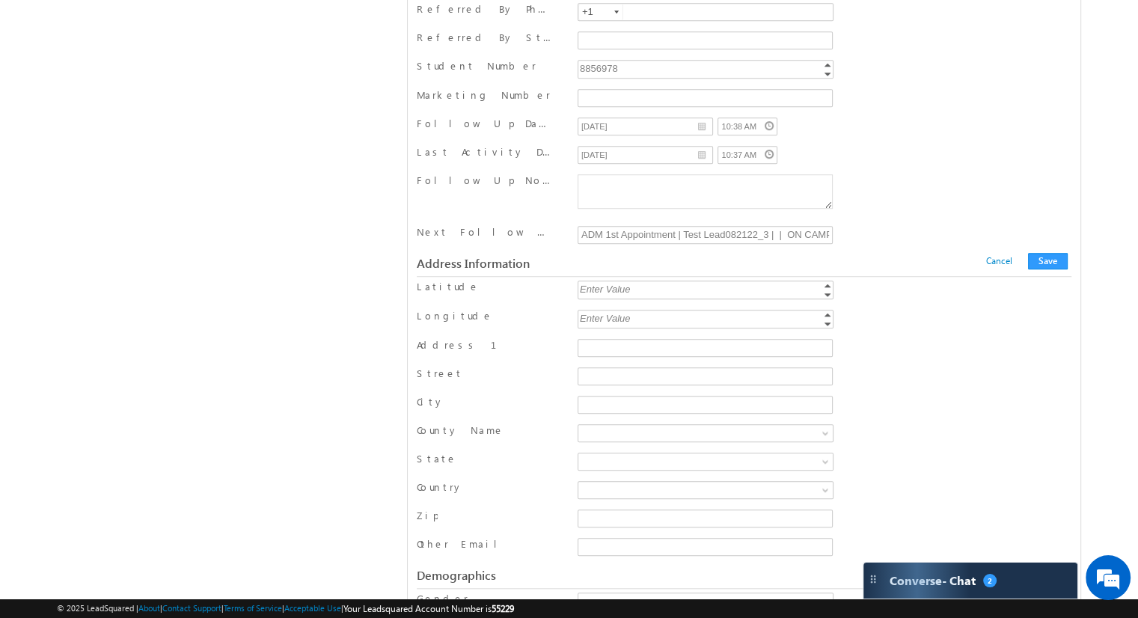
scroll to position [1346, 0]
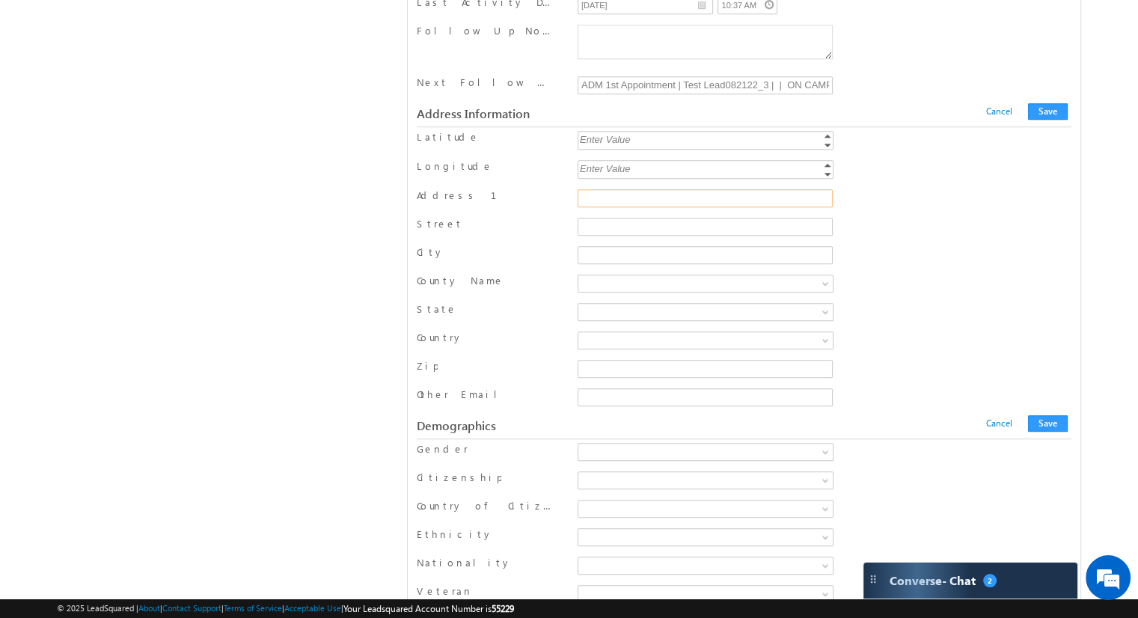
click at [604, 189] on input "Address 1" at bounding box center [704, 198] width 255 height 18
type input "[STREET_ADDRESS]"
type input "Parsippany"
paste input "Parsippany"
type input "Parsippany"
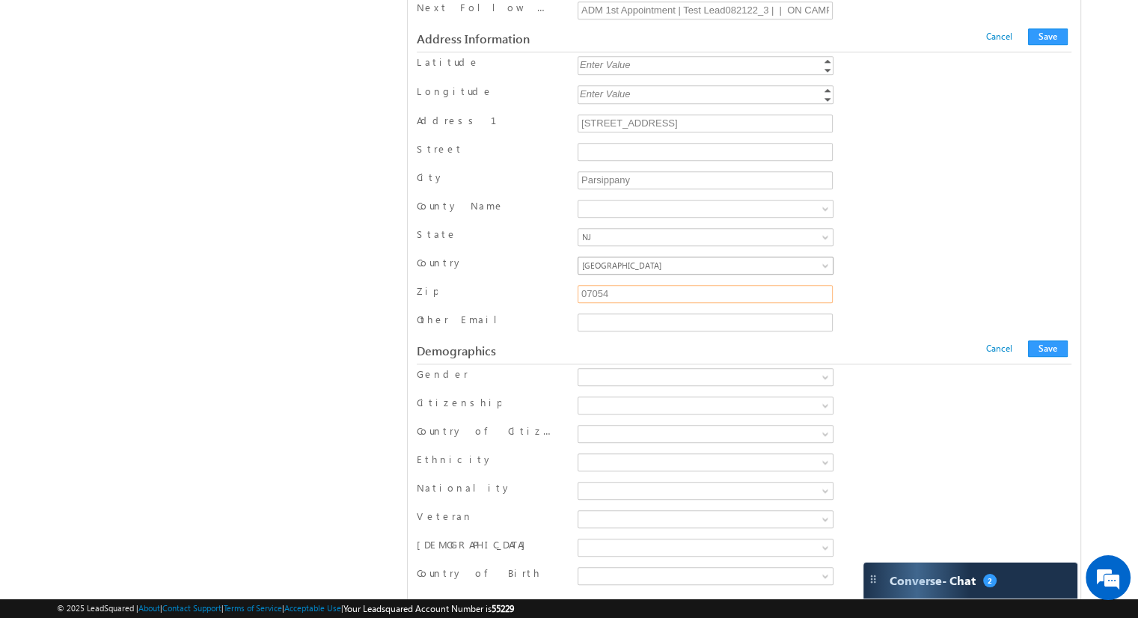
scroll to position [1496, 0]
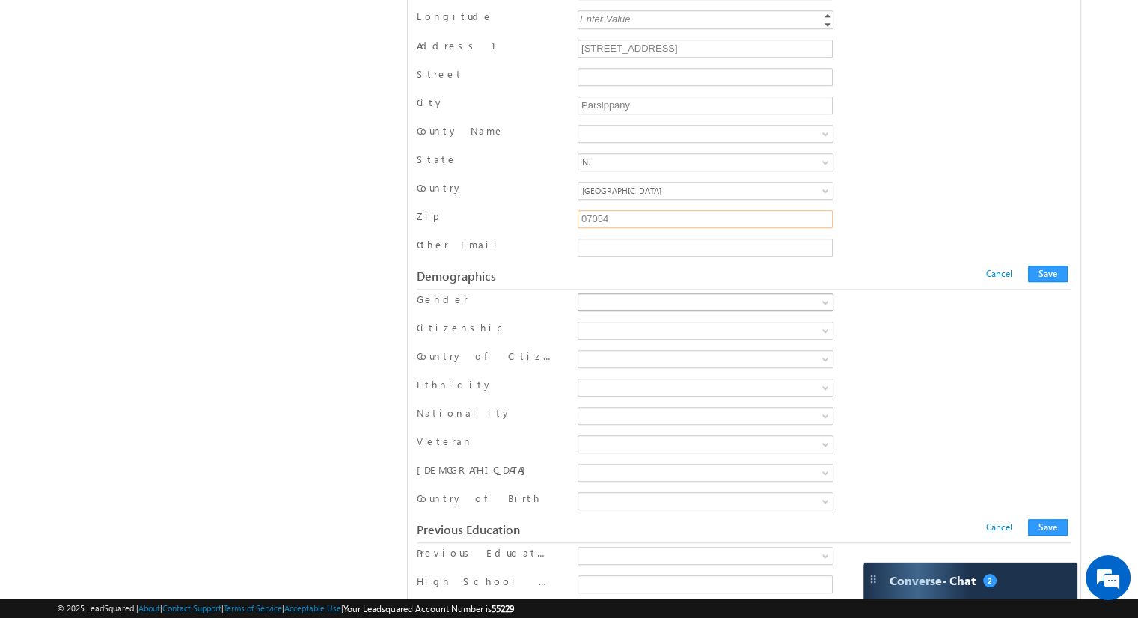
type input "07054"
click at [820, 293] on link at bounding box center [705, 302] width 256 height 18
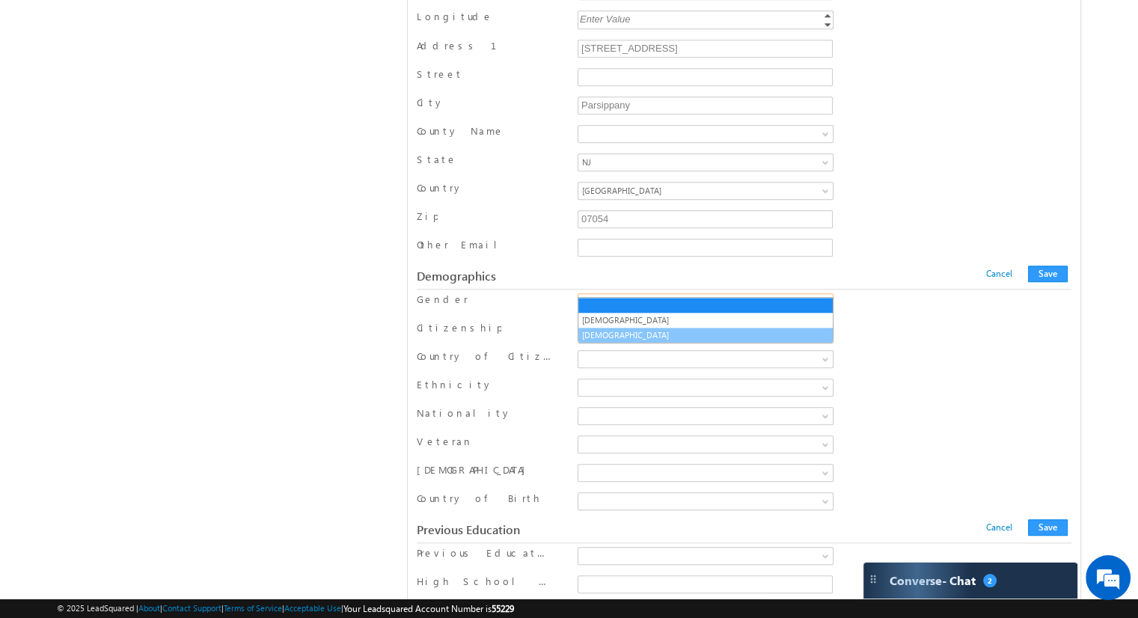
click at [797, 331] on link "[DEMOGRAPHIC_DATA]" at bounding box center [705, 334] width 254 height 13
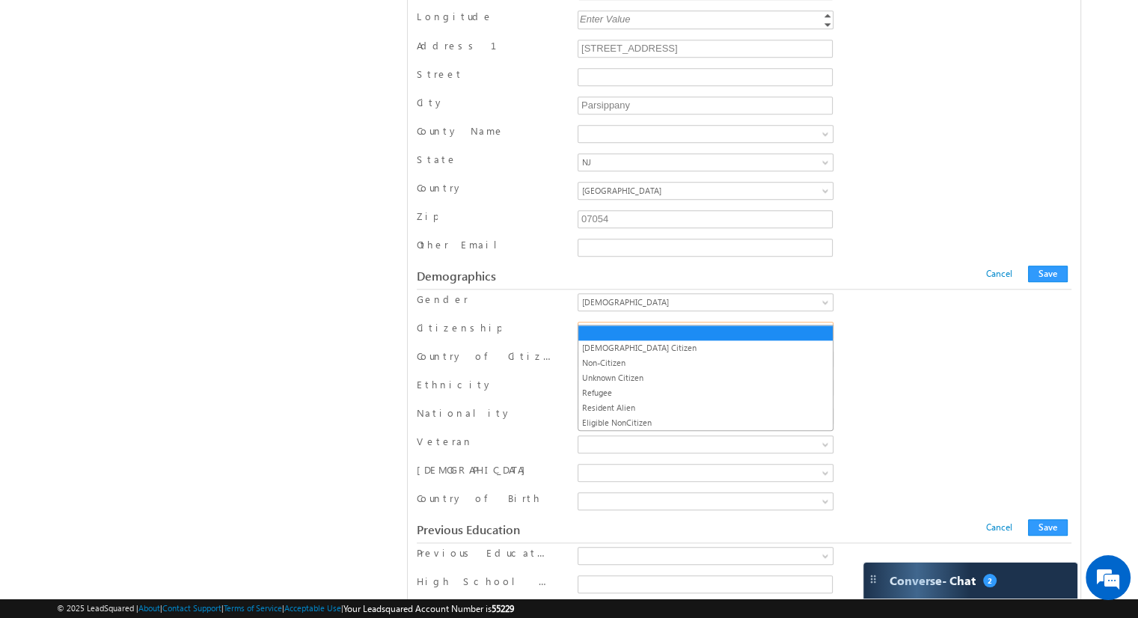
click at [815, 322] on link at bounding box center [705, 331] width 256 height 18
click at [783, 349] on link "[DEMOGRAPHIC_DATA] Citizen" at bounding box center [705, 347] width 254 height 13
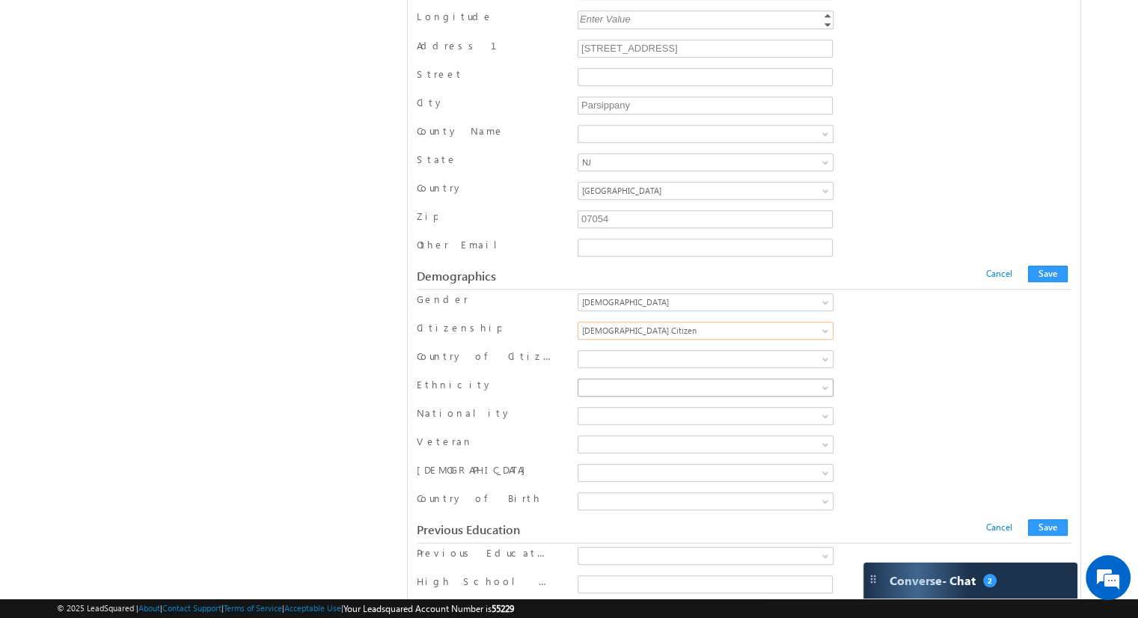
click at [823, 384] on span at bounding box center [827, 390] width 12 height 12
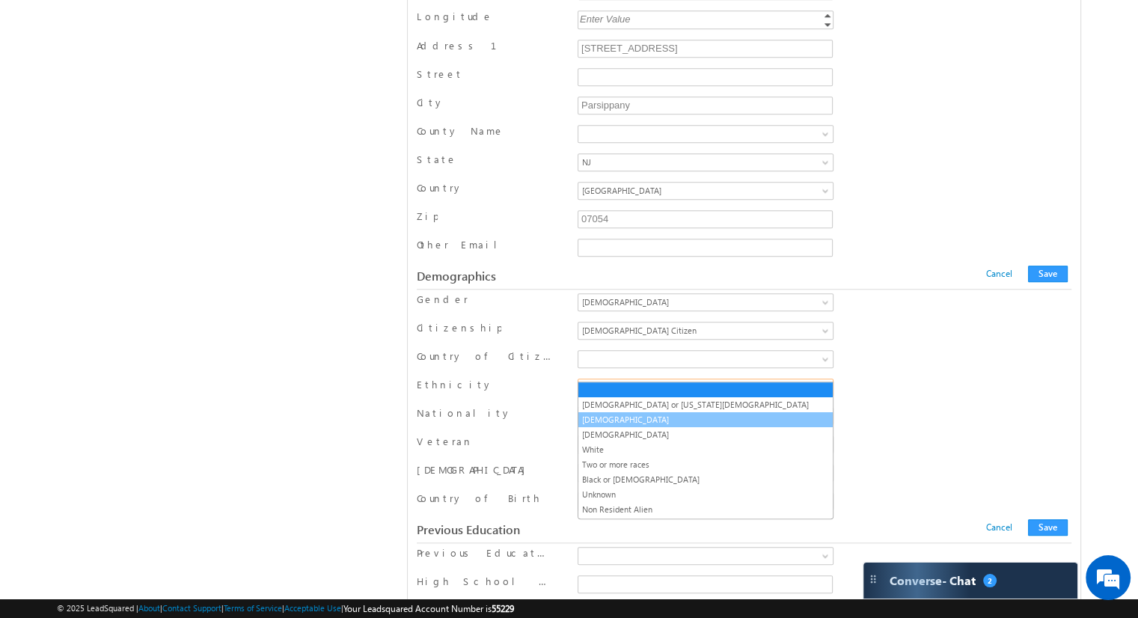
click at [752, 420] on link "[DEMOGRAPHIC_DATA]" at bounding box center [705, 419] width 254 height 13
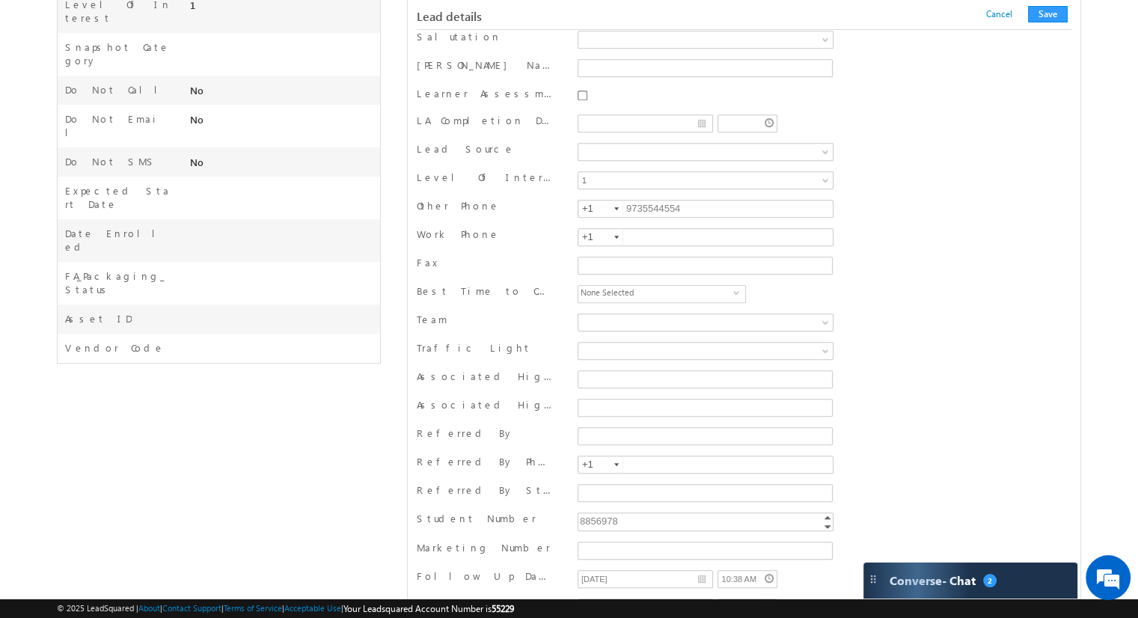
scroll to position [374, 0]
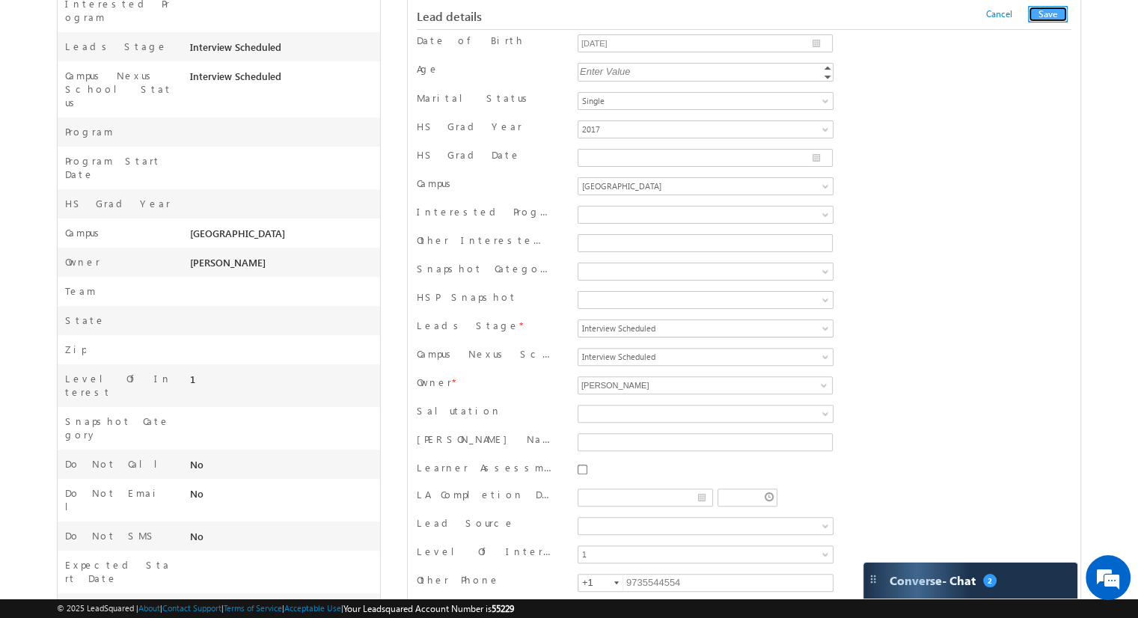
click at [1045, 14] on button "Save" at bounding box center [1048, 14] width 40 height 16
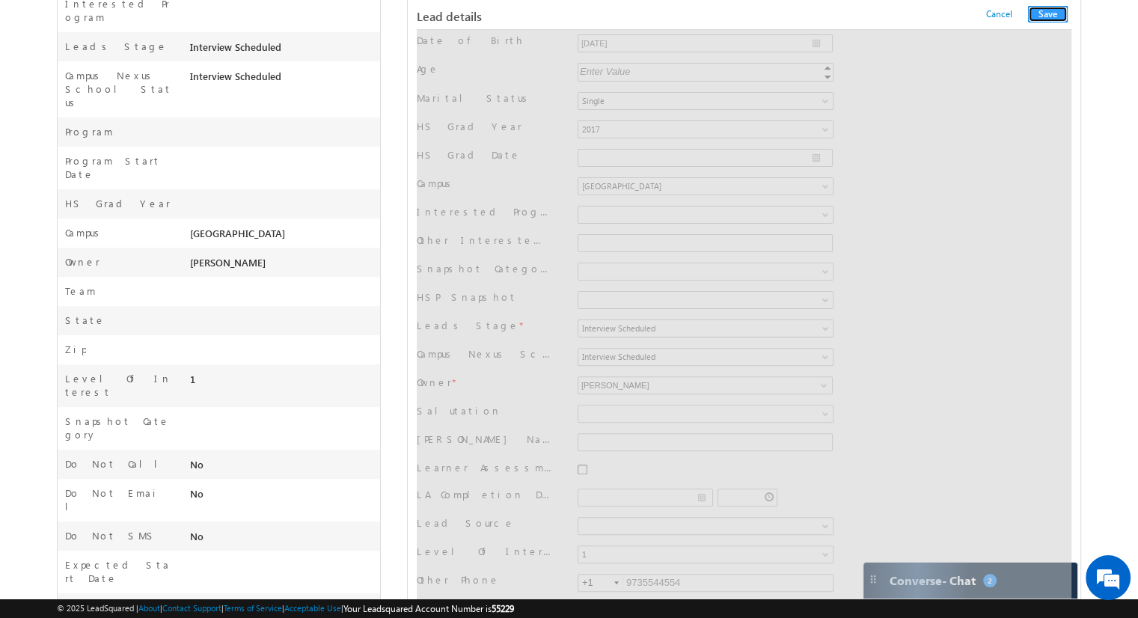
scroll to position [0, 0]
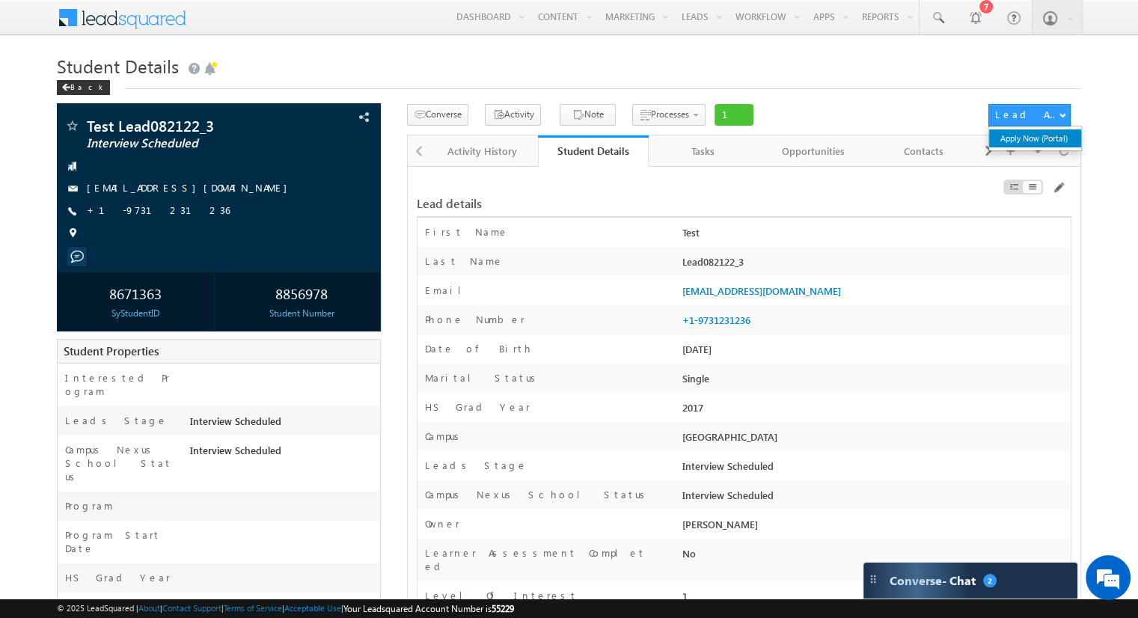
click at [1022, 138] on link "Apply Now (Portal)" at bounding box center [1035, 138] width 92 height 18
click at [83, 91] on div "Back" at bounding box center [83, 87] width 53 height 15
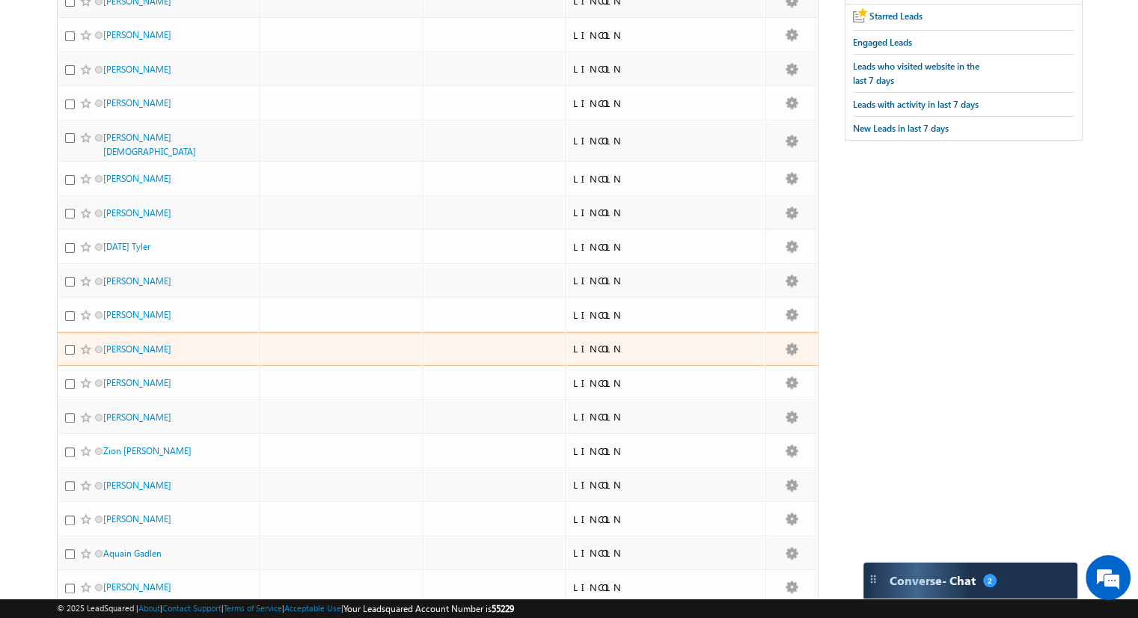
scroll to position [526, 0]
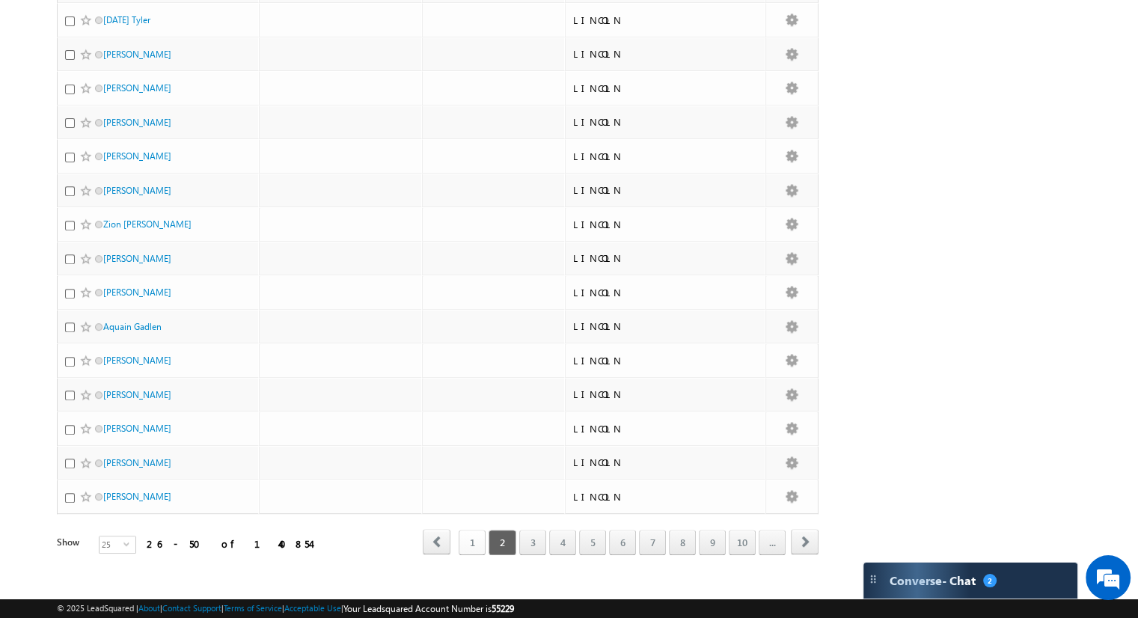
click at [474, 530] on link "1" at bounding box center [472, 542] width 27 height 25
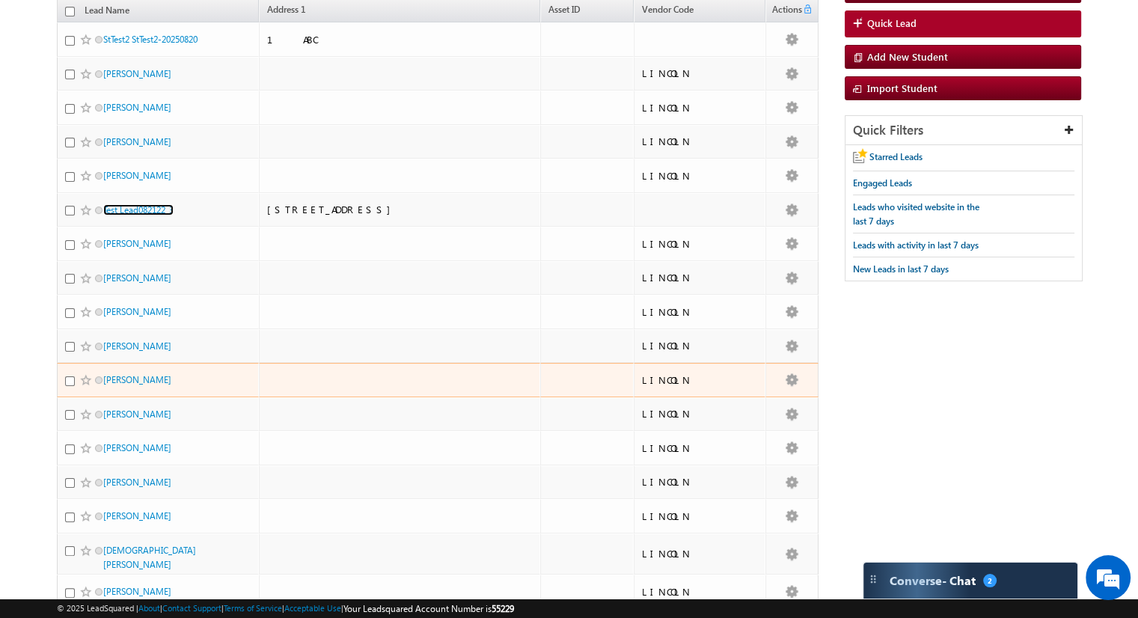
scroll to position [0, 0]
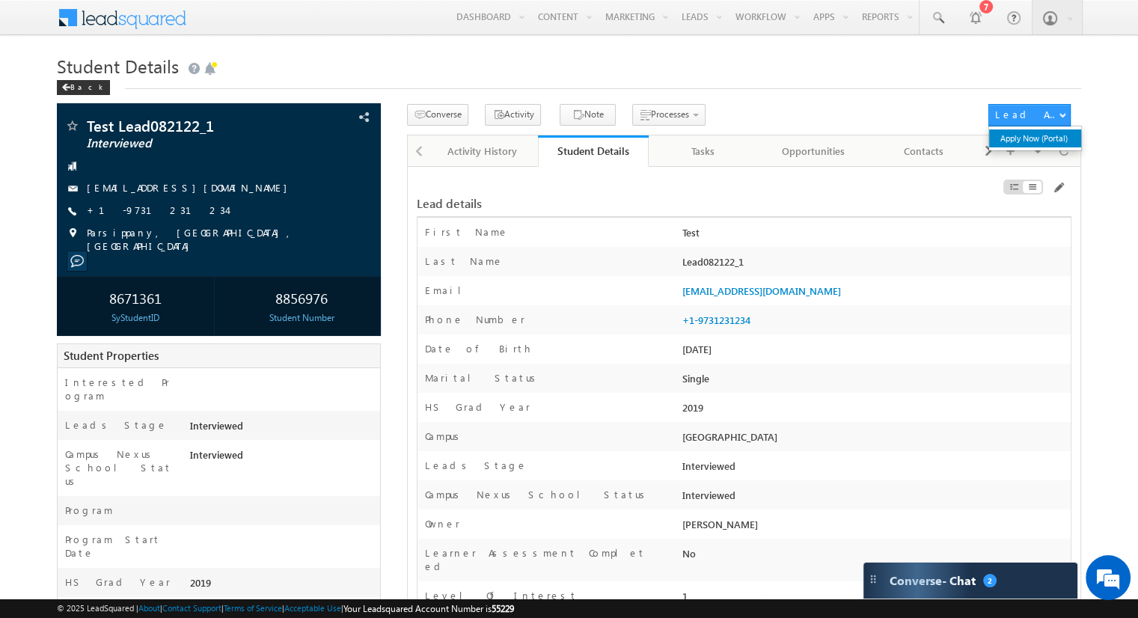
click at [1035, 136] on link "Apply Now (Portal)" at bounding box center [1035, 138] width 92 height 18
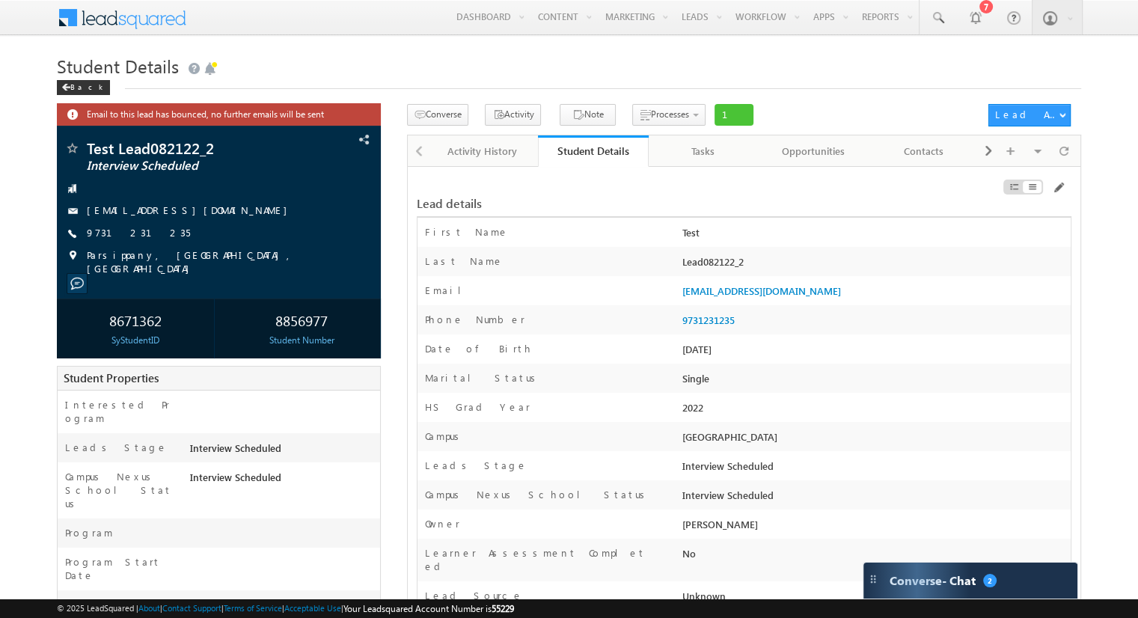
click at [1062, 117] on div "Refresh" at bounding box center [1079, 125] width 64 height 18
click at [1055, 119] on button "Lead Actions" at bounding box center [1029, 115] width 82 height 22
click at [1041, 138] on link "Apply Now (Portal)" at bounding box center [1035, 138] width 92 height 18
click at [921, 67] on h1 "Student Details" at bounding box center [569, 64] width 1024 height 29
click at [1029, 139] on link "Apply Now (Portal)" at bounding box center [1035, 138] width 92 height 18
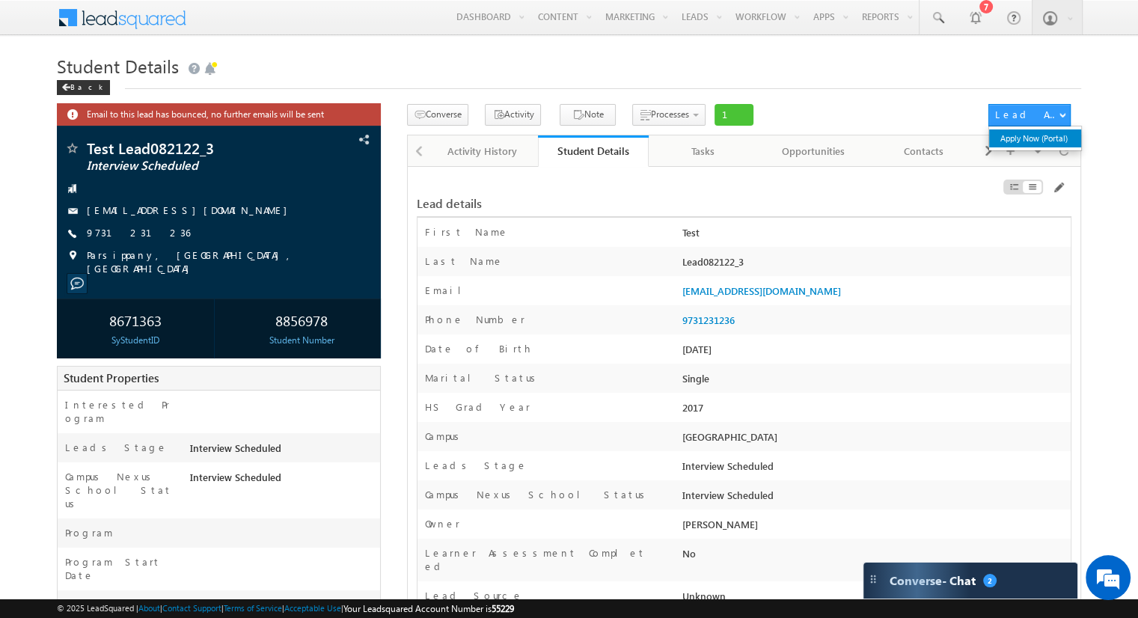
click at [1038, 142] on link "Apply Now (Portal)" at bounding box center [1035, 138] width 92 height 18
